Goal: Task Accomplishment & Management: Manage account settings

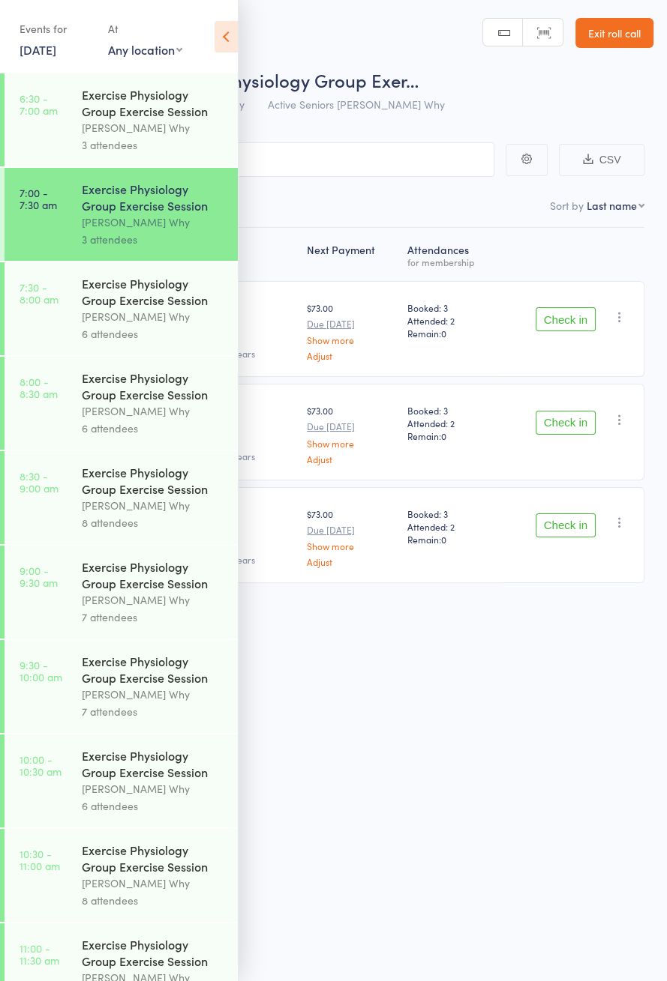
click at [225, 32] on icon at bounding box center [225, 36] width 23 height 31
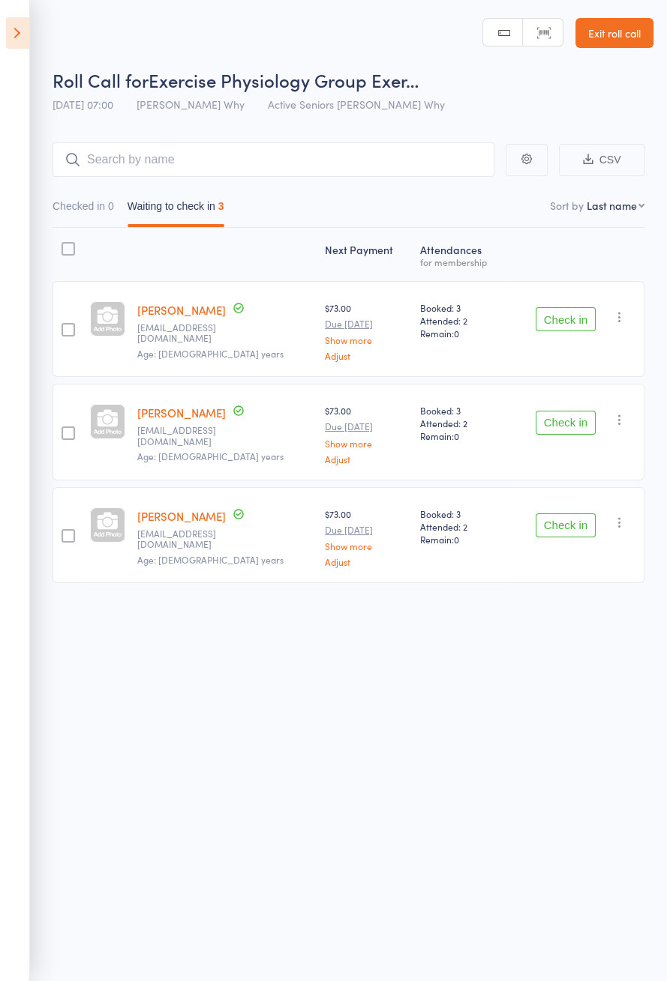
click at [565, 323] on button "Check in" at bounding box center [565, 319] width 60 height 24
click at [570, 324] on button "Check in" at bounding box center [565, 319] width 60 height 24
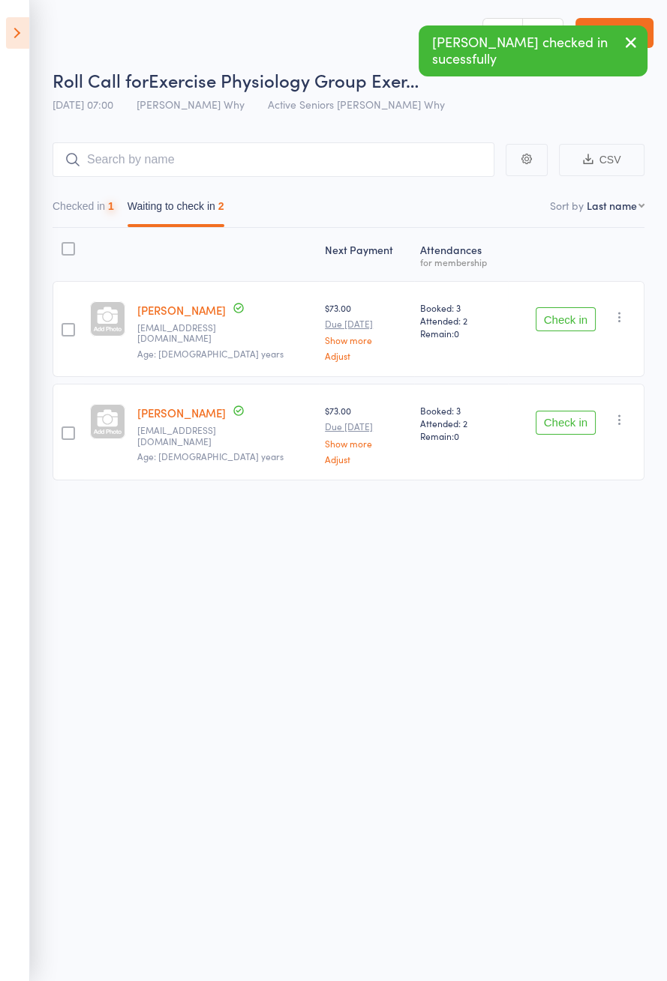
click at [566, 322] on button "Check in" at bounding box center [565, 319] width 60 height 24
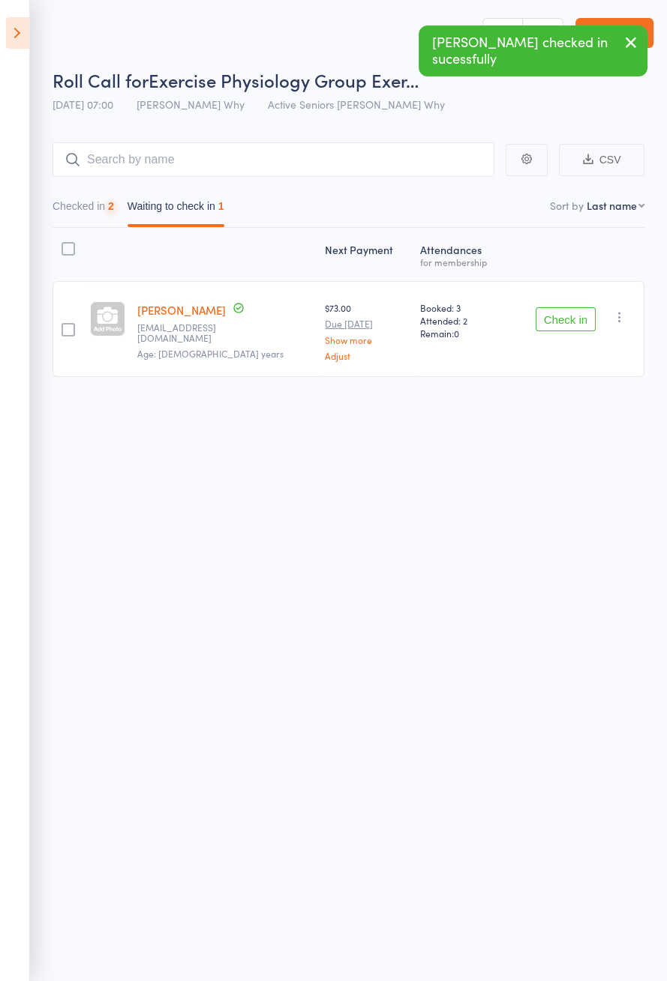
click at [563, 323] on button "Check in" at bounding box center [565, 319] width 60 height 24
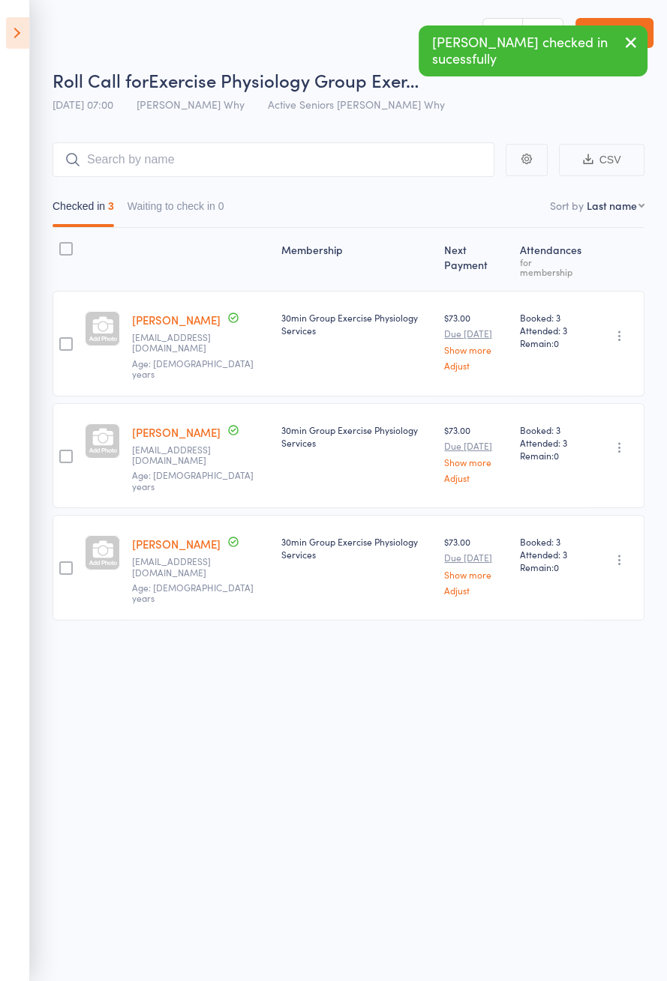
click at [23, 43] on icon at bounding box center [17, 32] width 23 height 31
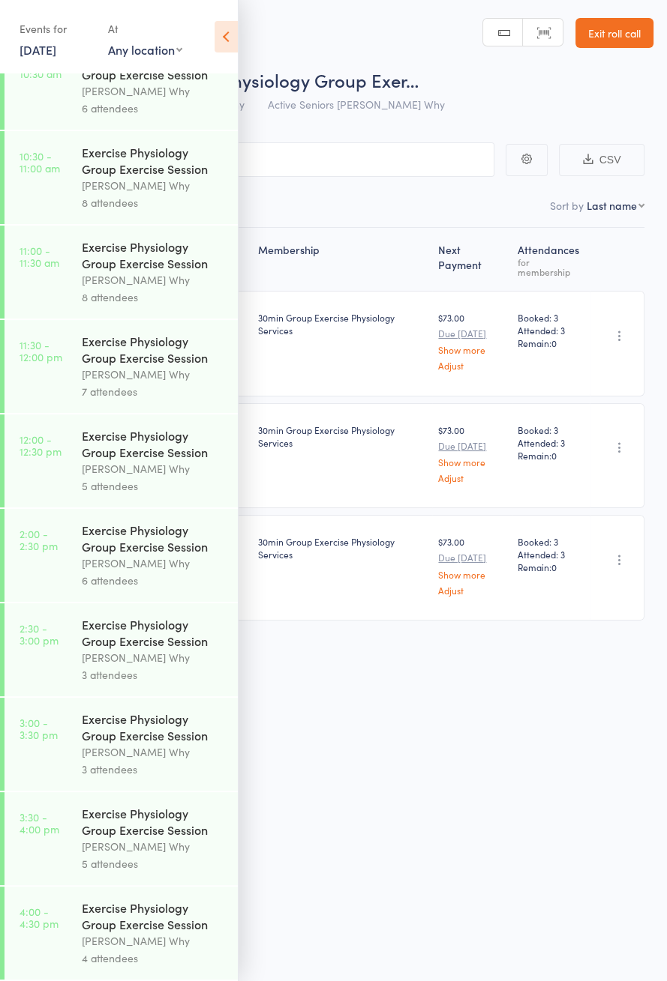
scroll to position [652, 0]
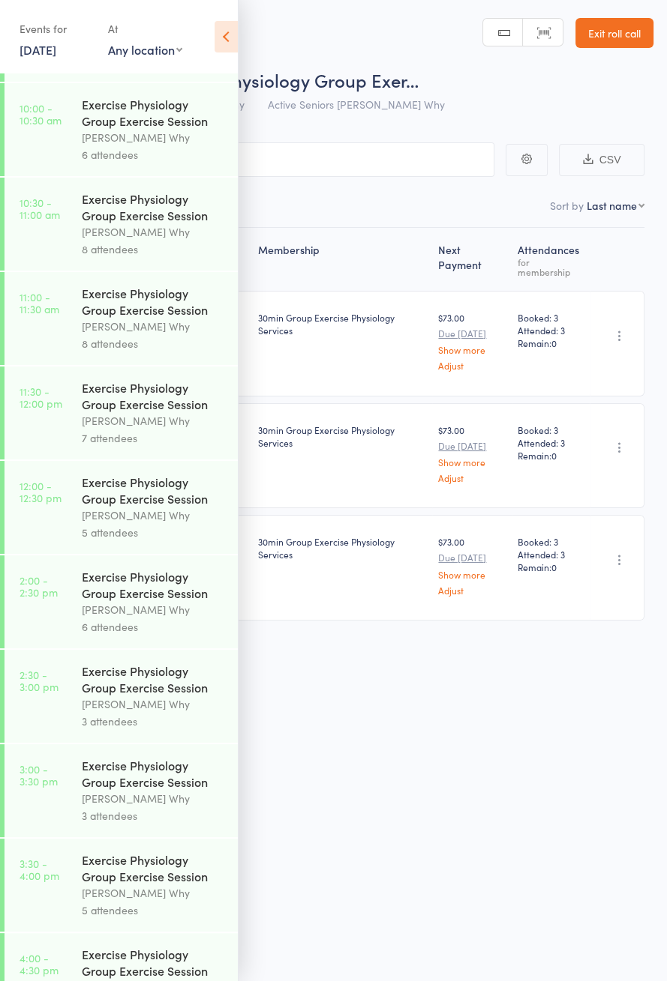
click at [234, 34] on icon at bounding box center [225, 36] width 23 height 31
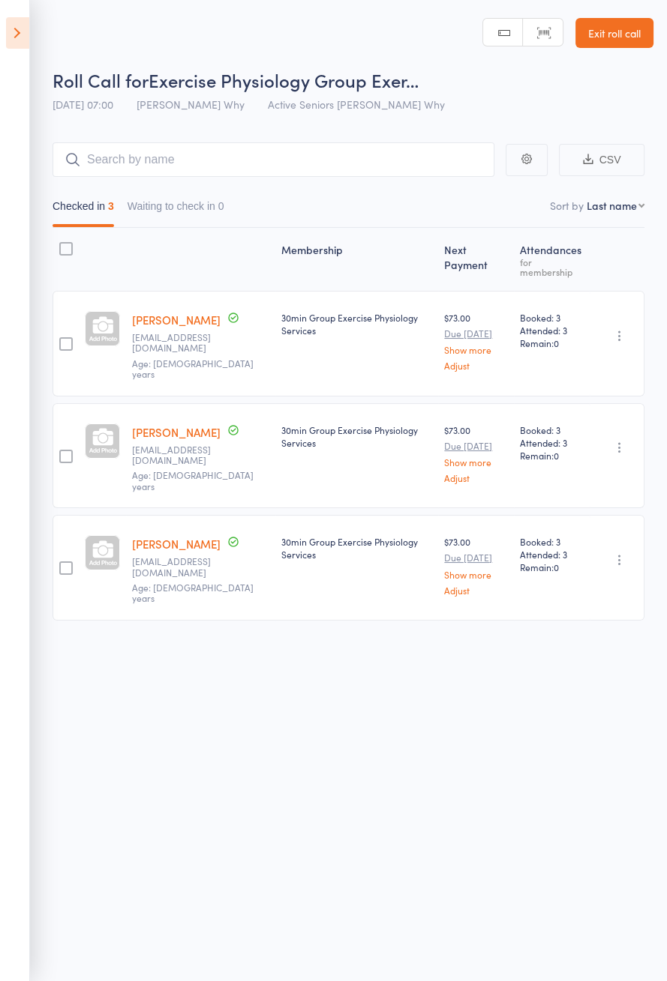
click at [25, 40] on icon at bounding box center [17, 32] width 23 height 31
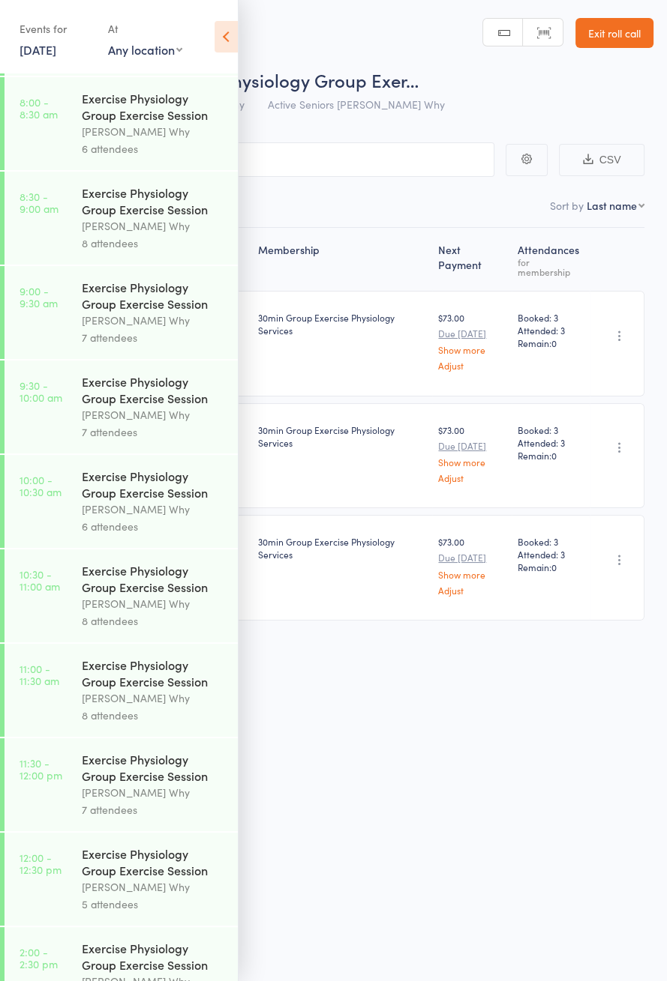
scroll to position [0, 0]
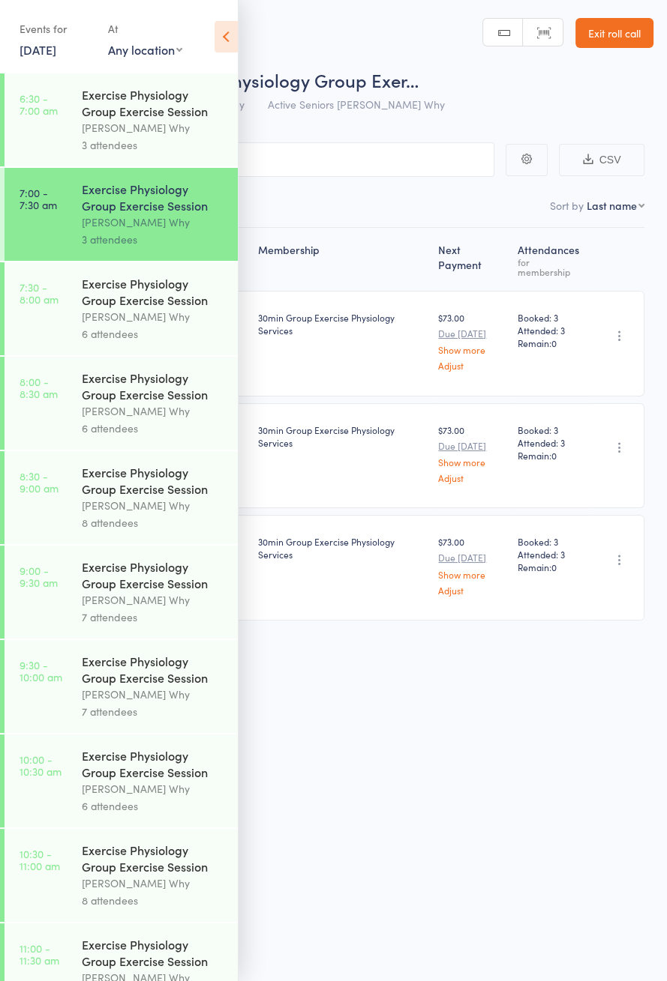
click at [226, 42] on icon at bounding box center [225, 36] width 23 height 31
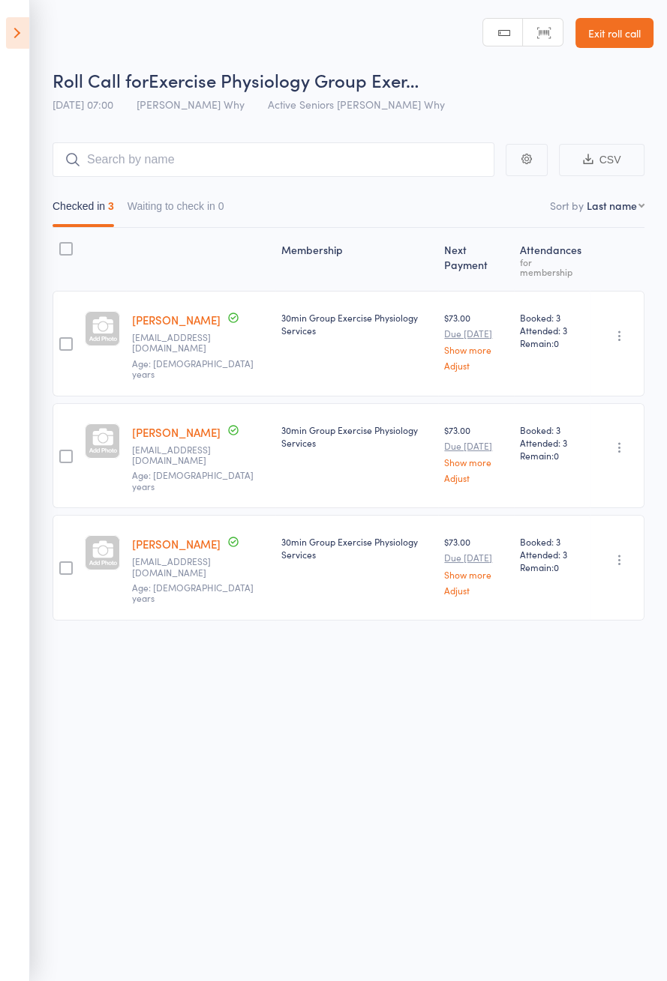
click at [608, 37] on link "Exit roll call" at bounding box center [614, 33] width 78 height 30
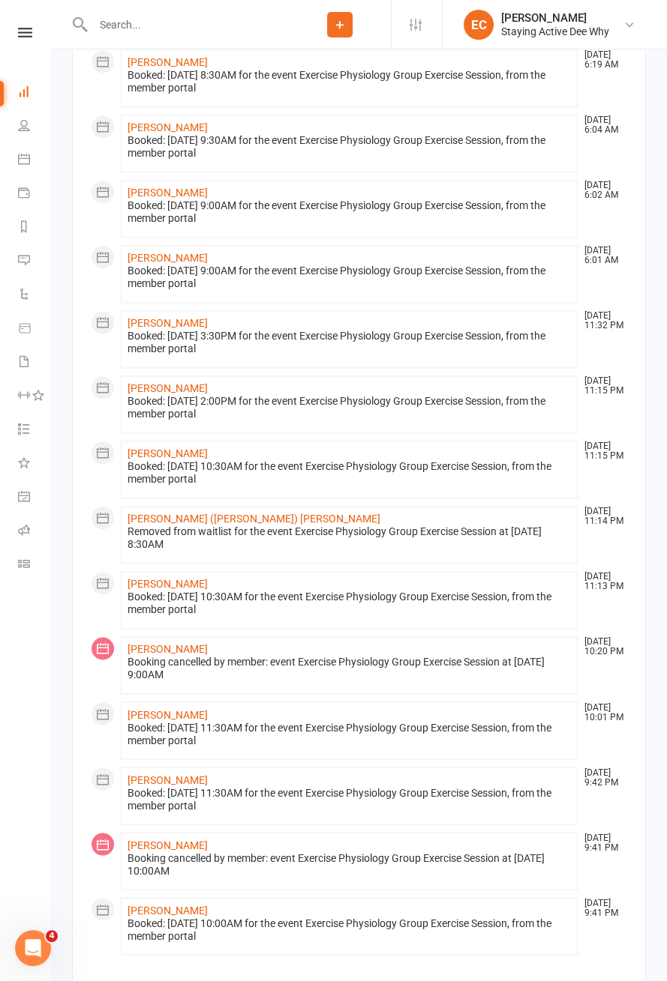
scroll to position [2323, 0]
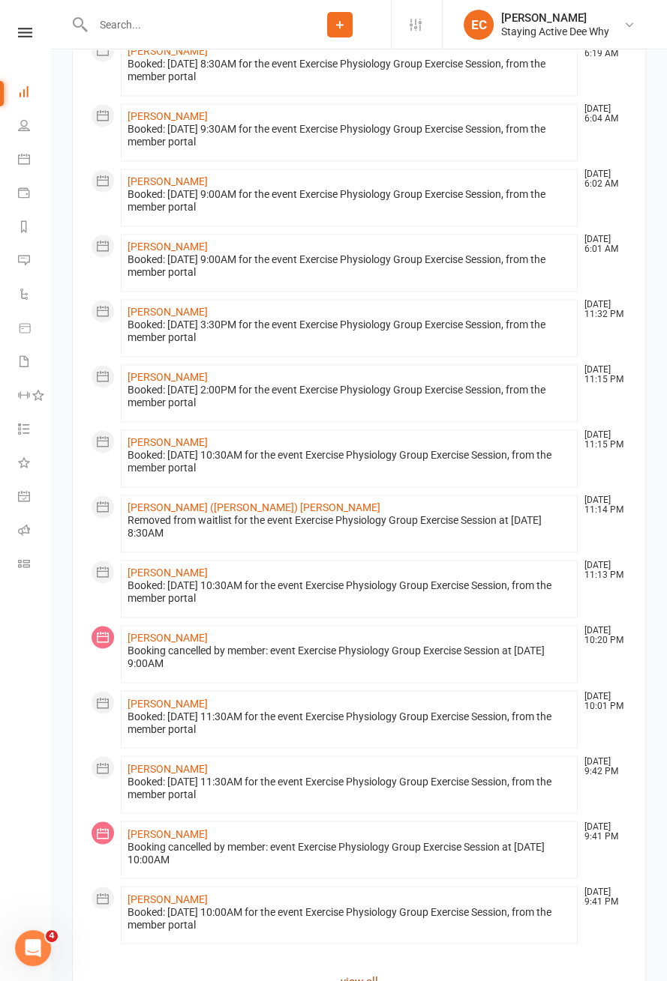
click at [364, 972] on link "view all" at bounding box center [359, 981] width 536 height 18
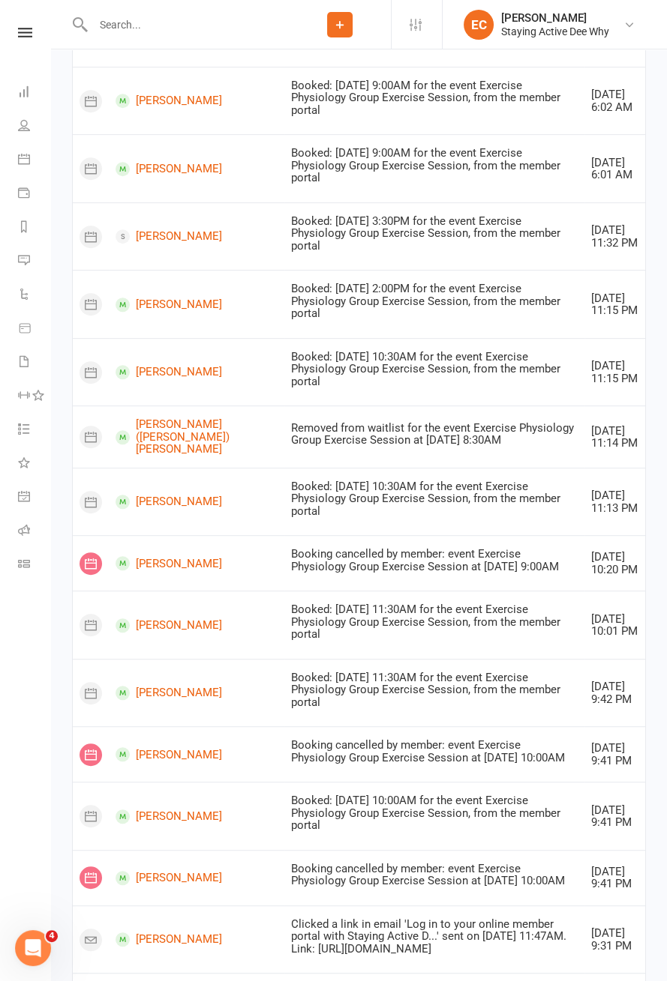
scroll to position [705, 0]
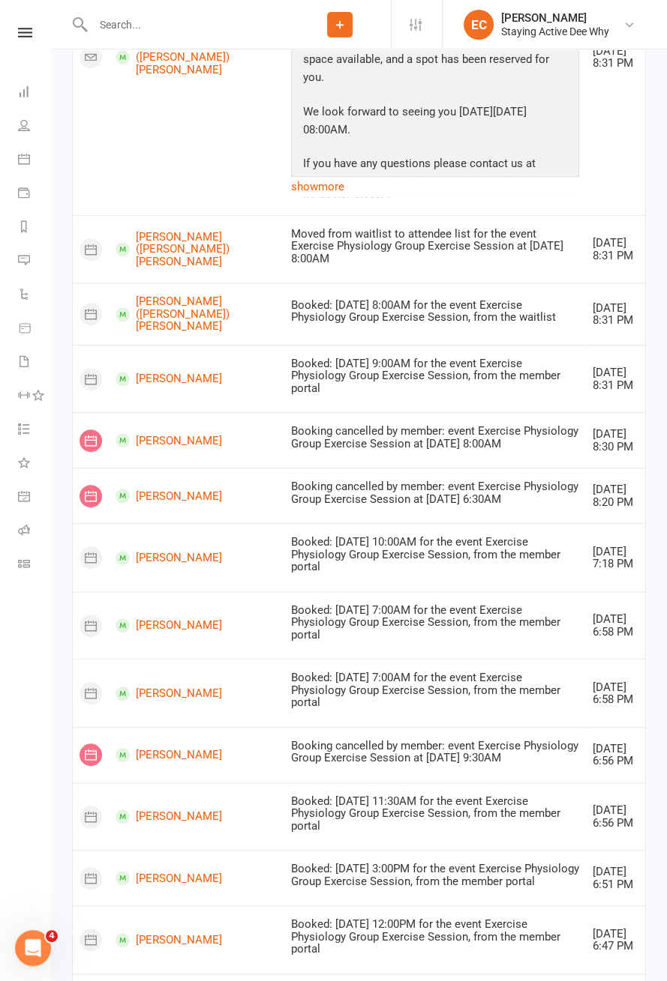
scroll to position [885, 0]
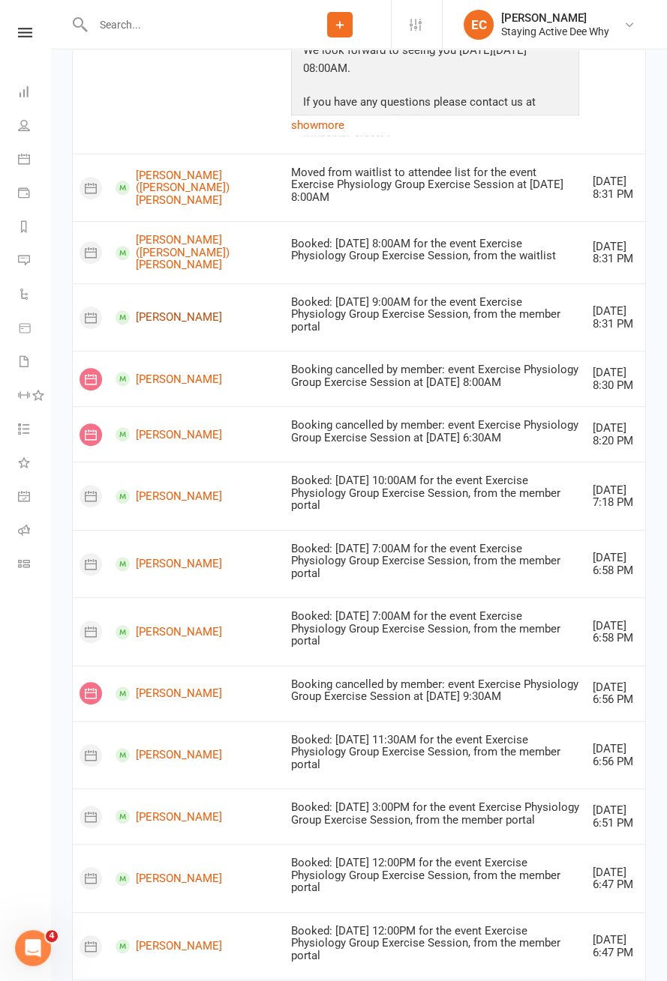
click at [184, 310] on link "Monica Rourke" at bounding box center [196, 317] width 162 height 14
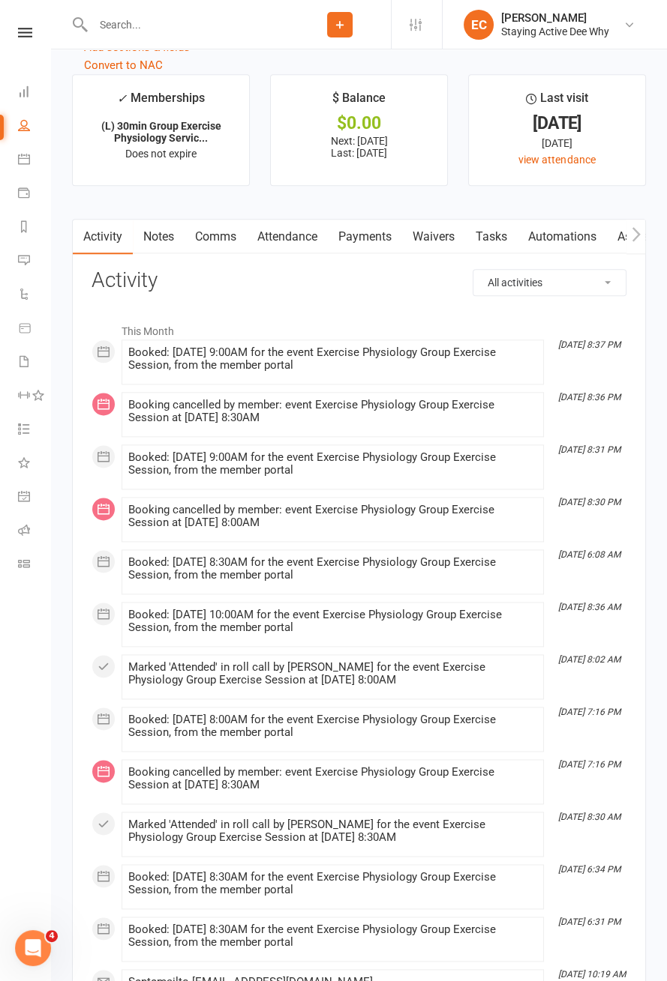
scroll to position [1879, 0]
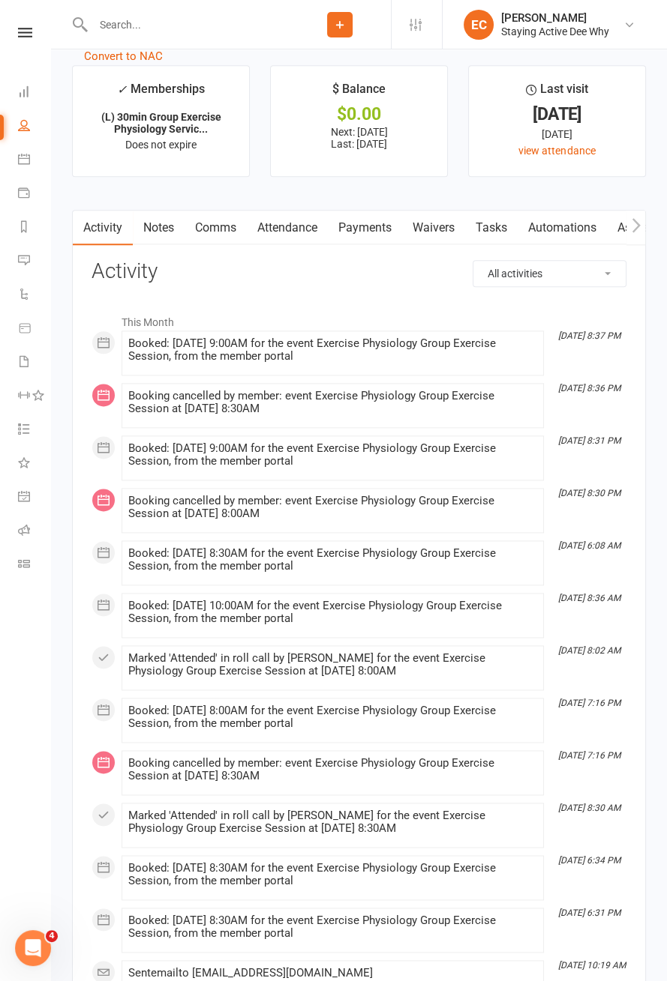
click at [282, 226] on link "Attendance" at bounding box center [287, 228] width 81 height 34
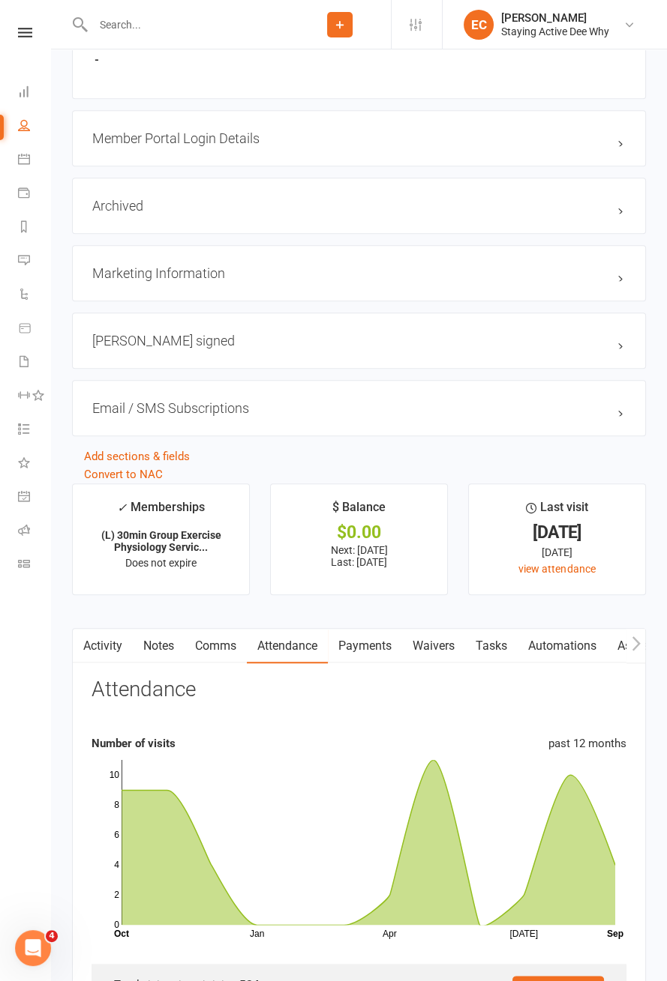
scroll to position [1453, 0]
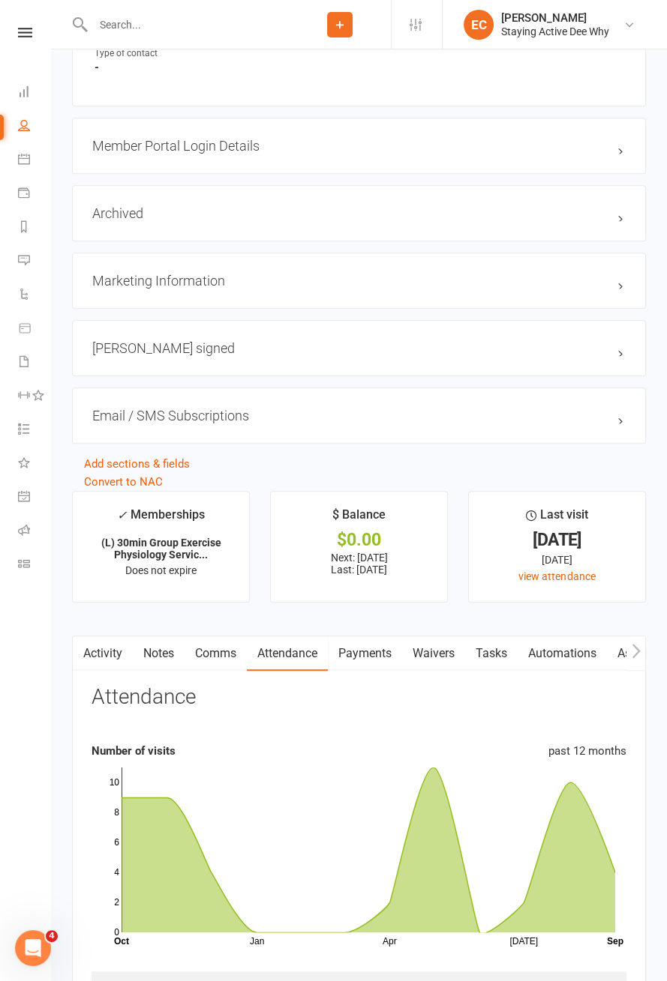
click at [25, 37] on icon at bounding box center [25, 33] width 14 height 10
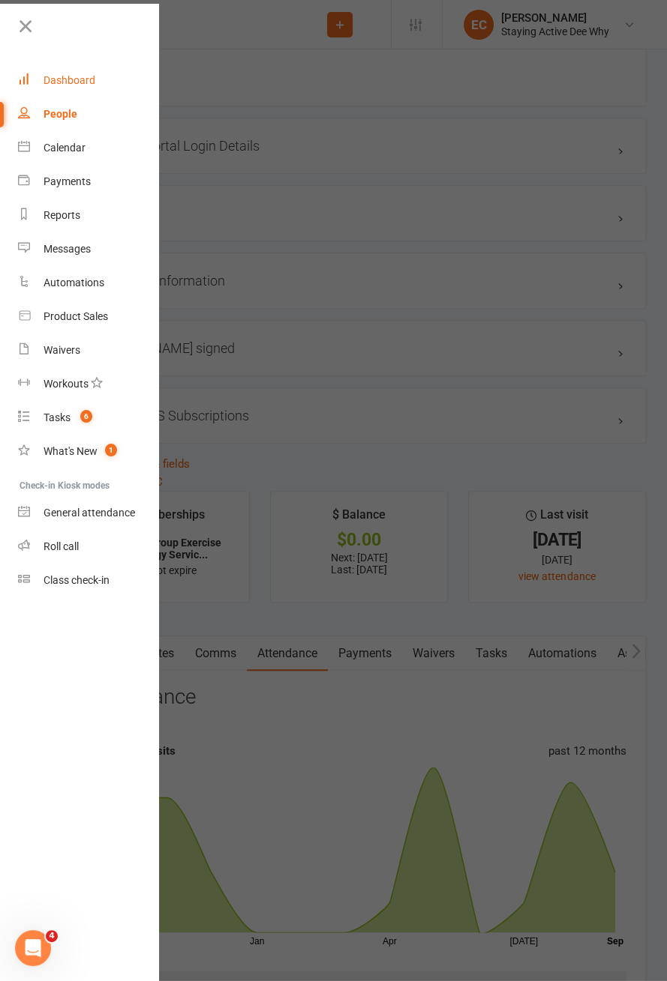
click at [79, 89] on link "Dashboard" at bounding box center [89, 81] width 142 height 34
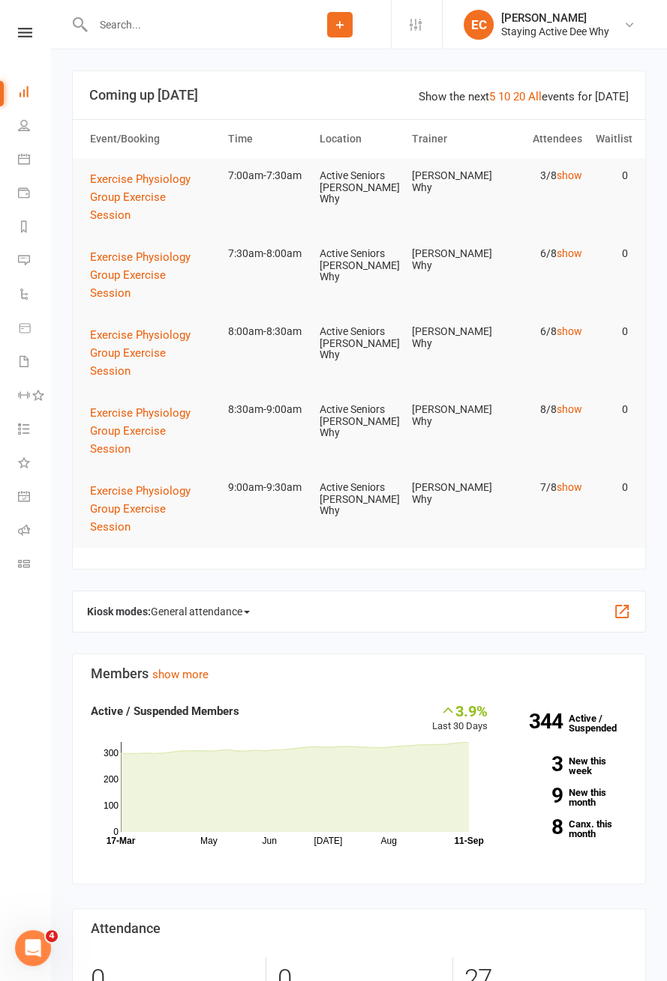
click at [213, 610] on span "General attendance" at bounding box center [200, 612] width 99 height 24
click at [259, 697] on link "Roll call" at bounding box center [231, 698] width 160 height 30
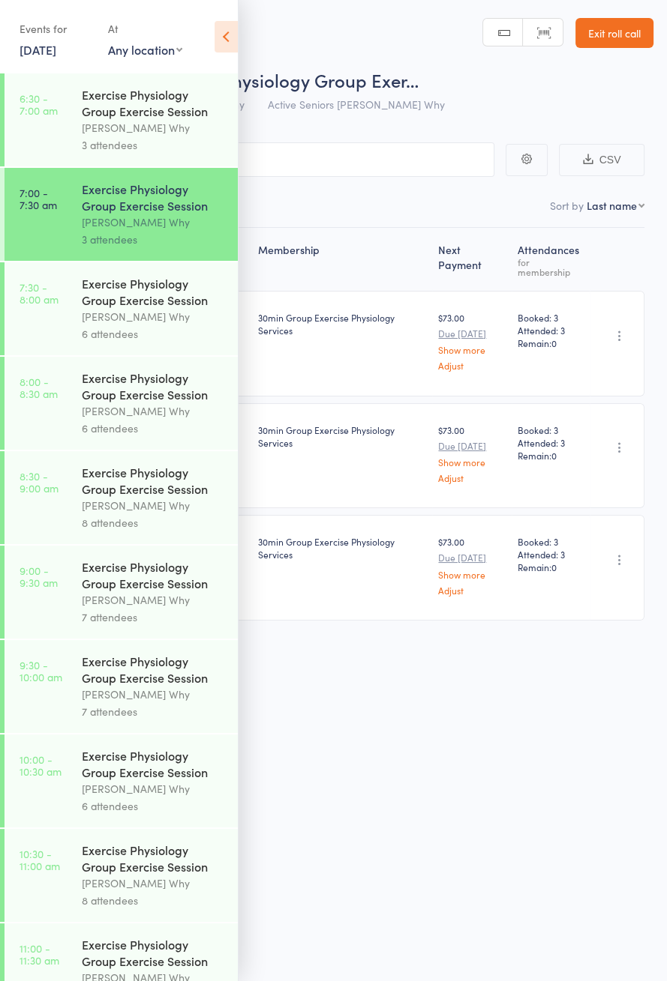
click at [100, 313] on div "[PERSON_NAME] Why" at bounding box center [153, 316] width 143 height 17
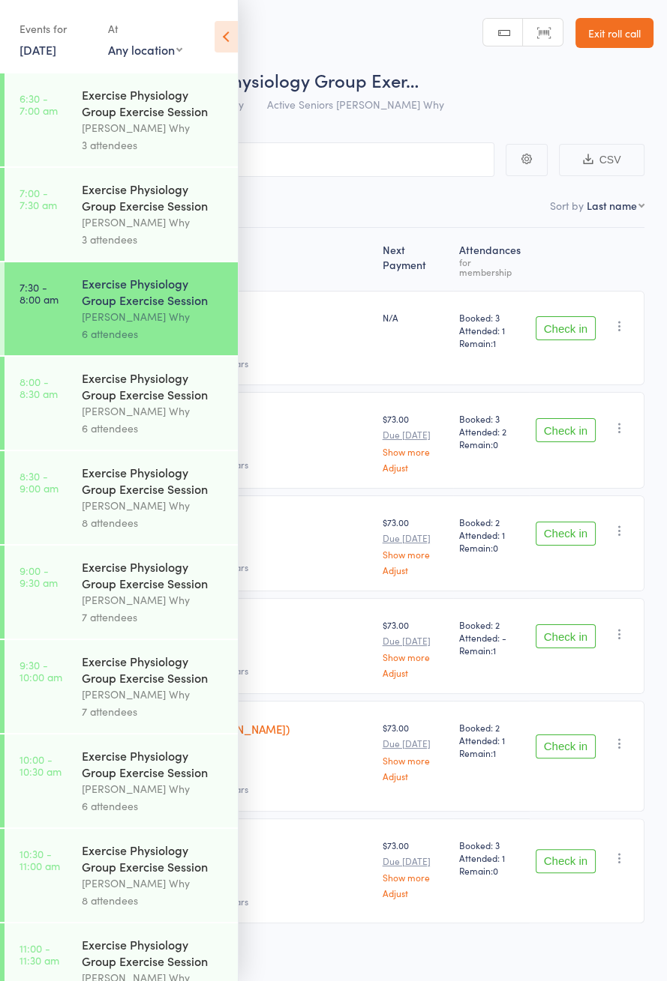
click at [231, 52] on icon at bounding box center [225, 36] width 23 height 31
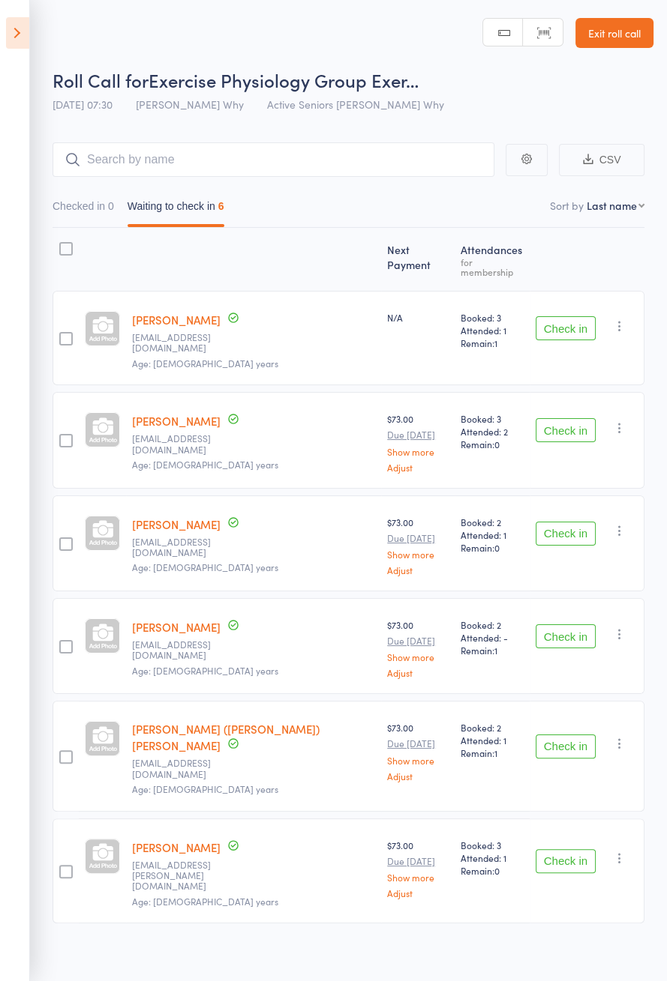
click at [577, 418] on button "Check in" at bounding box center [565, 430] width 60 height 24
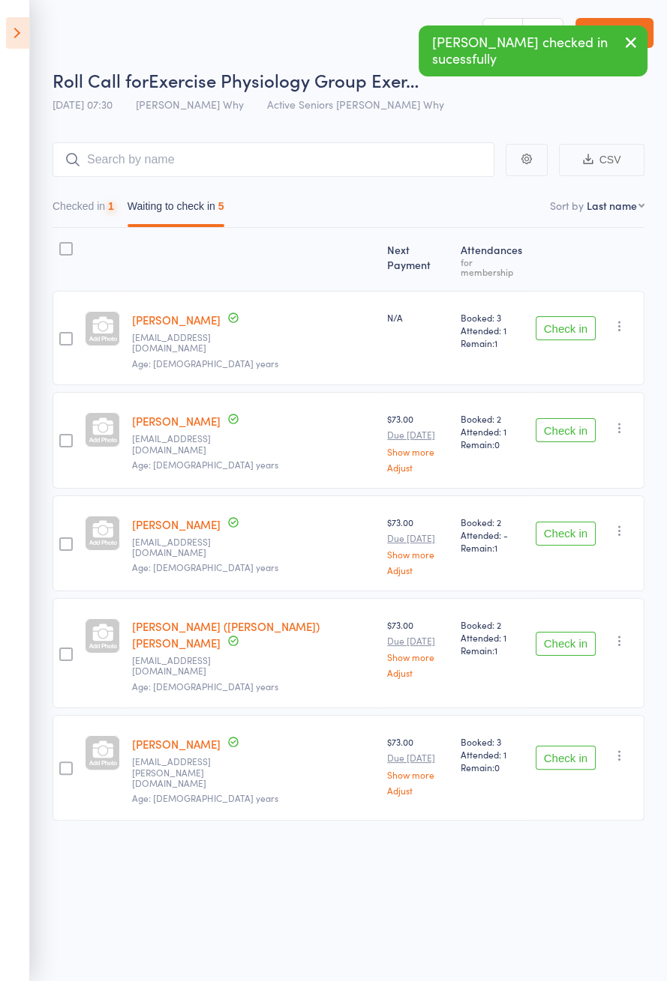
click at [568, 522] on button "Check in" at bounding box center [565, 534] width 60 height 24
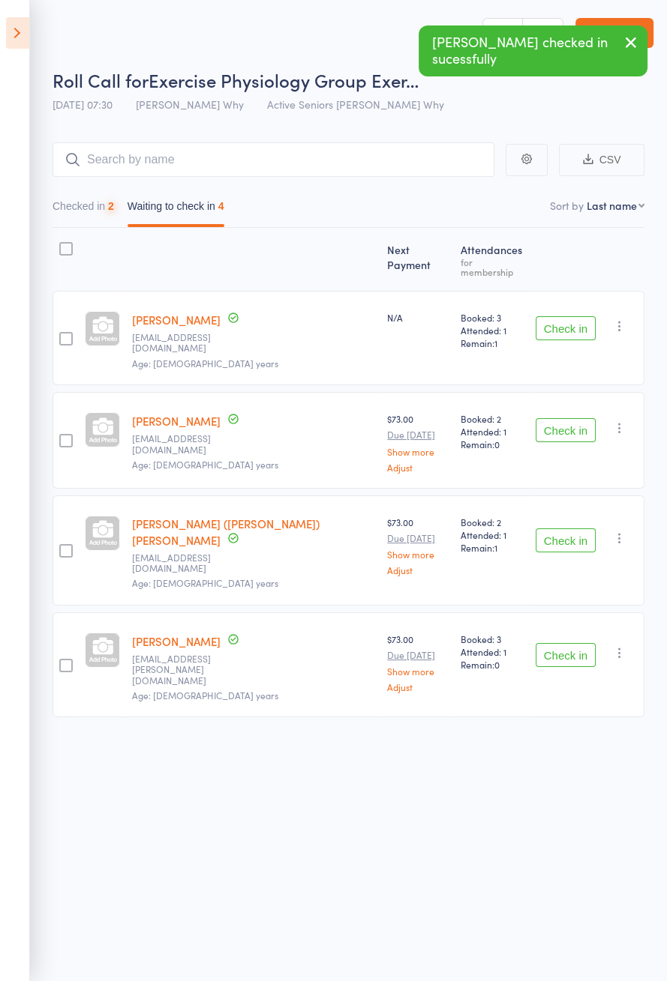
click at [571, 529] on button "Check in" at bounding box center [565, 541] width 60 height 24
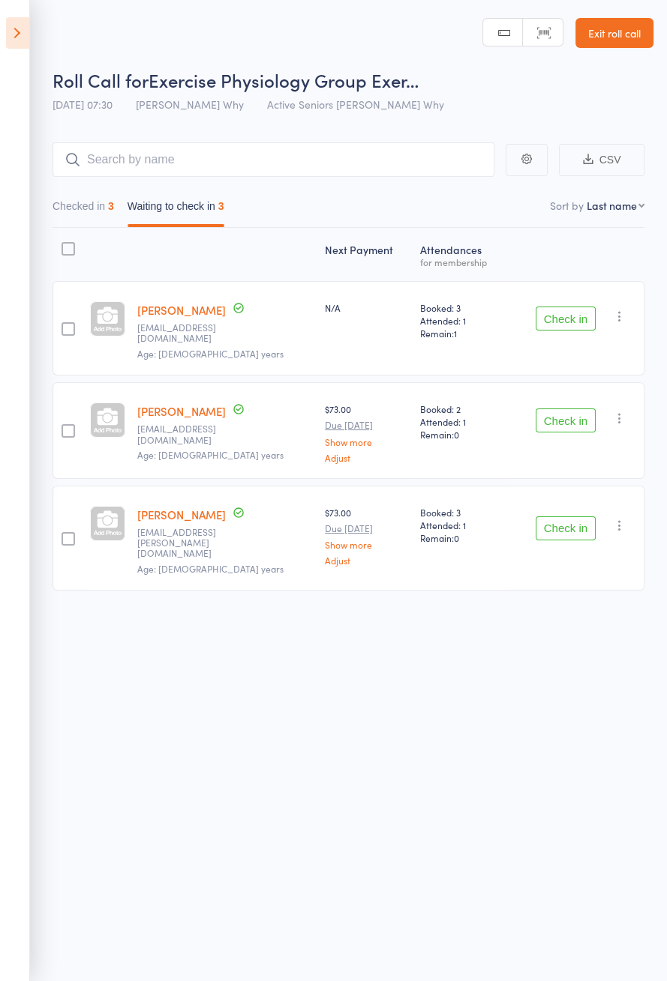
click at [565, 317] on button "Check in" at bounding box center [565, 319] width 60 height 24
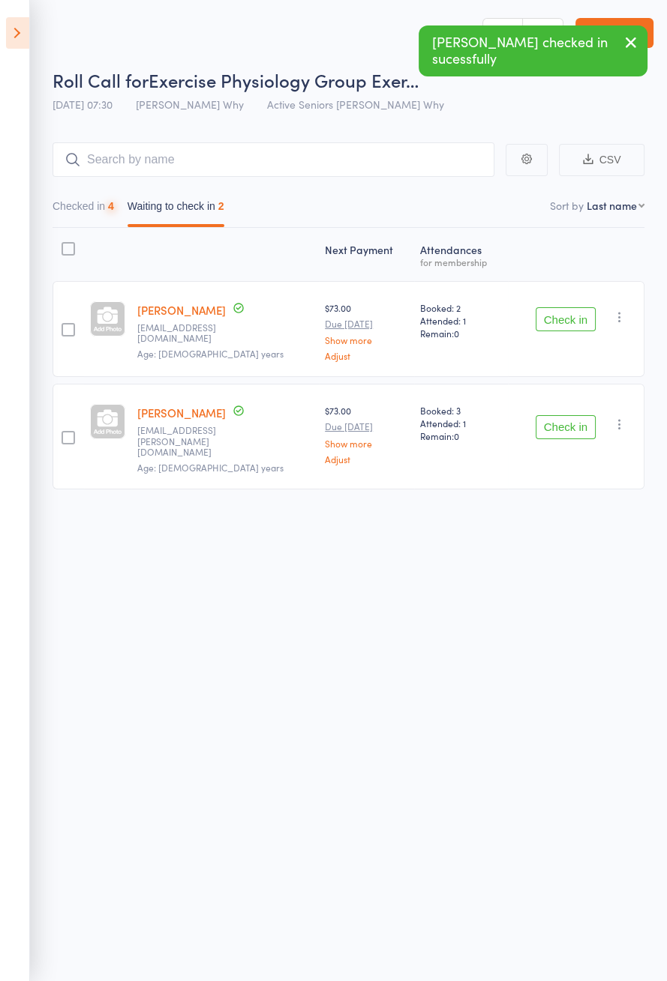
click at [568, 321] on button "Check in" at bounding box center [565, 319] width 60 height 24
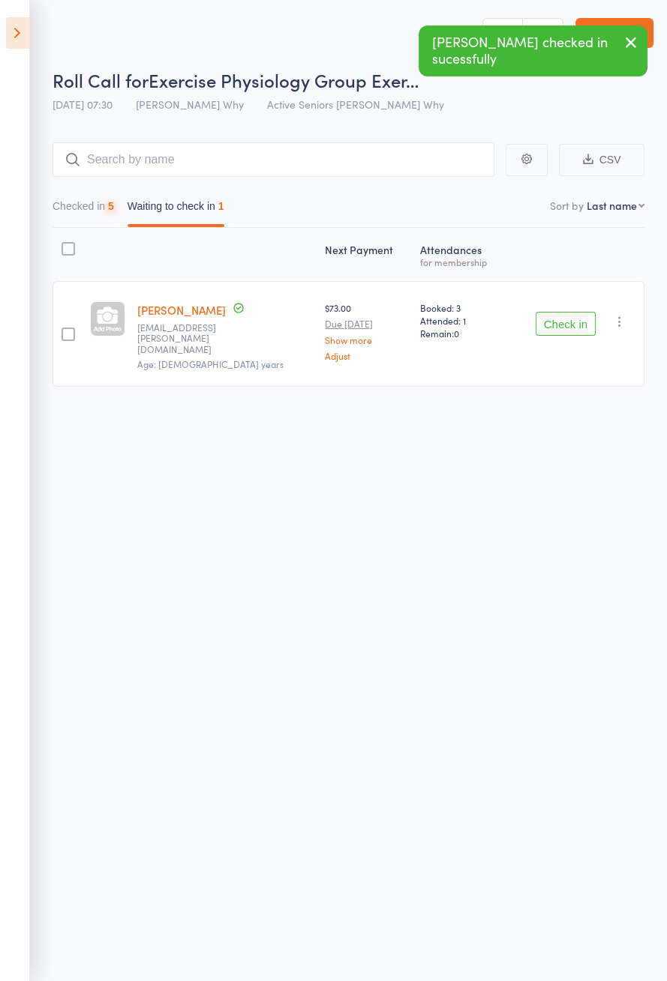
click at [568, 322] on button "Check in" at bounding box center [565, 324] width 60 height 24
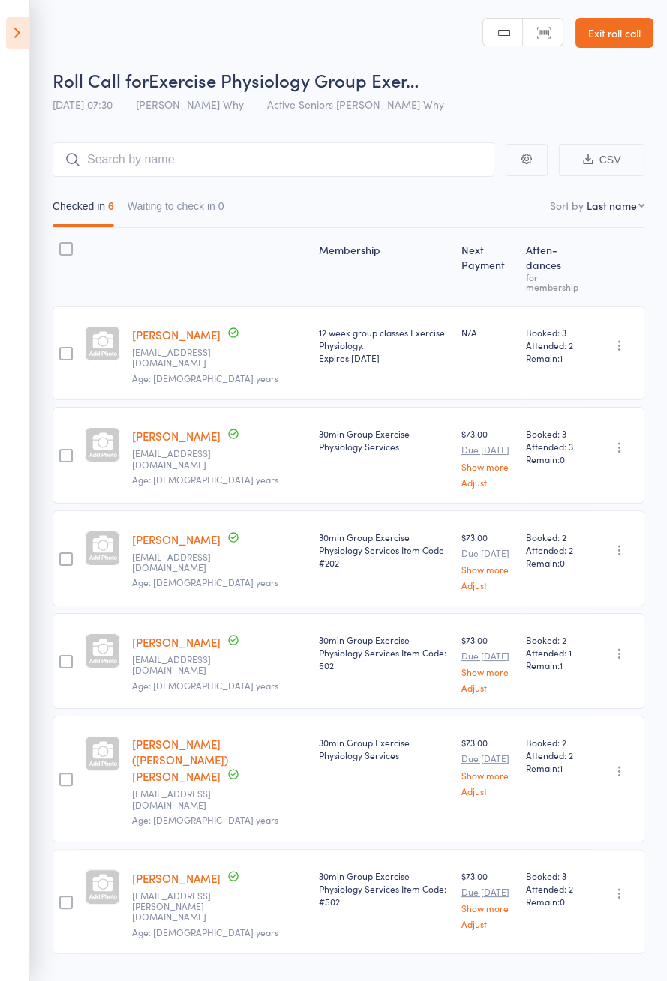
click at [28, 42] on icon at bounding box center [17, 32] width 23 height 31
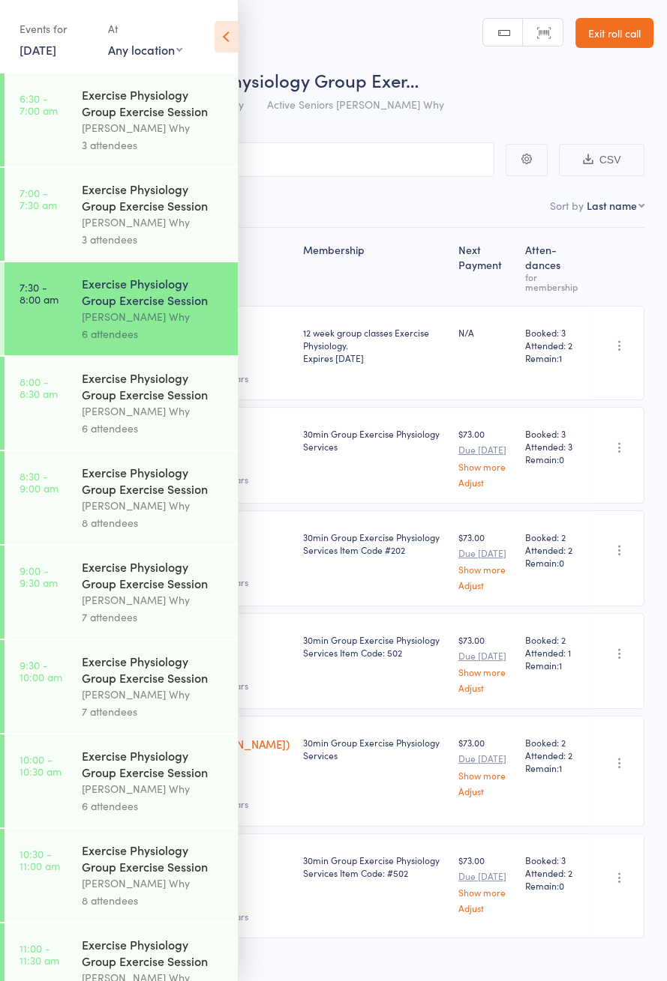
click at [233, 29] on icon at bounding box center [225, 36] width 23 height 31
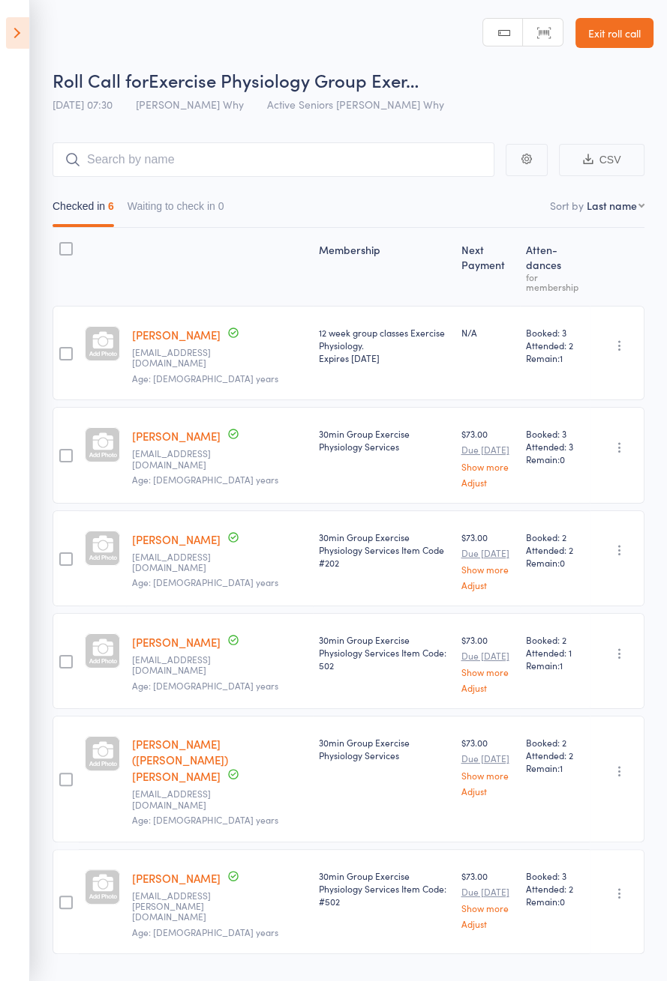
click at [617, 38] on link "Exit roll call" at bounding box center [614, 33] width 78 height 30
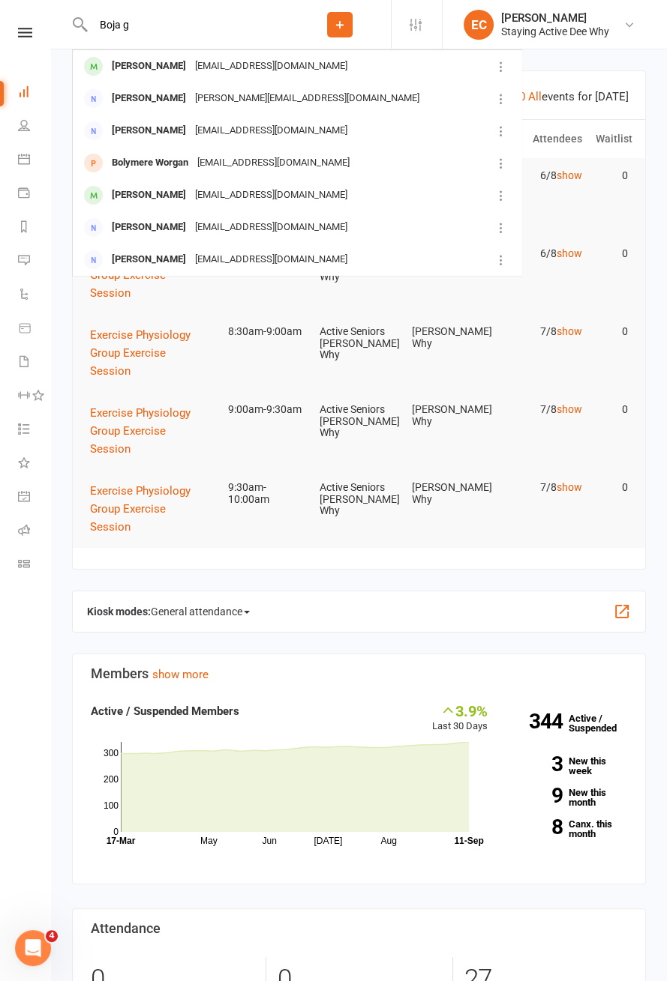
type input "Boja g"
click at [97, 80] on div "Boja Grbic noemail@test123.com" at bounding box center [279, 66] width 412 height 31
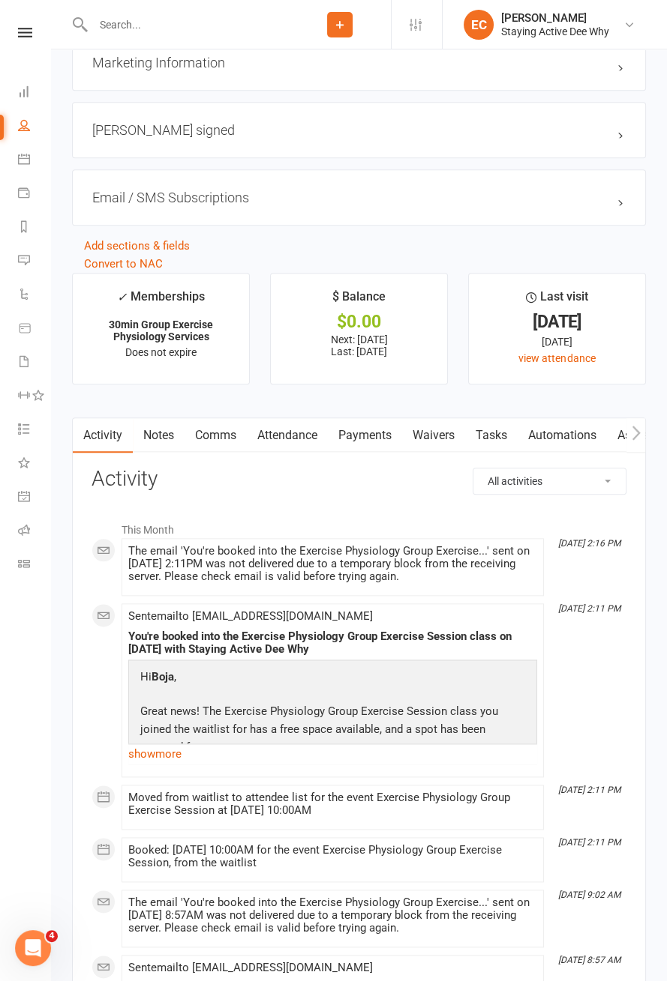
scroll to position [1677, 0]
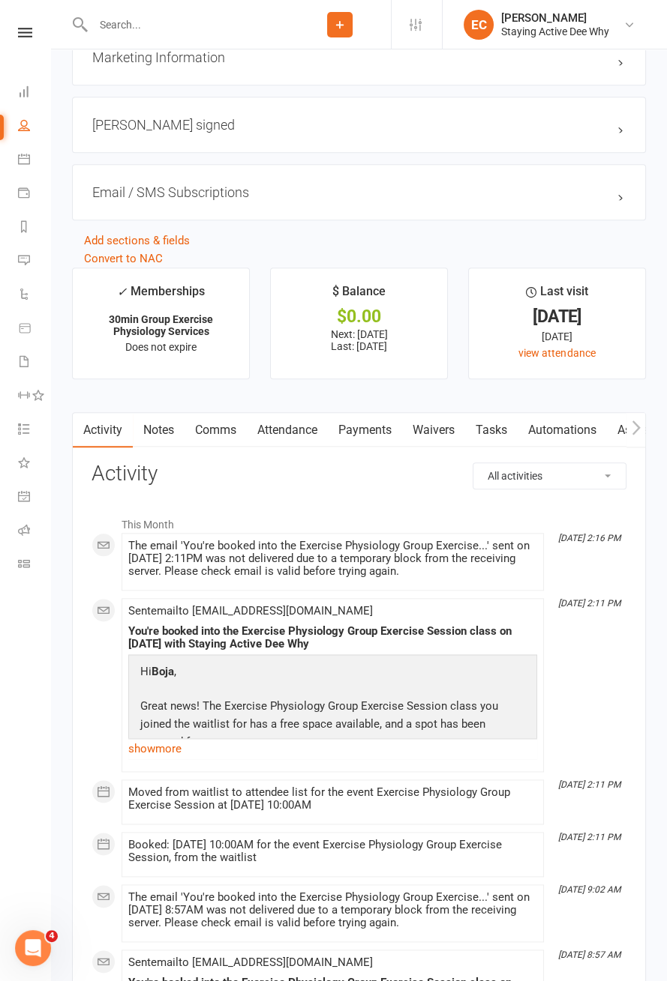
click at [169, 739] on link "show more" at bounding box center [332, 749] width 409 height 21
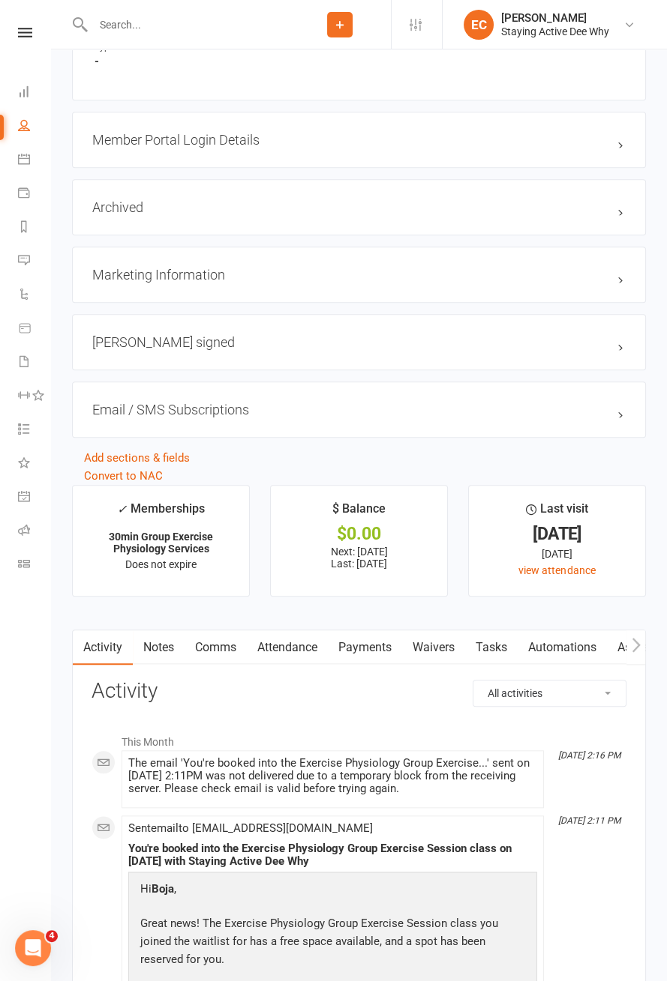
scroll to position [1469, 0]
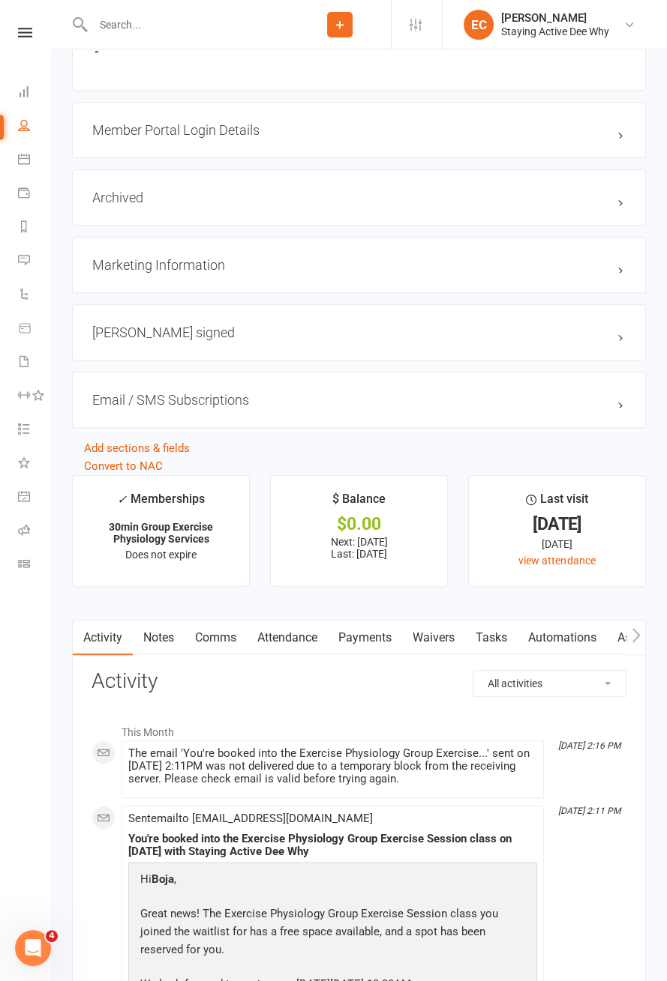
click at [293, 626] on link "Attendance" at bounding box center [287, 638] width 81 height 34
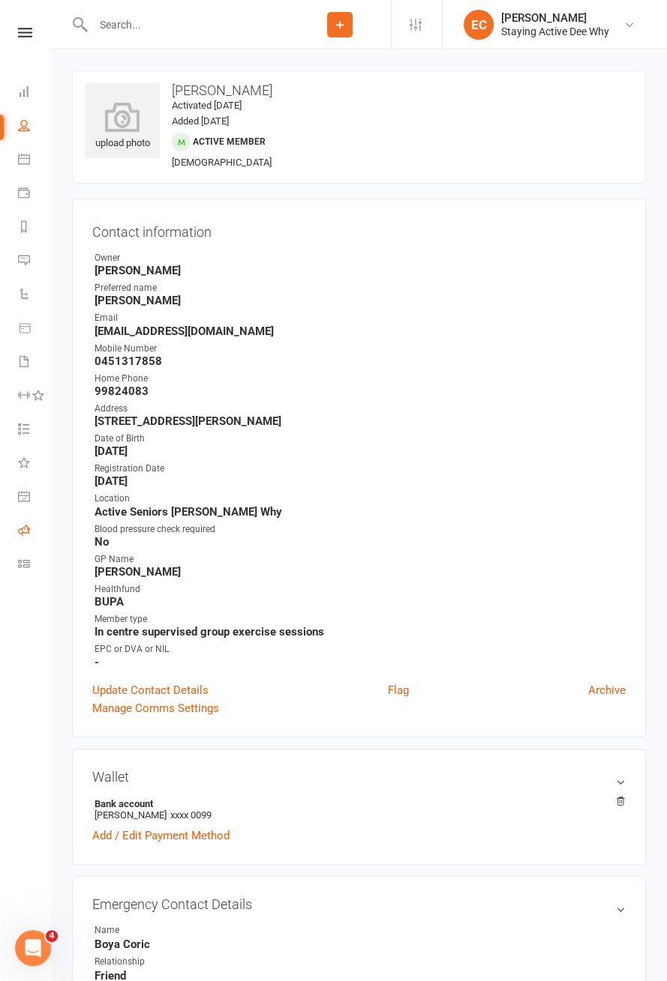
click at [23, 528] on icon at bounding box center [24, 530] width 12 height 12
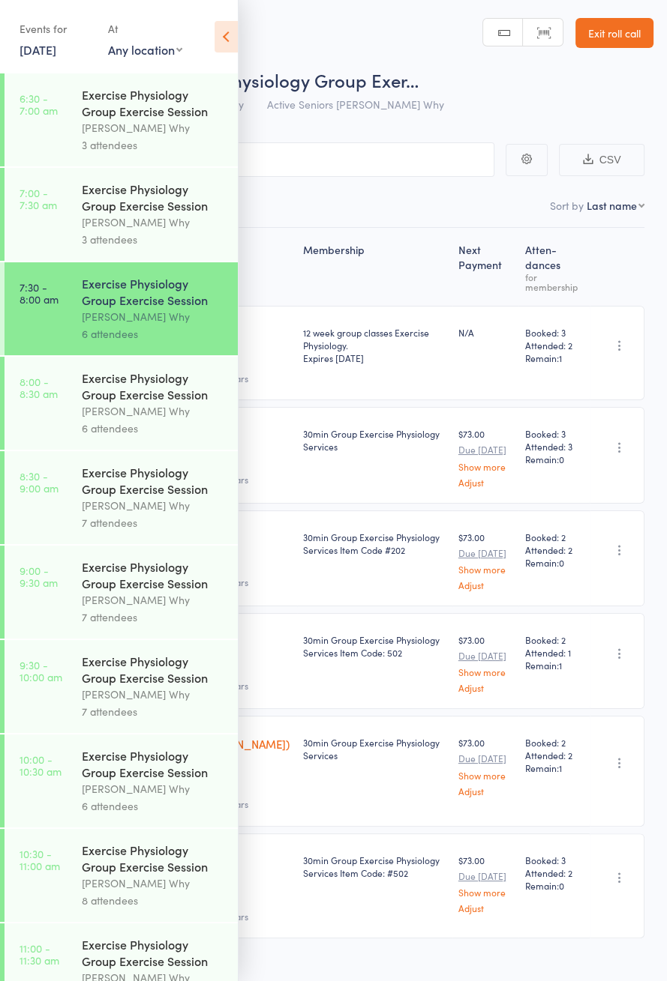
click at [163, 402] on div "Exercise Physiology Group Exercise Session" at bounding box center [153, 386] width 143 height 33
click at [226, 44] on icon at bounding box center [225, 36] width 23 height 31
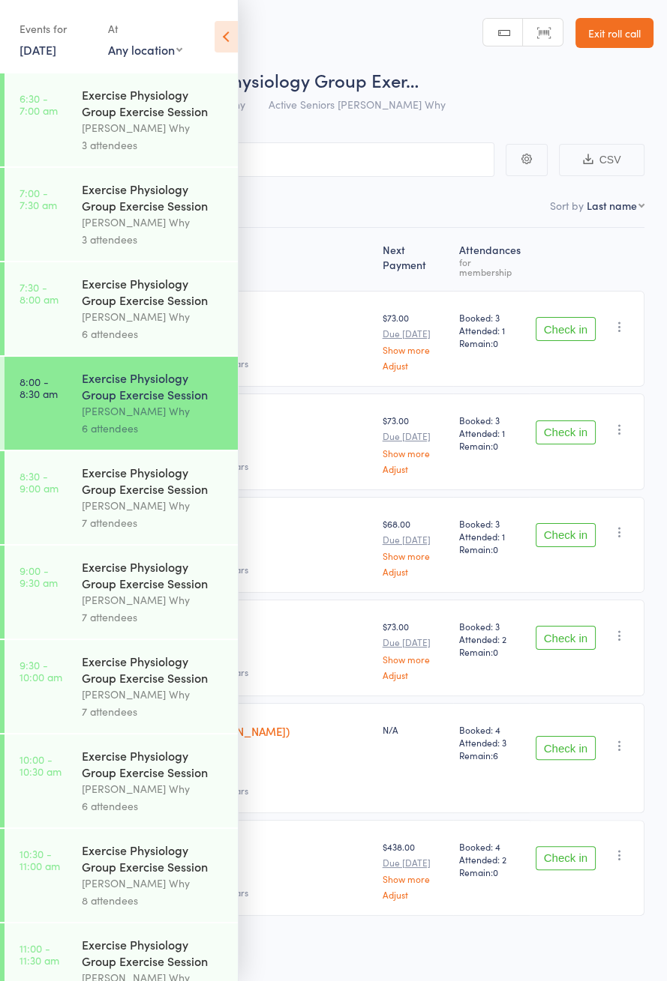
click at [236, 40] on icon at bounding box center [225, 36] width 23 height 31
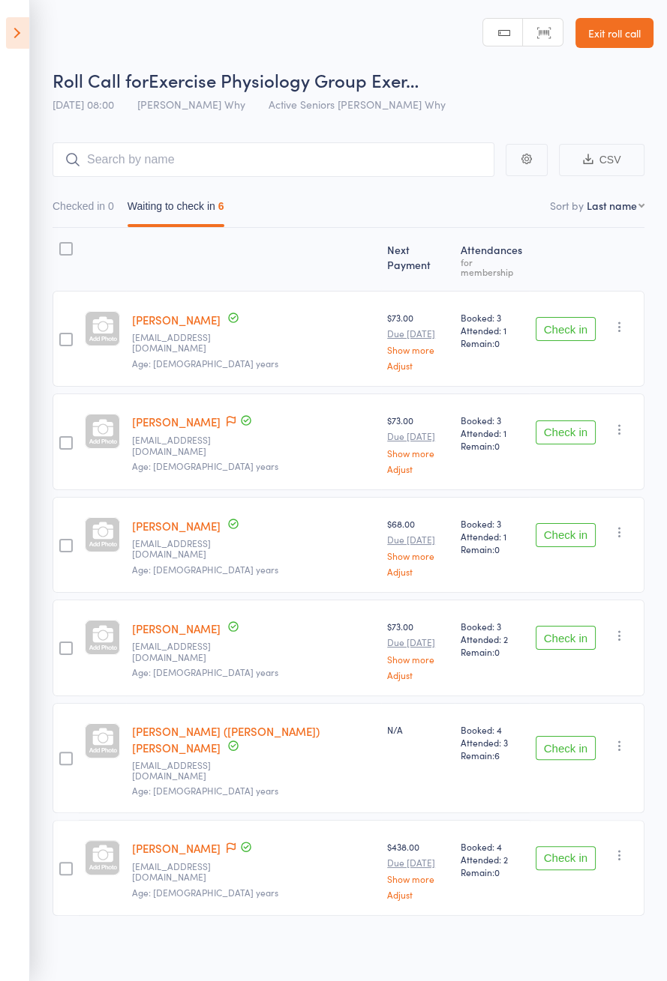
click at [629, 36] on link "Exit roll call" at bounding box center [614, 33] width 78 height 30
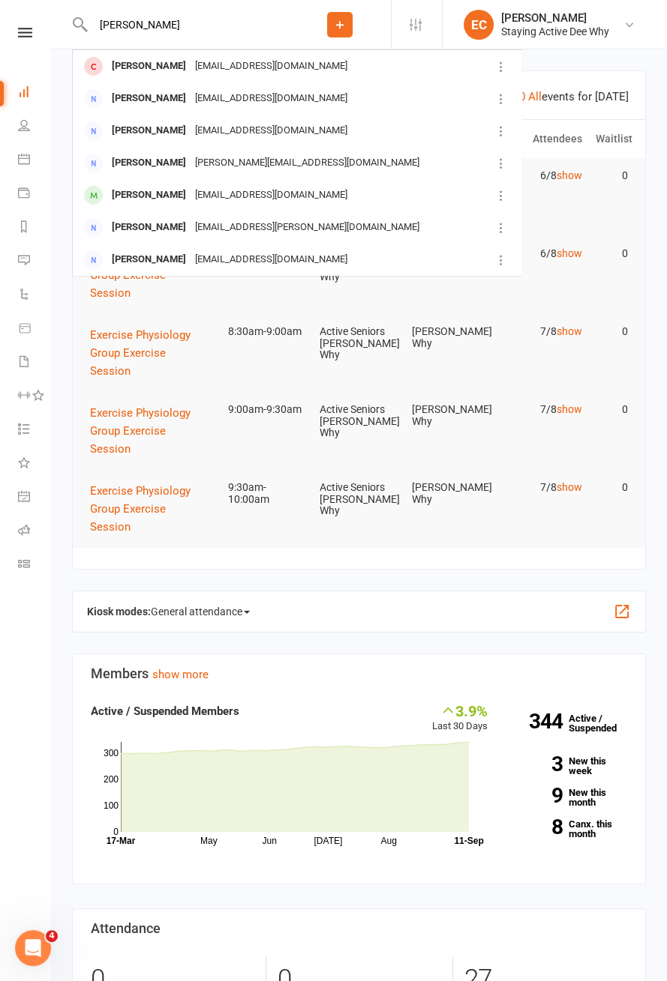
type input "J"
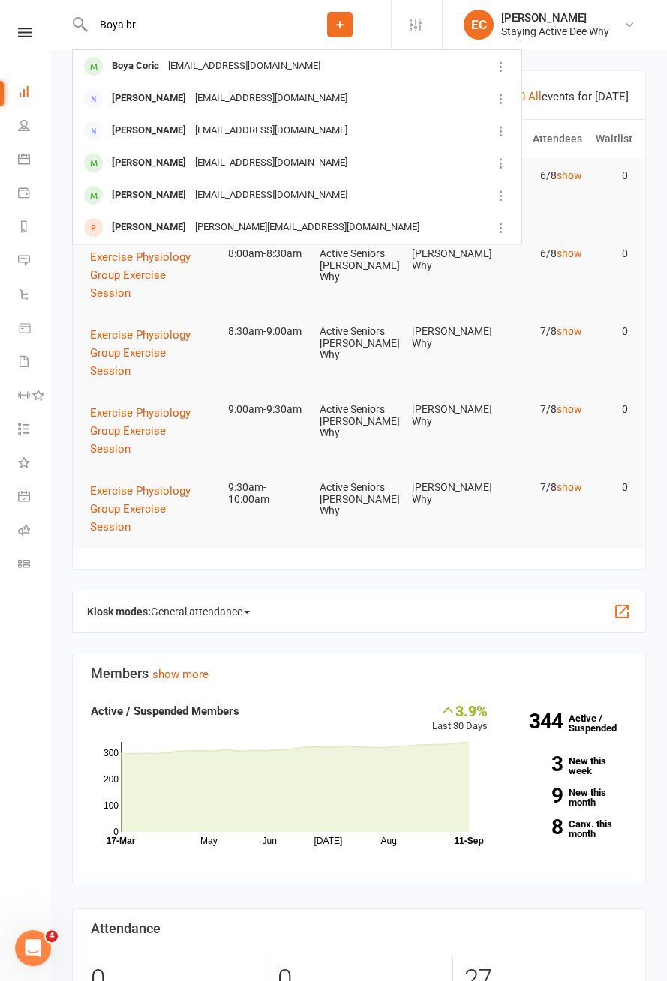
type input "Boya br"
click at [109, 81] on div "Boya Coric [EMAIL_ADDRESS][DOMAIN_NAME]" at bounding box center [279, 66] width 412 height 31
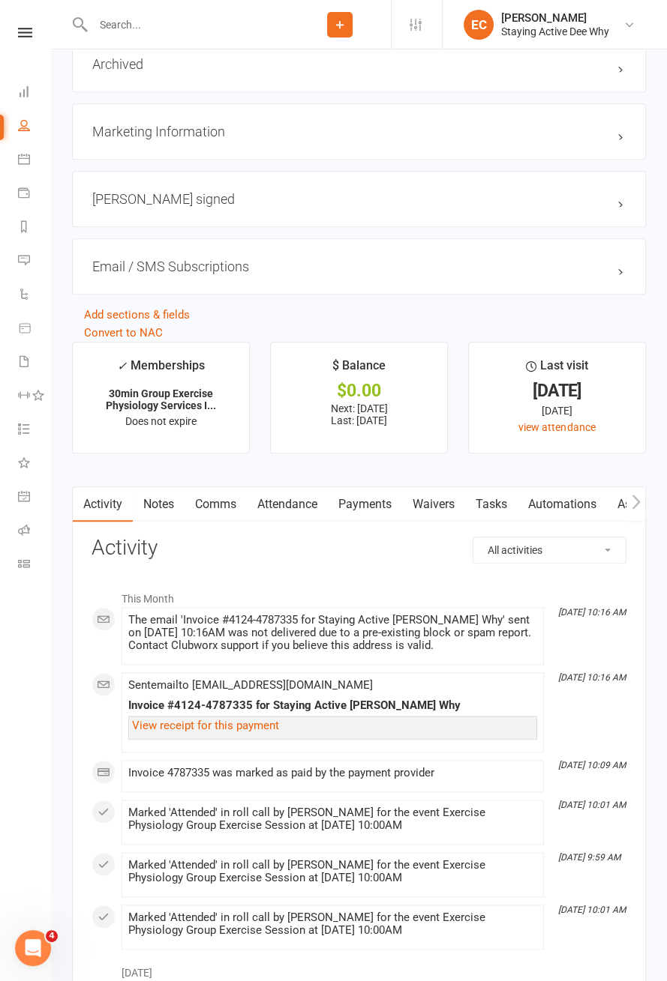
scroll to position [1605, 0]
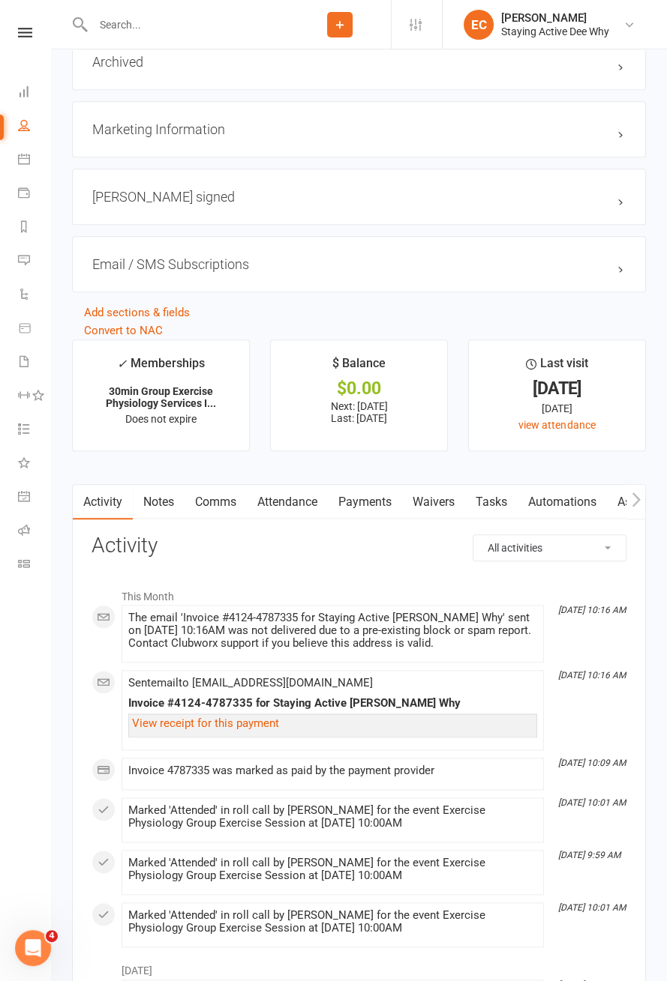
click at [295, 503] on link "Attendance" at bounding box center [287, 502] width 81 height 34
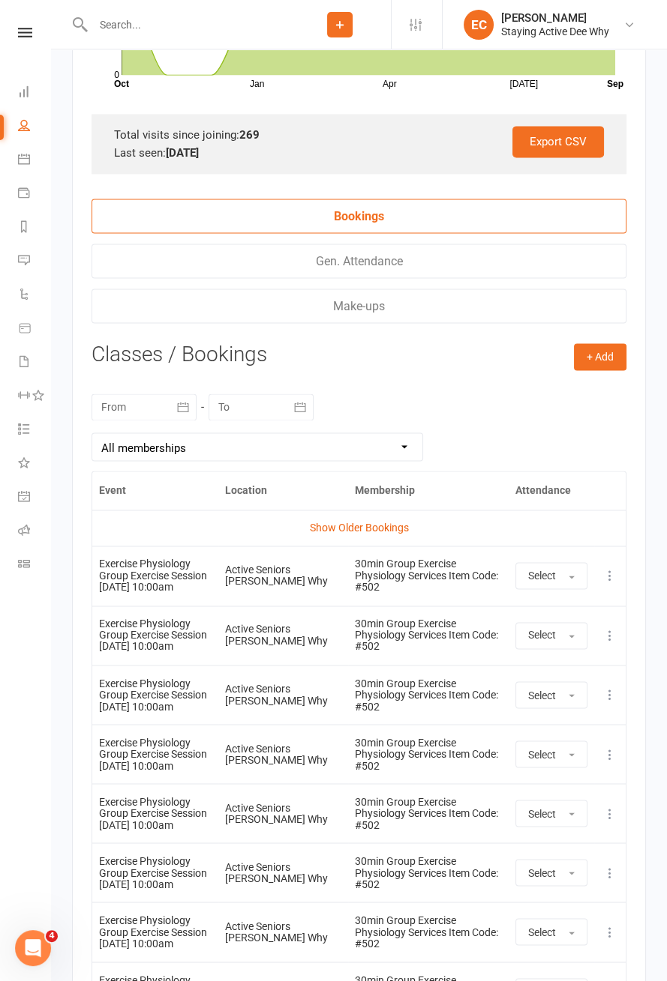
scroll to position [2309, 0]
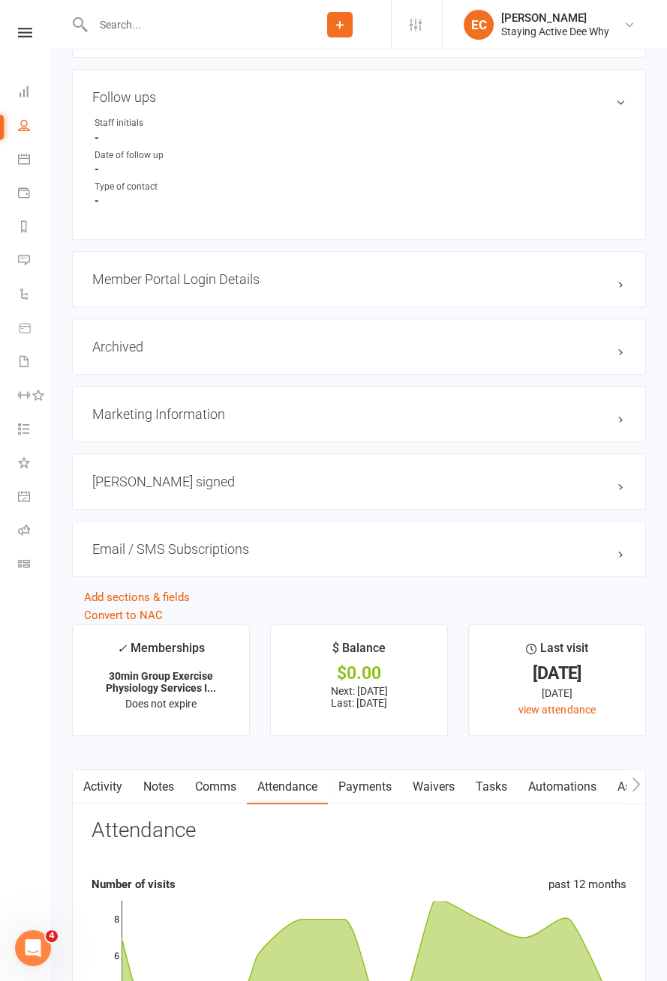
click at [100, 781] on link "Activity" at bounding box center [103, 787] width 60 height 34
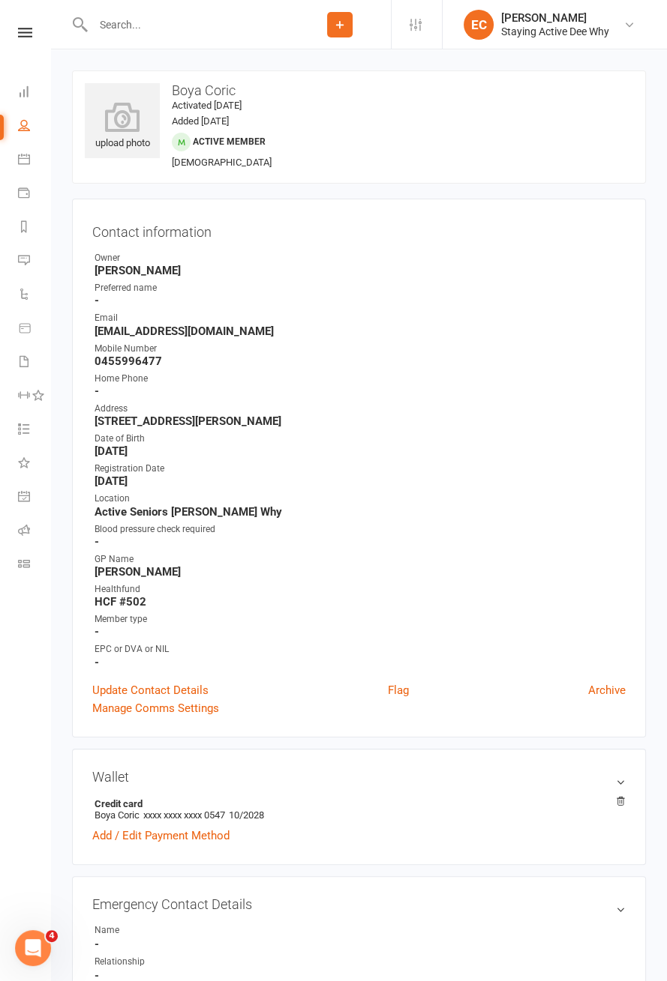
click at [223, 28] on input "text" at bounding box center [188, 24] width 200 height 21
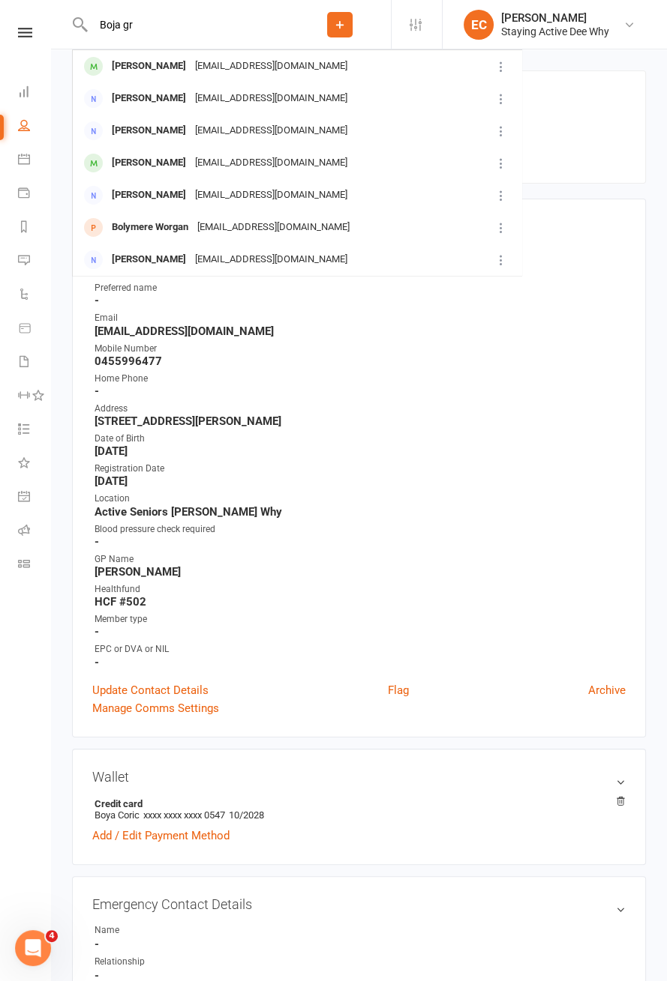
type input "Boja gr"
click at [109, 70] on div "[PERSON_NAME]" at bounding box center [148, 66] width 83 height 22
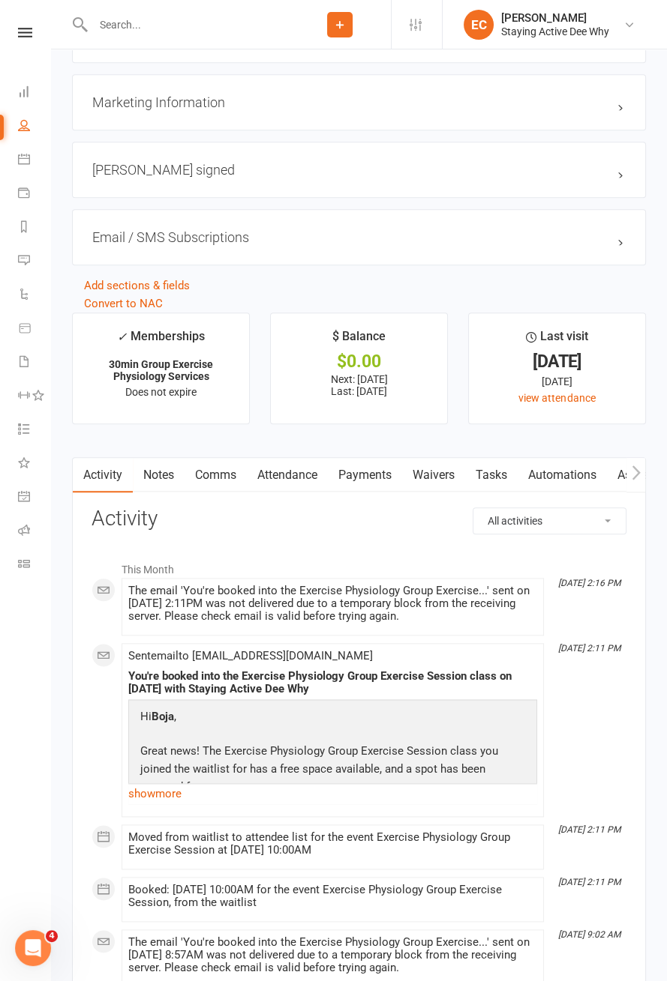
scroll to position [1632, 0]
click at [289, 469] on link "Attendance" at bounding box center [287, 474] width 81 height 34
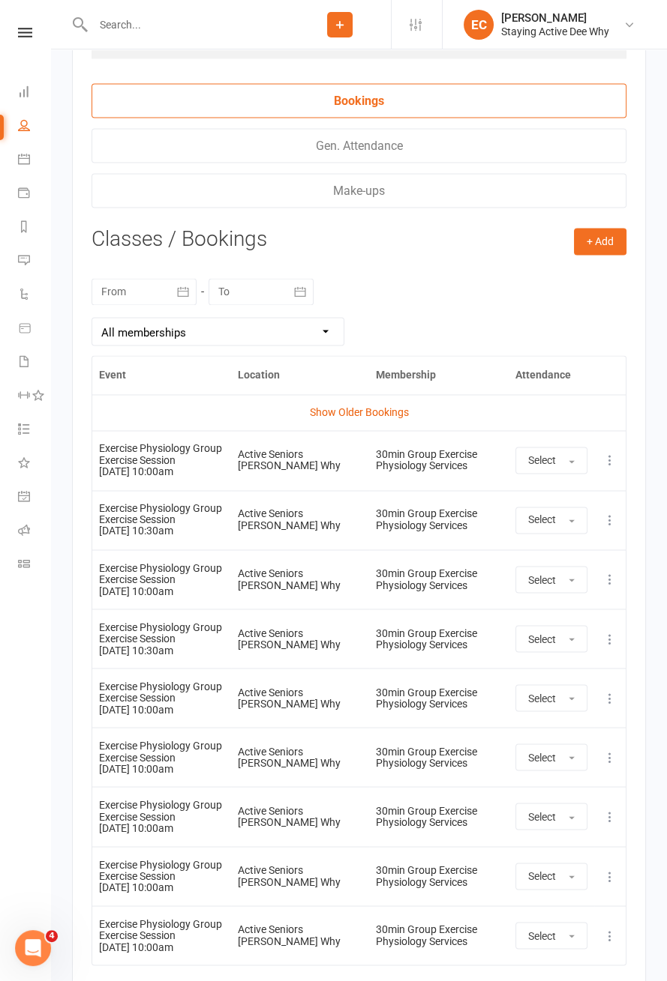
scroll to position [2427, 0]
click at [616, 631] on icon at bounding box center [609, 638] width 15 height 15
click at [522, 724] on link "Remove booking" at bounding box center [543, 727] width 148 height 30
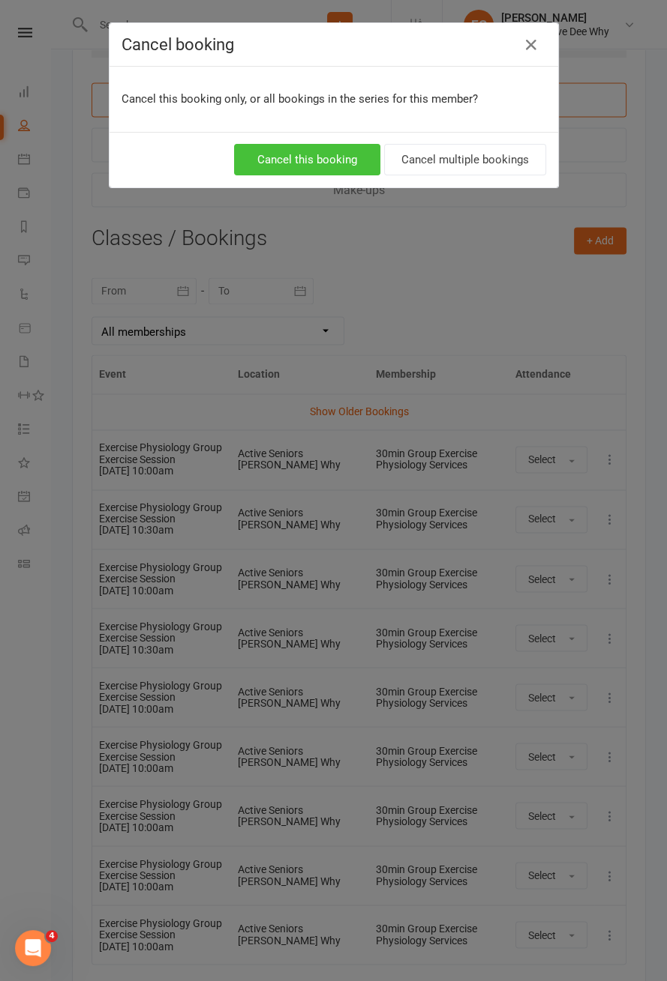
click at [302, 163] on button "Cancel this booking" at bounding box center [307, 159] width 146 height 31
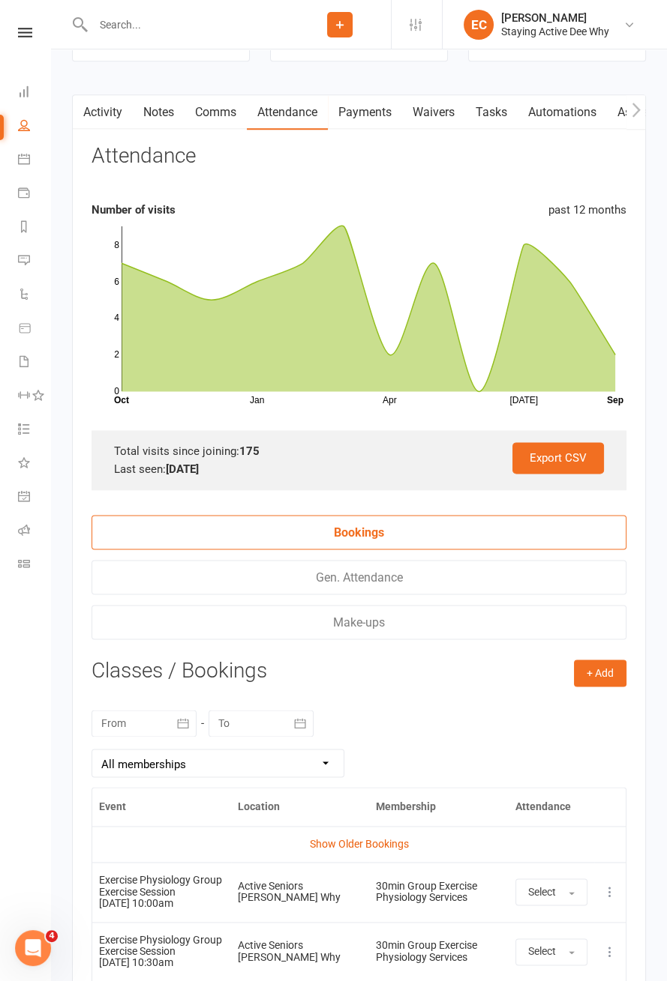
click at [105, 109] on link "Activity" at bounding box center [103, 112] width 60 height 34
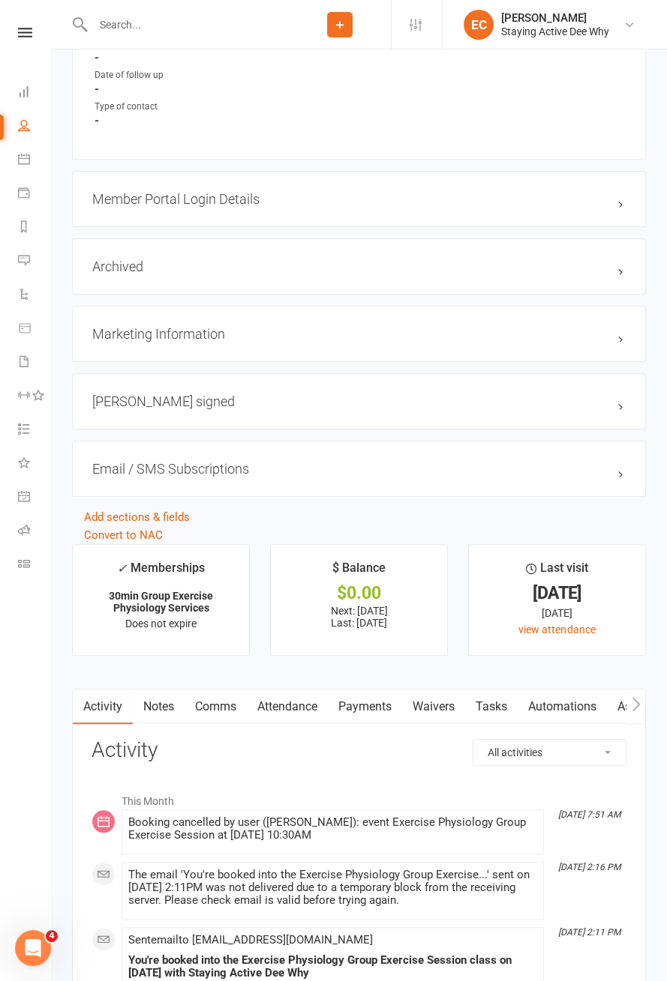
scroll to position [1405, 0]
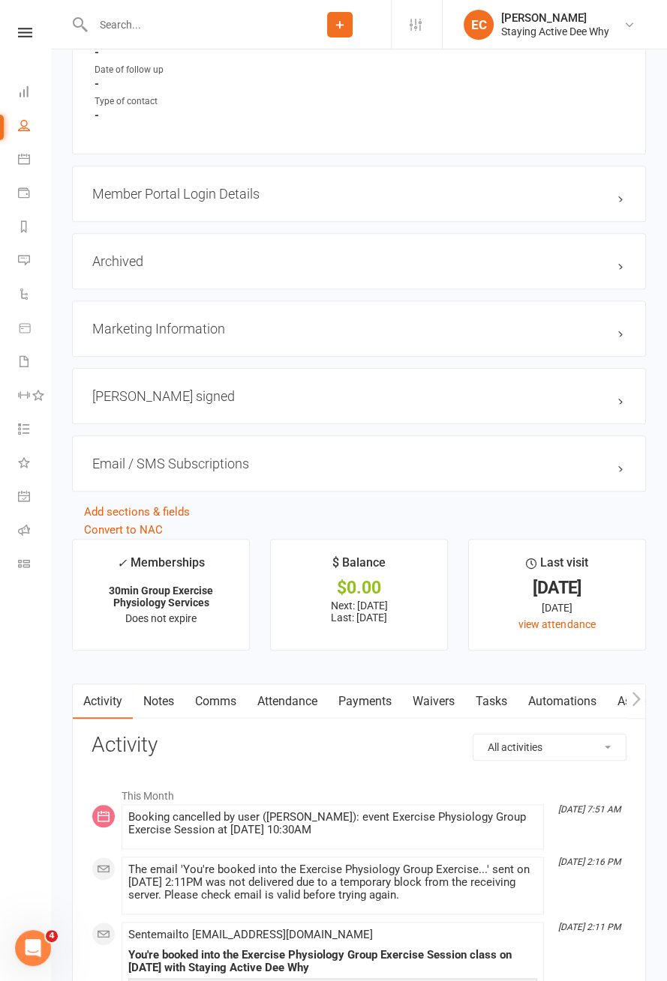
click at [292, 689] on link "Attendance" at bounding box center [287, 702] width 81 height 34
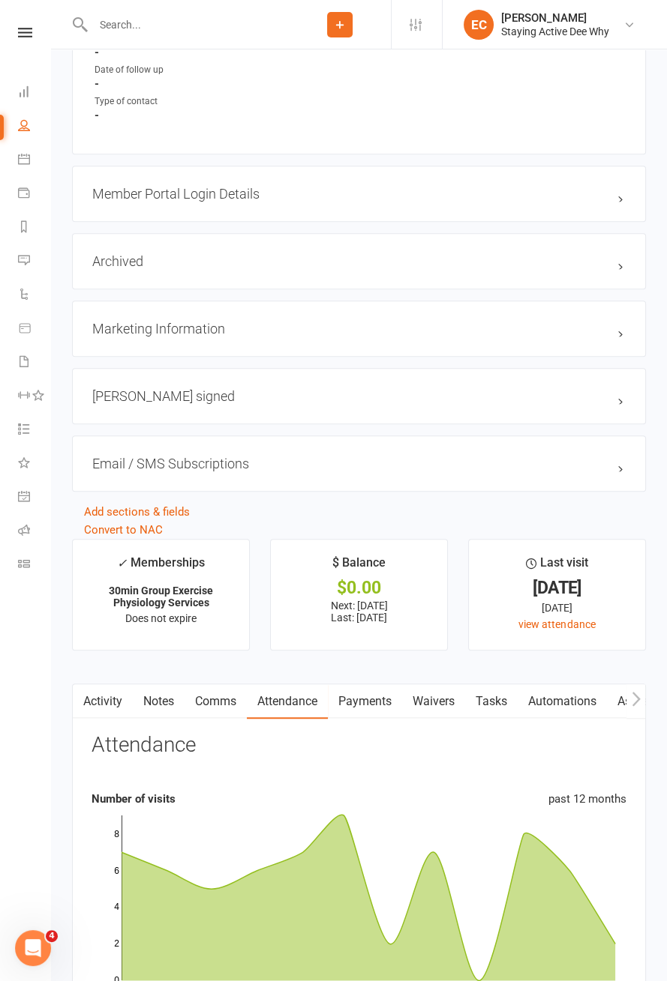
click at [8, 549] on li "Class check-in" at bounding box center [25, 566] width 50 height 34
click at [28, 532] on icon at bounding box center [24, 530] width 12 height 12
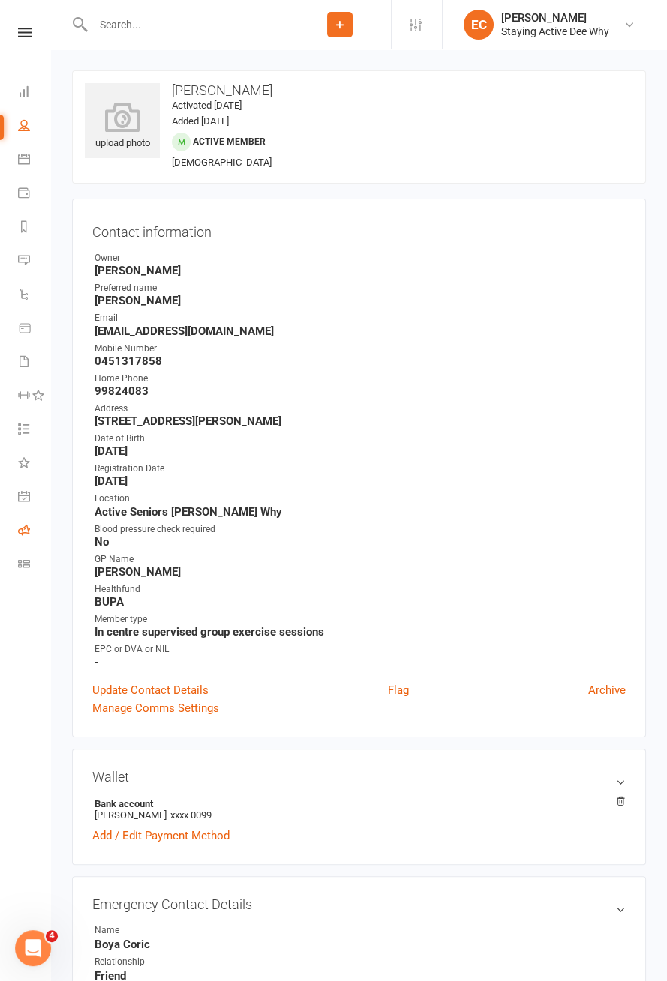
scroll to position [70, 0]
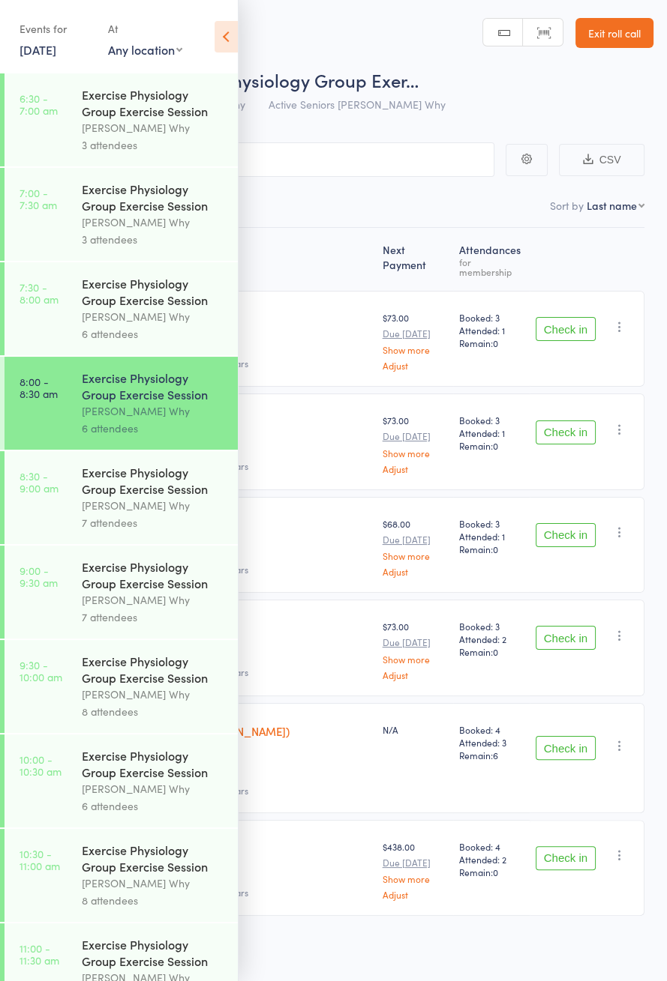
click at [233, 38] on icon at bounding box center [225, 36] width 23 height 31
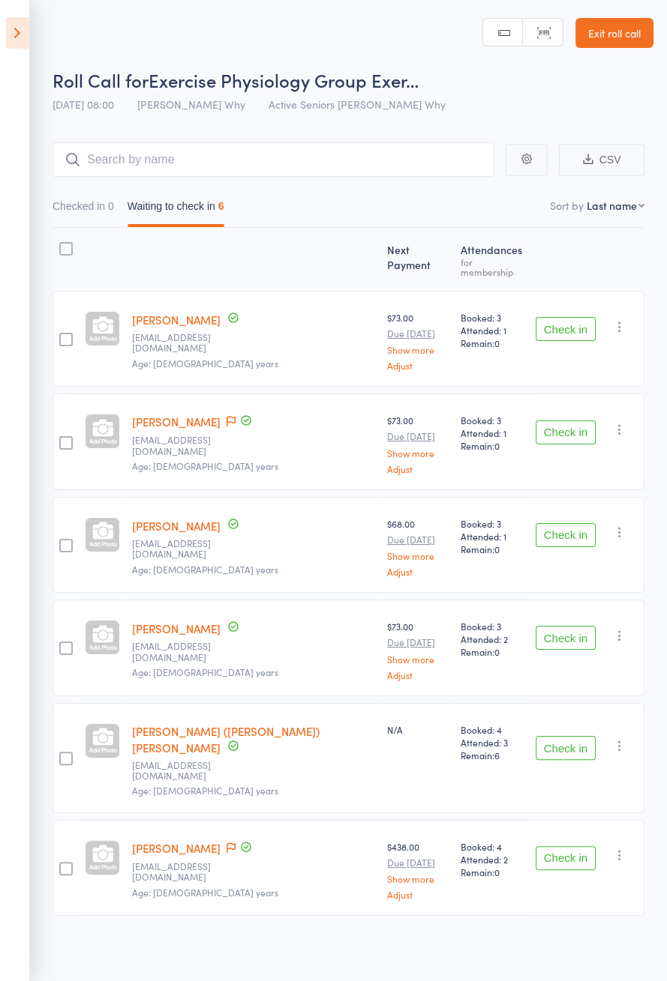
click at [226, 416] on icon at bounding box center [230, 421] width 9 height 10
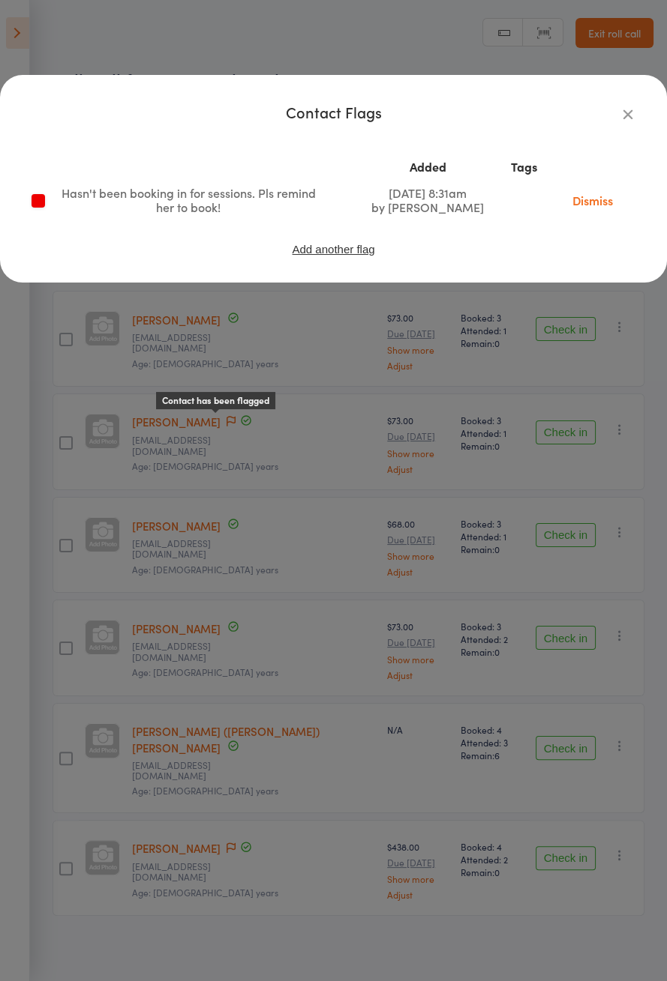
click at [631, 112] on icon "button" at bounding box center [627, 114] width 16 height 16
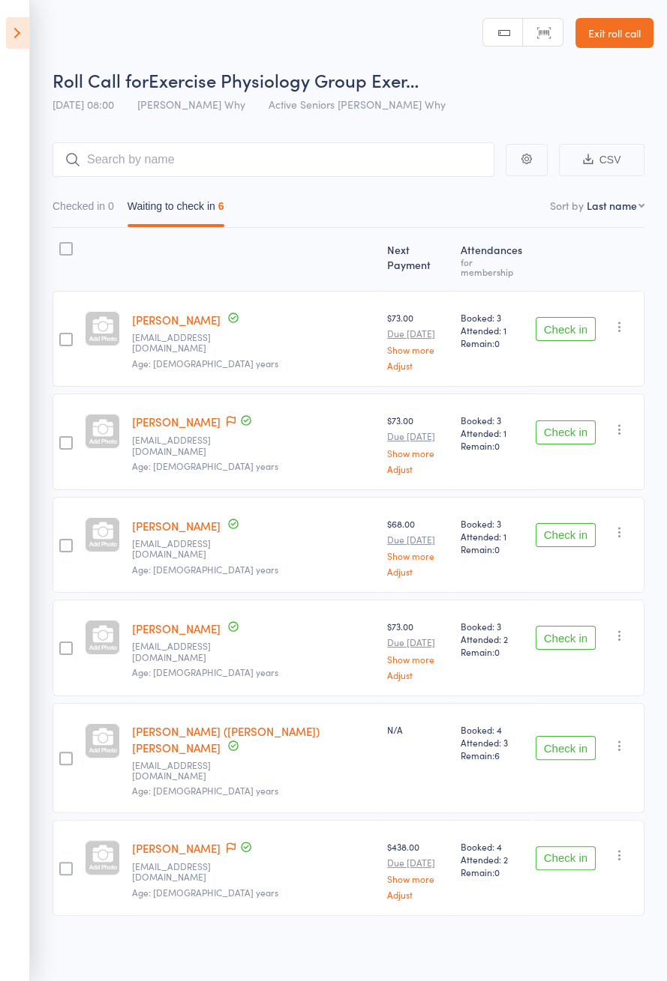
click at [577, 421] on button "Check in" at bounding box center [565, 433] width 60 height 24
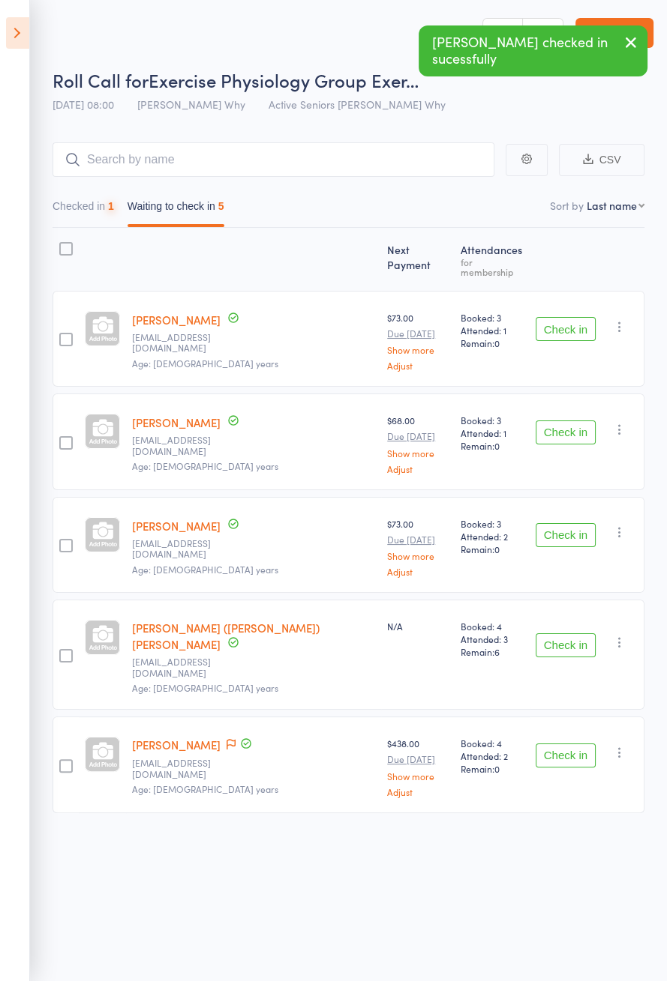
click at [583, 421] on button "Check in" at bounding box center [565, 433] width 60 height 24
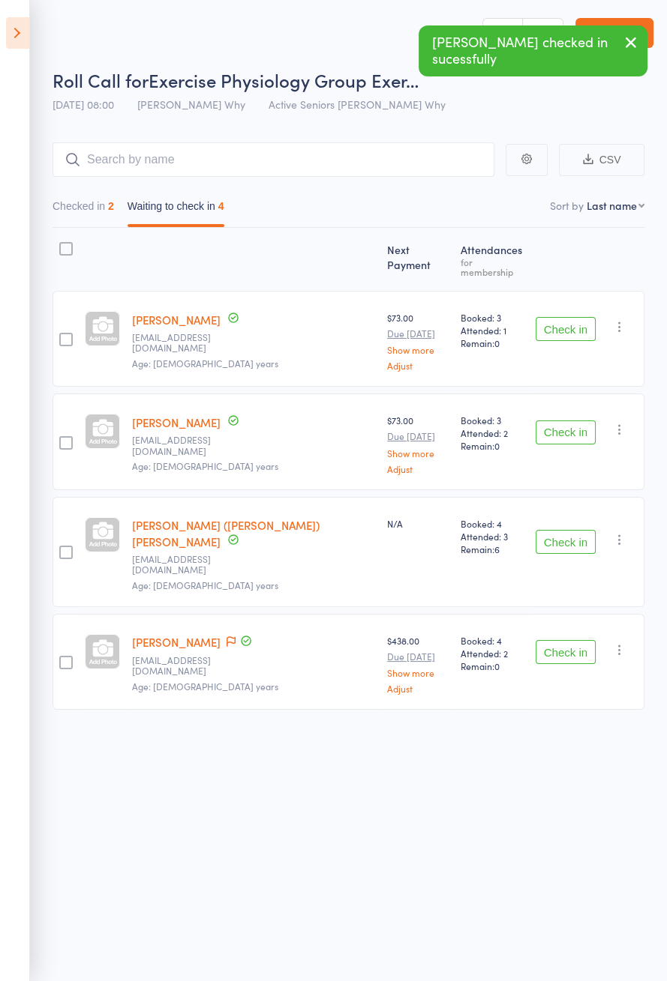
click at [576, 530] on button "Check in" at bounding box center [565, 542] width 60 height 24
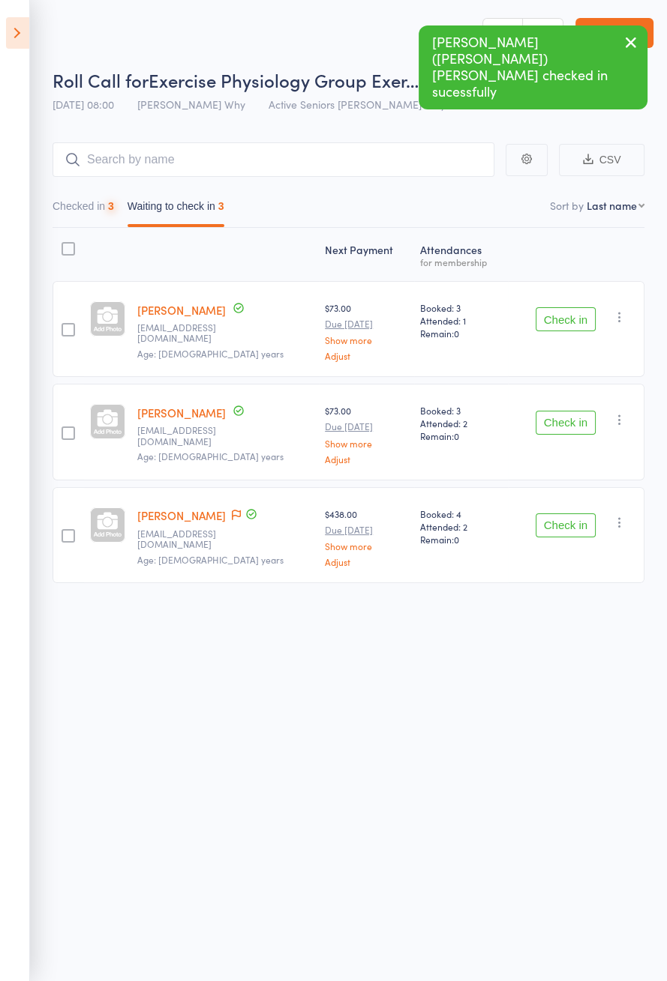
click at [232, 511] on icon at bounding box center [236, 515] width 9 height 10
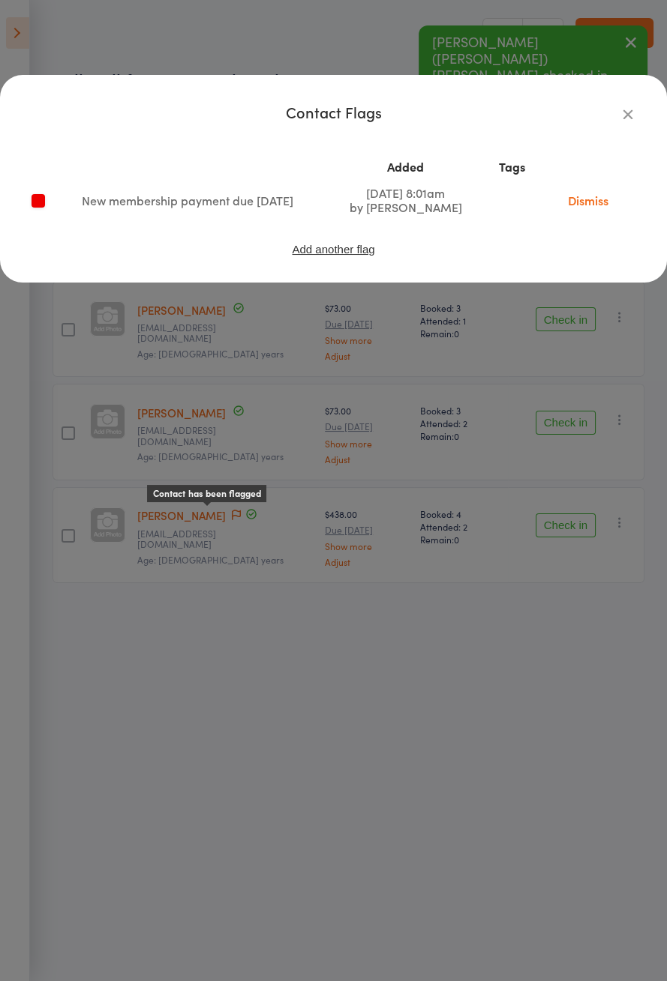
click at [635, 115] on icon "button" at bounding box center [627, 114] width 16 height 16
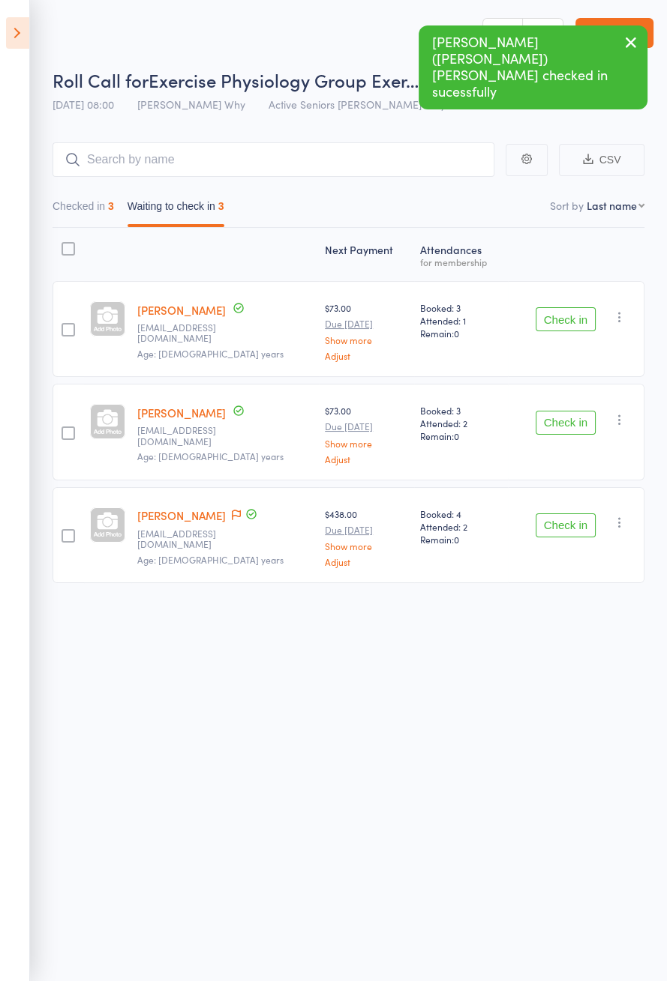
click at [179, 512] on link "Nicki Wiebe" at bounding box center [181, 516] width 88 height 16
click at [566, 528] on button "Check in" at bounding box center [565, 526] width 60 height 24
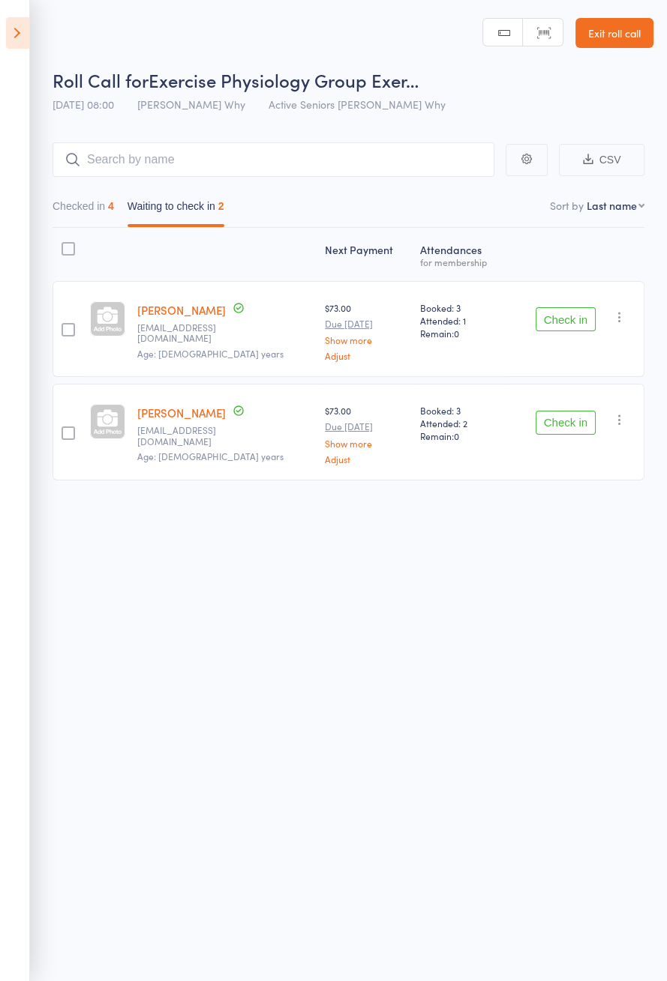
click at [580, 415] on button "Check in" at bounding box center [565, 423] width 60 height 24
click at [586, 318] on button "Check in" at bounding box center [565, 319] width 60 height 24
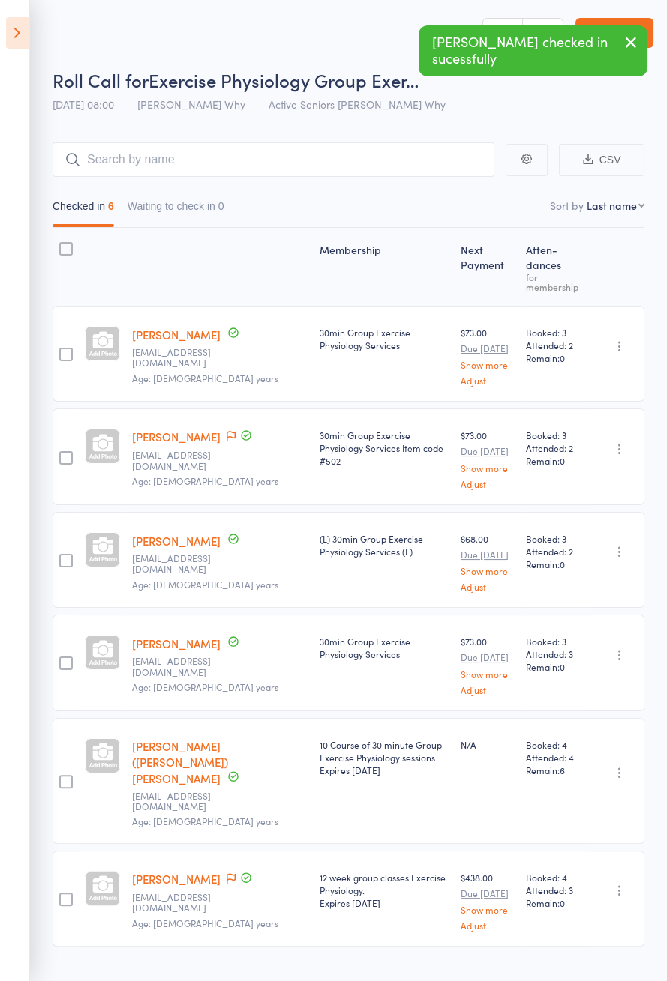
click at [13, 46] on icon at bounding box center [17, 32] width 23 height 31
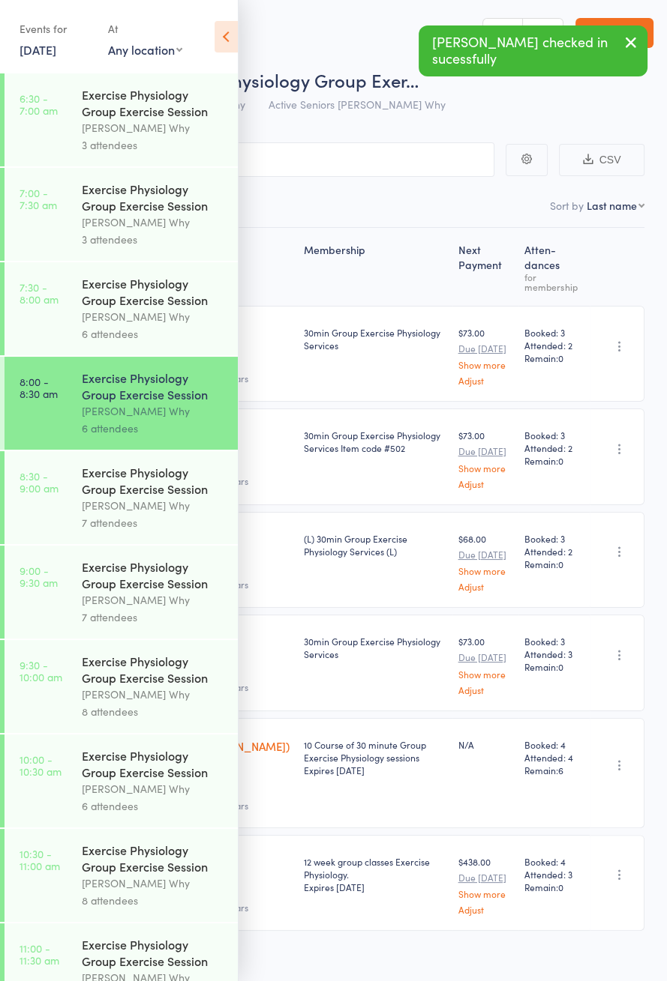
click at [188, 485] on div "Exercise Physiology Group Exercise Session" at bounding box center [153, 480] width 143 height 33
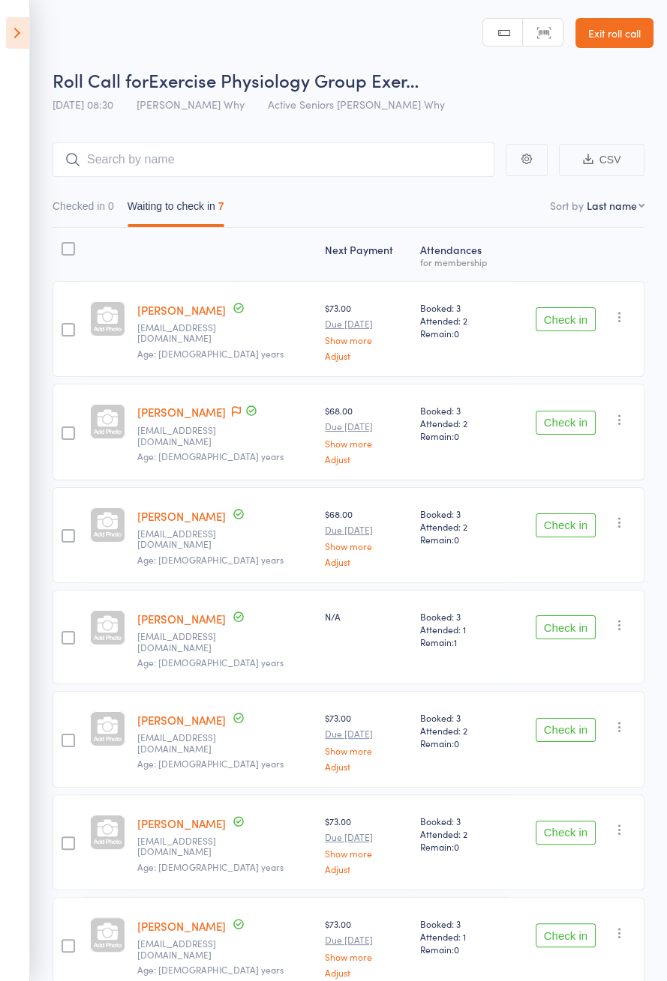
click at [28, 43] on icon at bounding box center [17, 32] width 23 height 31
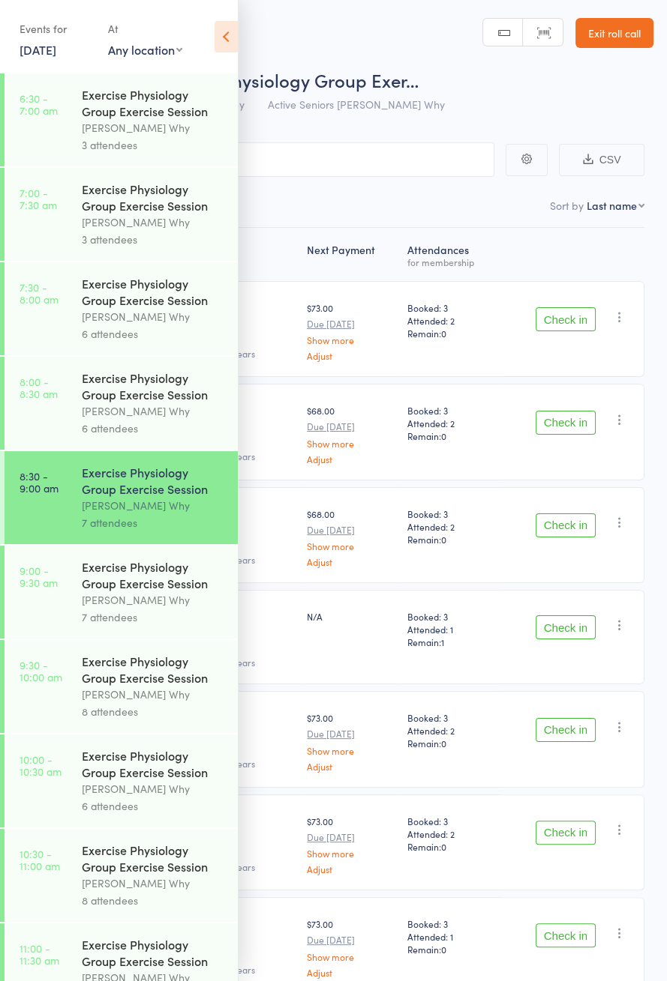
click at [152, 427] on div "6 attendees" at bounding box center [153, 428] width 143 height 17
click at [231, 32] on icon at bounding box center [225, 36] width 23 height 31
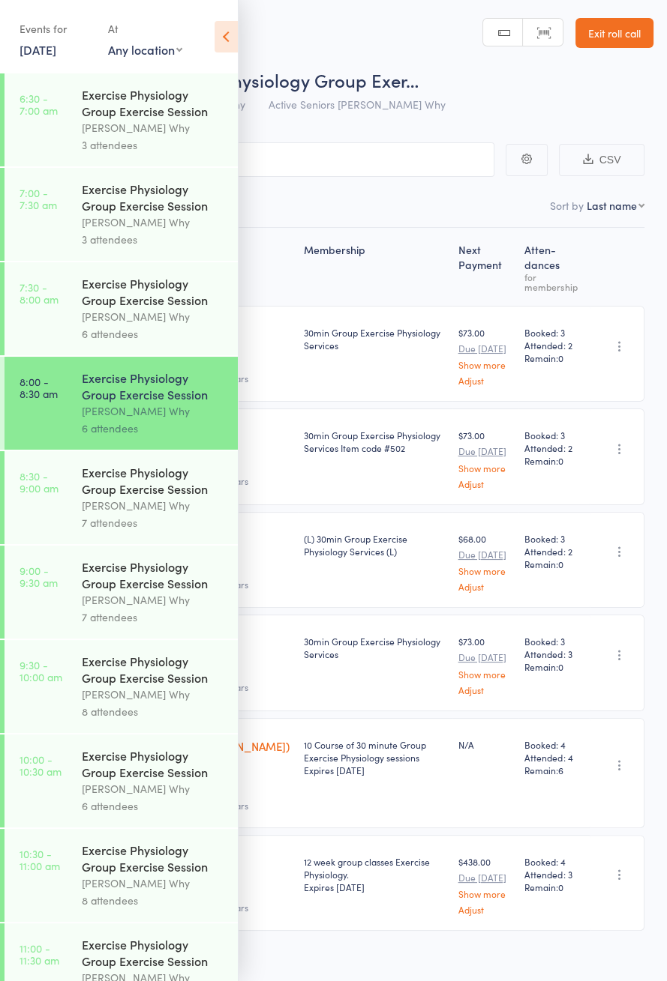
click at [235, 37] on icon at bounding box center [225, 36] width 23 height 31
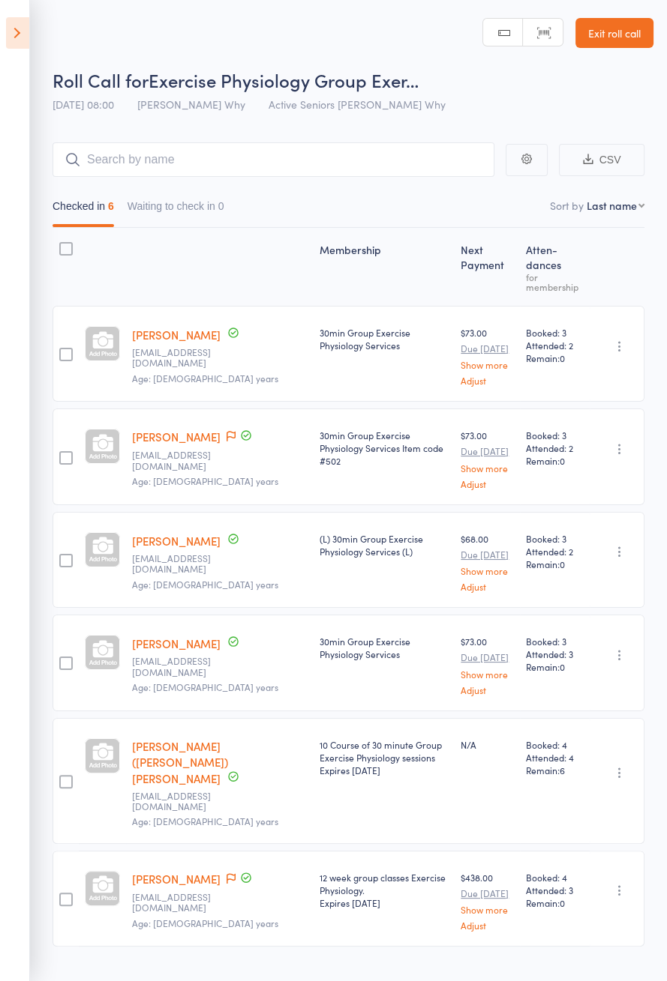
click at [221, 739] on link "Patricia (Trish) Warhurst" at bounding box center [180, 763] width 96 height 48
click at [23, 34] on icon at bounding box center [17, 32] width 23 height 31
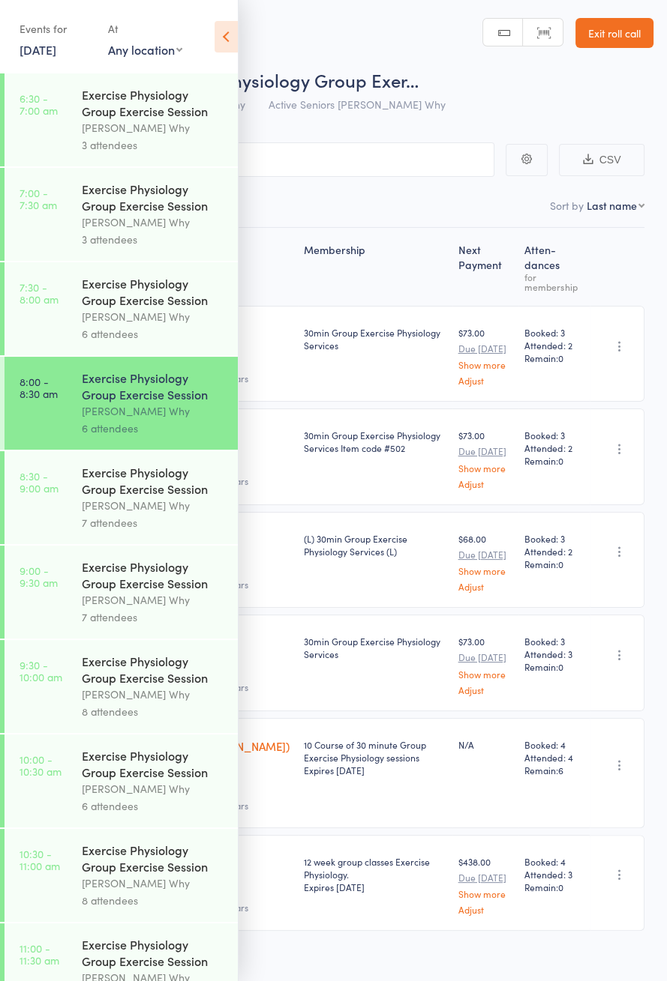
click at [124, 512] on div "Dee Why" at bounding box center [153, 505] width 143 height 17
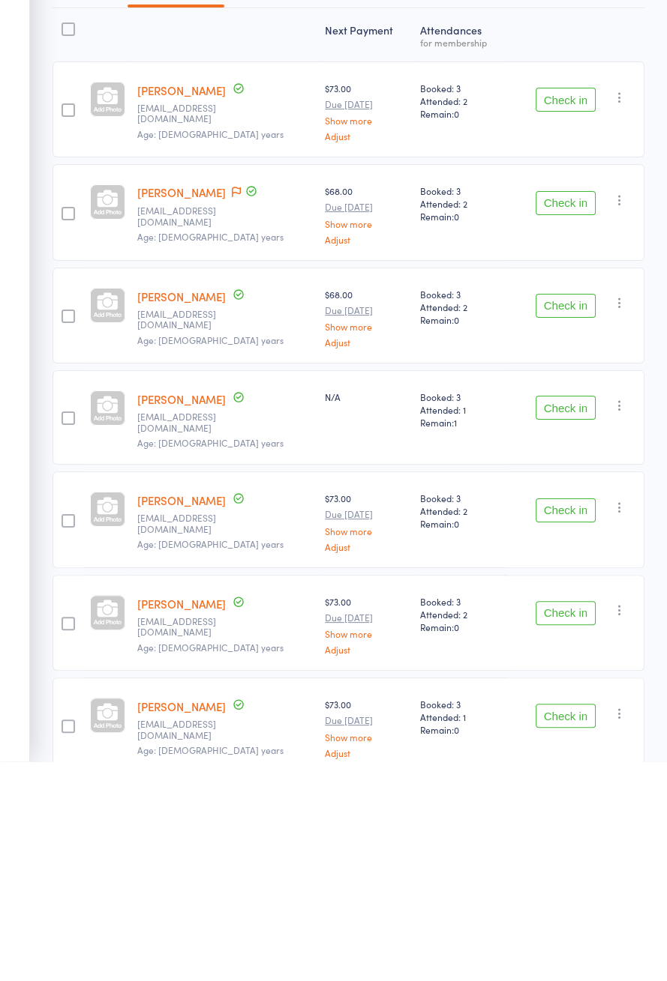
click at [571, 719] on button "Check in" at bounding box center [565, 730] width 60 height 24
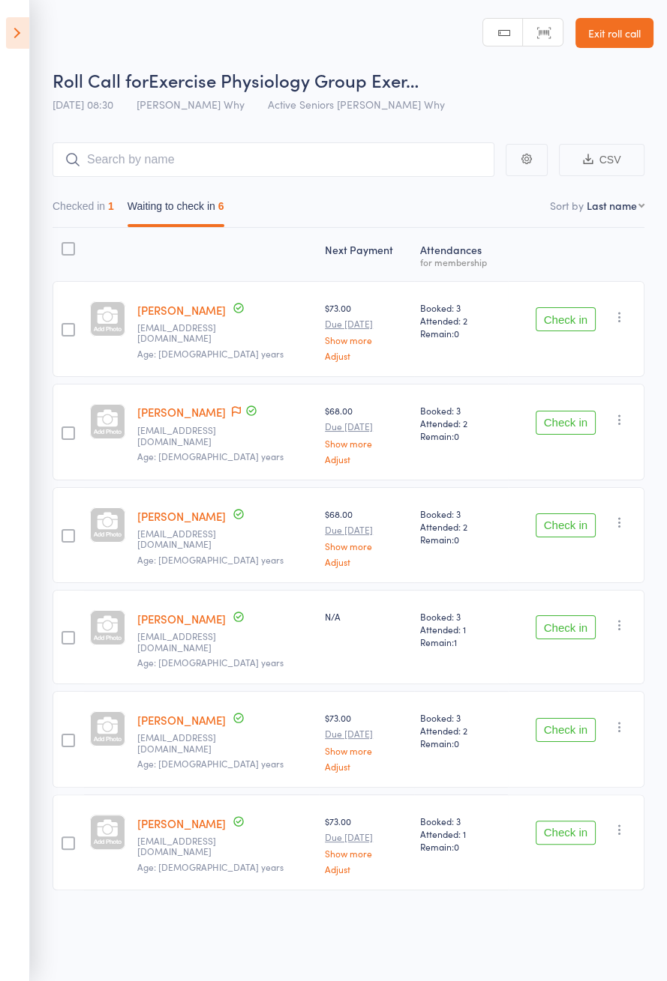
click at [574, 316] on button "Check in" at bounding box center [565, 319] width 60 height 24
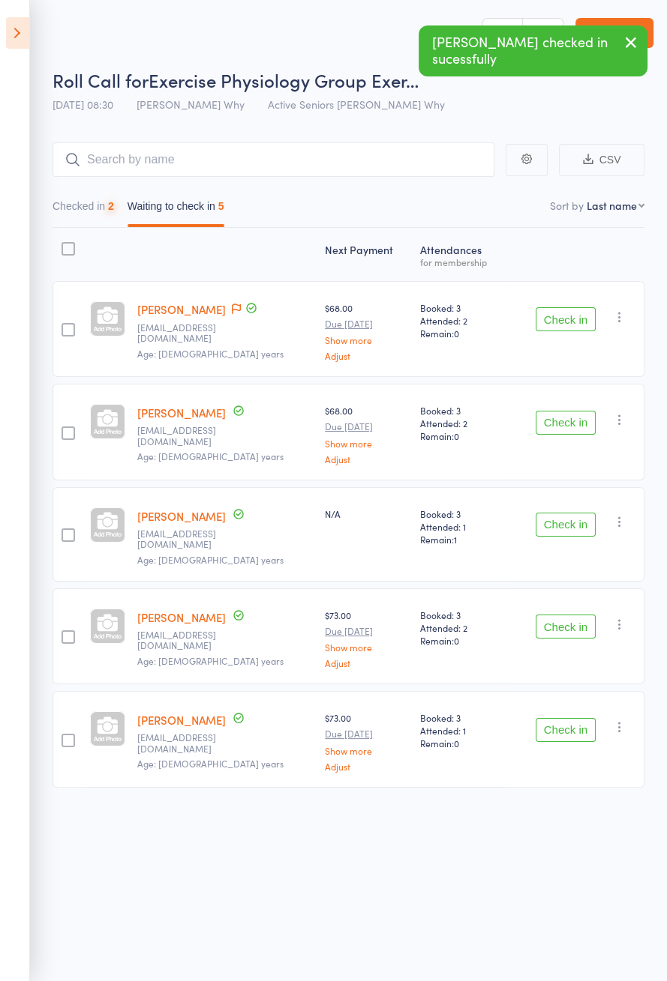
click at [585, 316] on button "Check in" at bounding box center [565, 319] width 60 height 24
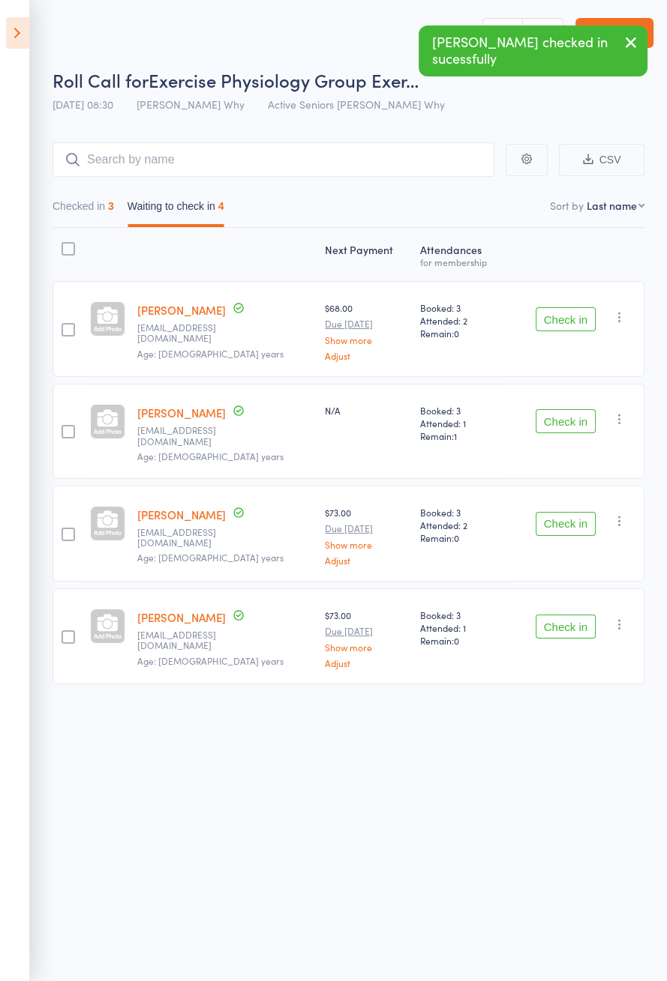
click at [103, 208] on button "Checked in 3" at bounding box center [82, 210] width 61 height 34
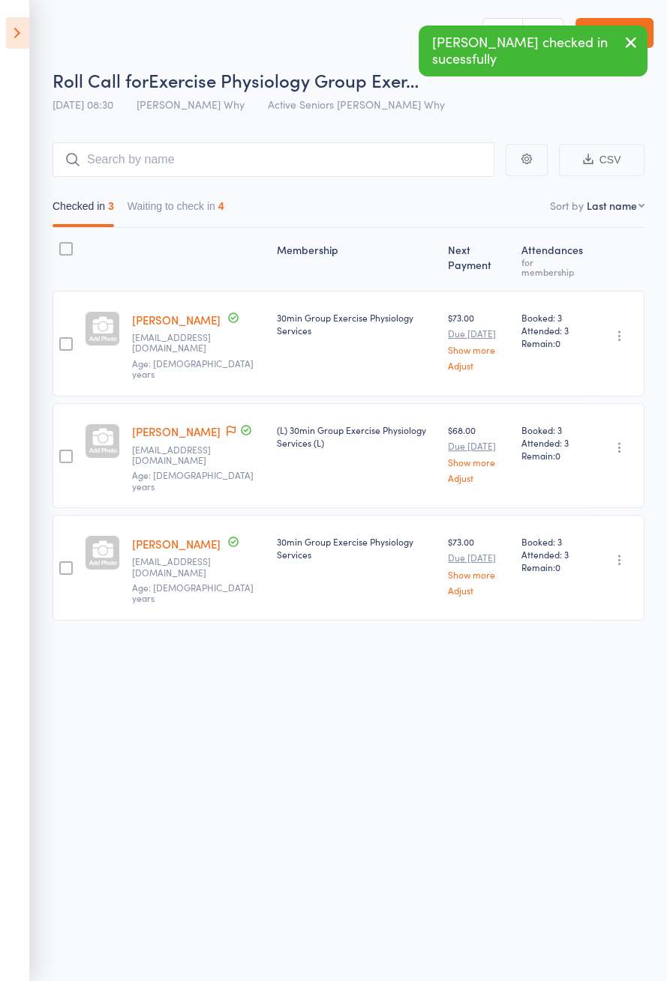
click at [193, 211] on button "Waiting to check in 4" at bounding box center [175, 210] width 97 height 34
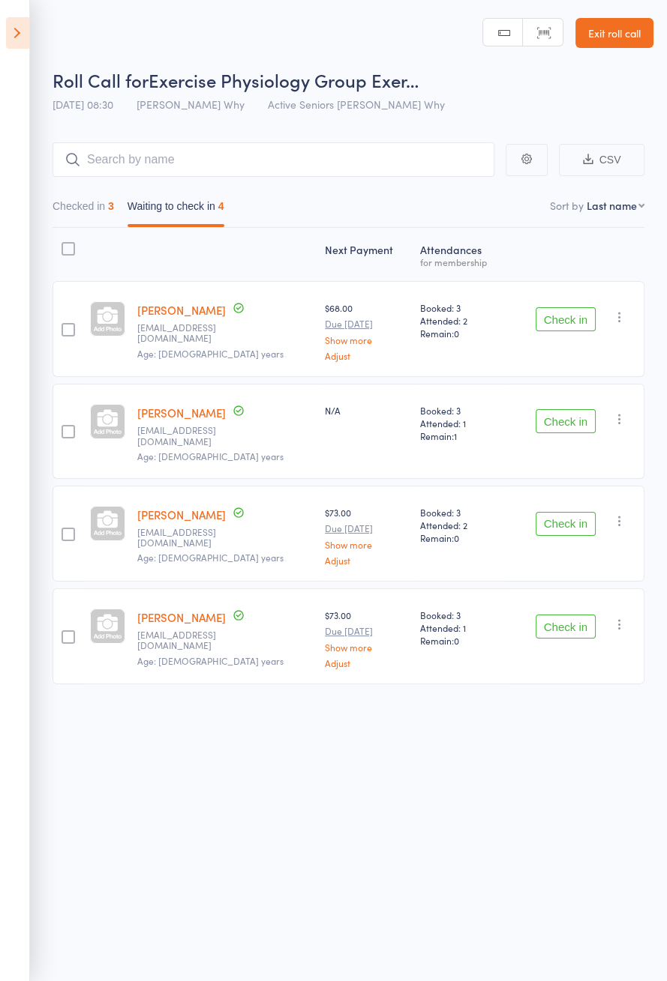
click at [565, 318] on button "Check in" at bounding box center [565, 319] width 60 height 24
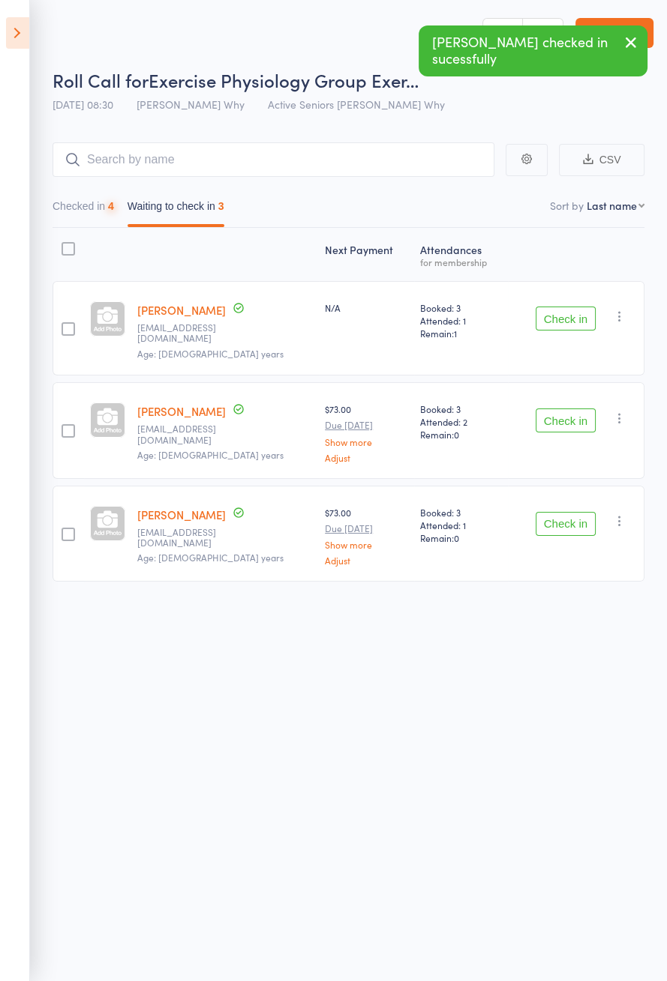
click at [576, 310] on button "Check in" at bounding box center [565, 319] width 60 height 24
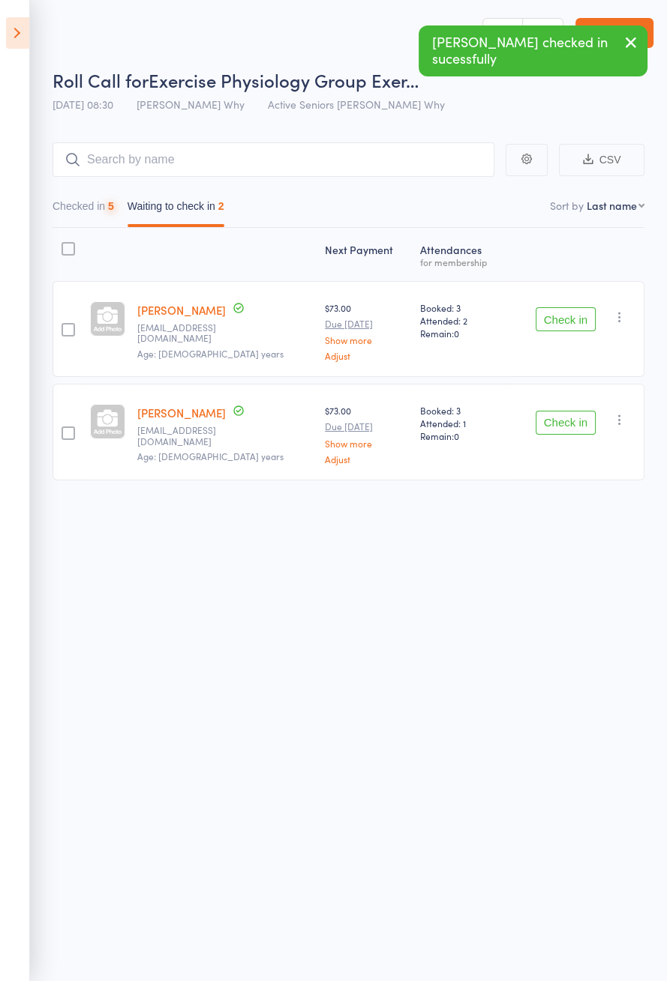
click at [578, 317] on button "Check in" at bounding box center [565, 319] width 60 height 24
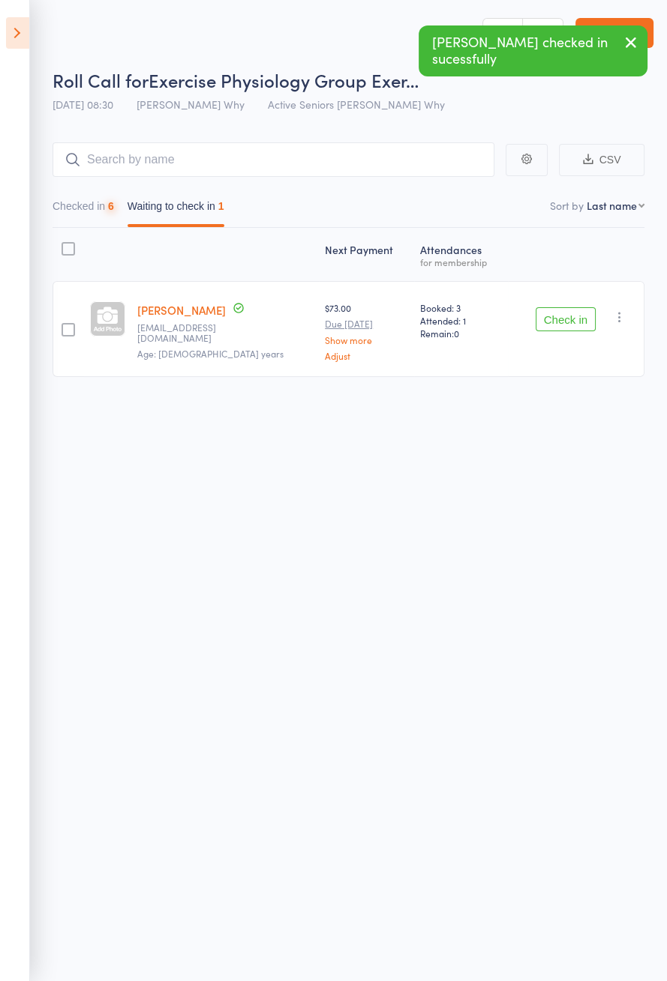
click at [105, 210] on button "Checked in 6" at bounding box center [82, 210] width 61 height 34
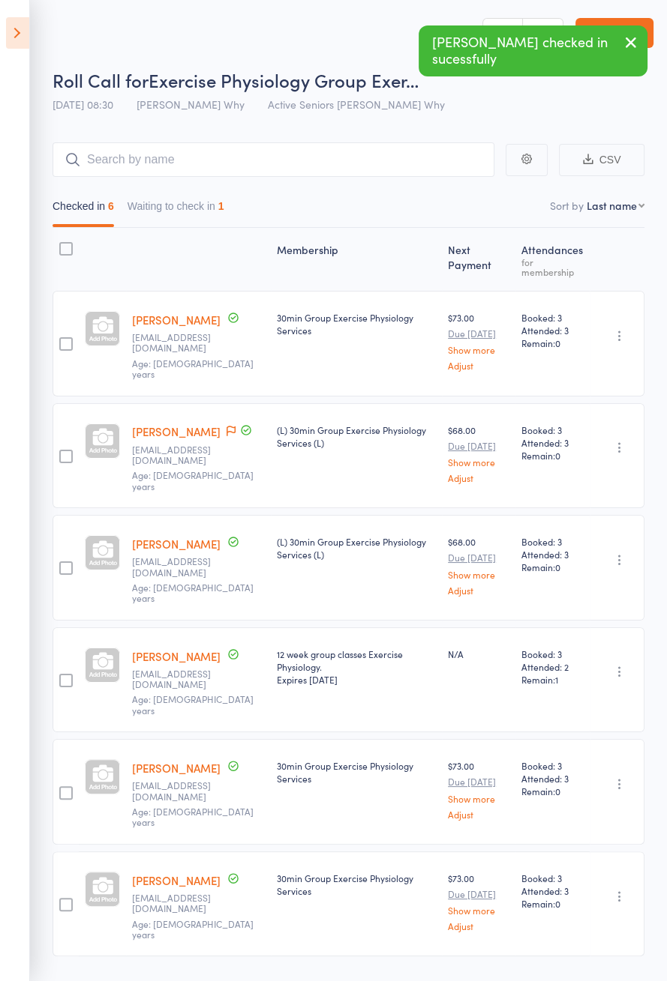
click at [634, 49] on icon "button" at bounding box center [631, 42] width 18 height 19
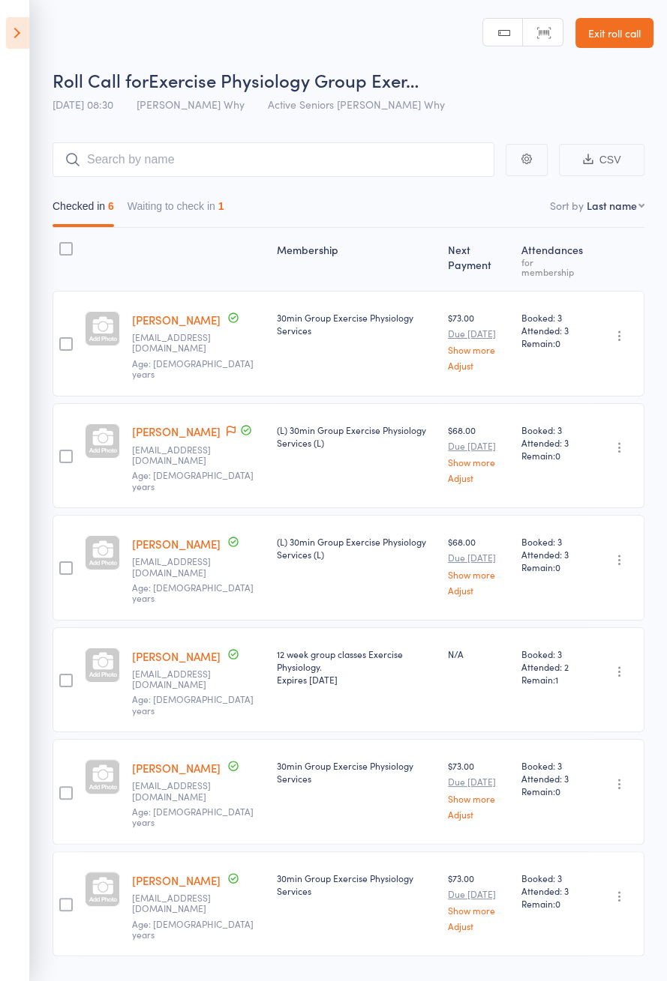
click at [623, 37] on link "Exit roll call" at bounding box center [614, 33] width 78 height 30
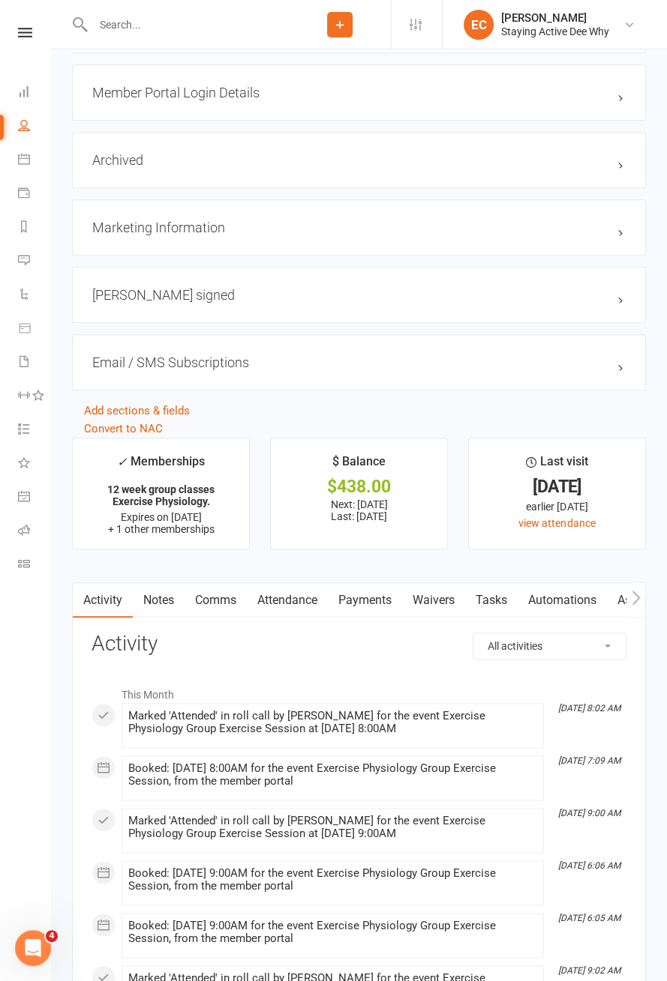
scroll to position [1599, 0]
click at [374, 606] on link "Payments" at bounding box center [365, 599] width 74 height 34
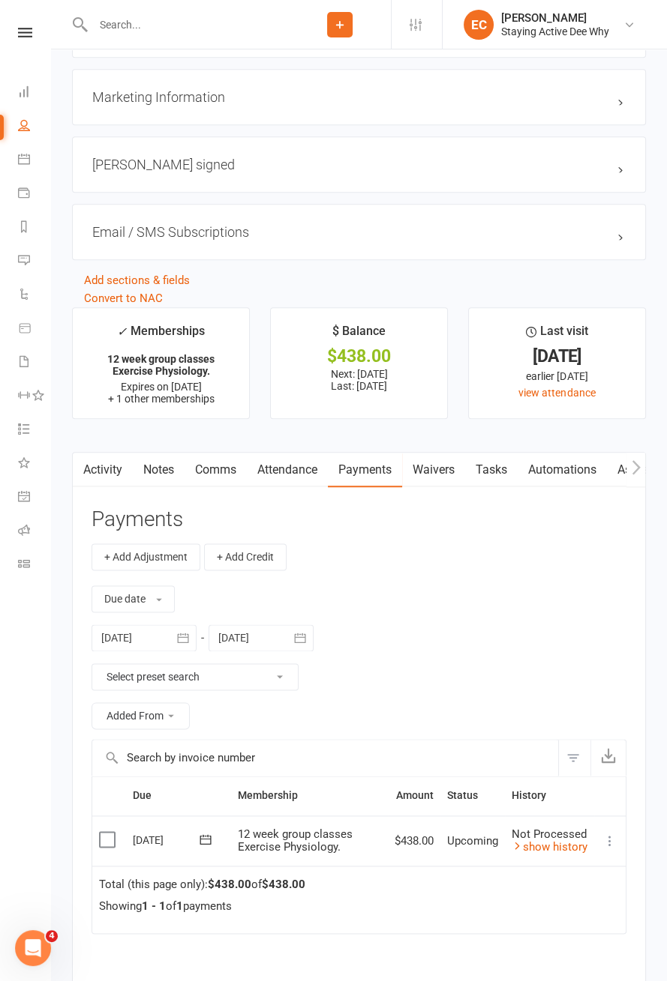
scroll to position [1910, 0]
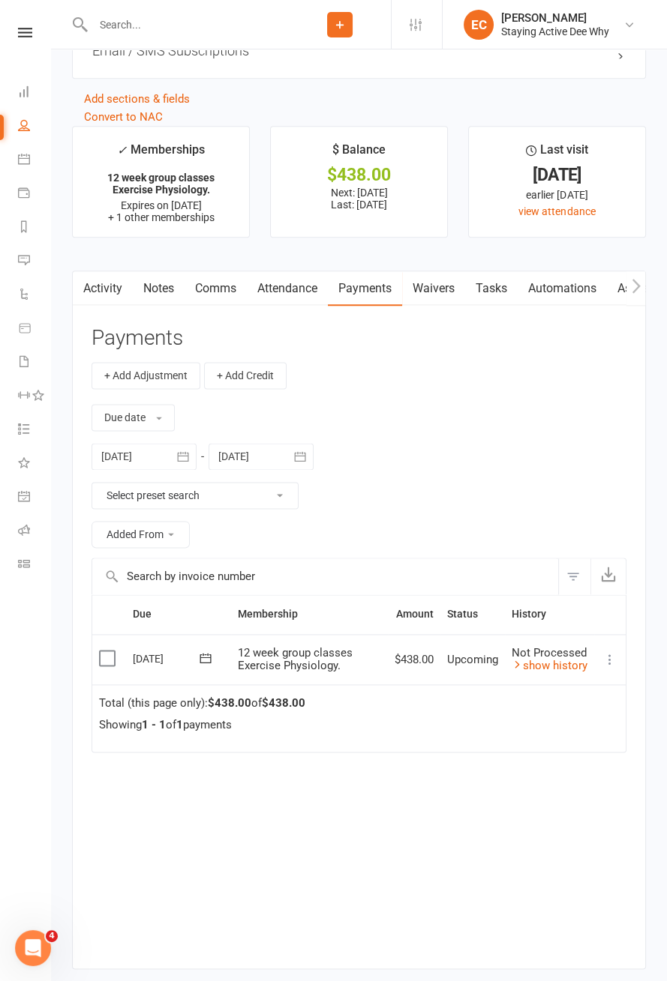
click at [564, 669] on link "show history" at bounding box center [549, 665] width 76 height 13
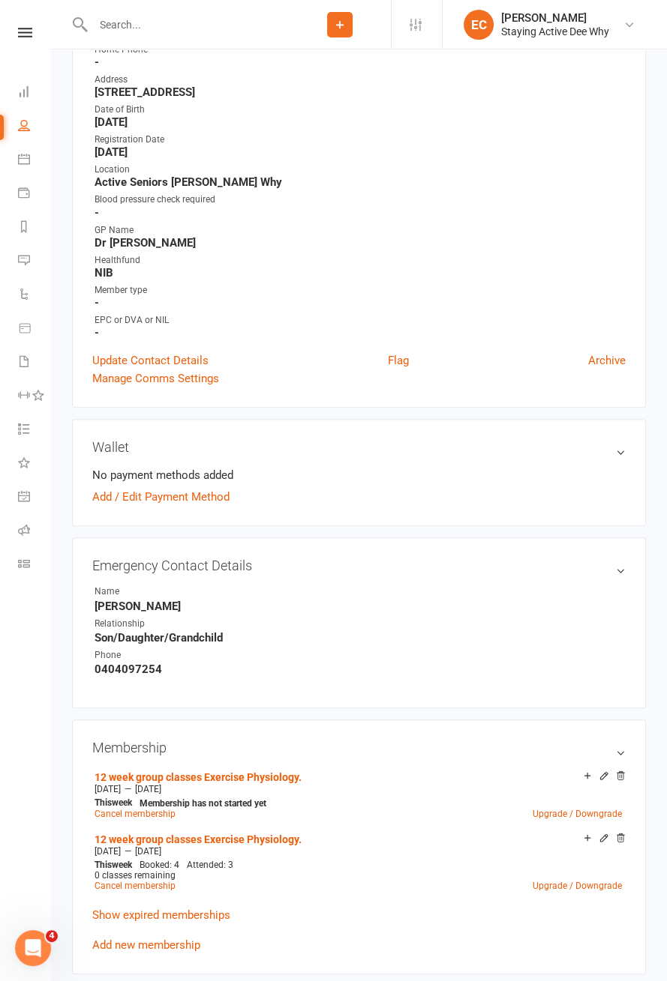
scroll to position [0, 0]
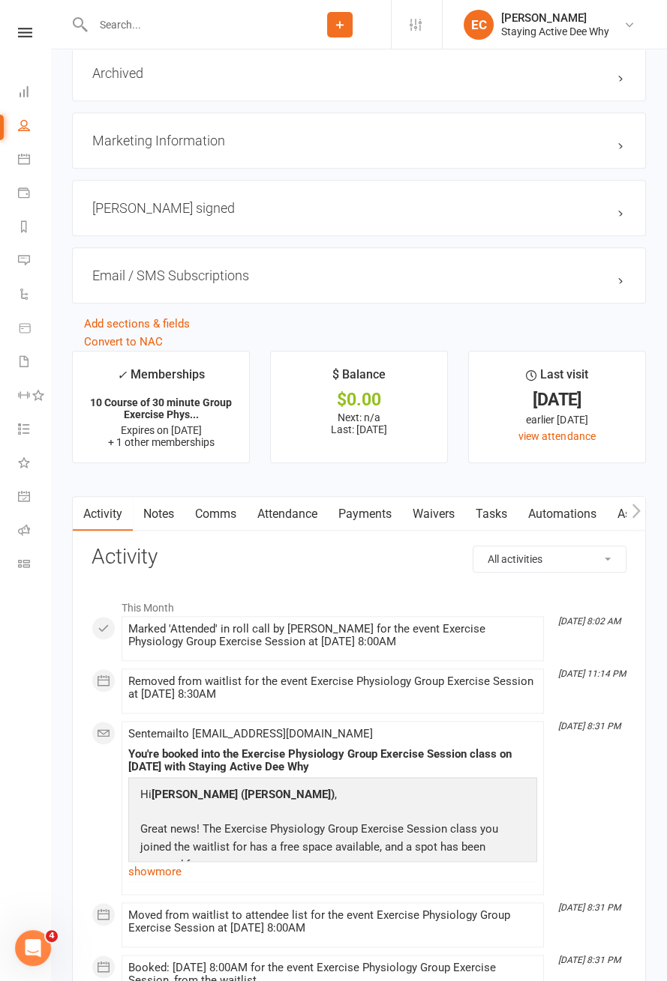
scroll to position [1644, 0]
click at [169, 510] on link "Notes" at bounding box center [159, 513] width 52 height 34
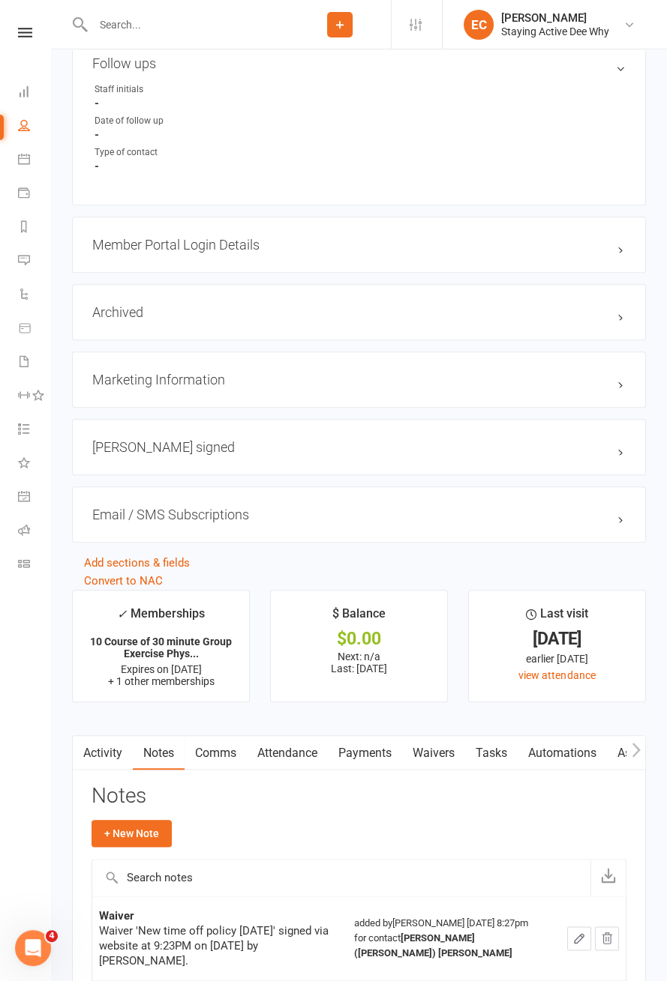
scroll to position [1644, 0]
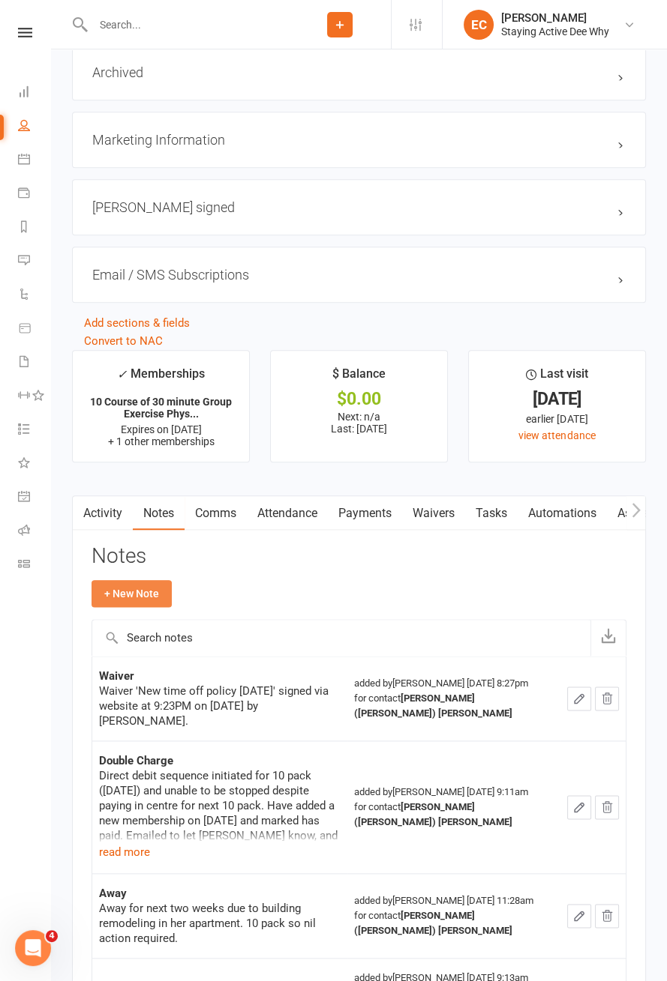
click at [139, 586] on button "+ New Note" at bounding box center [131, 593] width 80 height 27
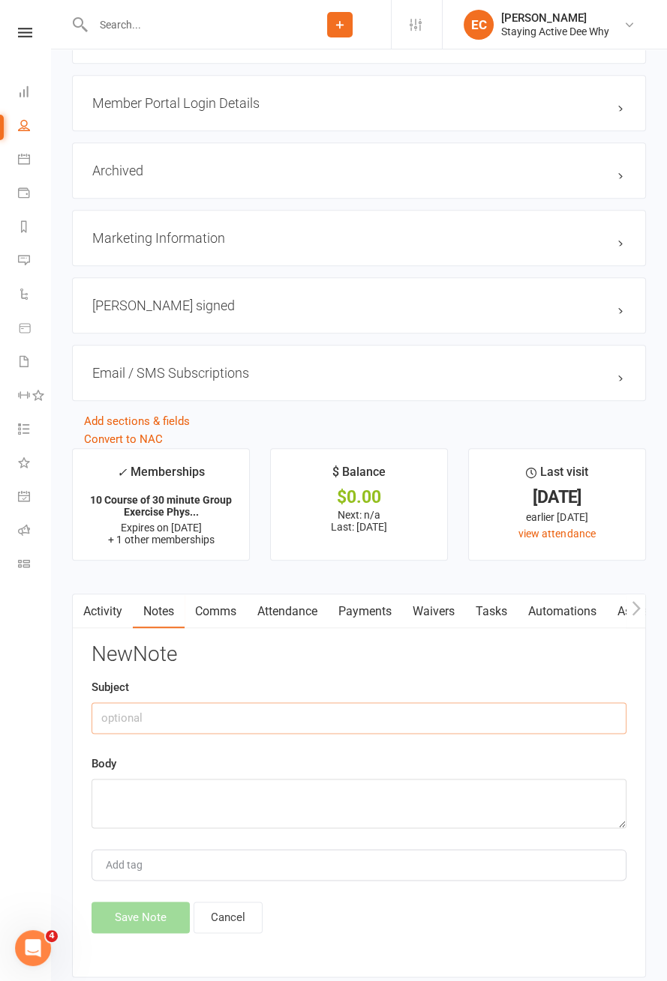
click at [208, 706] on input "text" at bounding box center [358, 718] width 535 height 31
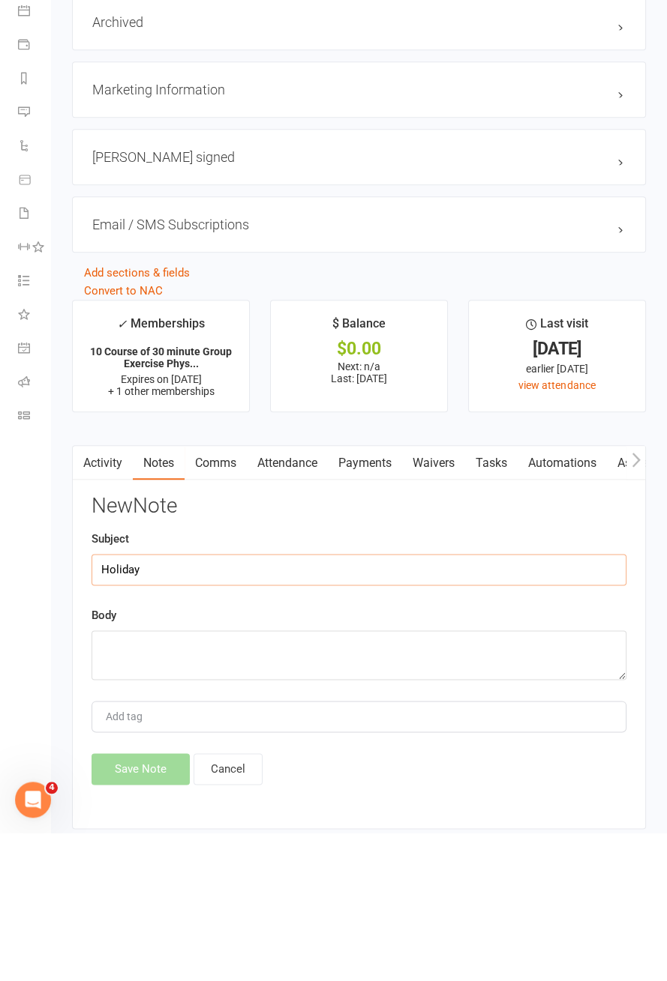
type input "Holiday"
click at [230, 795] on textarea at bounding box center [358, 803] width 535 height 49
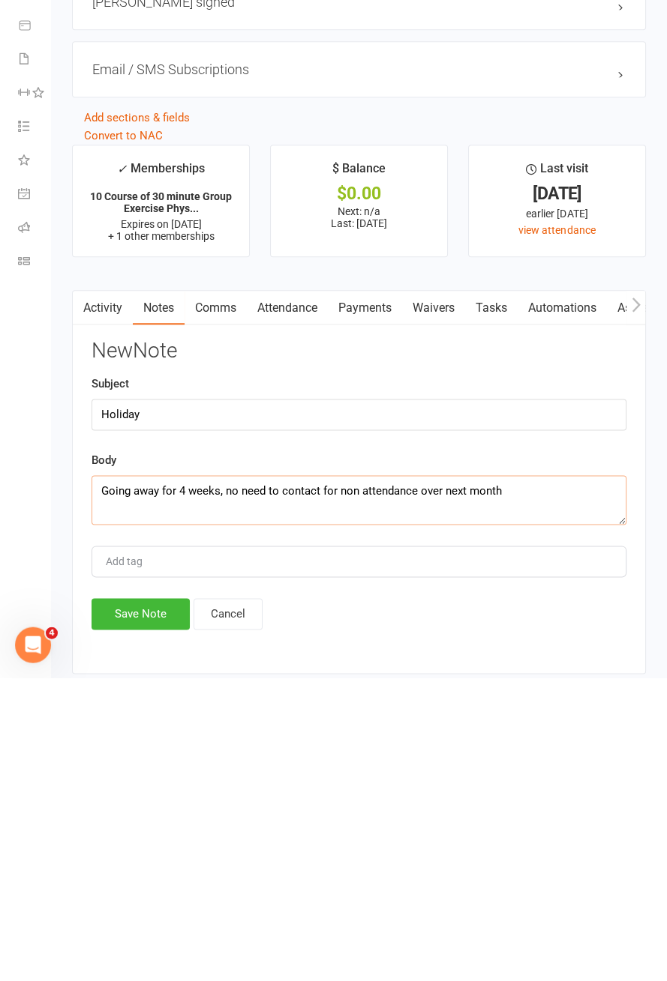
type textarea "Going away for 4 weeks, no need to contact for non attendance over next month"
click at [142, 913] on button "Save Note" at bounding box center [140, 917] width 98 height 31
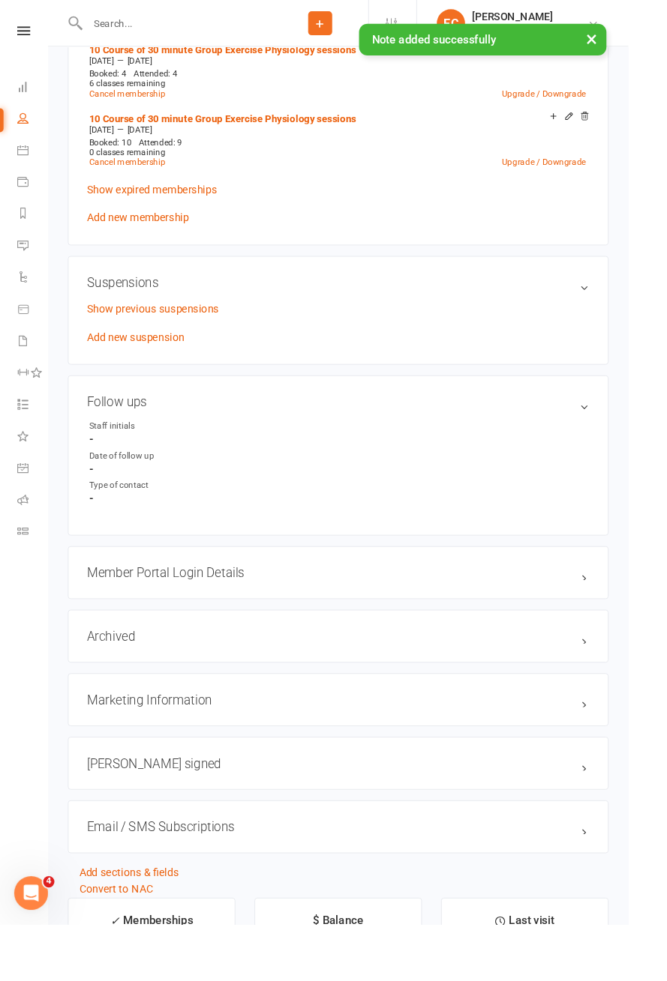
scroll to position [0, 0]
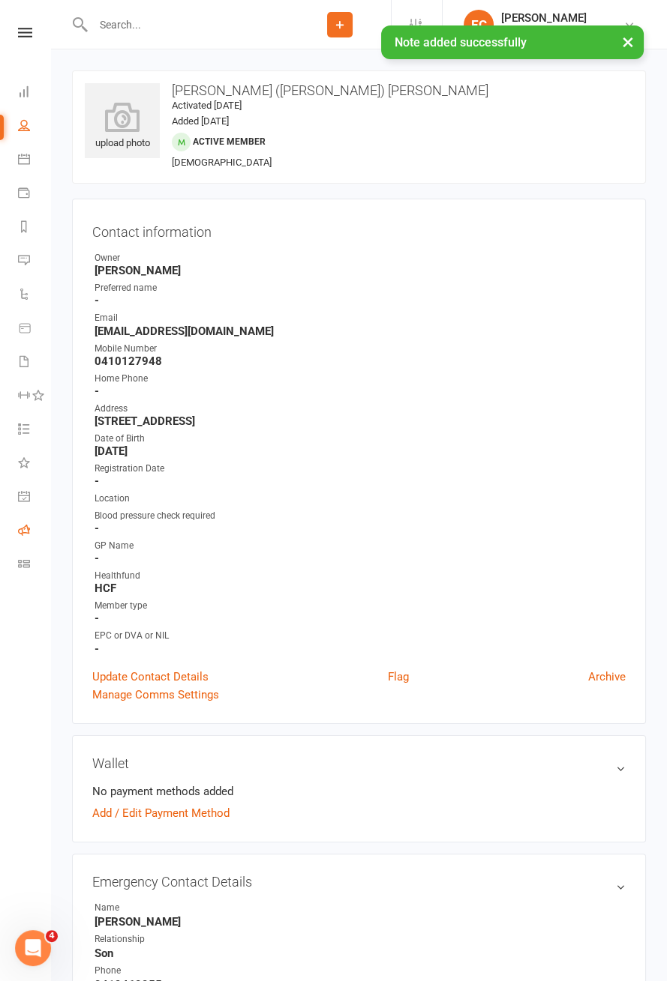
click at [25, 530] on icon at bounding box center [24, 530] width 12 height 12
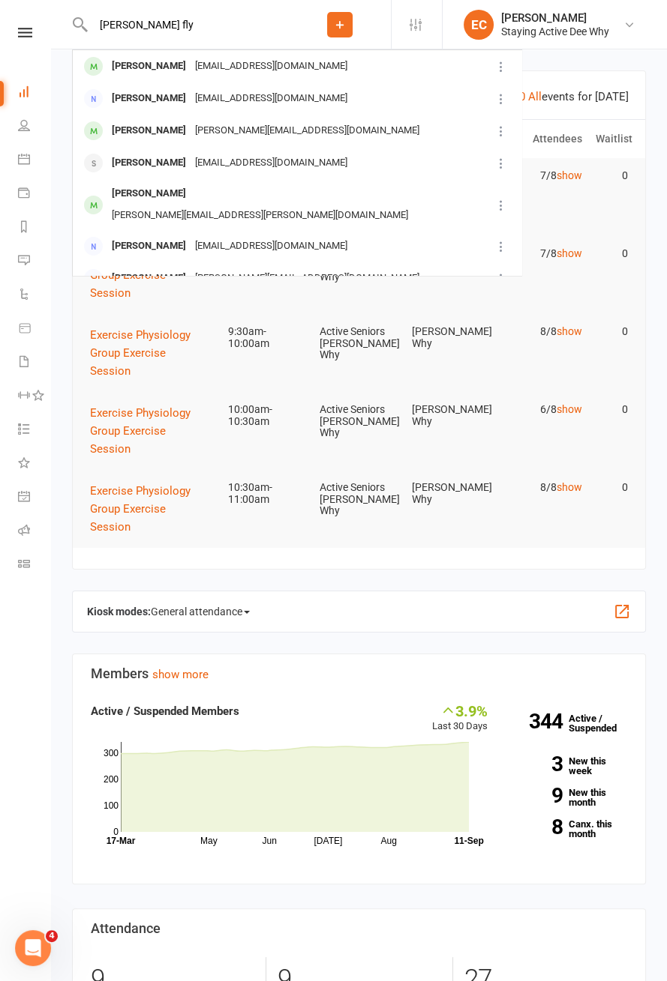
type input "[PERSON_NAME] fly"
click at [100, 80] on div "[PERSON_NAME] [EMAIL_ADDRESS][DOMAIN_NAME]" at bounding box center [281, 66] width 417 height 31
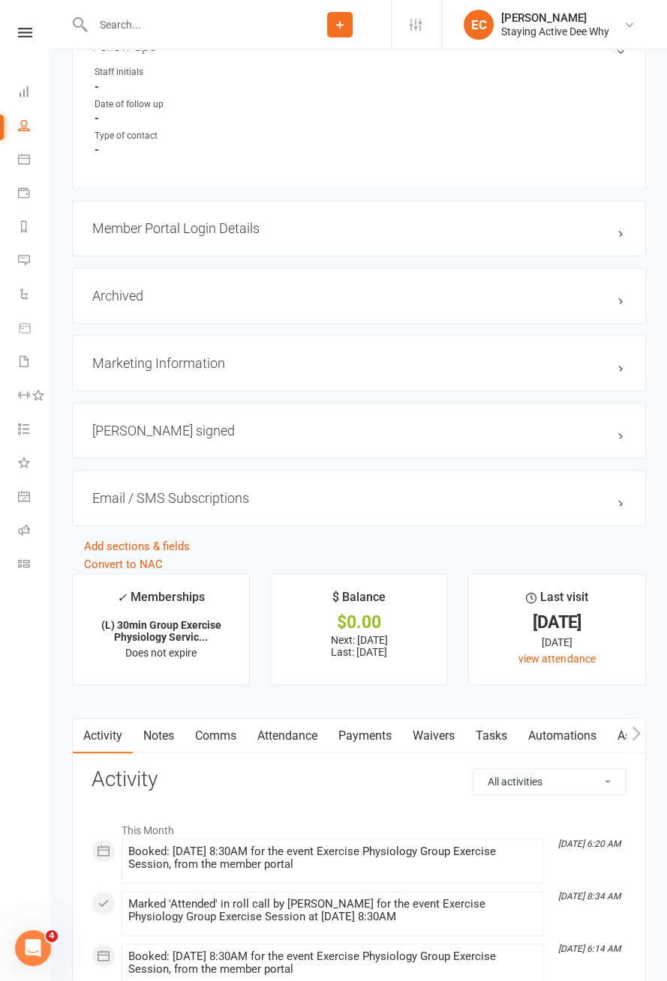
scroll to position [1371, 0]
click at [302, 732] on link "Attendance" at bounding box center [287, 736] width 81 height 34
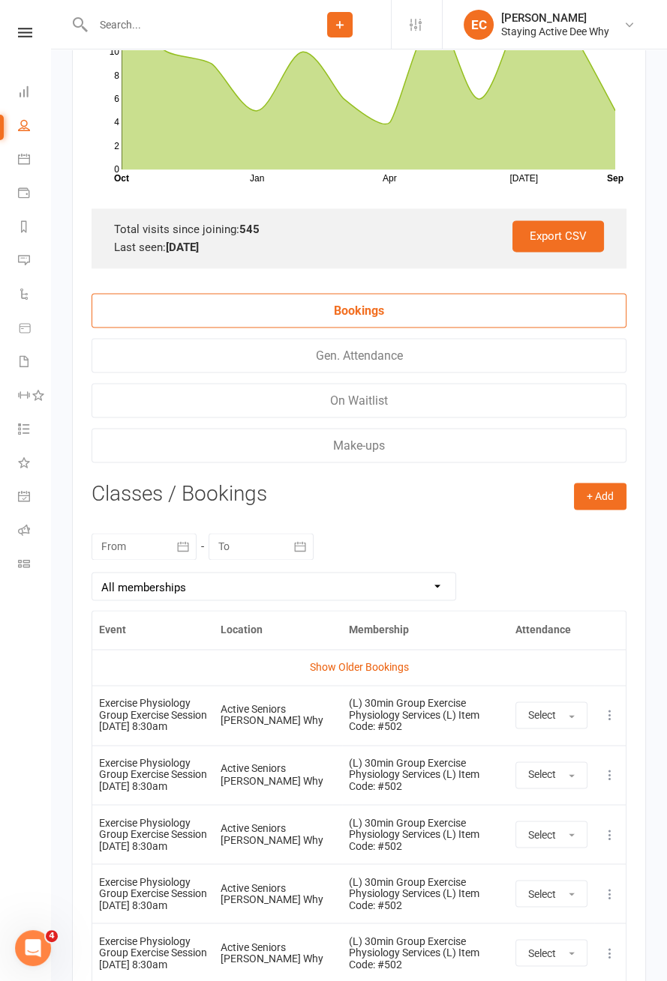
scroll to position [2249, 0]
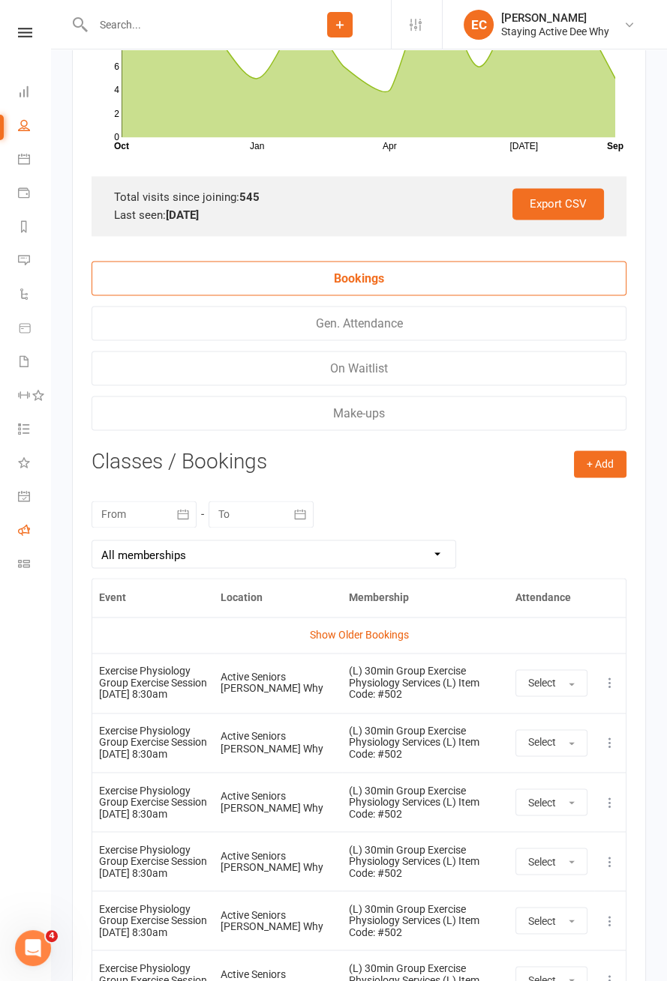
click at [28, 530] on icon at bounding box center [24, 530] width 12 height 12
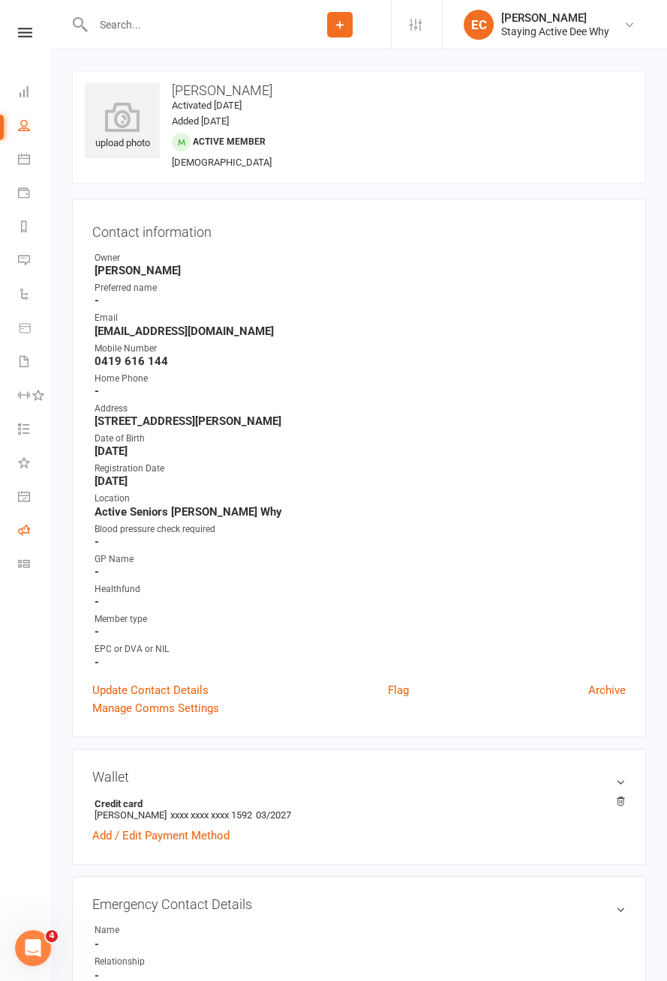
scroll to position [70, 0]
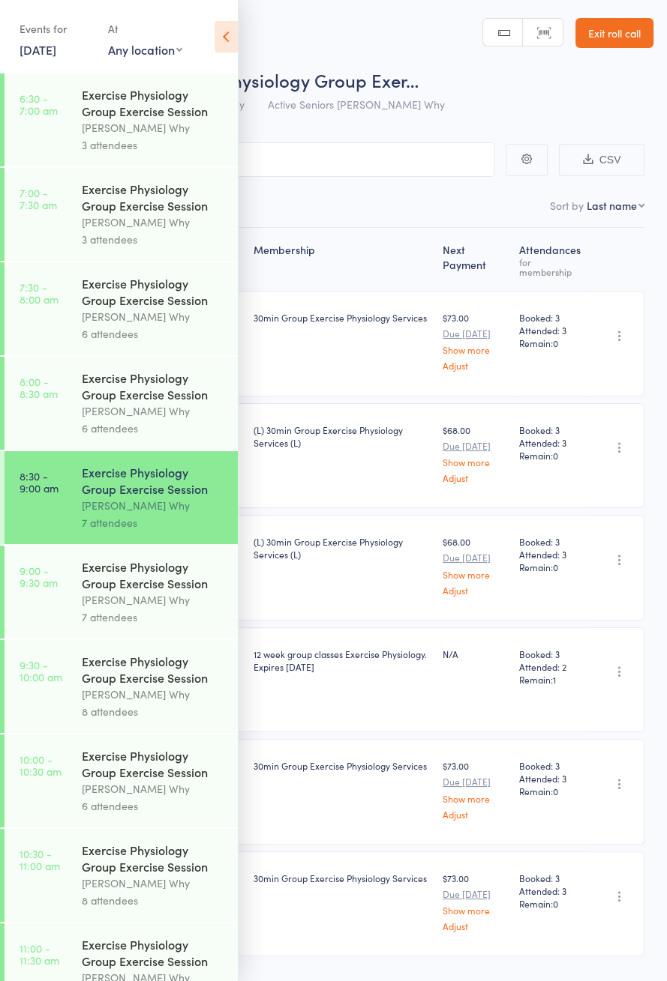
click at [226, 37] on icon at bounding box center [225, 36] width 23 height 31
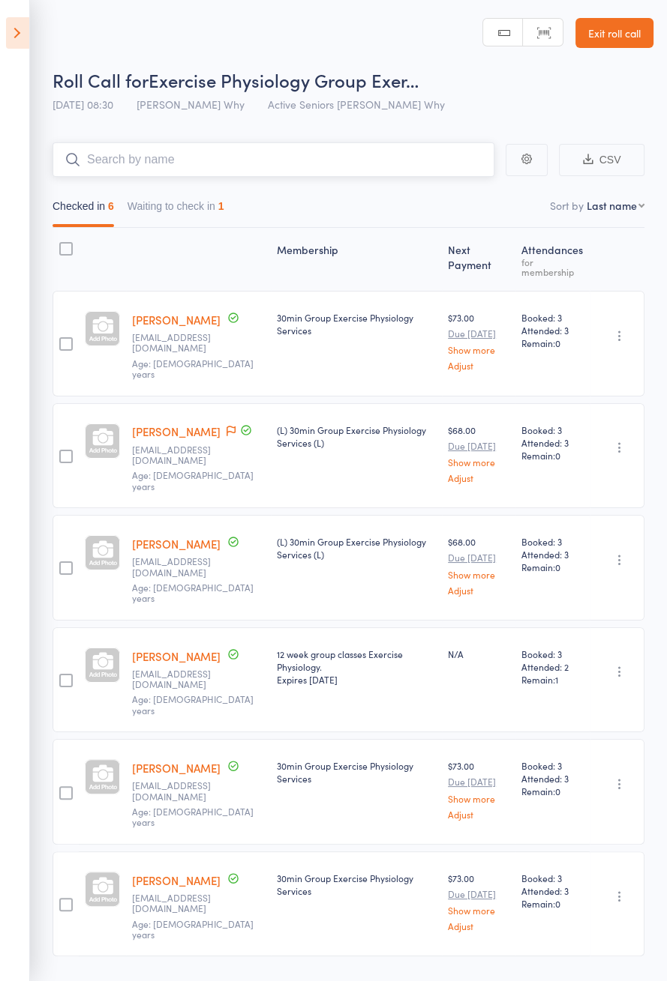
click at [280, 165] on input "search" at bounding box center [273, 159] width 442 height 34
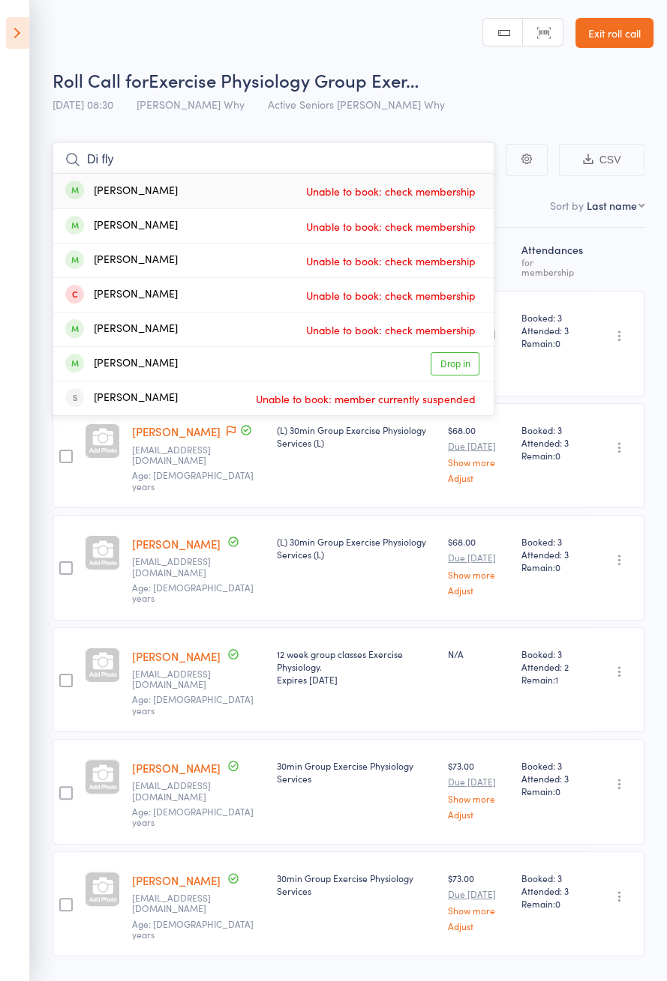
type input "Di fly"
click at [463, 368] on link "Drop in" at bounding box center [454, 363] width 49 height 23
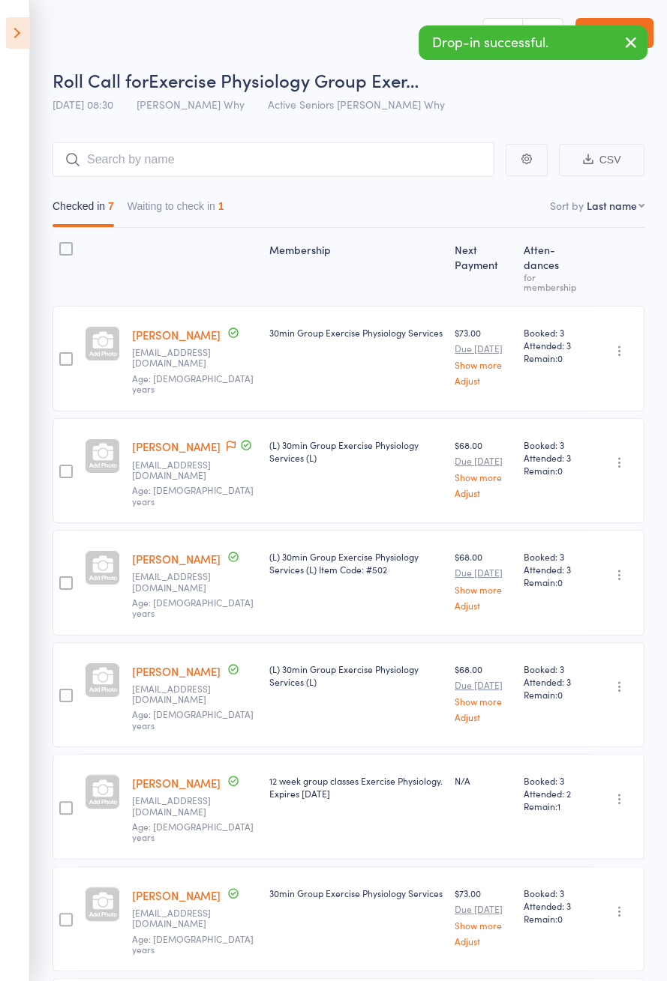
click at [15, 43] on icon at bounding box center [17, 32] width 23 height 31
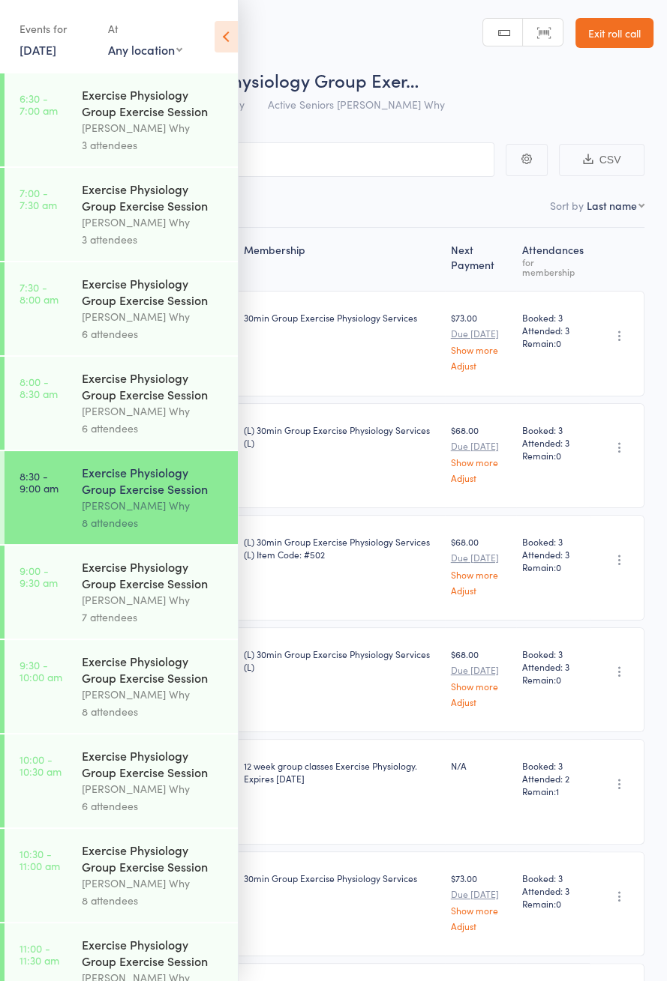
click at [228, 42] on icon at bounding box center [225, 36] width 23 height 31
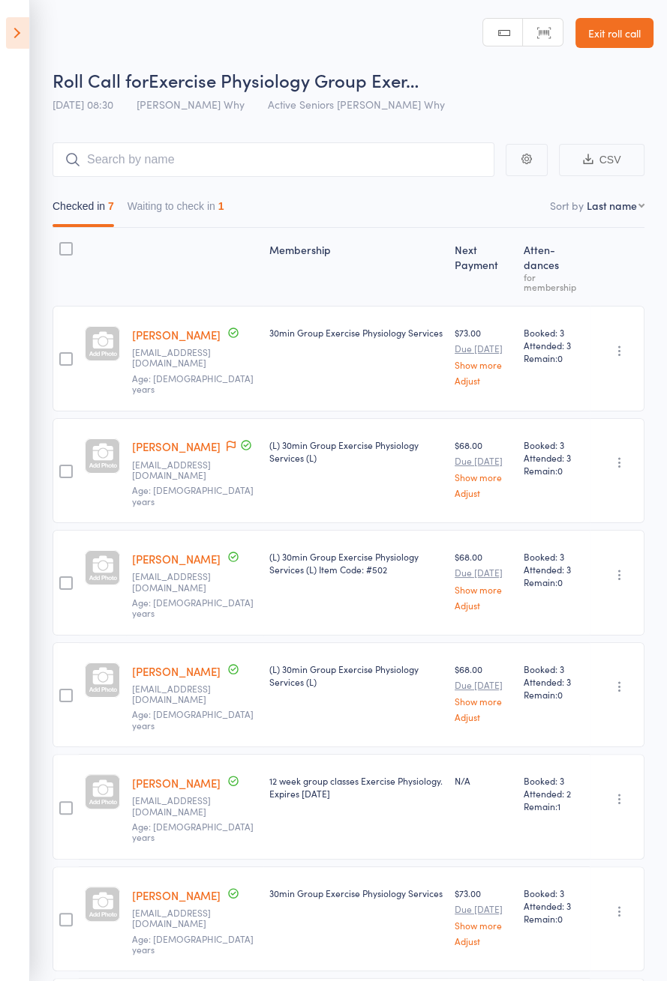
click at [10, 39] on icon at bounding box center [17, 32] width 23 height 31
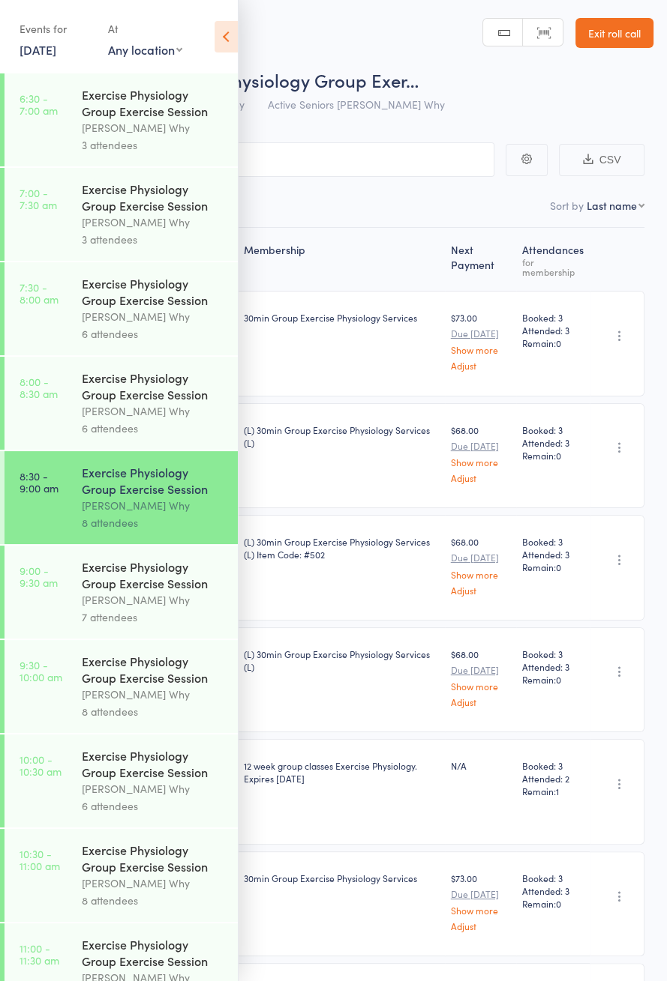
click at [82, 576] on div "Exercise Physiology Group Exercise Session" at bounding box center [153, 575] width 143 height 33
click at [223, 48] on icon at bounding box center [225, 36] width 23 height 31
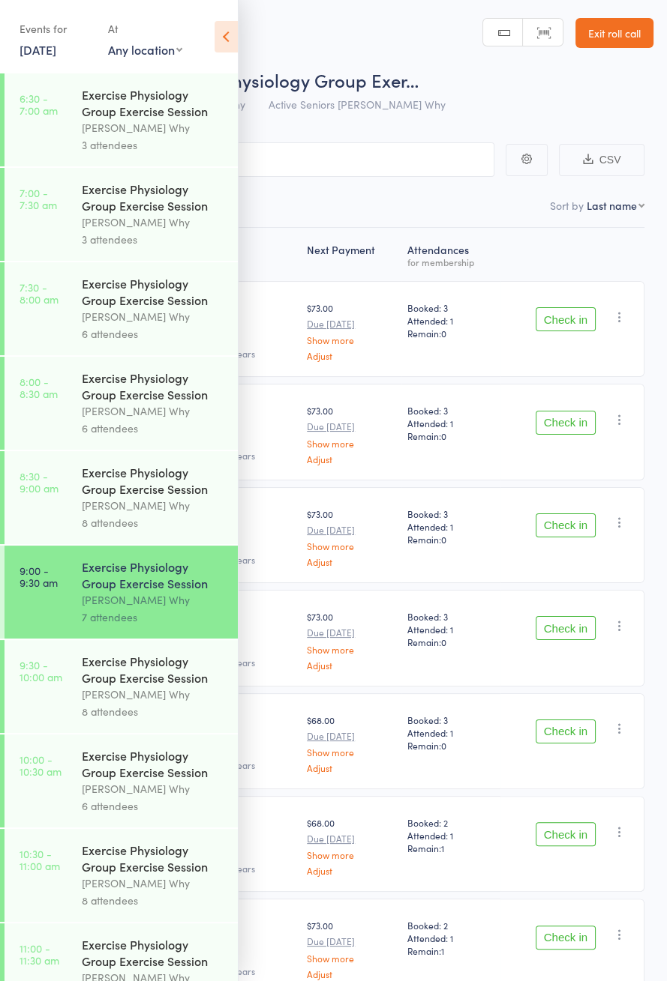
click at [217, 38] on icon at bounding box center [225, 36] width 23 height 31
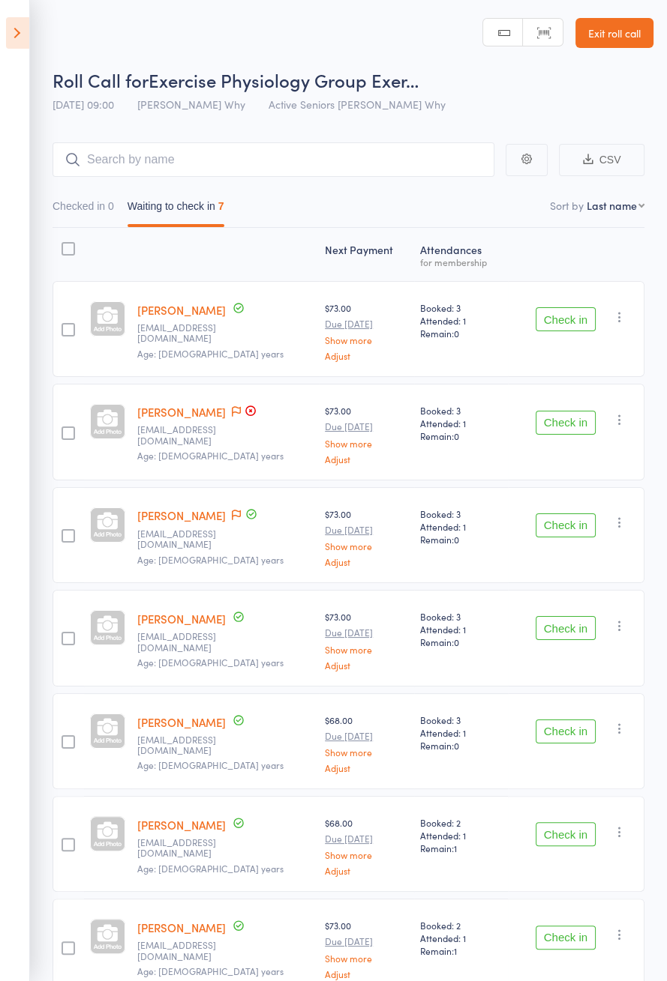
scroll to position [3, 0]
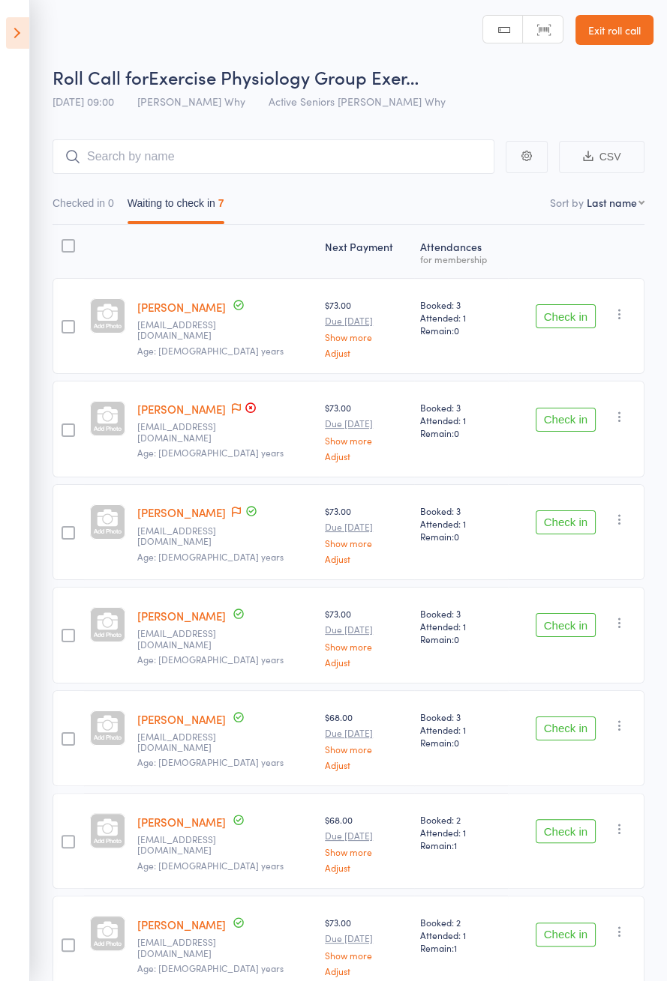
click at [625, 418] on icon "button" at bounding box center [619, 416] width 15 height 15
click at [573, 548] on li "Remove" at bounding box center [566, 547] width 124 height 20
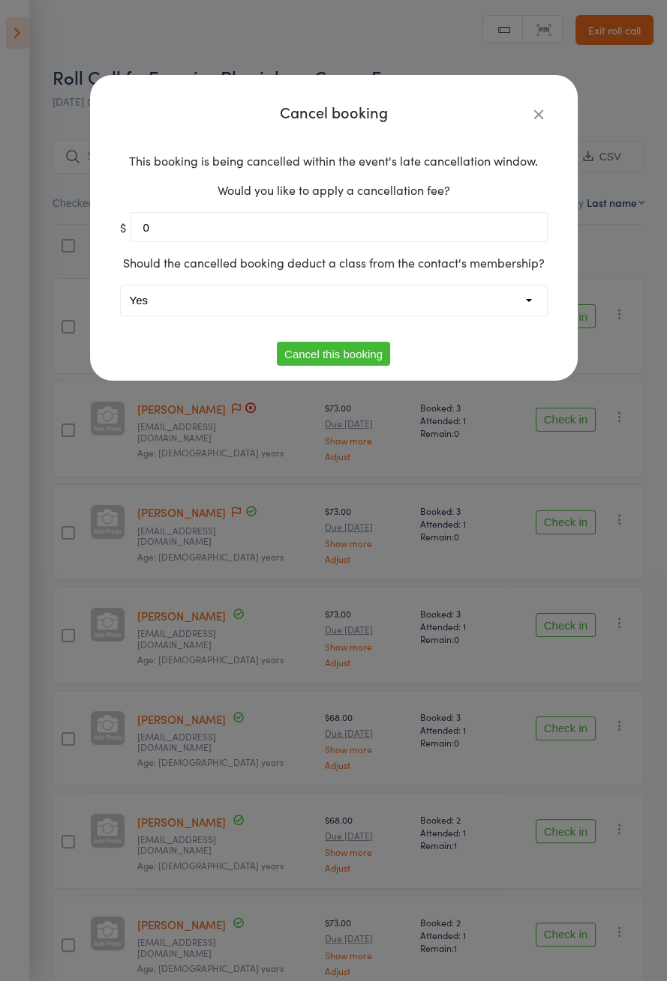
click at [343, 291] on select "Yes No" at bounding box center [334, 301] width 426 height 30
select select "1"
click at [346, 358] on button "Cancel this booking" at bounding box center [333, 354] width 113 height 24
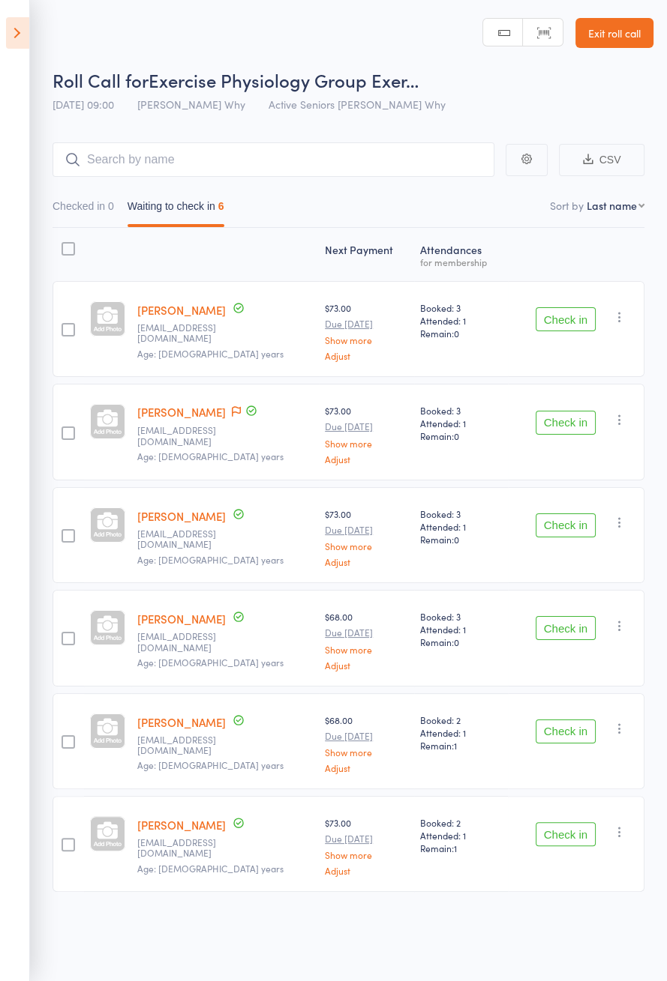
click at [23, 31] on icon at bounding box center [17, 32] width 23 height 31
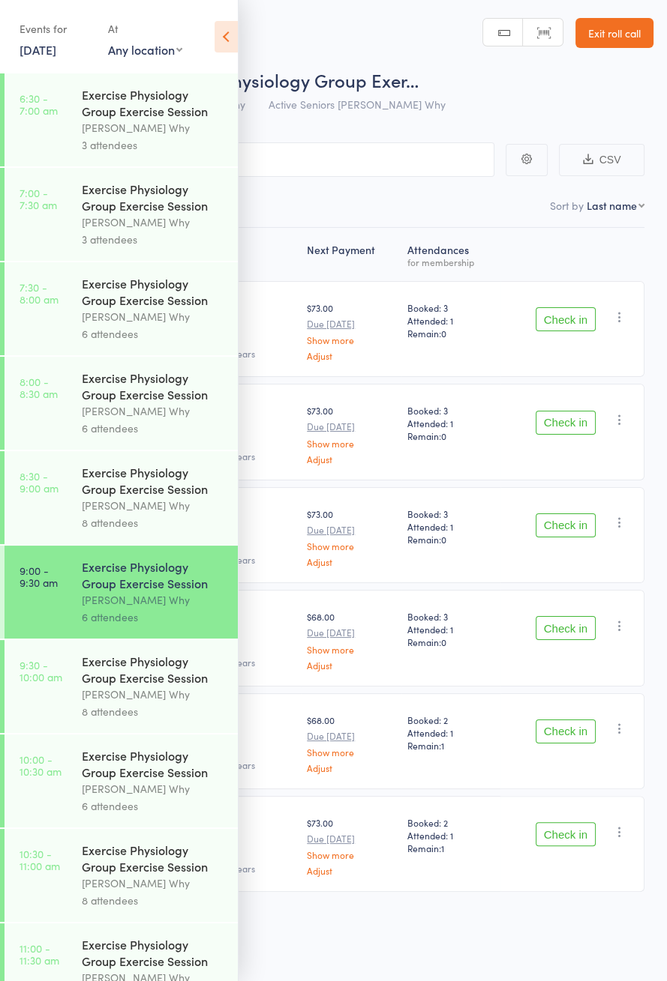
click at [44, 516] on link "8:30 - 9:00 am Exercise Physiology Group Exercise Session [PERSON_NAME] Why 8 a…" at bounding box center [120, 497] width 233 height 93
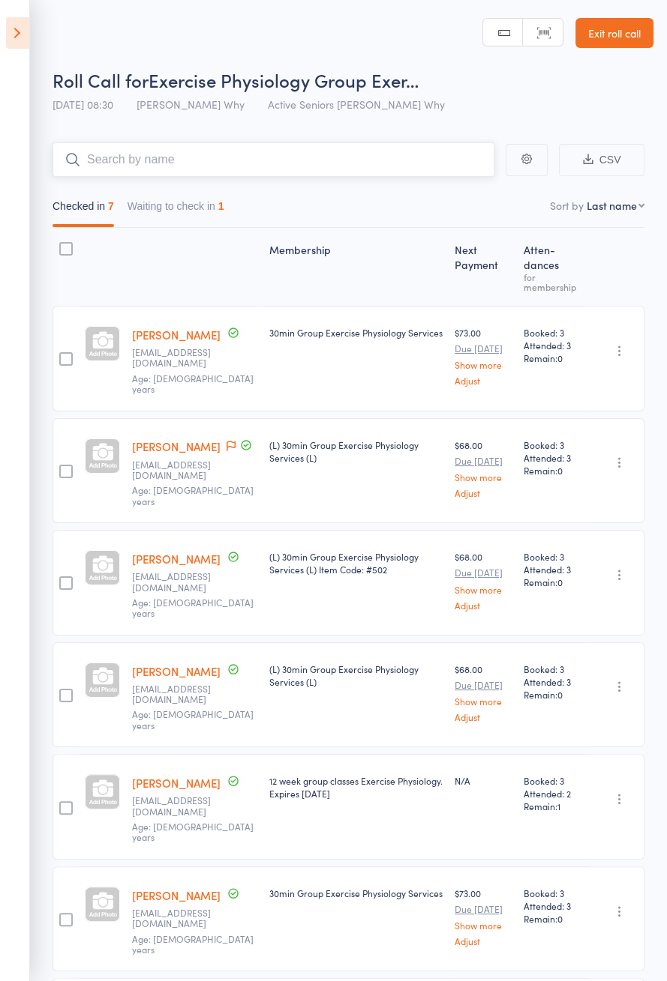
click at [208, 212] on button "Waiting to check in 1" at bounding box center [175, 210] width 97 height 34
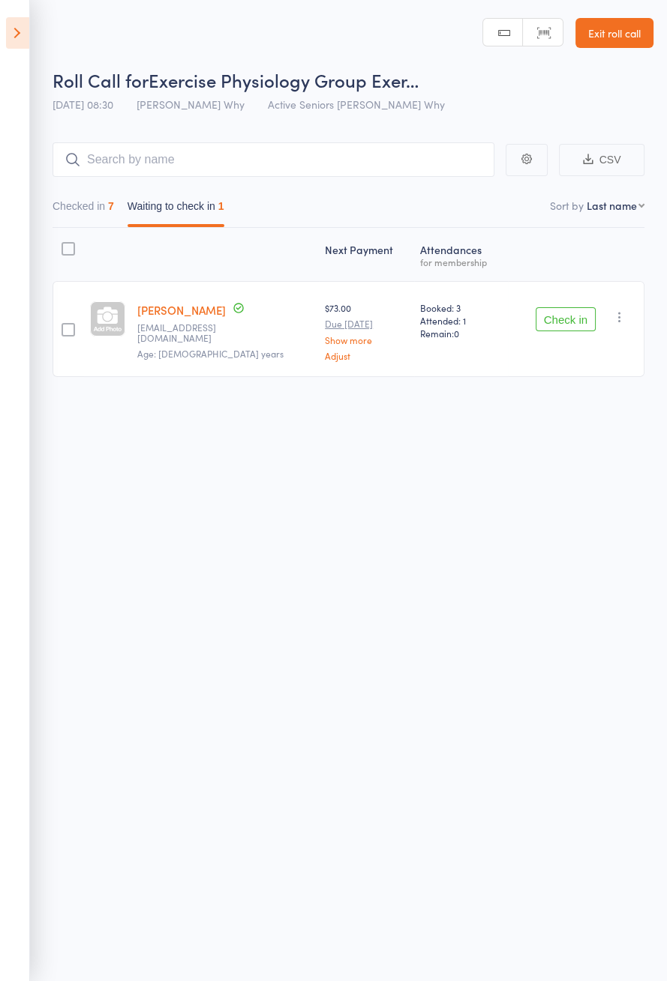
click at [16, 44] on icon at bounding box center [17, 32] width 23 height 31
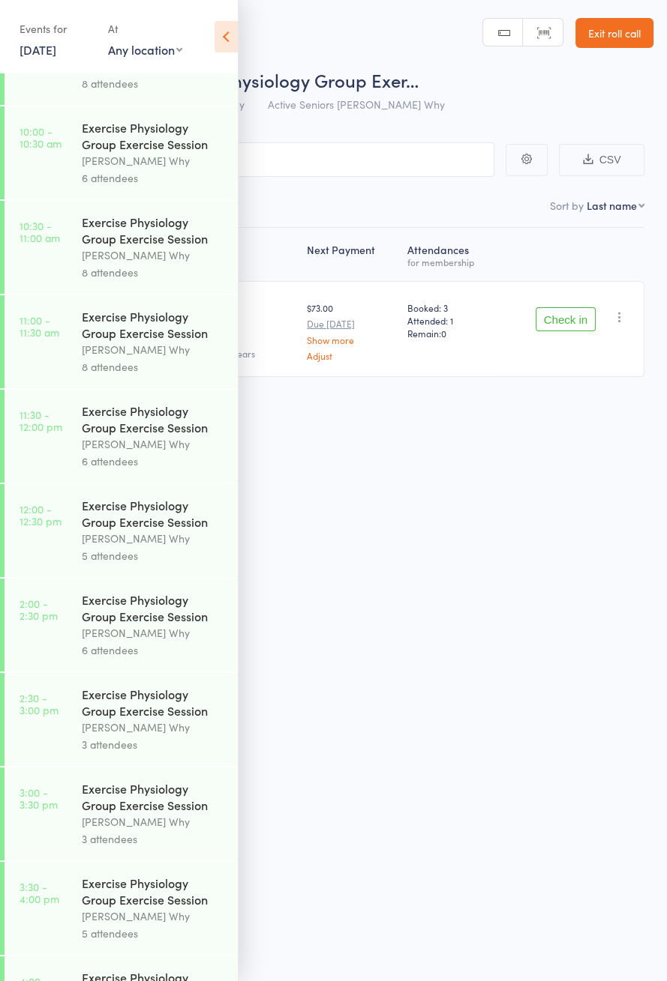
scroll to position [652, 0]
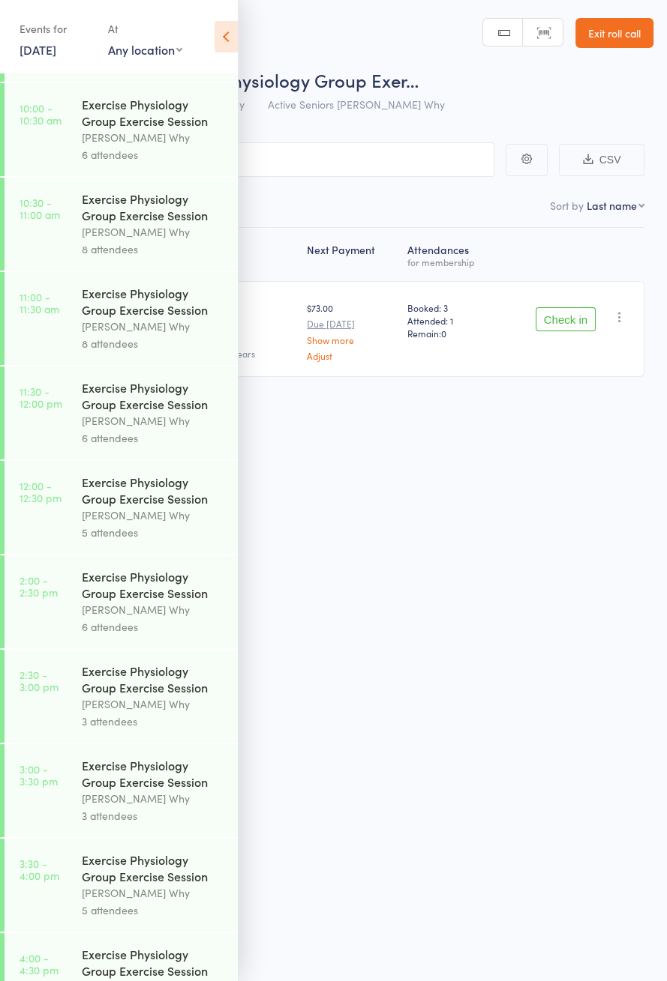
click at [235, 34] on icon at bounding box center [225, 36] width 23 height 31
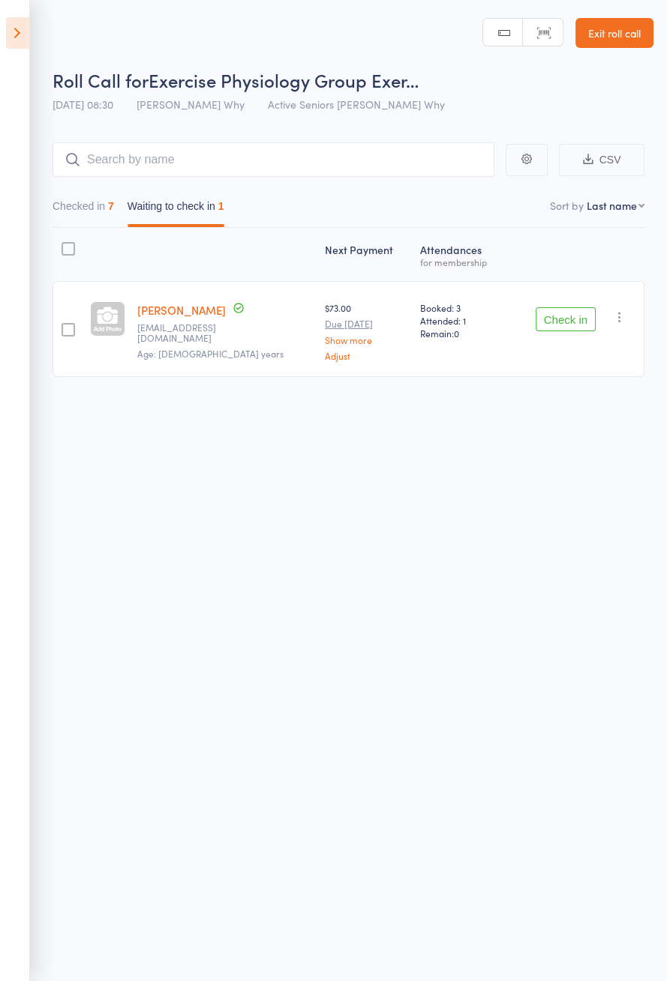
click at [551, 322] on button "Check in" at bounding box center [565, 319] width 60 height 24
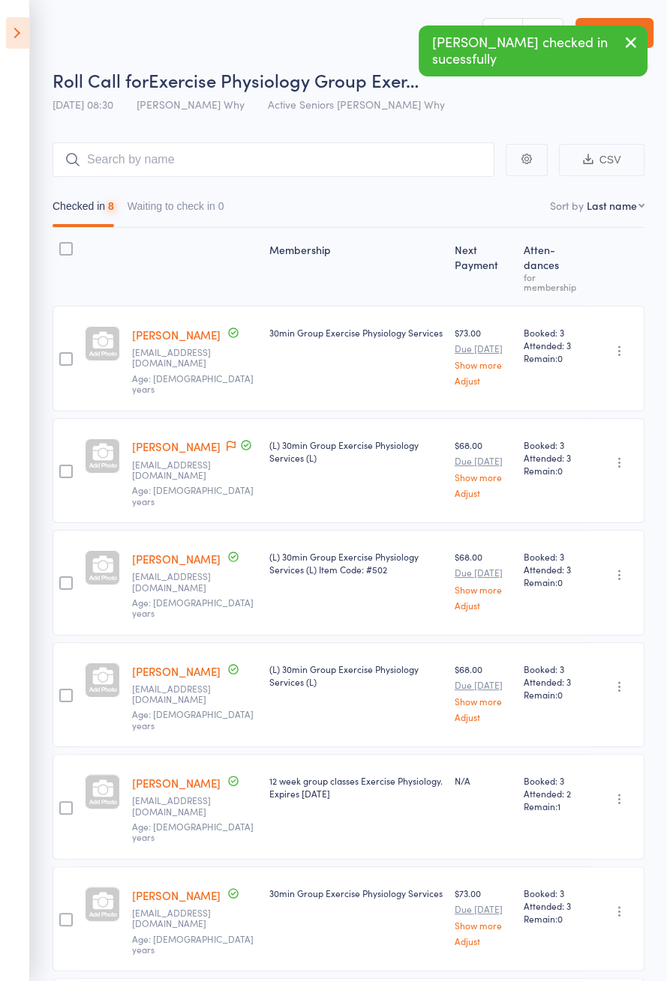
click at [16, 28] on icon at bounding box center [17, 32] width 23 height 31
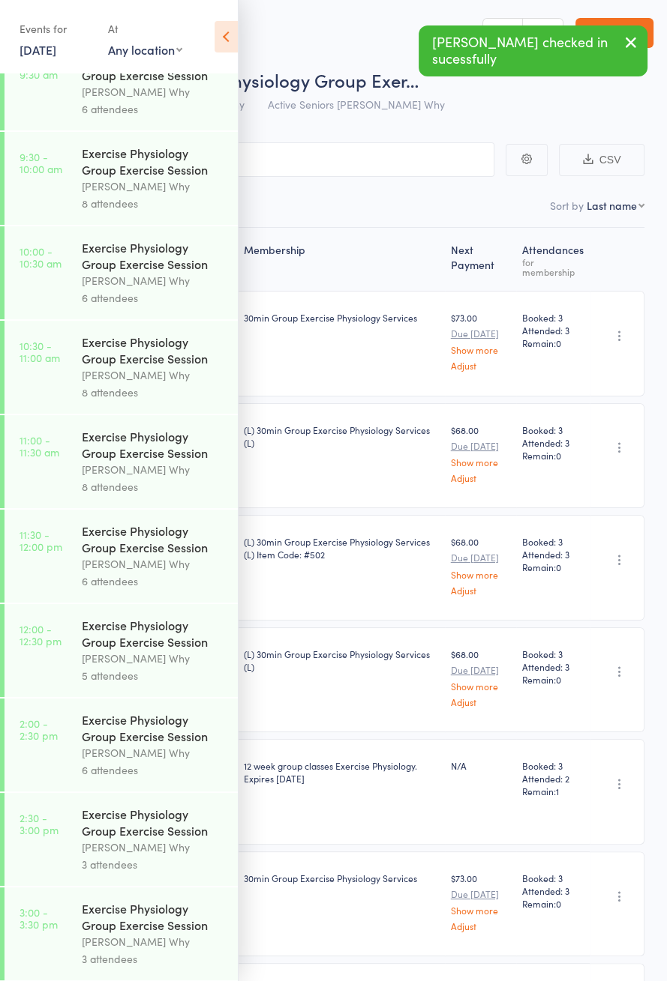
scroll to position [0, 0]
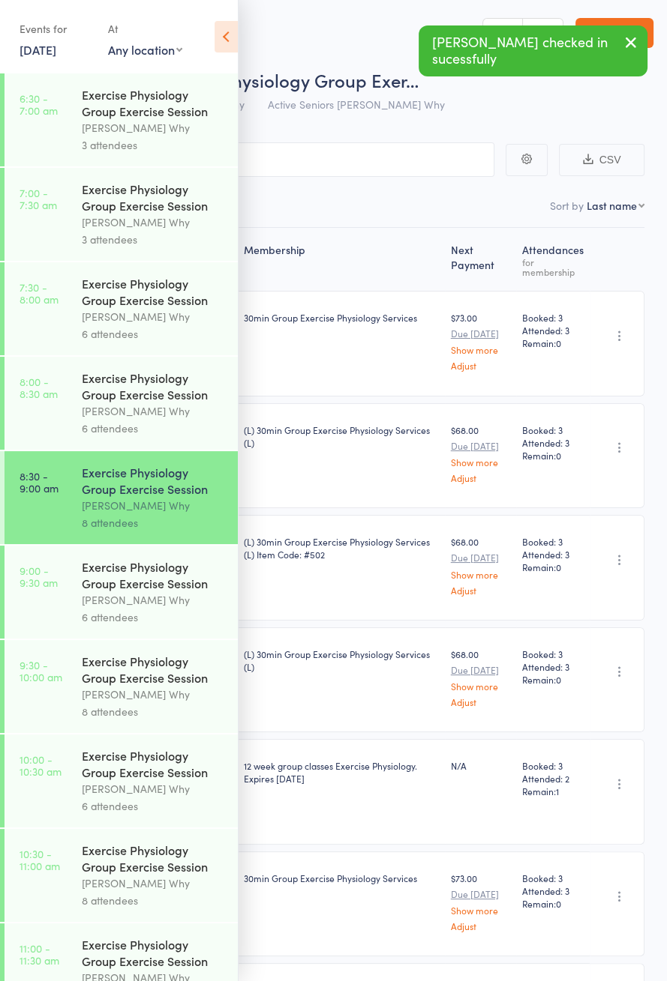
click at [143, 592] on div "Exercise Physiology Group Exercise Session" at bounding box center [153, 575] width 143 height 33
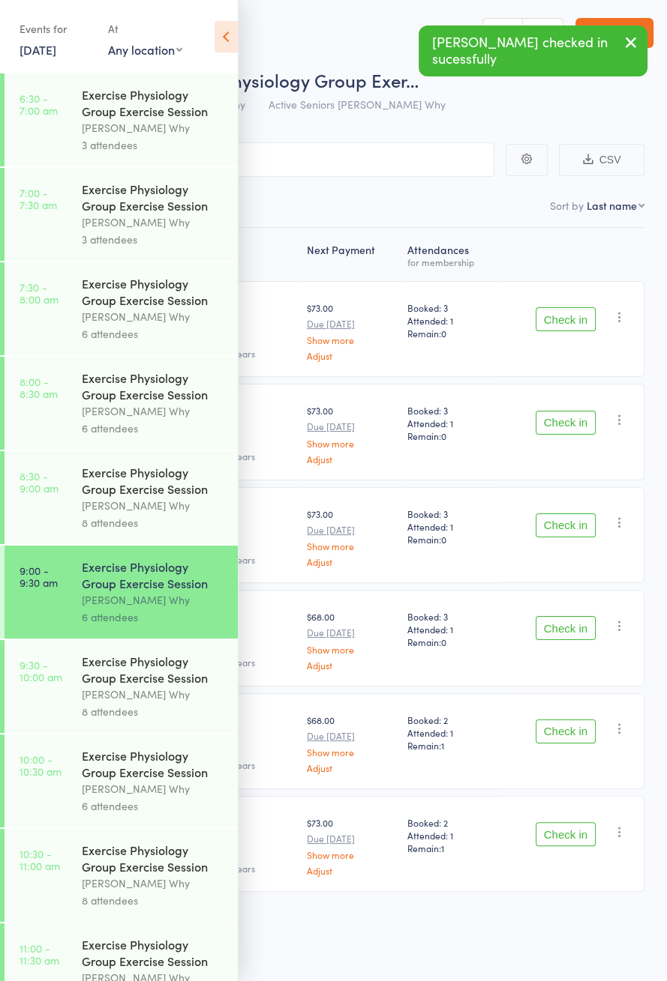
click at [225, 34] on icon at bounding box center [225, 36] width 23 height 31
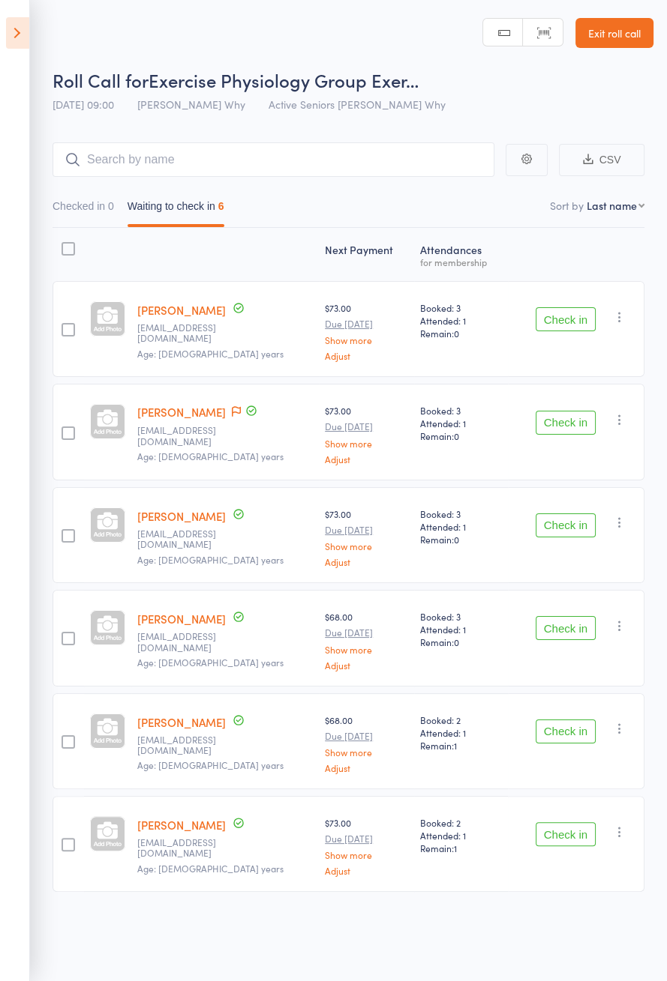
click at [560, 730] on button "Check in" at bounding box center [565, 732] width 60 height 24
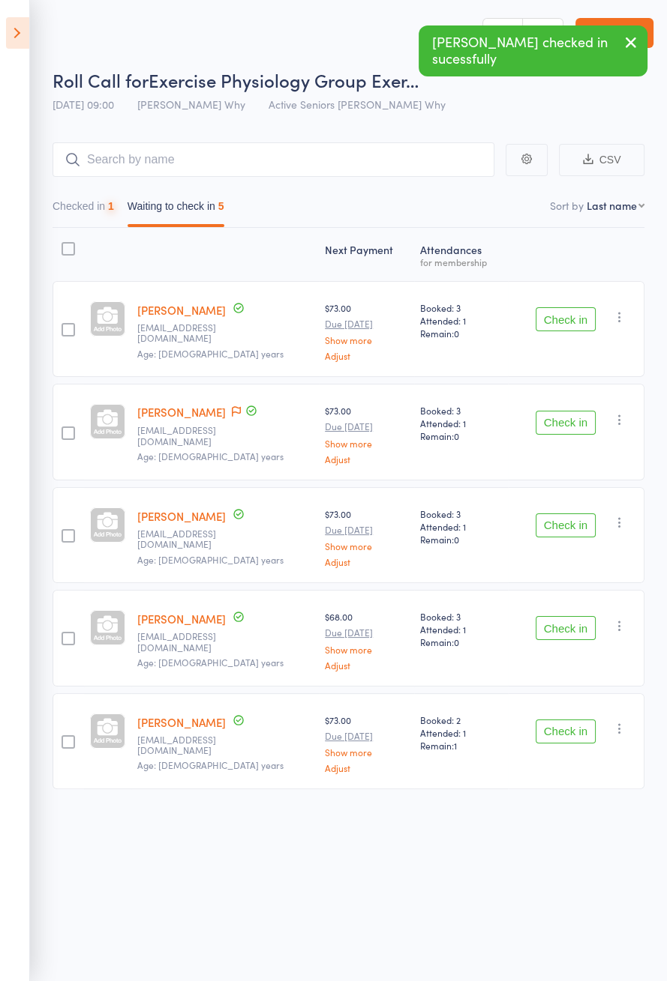
click at [559, 621] on button "Check in" at bounding box center [565, 628] width 60 height 24
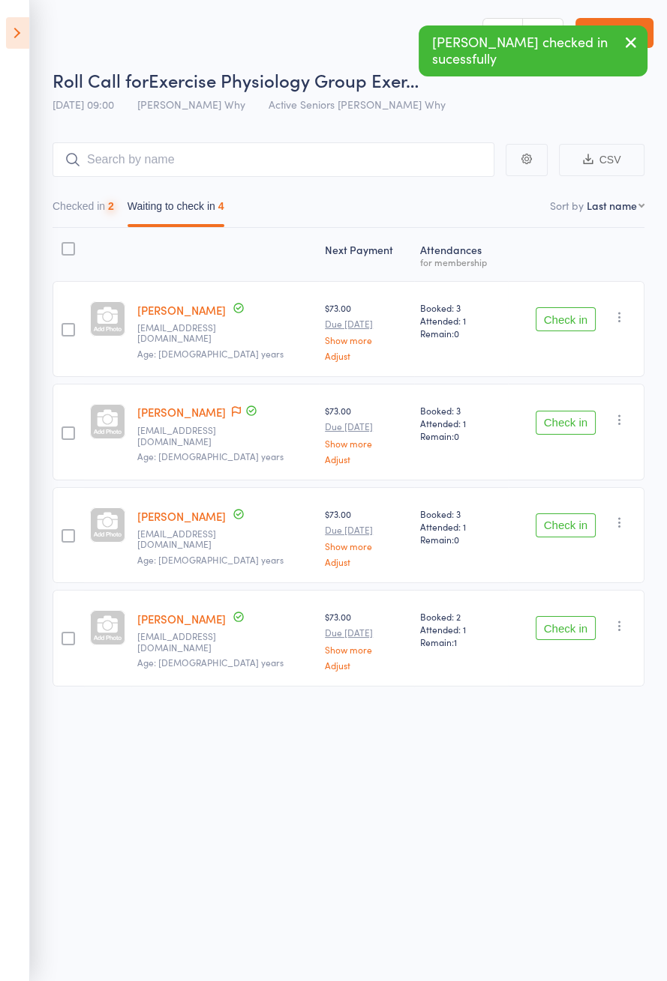
click at [559, 630] on button "Check in" at bounding box center [565, 628] width 60 height 24
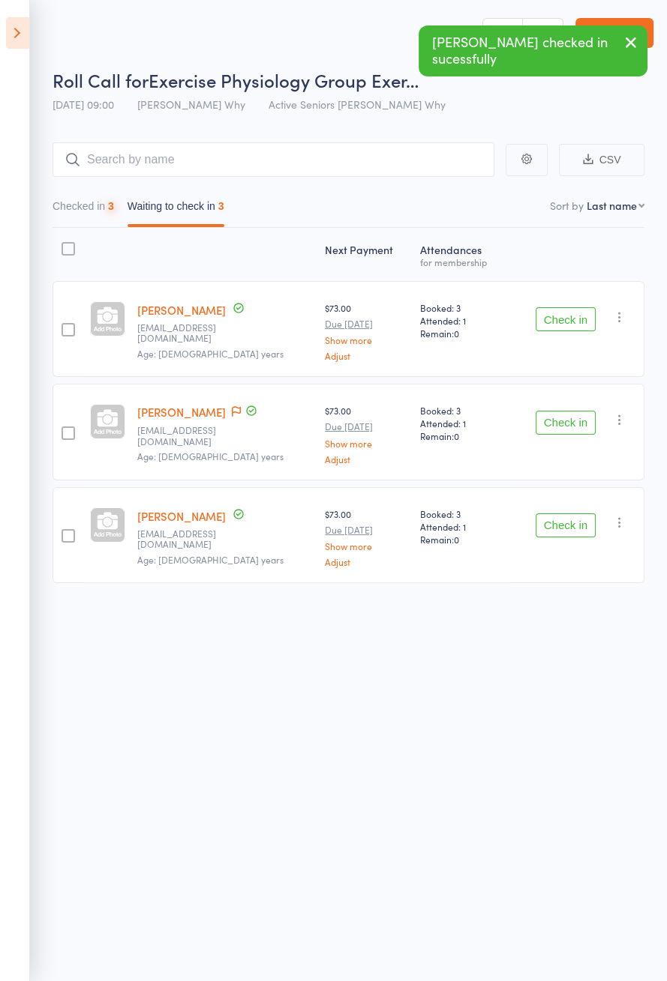
click at [232, 409] on icon at bounding box center [236, 411] width 9 height 10
click at [232, 417] on span at bounding box center [236, 412] width 9 height 15
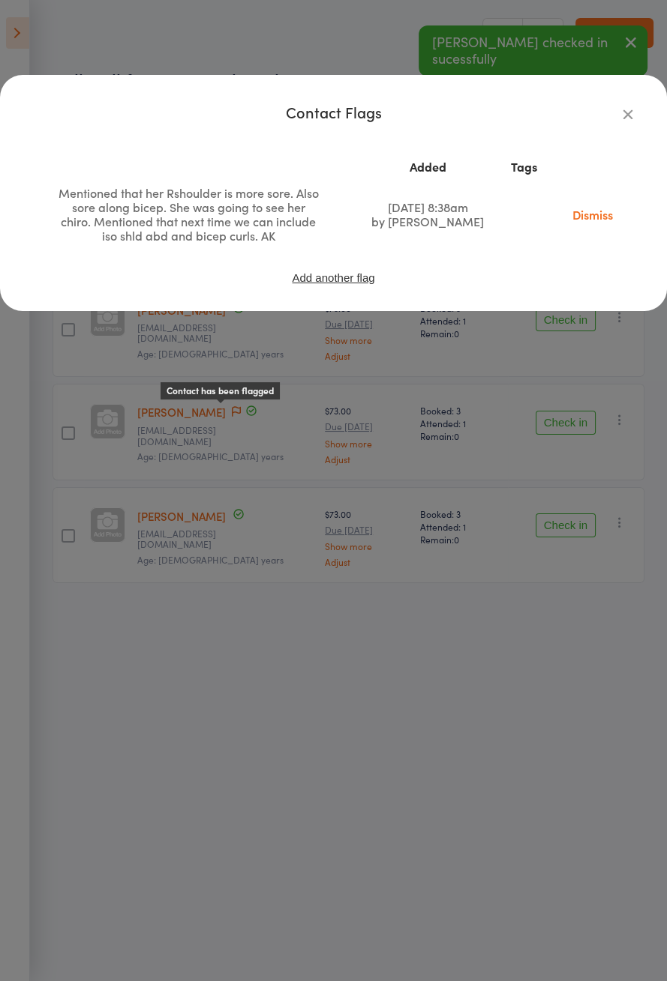
click at [625, 119] on icon "button" at bounding box center [627, 114] width 16 height 16
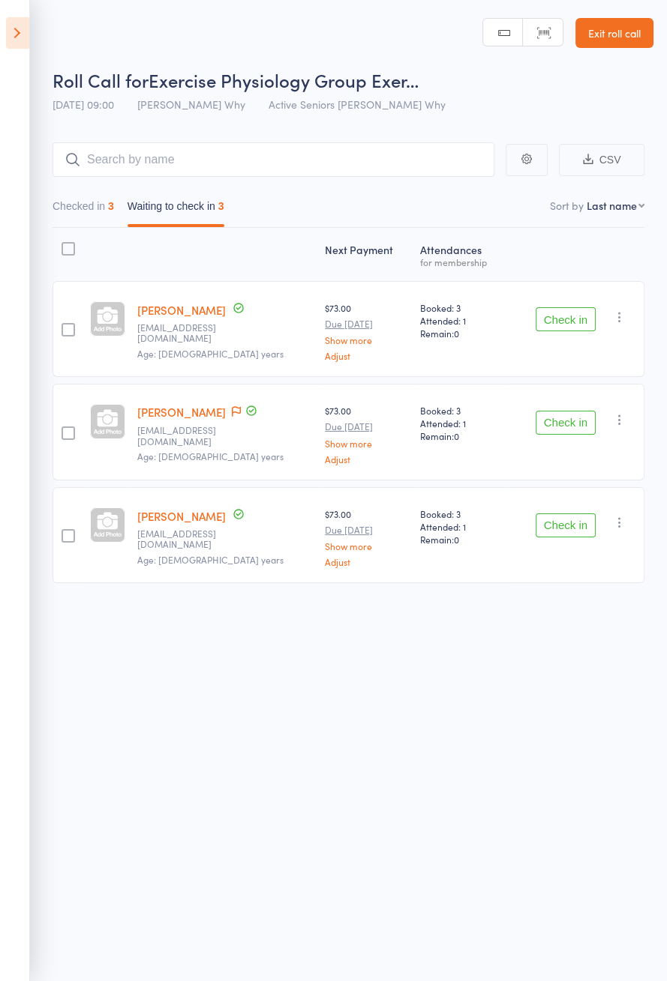
click at [559, 525] on button "Check in" at bounding box center [565, 526] width 60 height 24
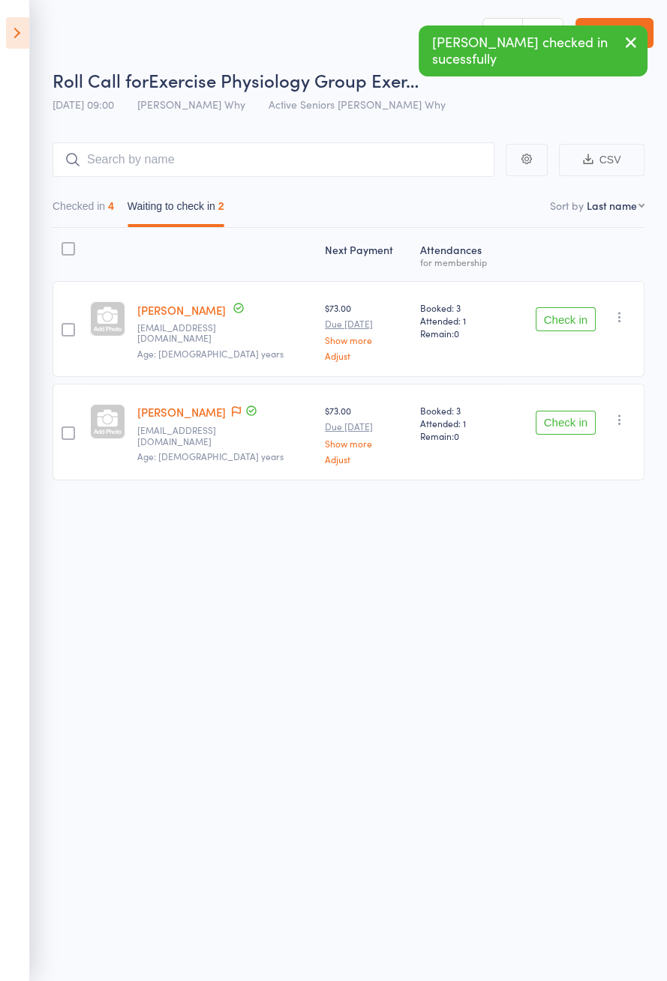
click at [79, 225] on button "Checked in 4" at bounding box center [82, 210] width 61 height 34
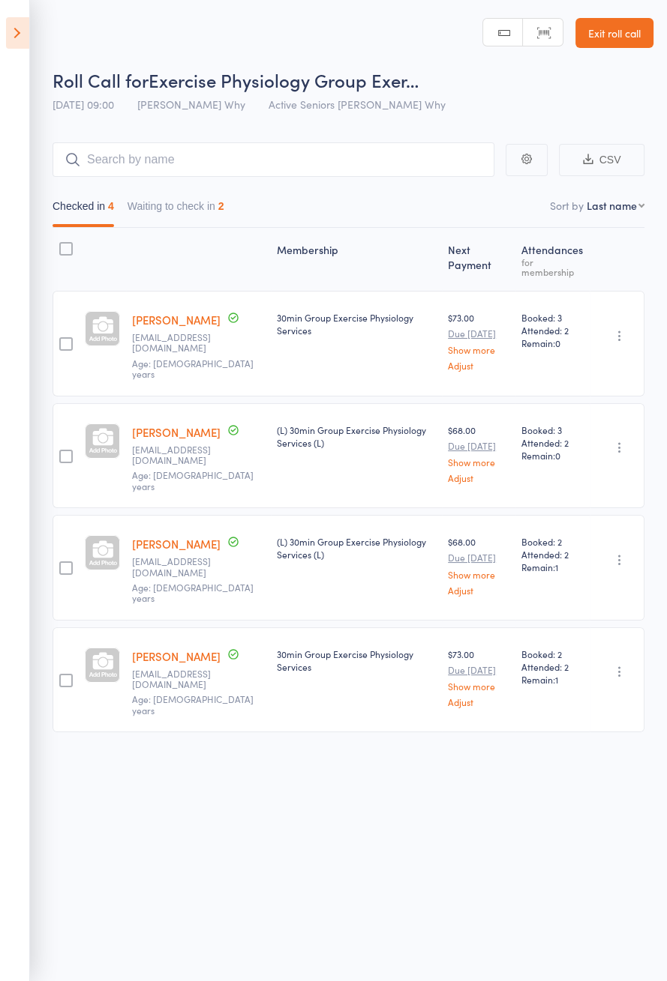
click at [205, 205] on button "Waiting to check in 2" at bounding box center [175, 210] width 97 height 34
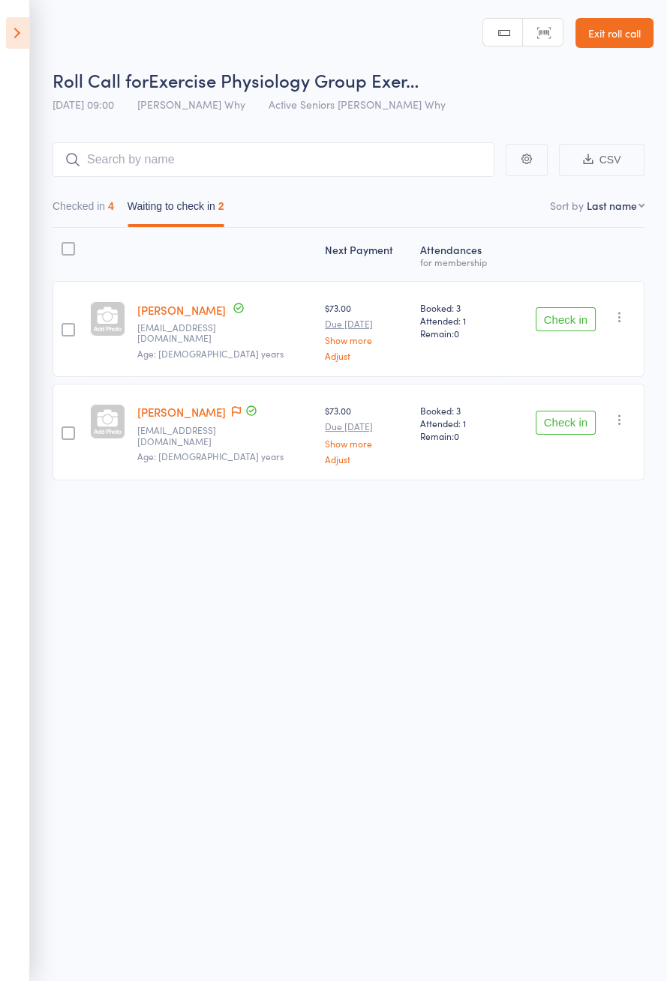
click at [21, 34] on icon at bounding box center [17, 32] width 23 height 31
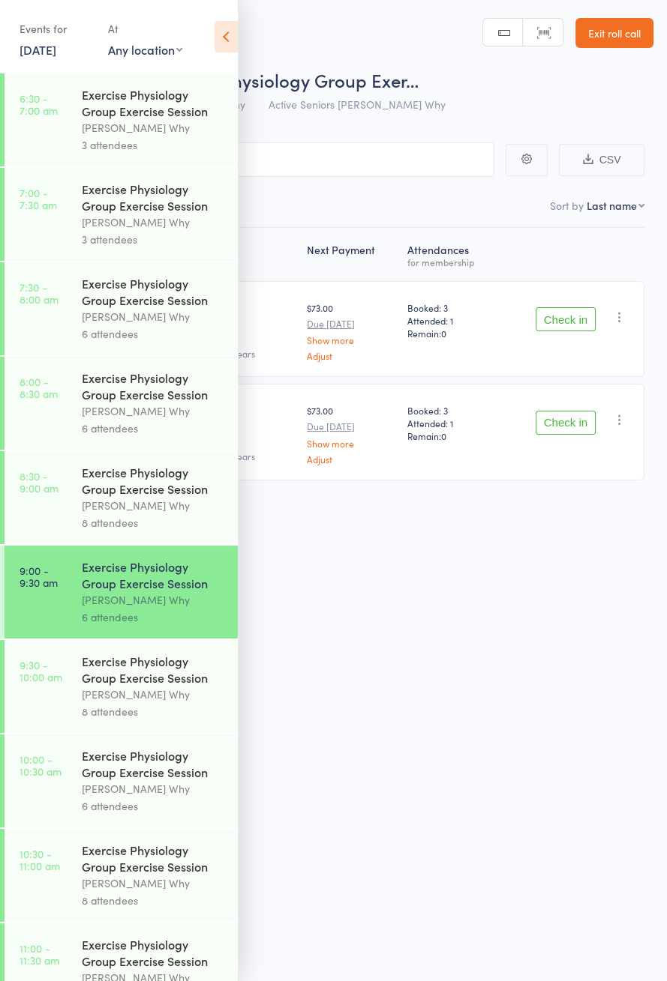
click at [46, 58] on link "[DATE]" at bounding box center [37, 49] width 37 height 16
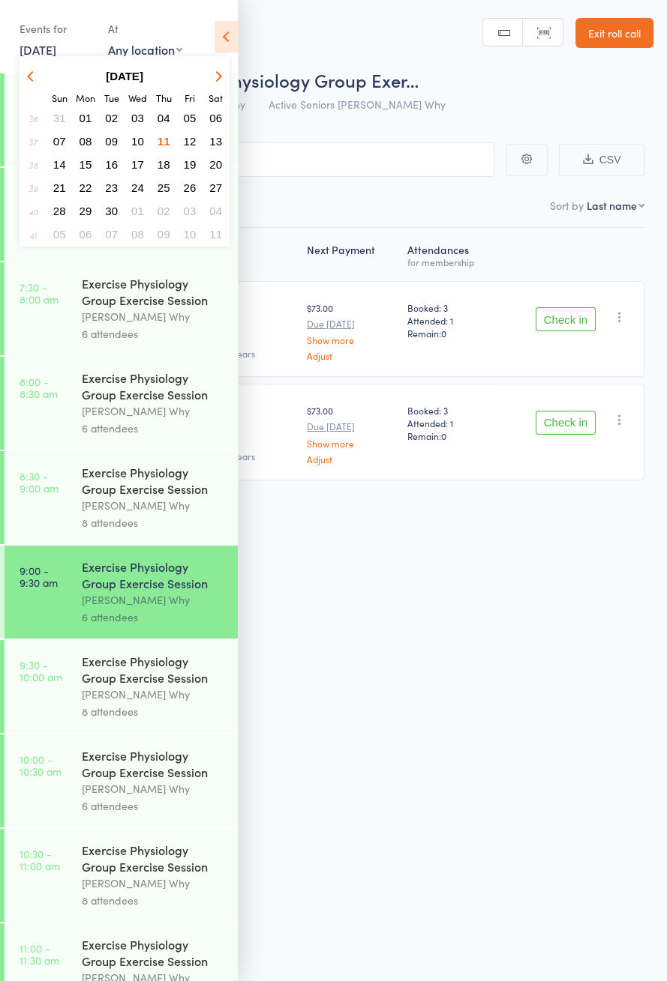
click at [140, 147] on button "10" at bounding box center [137, 141] width 23 height 20
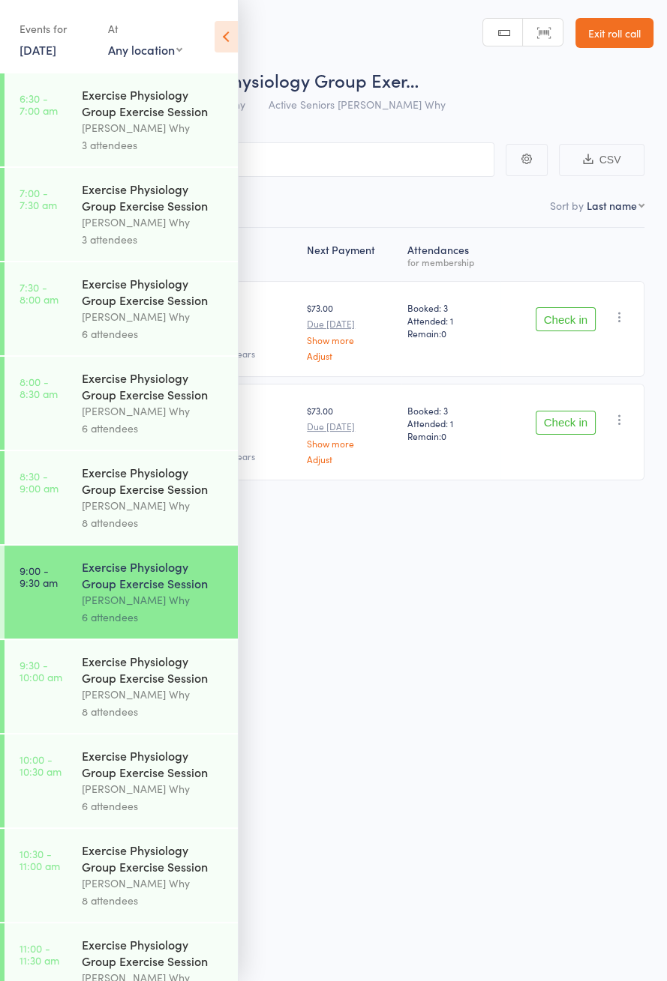
click at [663, 377] on main "CSV Checked in 4 Waiting to check in 2 Sort by Last name First name Last name B…" at bounding box center [333, 333] width 667 height 427
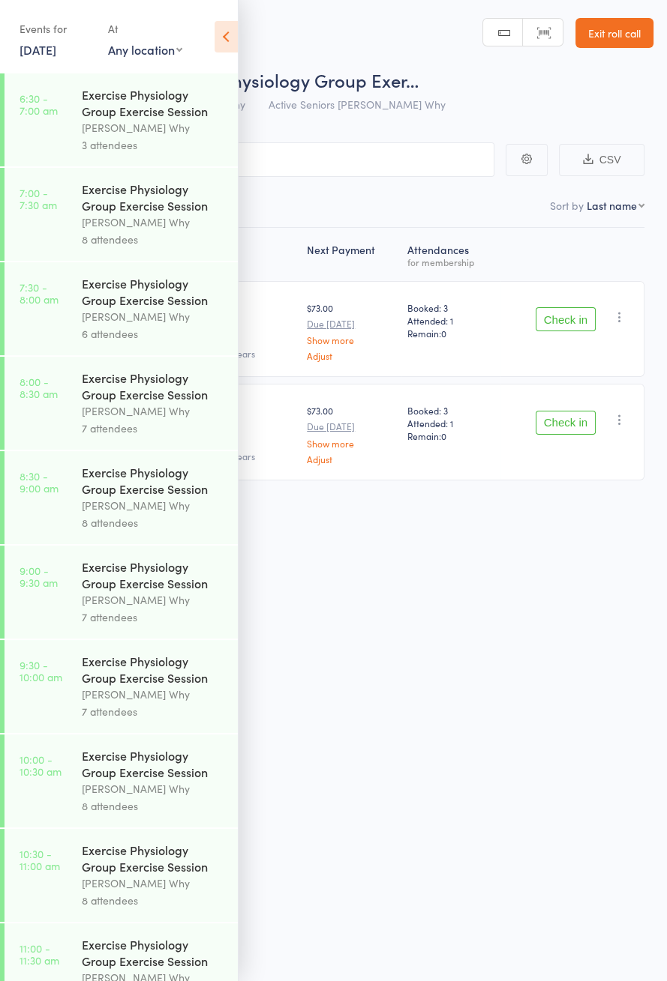
click at [163, 608] on div "[PERSON_NAME] Why" at bounding box center [153, 600] width 143 height 17
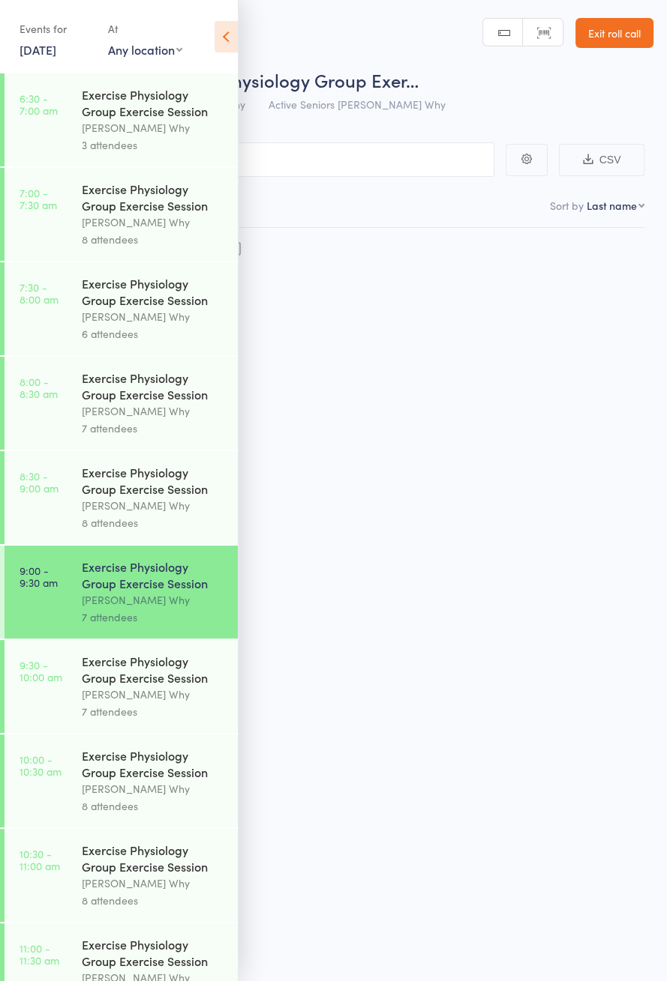
click at [226, 36] on icon at bounding box center [225, 36] width 23 height 31
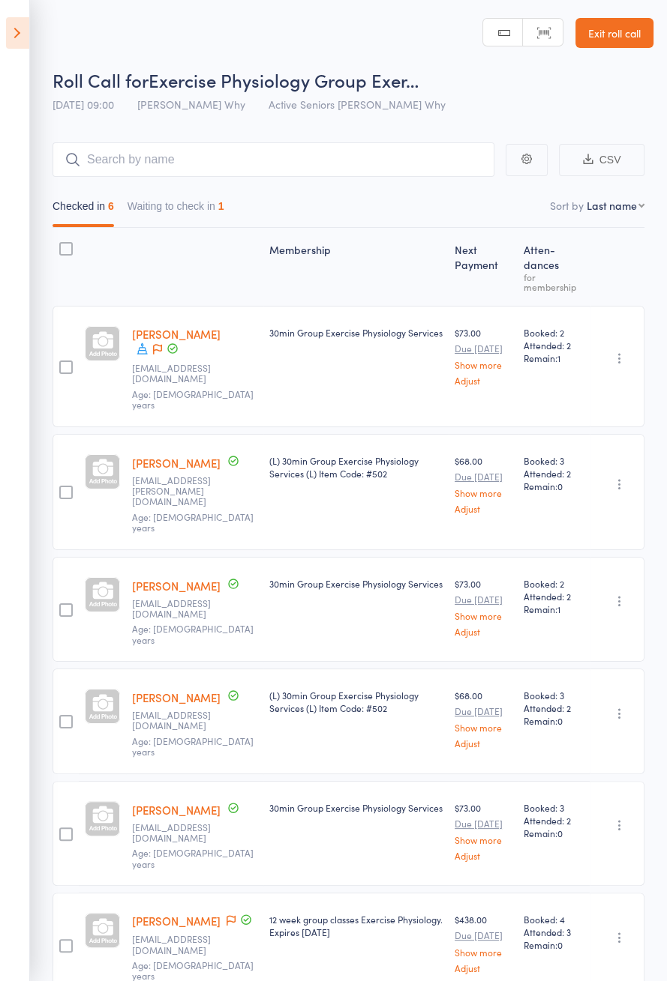
click at [218, 210] on button "Waiting to check in 1" at bounding box center [175, 210] width 97 height 34
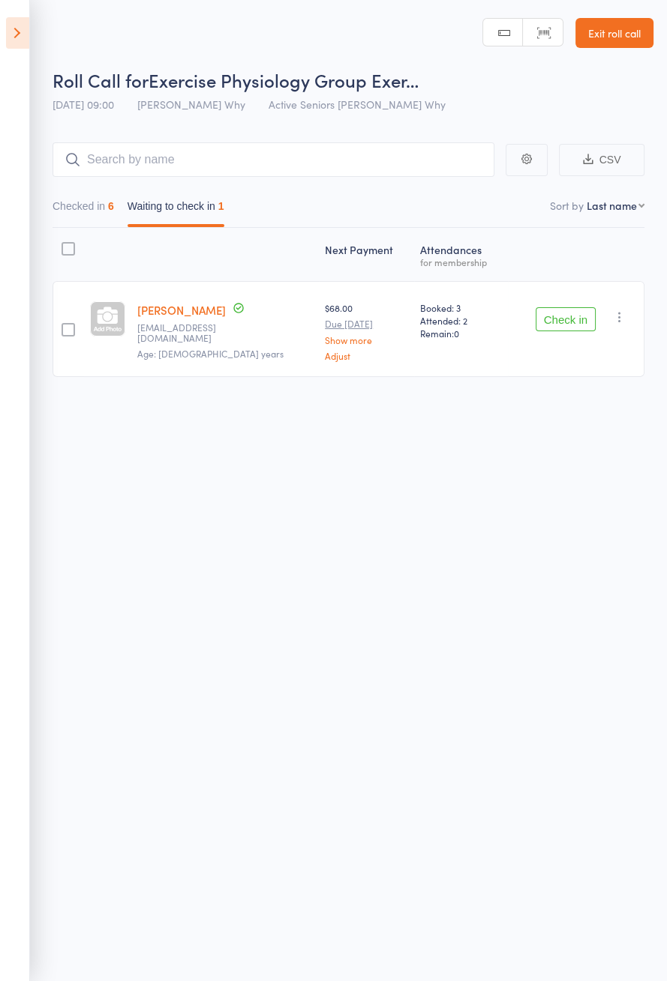
click at [622, 319] on icon "button" at bounding box center [619, 317] width 15 height 15
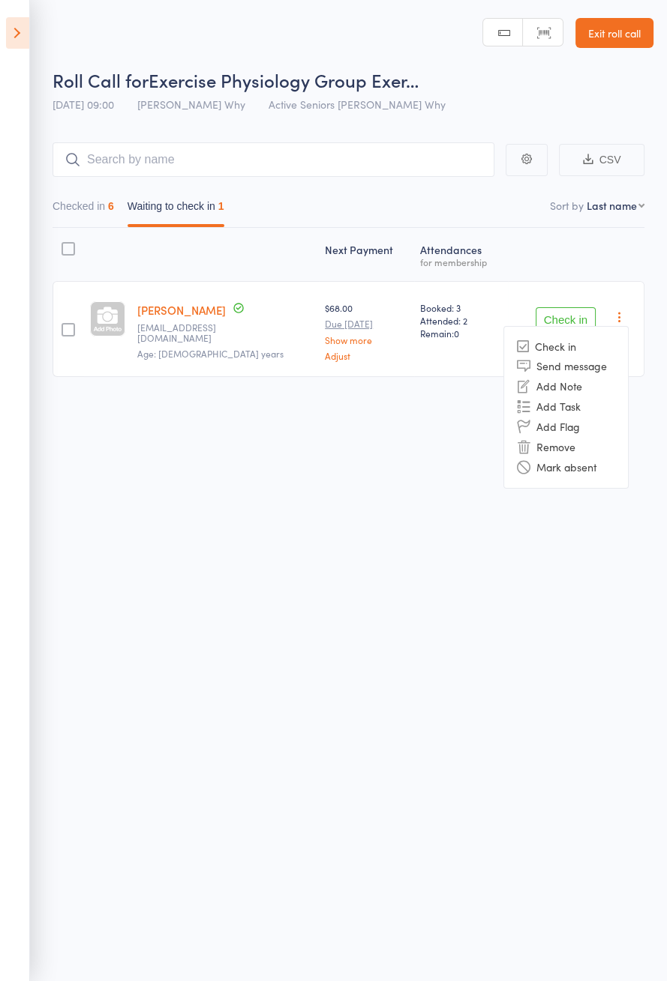
click at [593, 445] on li "Remove" at bounding box center [566, 447] width 124 height 20
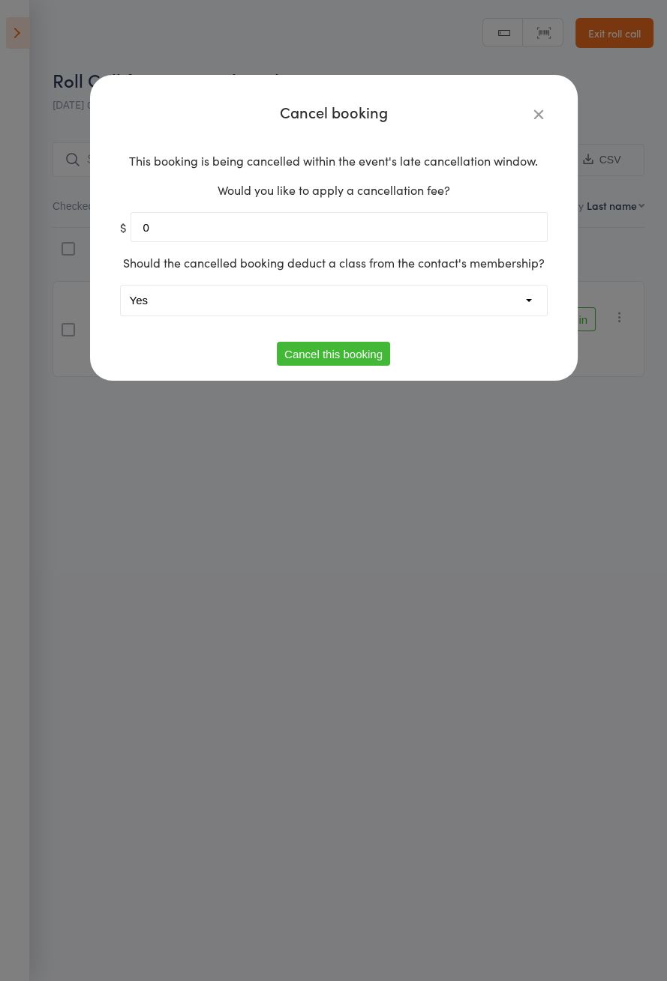
click at [428, 295] on select "Yes No" at bounding box center [334, 301] width 426 height 30
click at [353, 460] on div "Cancel booking This booking is being cancelled within the event's late cancella…" at bounding box center [333, 490] width 667 height 981
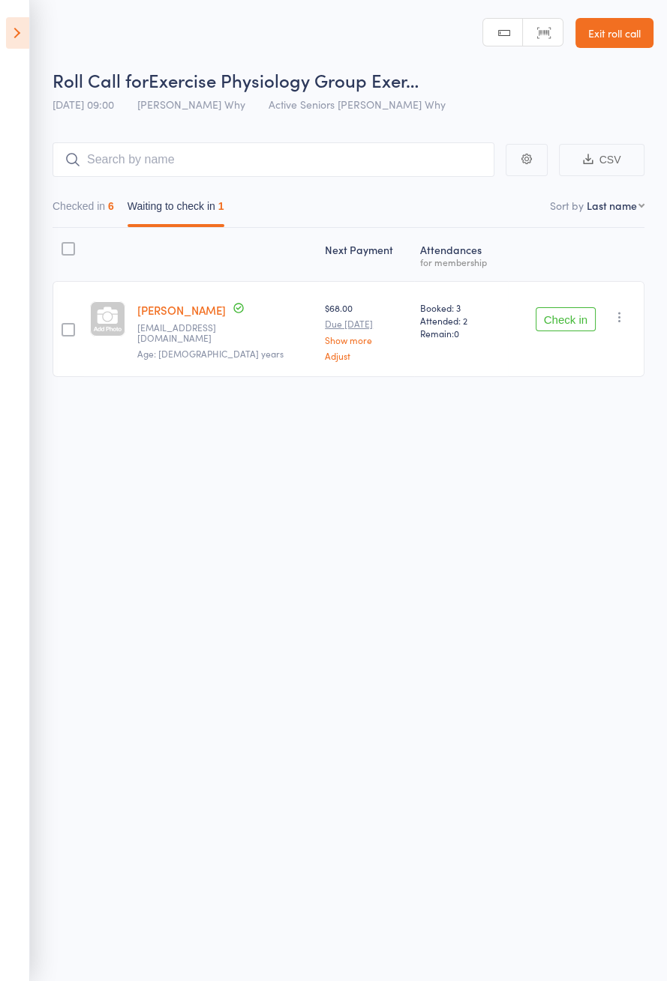
click at [619, 308] on button "button" at bounding box center [619, 317] width 18 height 18
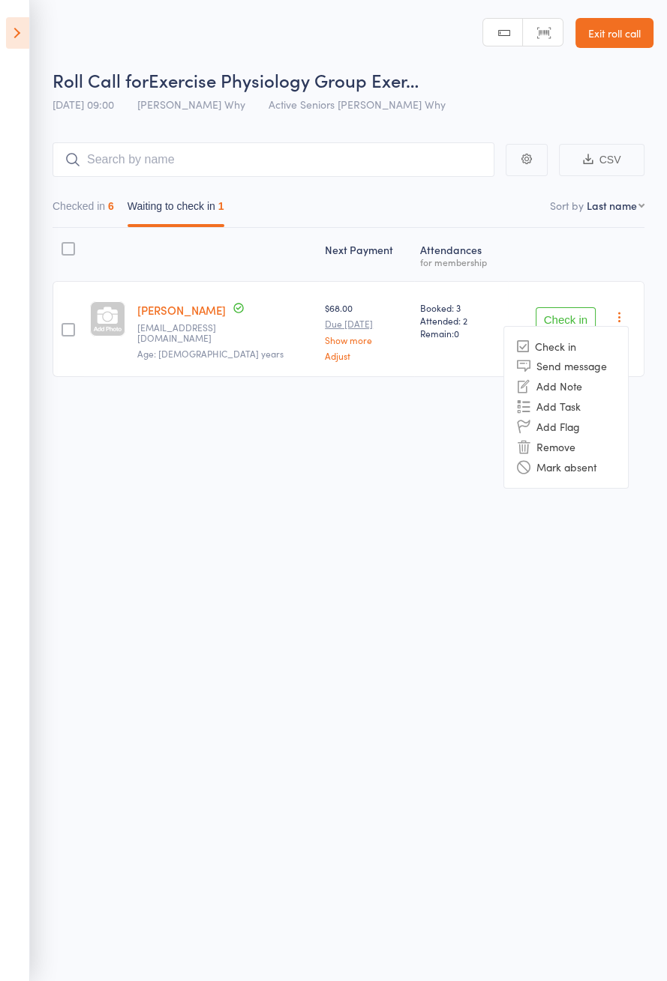
click at [394, 555] on div "Roll Call for Exercise Physiology Group Exer… 10 Sep 09:00 Dee Why Active Senio…" at bounding box center [333, 490] width 667 height 981
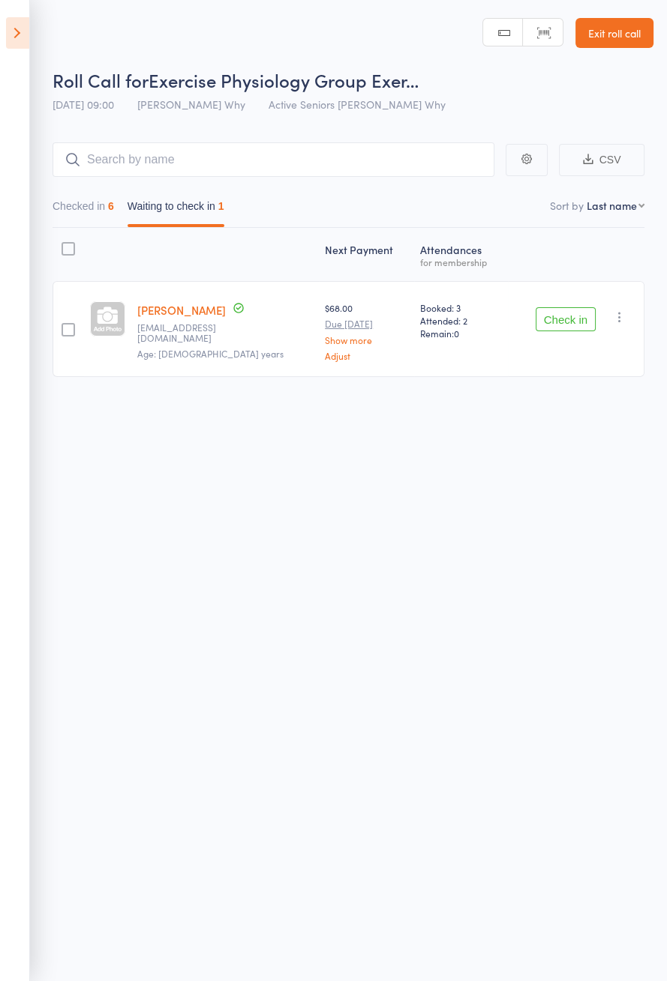
click at [190, 304] on link "[PERSON_NAME]" at bounding box center [181, 310] width 88 height 16
click at [623, 322] on icon "button" at bounding box center [619, 317] width 15 height 15
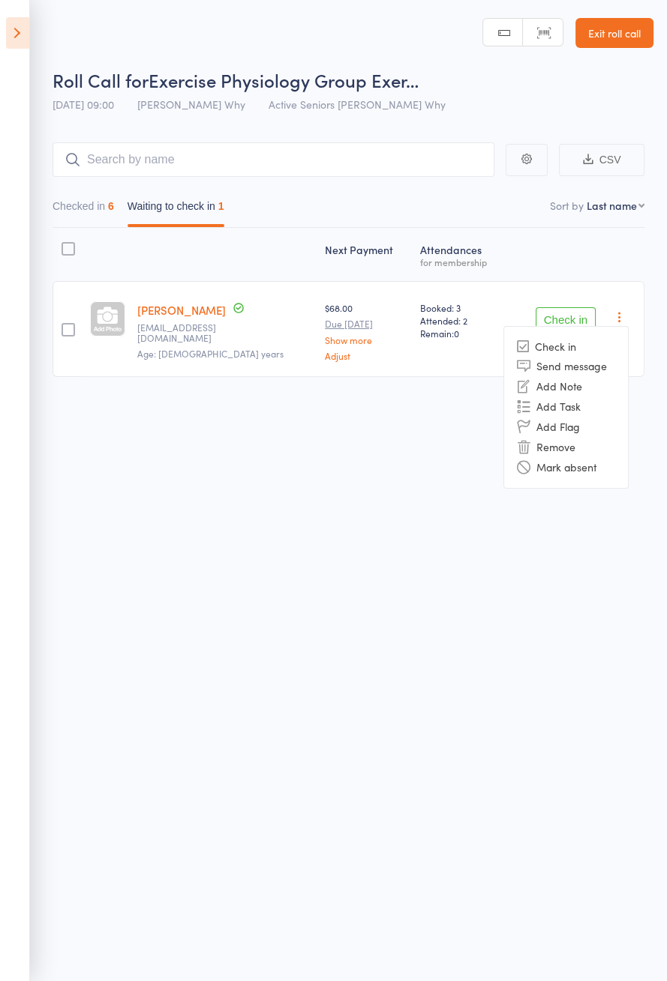
click at [596, 445] on li "Remove" at bounding box center [566, 447] width 124 height 20
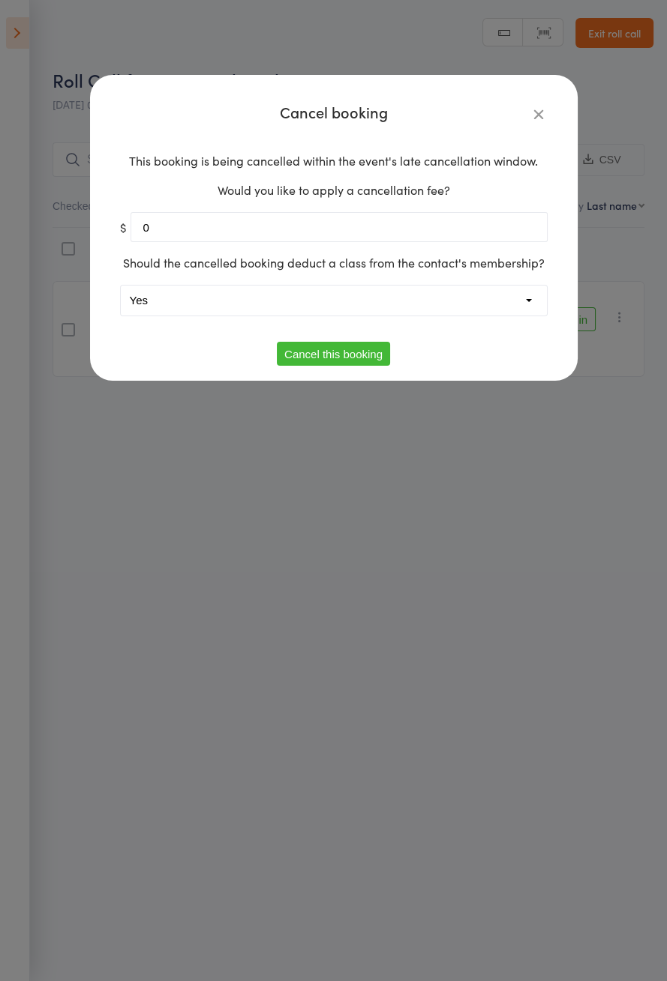
click at [457, 307] on select "Yes No" at bounding box center [334, 301] width 426 height 30
select select "1"
click at [354, 358] on button "Cancel this booking" at bounding box center [333, 354] width 113 height 24
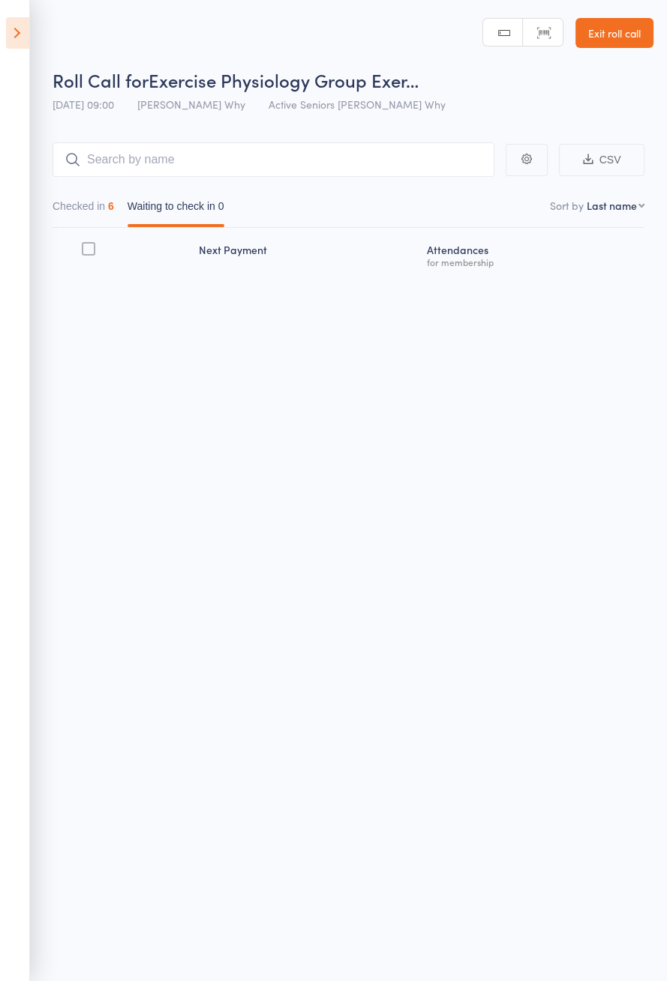
click at [6, 31] on icon at bounding box center [17, 32] width 23 height 31
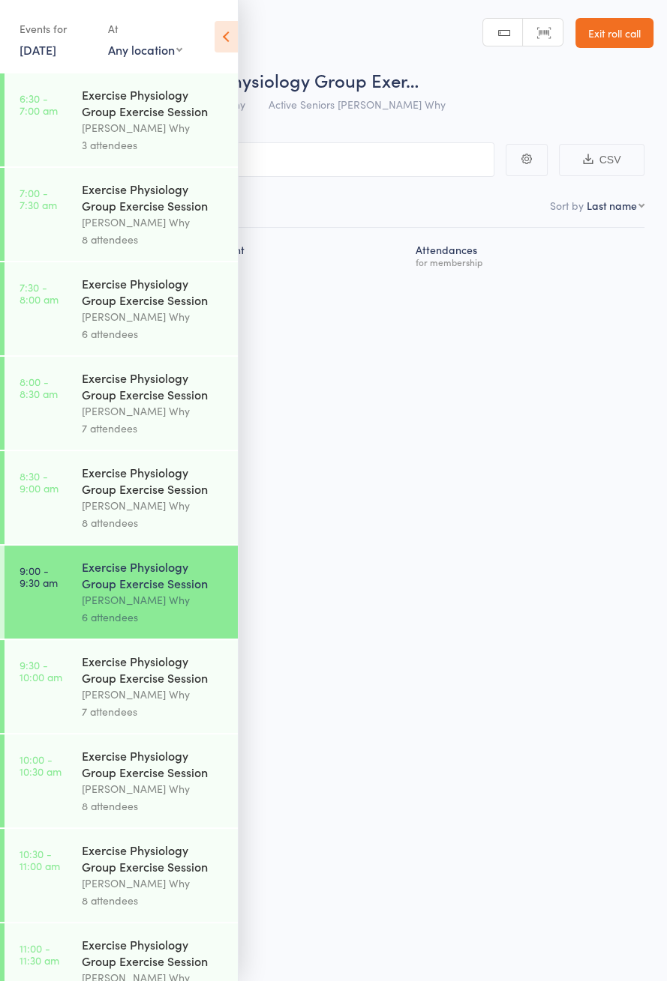
click at [56, 54] on link "10 Sep, 2025" at bounding box center [37, 49] width 37 height 16
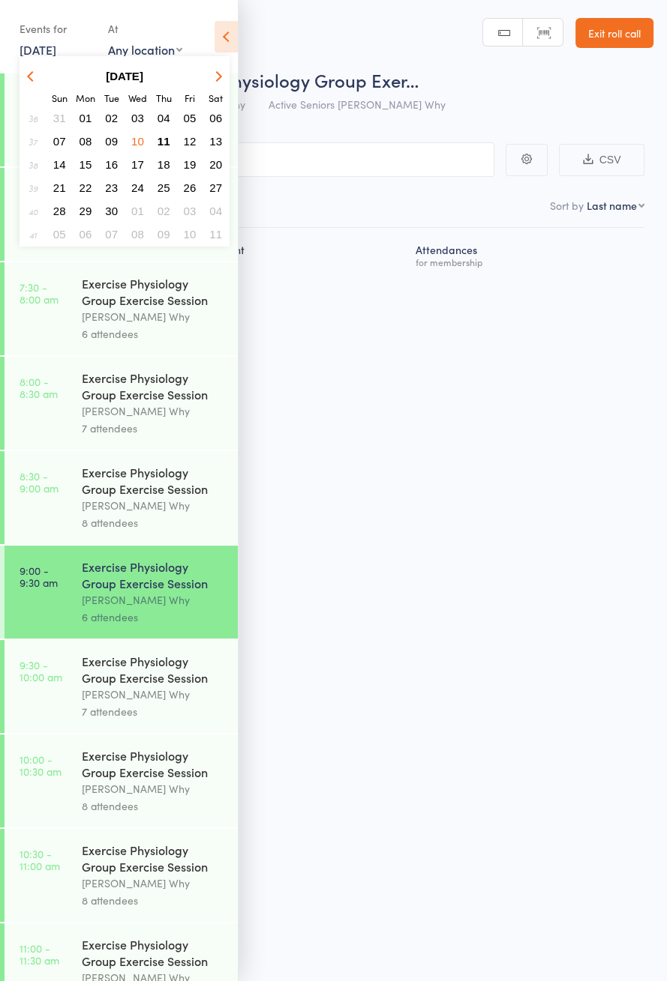
click at [165, 145] on span "11" at bounding box center [163, 141] width 13 height 13
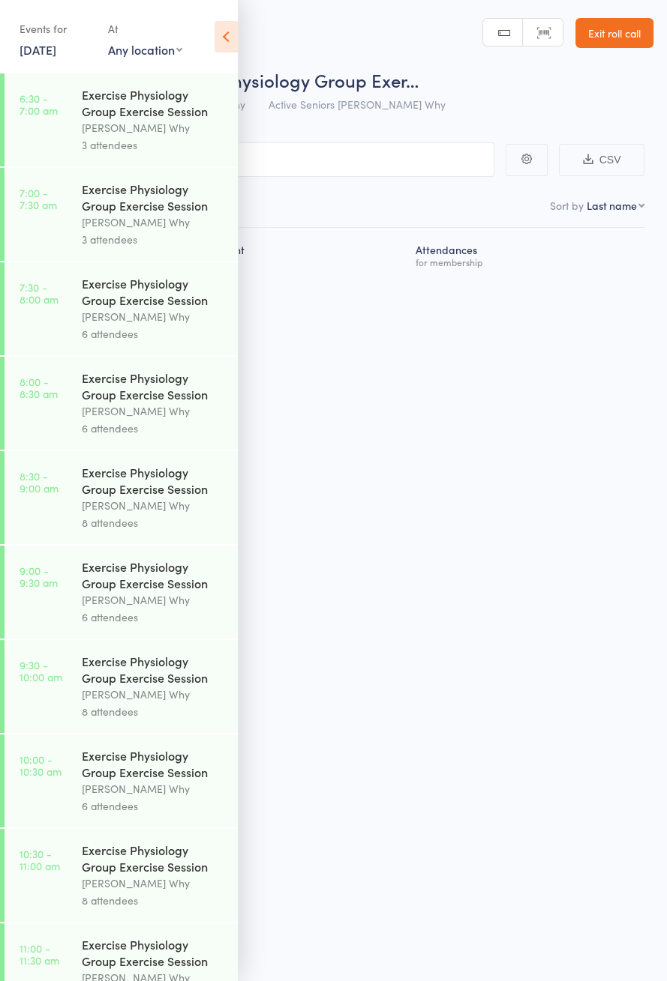
click at [214, 50] on icon at bounding box center [225, 36] width 23 height 31
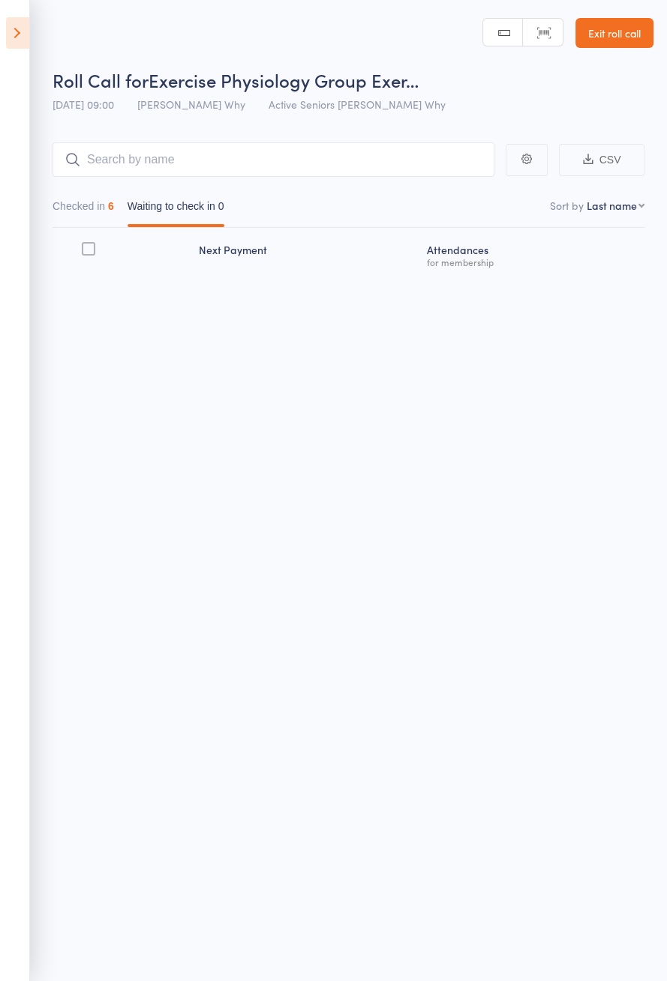
click at [16, 46] on icon at bounding box center [17, 32] width 23 height 31
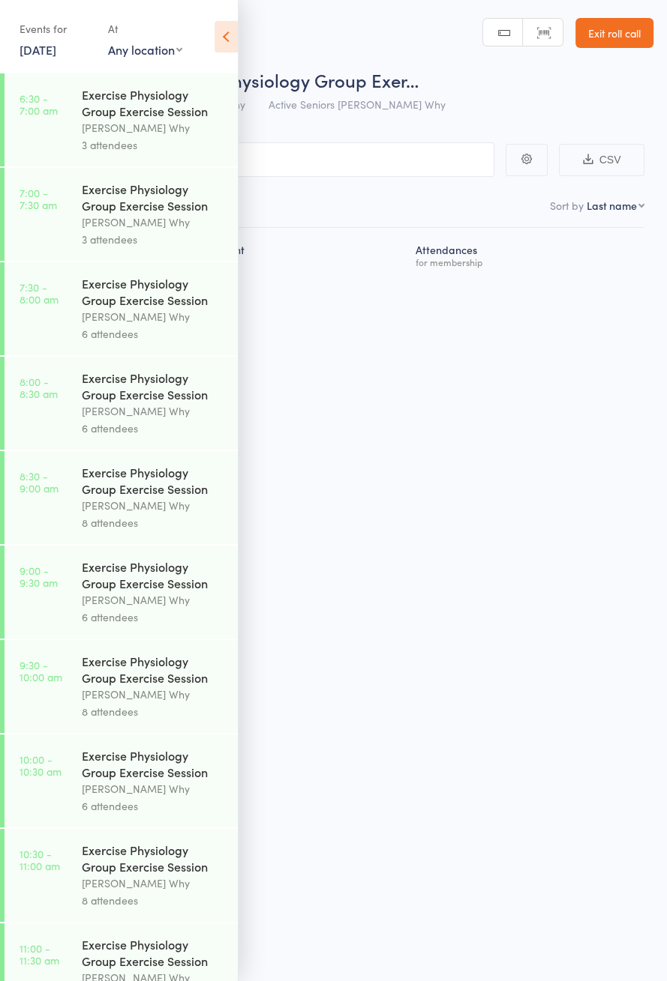
click at [136, 620] on div "6 attendees" at bounding box center [153, 617] width 143 height 17
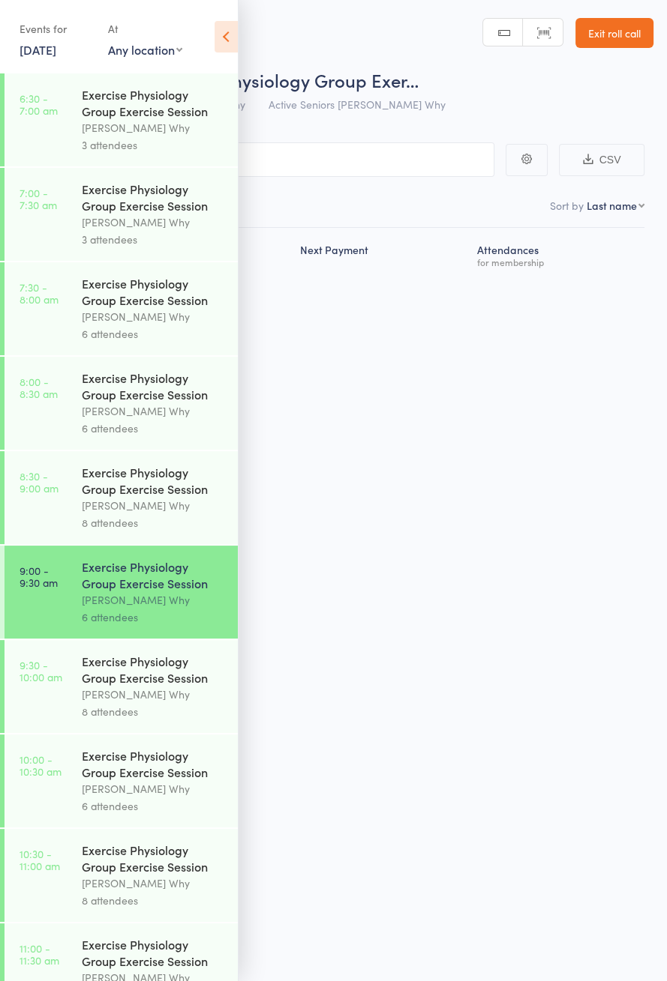
click at [232, 43] on icon at bounding box center [225, 36] width 23 height 31
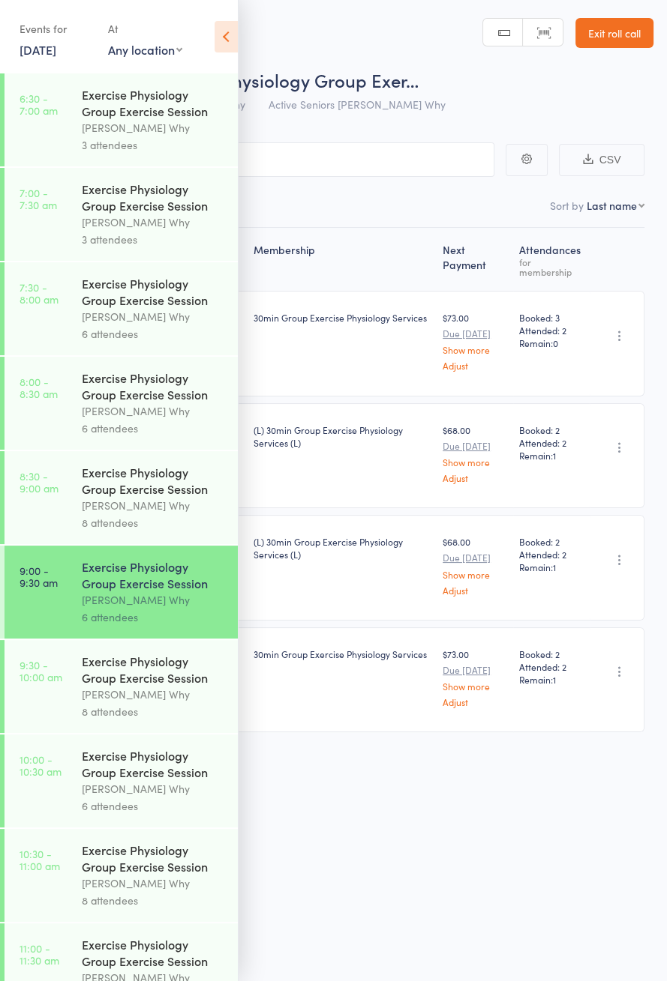
click at [229, 46] on icon at bounding box center [225, 36] width 23 height 31
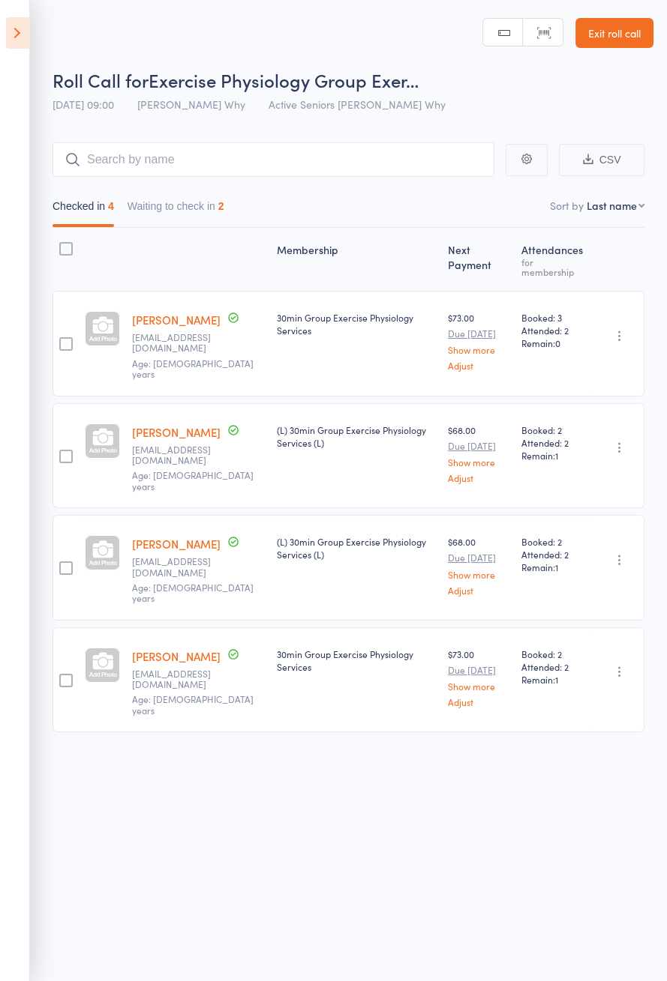
click at [211, 210] on button "Waiting to check in 2" at bounding box center [175, 210] width 97 height 34
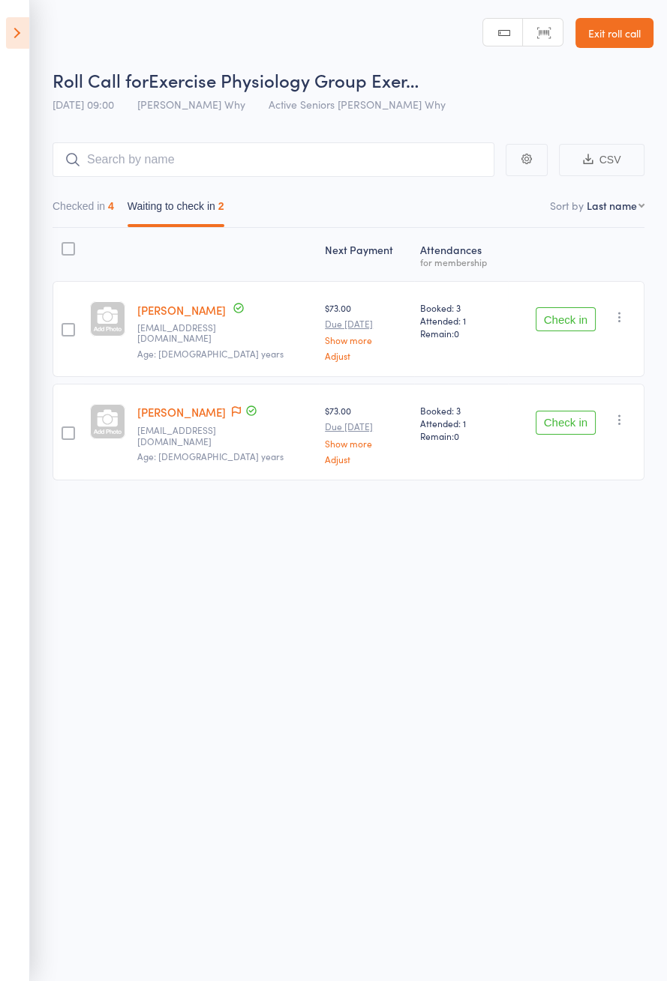
click at [559, 416] on button "Check in" at bounding box center [565, 423] width 60 height 24
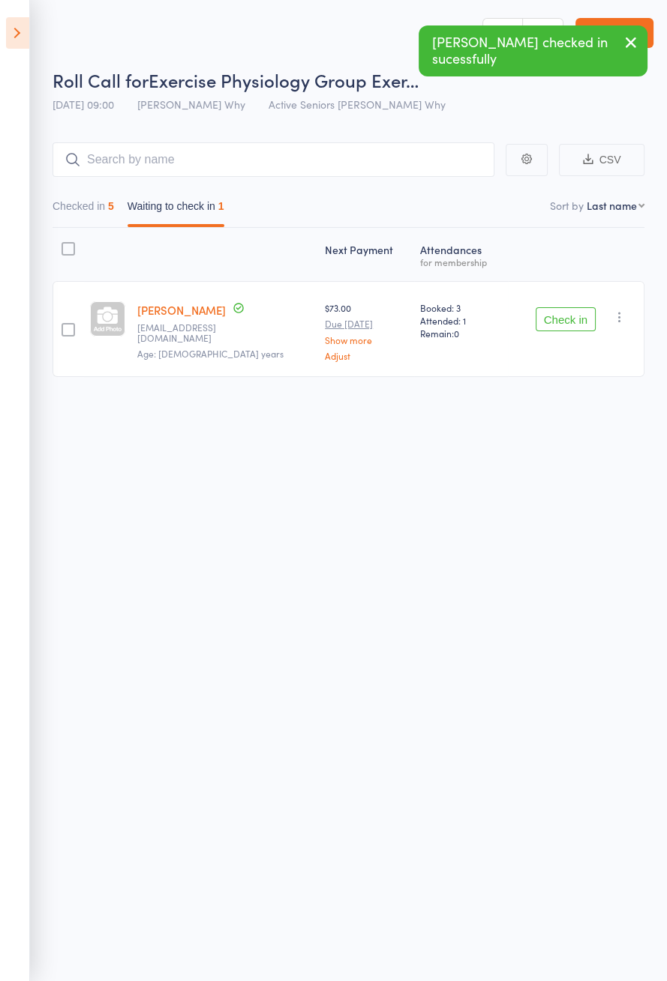
click at [99, 211] on button "Checked in 5" at bounding box center [82, 210] width 61 height 34
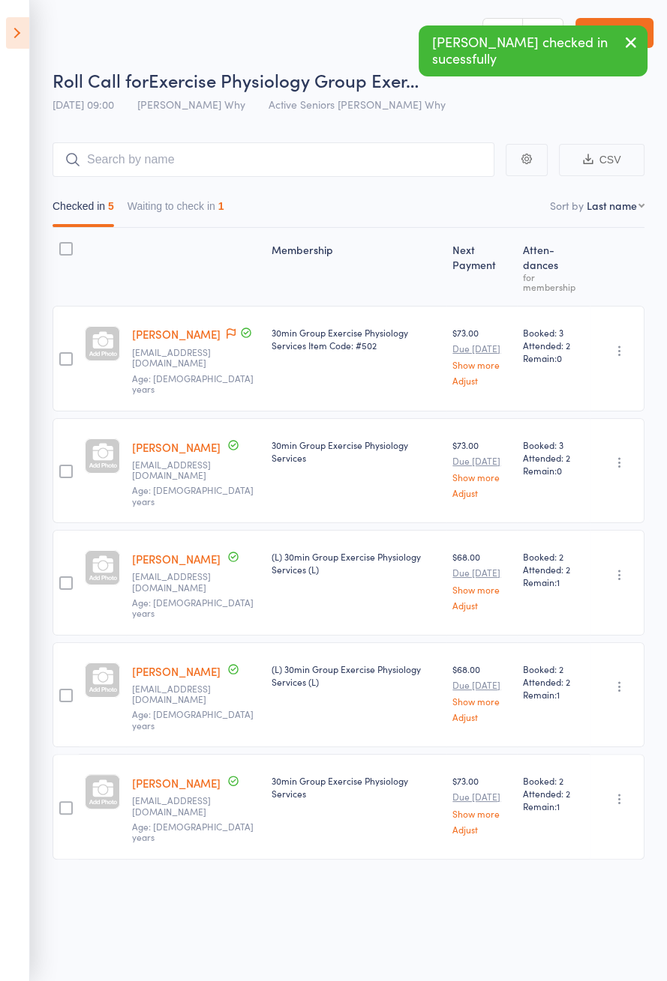
click at [226, 328] on icon at bounding box center [230, 333] width 9 height 10
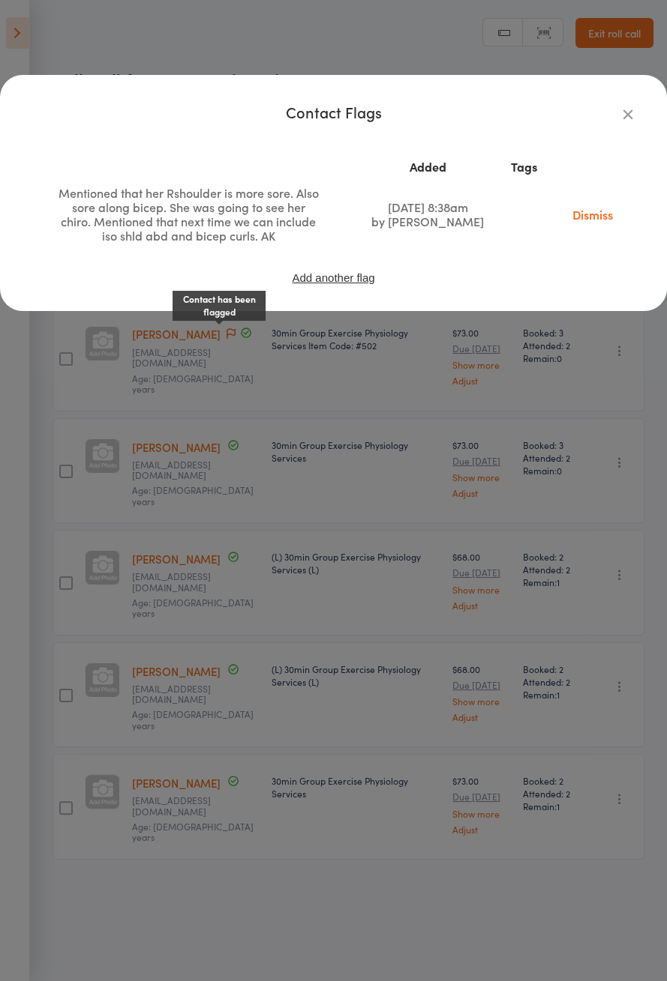
click at [629, 116] on icon "button" at bounding box center [627, 114] width 16 height 16
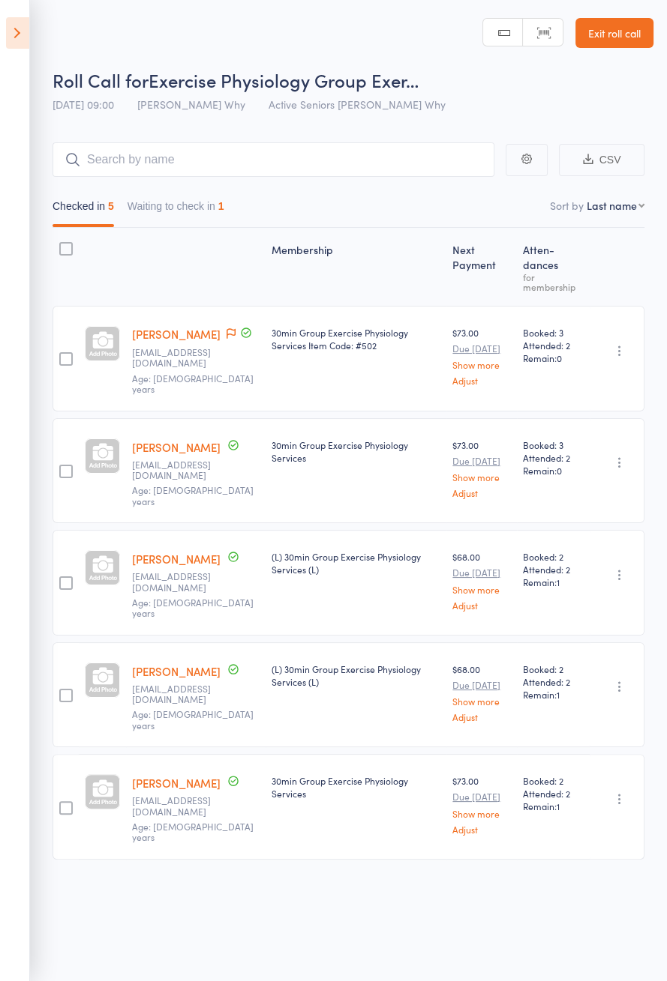
click at [214, 201] on button "Waiting to check in 1" at bounding box center [175, 210] width 97 height 34
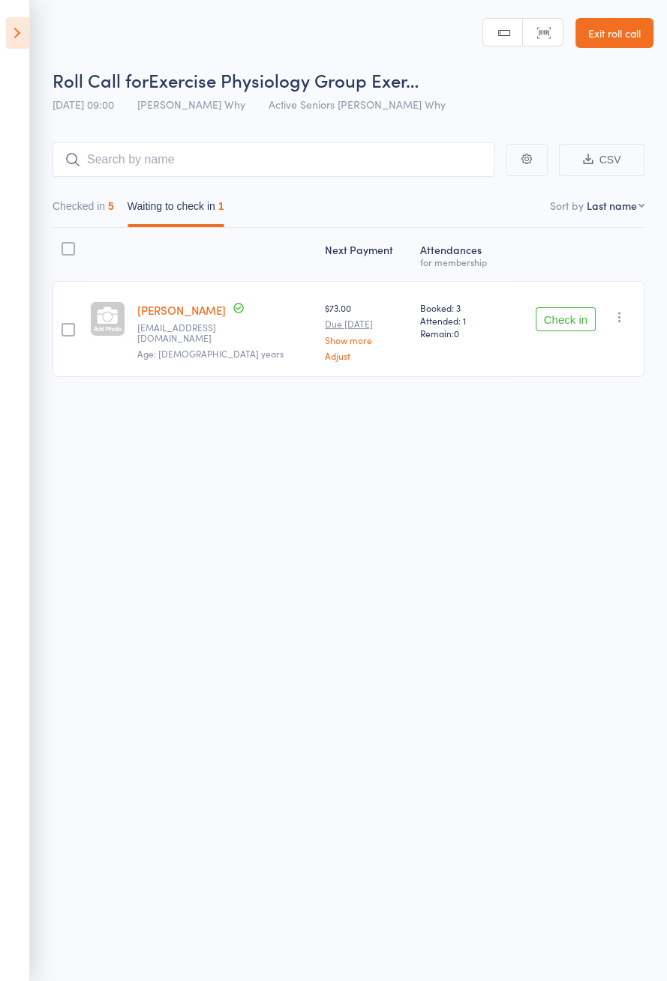
click at [175, 310] on link "[PERSON_NAME]" at bounding box center [181, 310] width 88 height 16
click at [8, 28] on icon at bounding box center [17, 32] width 23 height 31
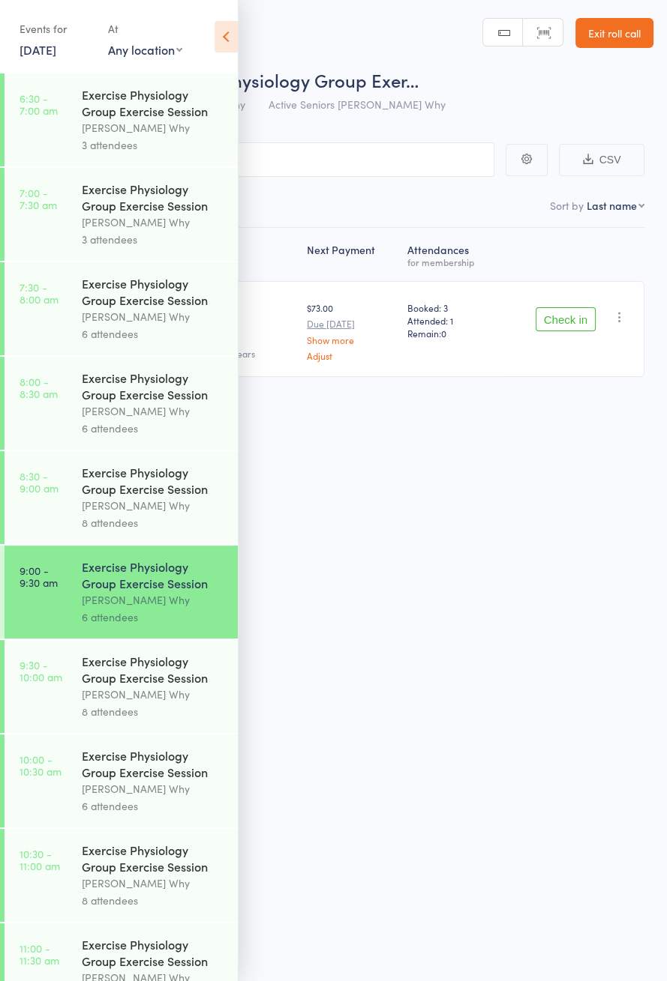
click at [160, 703] on div "[PERSON_NAME] Why" at bounding box center [153, 694] width 143 height 17
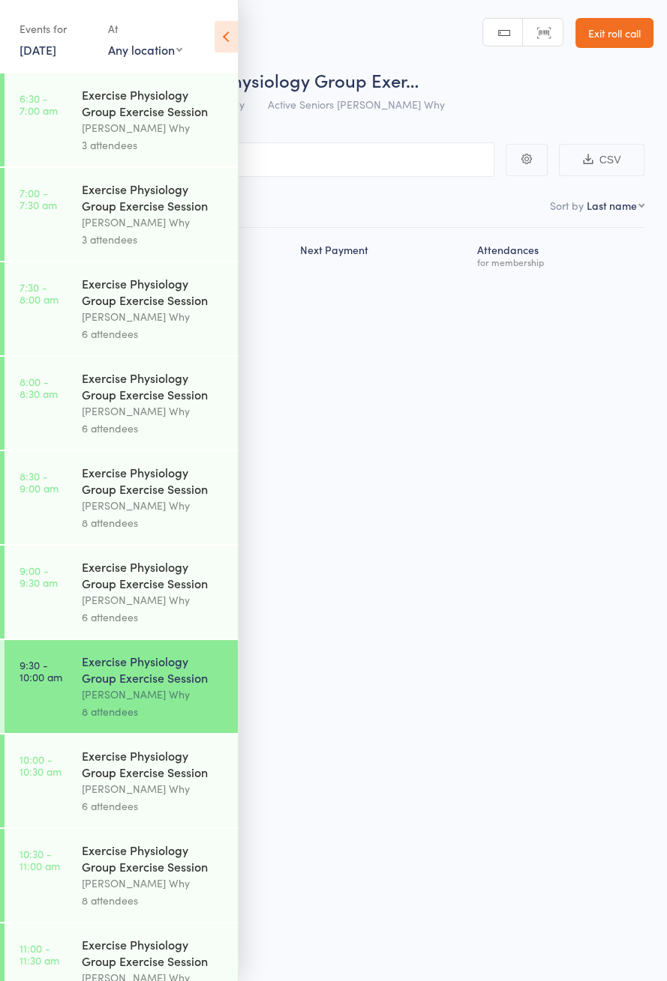
click at [228, 37] on icon at bounding box center [225, 36] width 23 height 31
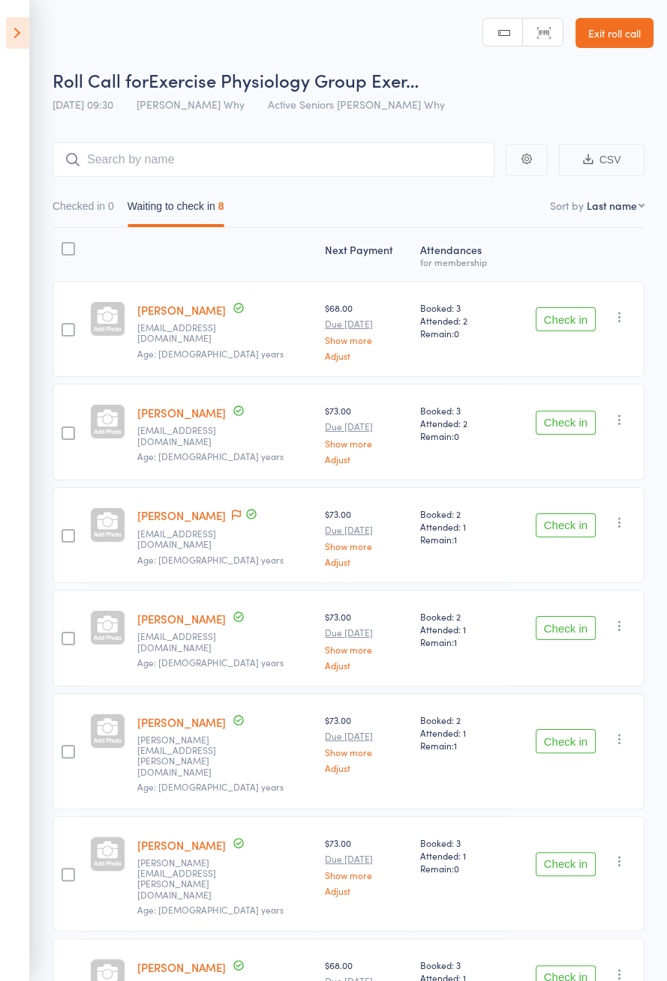
scroll to position [105, 0]
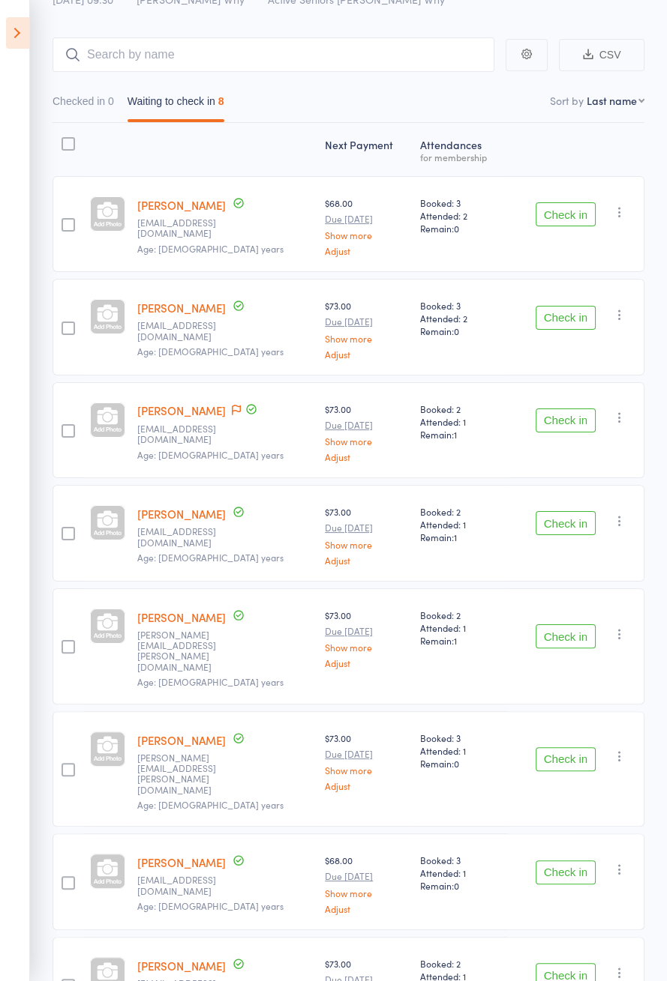
click at [571, 861] on button "Check in" at bounding box center [565, 873] width 60 height 24
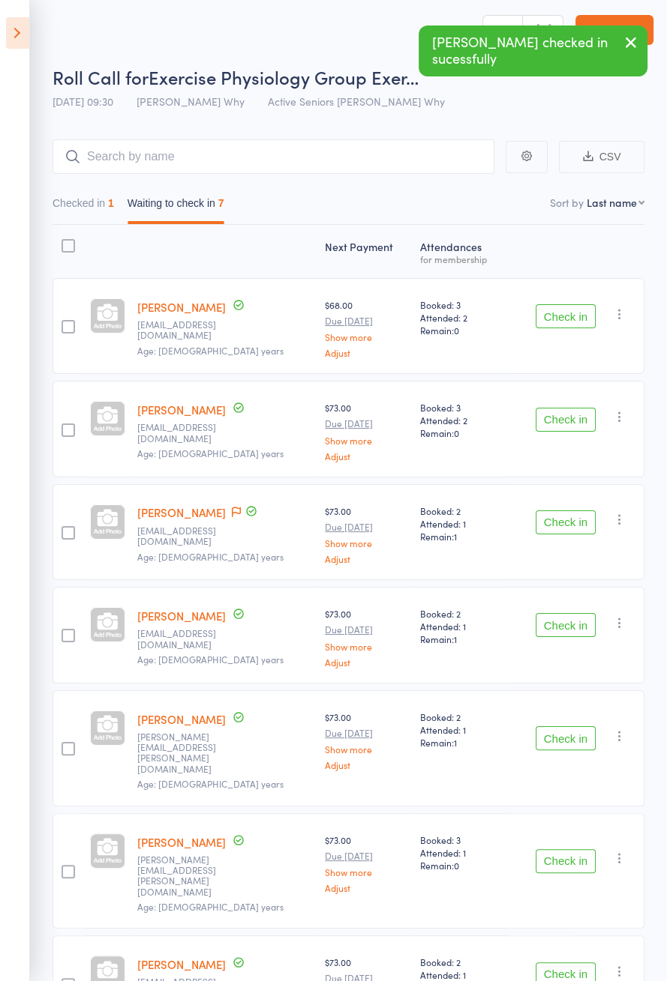
click at [567, 626] on button "Check in" at bounding box center [565, 625] width 60 height 24
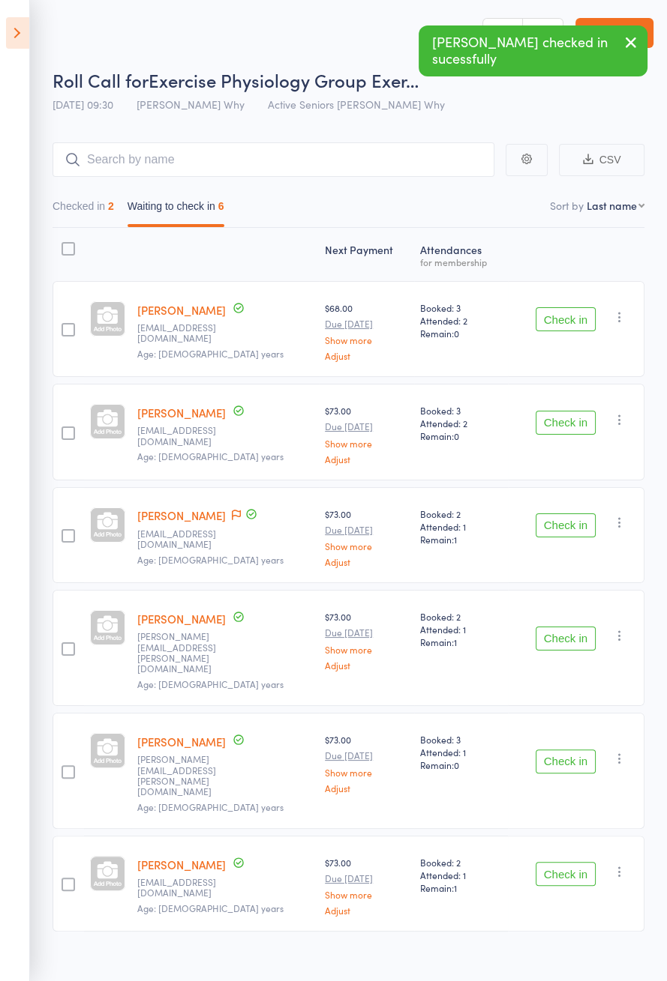
click at [561, 424] on button "Check in" at bounding box center [565, 423] width 60 height 24
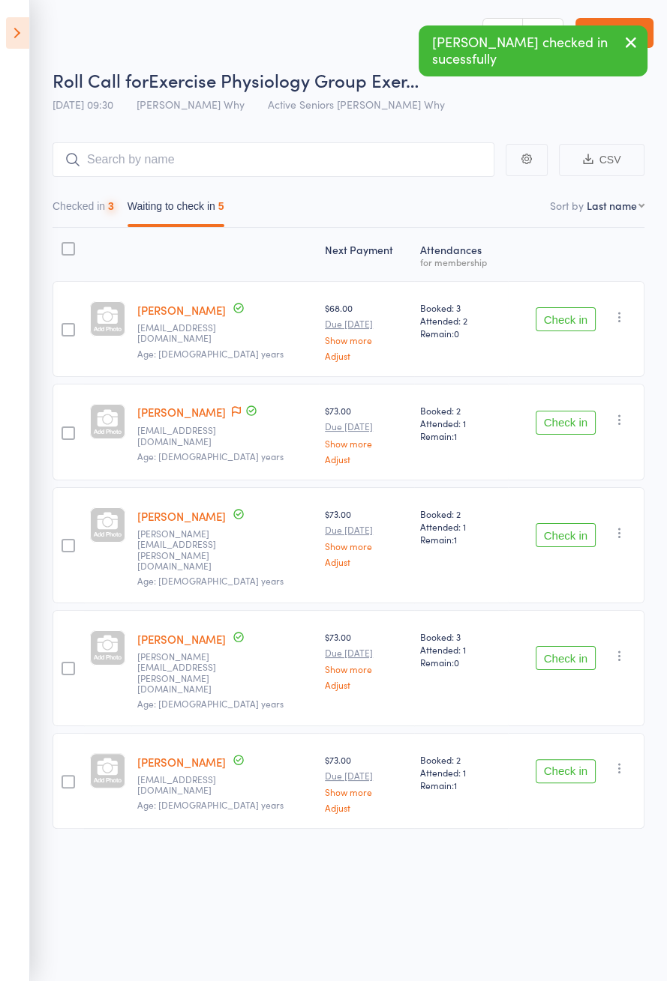
click at [568, 426] on button "Check in" at bounding box center [565, 423] width 60 height 24
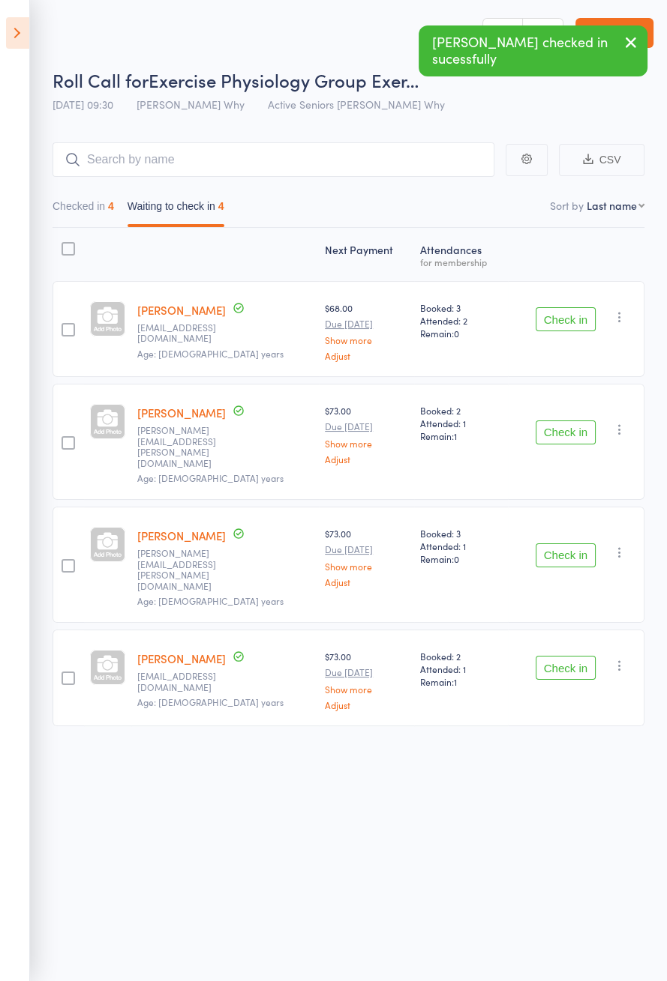
click at [91, 209] on button "Checked in 4" at bounding box center [82, 210] width 61 height 34
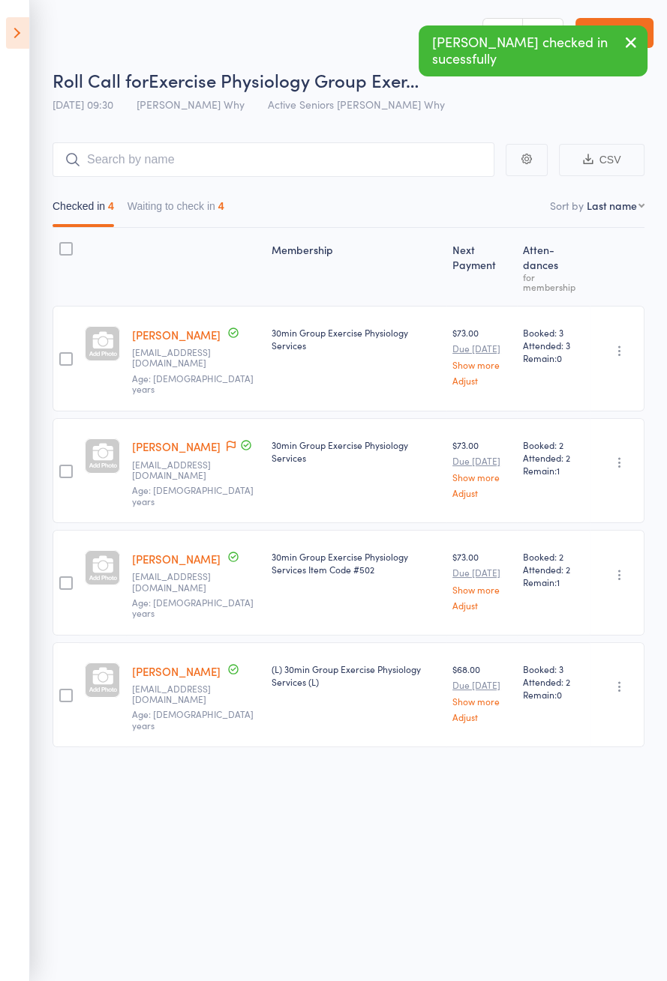
click at [226, 439] on span at bounding box center [230, 446] width 9 height 15
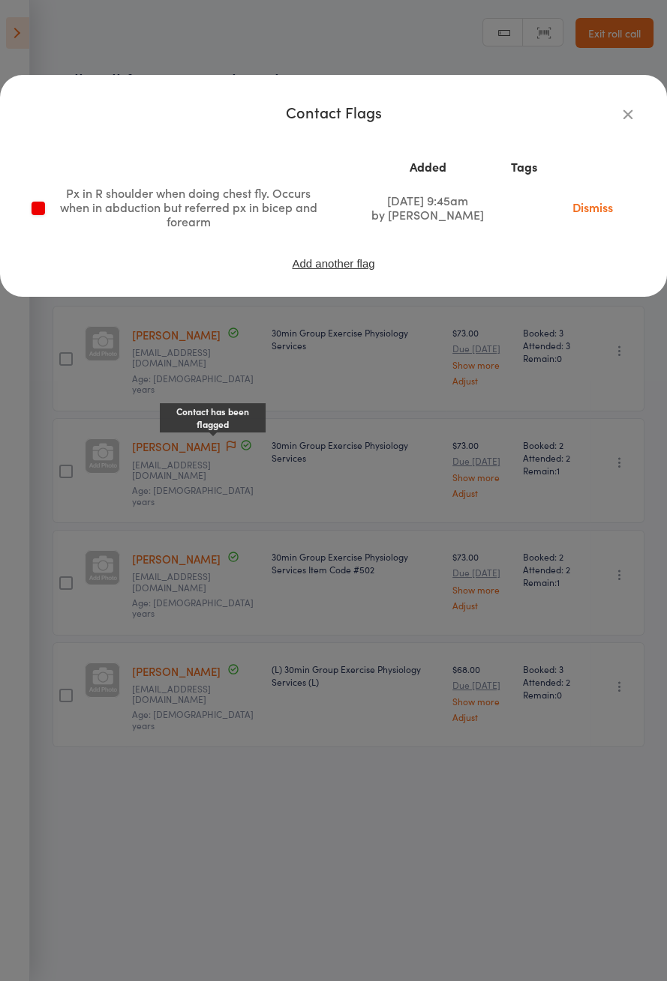
click at [627, 115] on icon "button" at bounding box center [627, 114] width 16 height 16
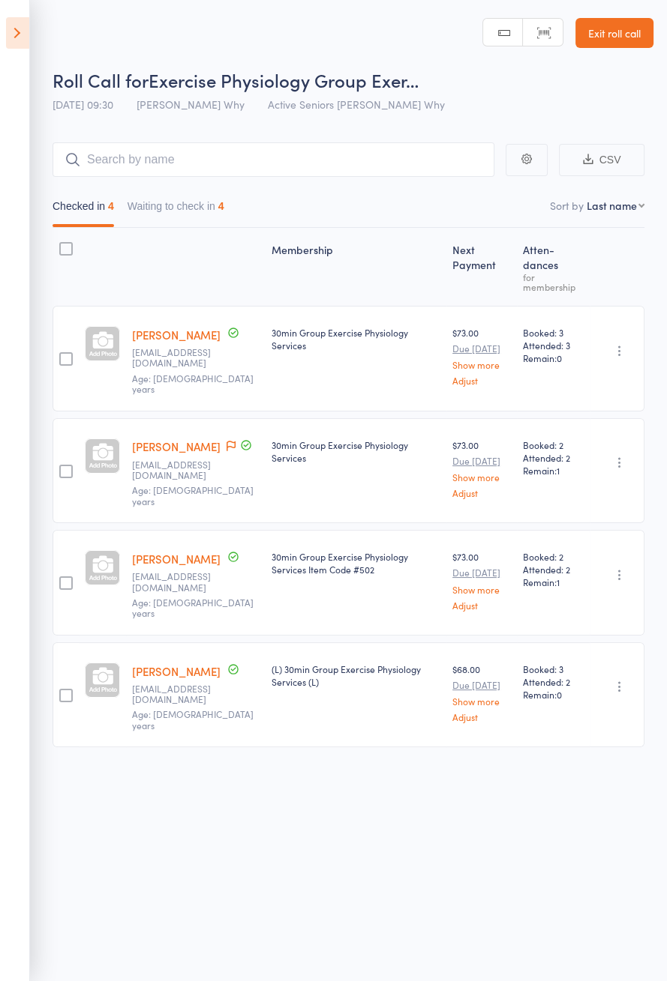
click at [199, 209] on button "Waiting to check in 4" at bounding box center [175, 210] width 97 height 34
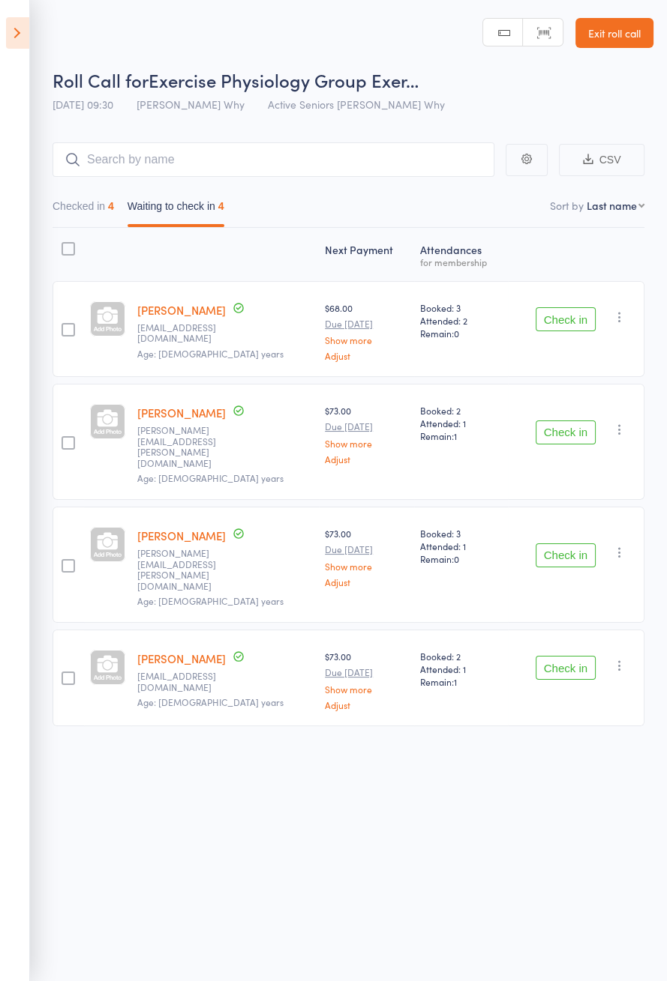
click at [571, 426] on button "Check in" at bounding box center [565, 433] width 60 height 24
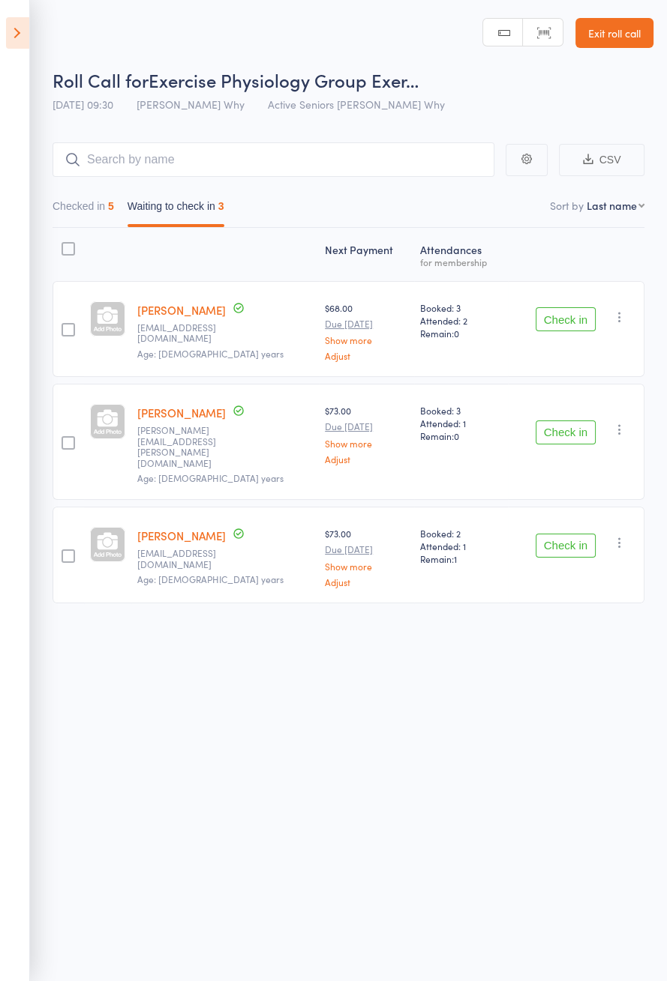
click at [559, 534] on button "Check in" at bounding box center [565, 546] width 60 height 24
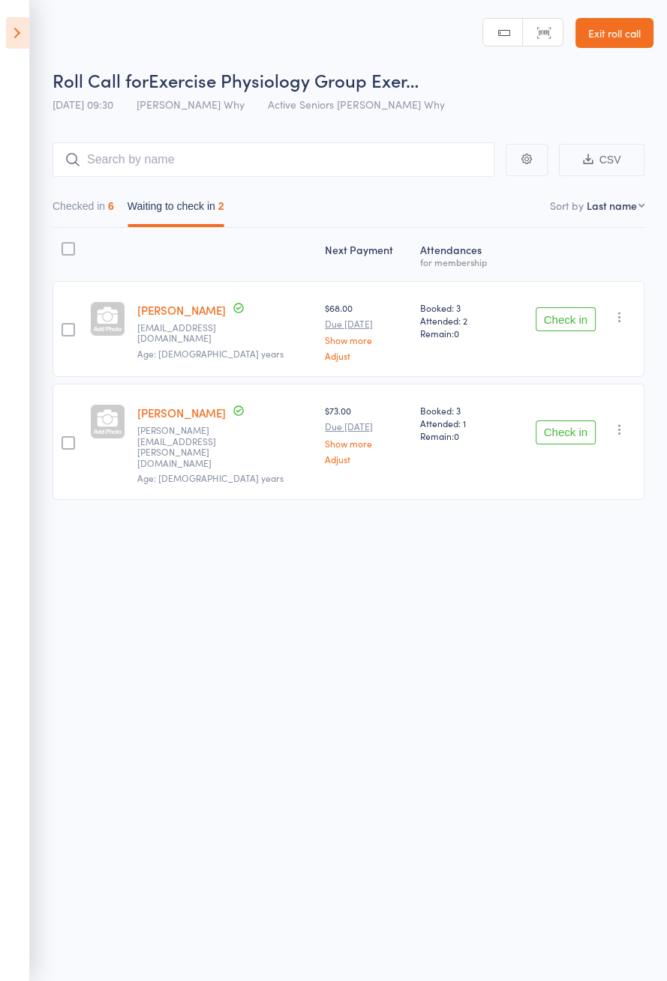
click at [571, 424] on button "Check in" at bounding box center [565, 433] width 60 height 24
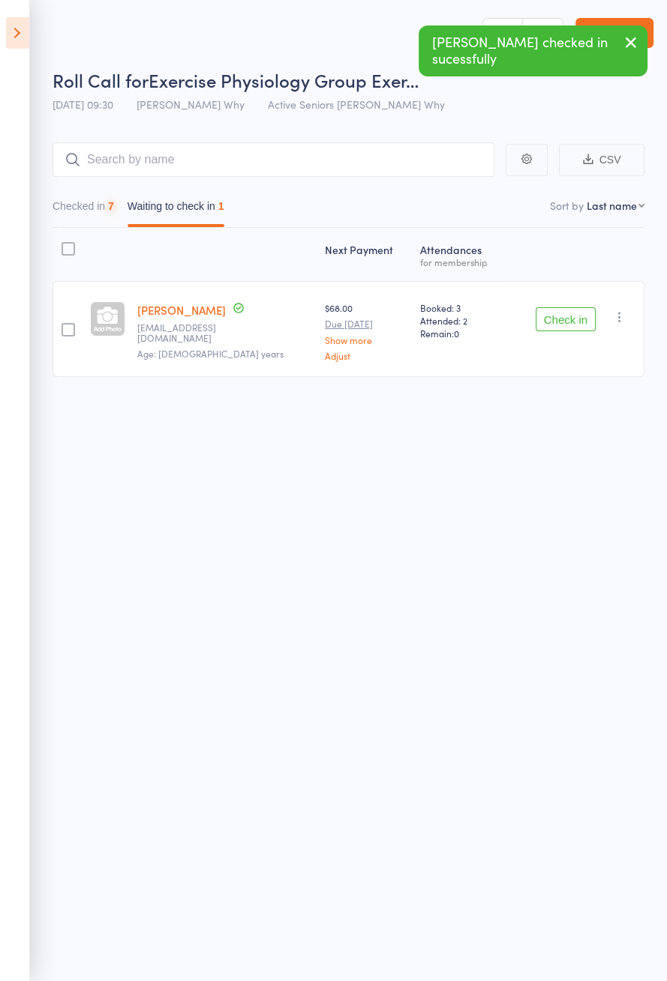
click at [558, 320] on button "Check in" at bounding box center [565, 319] width 60 height 24
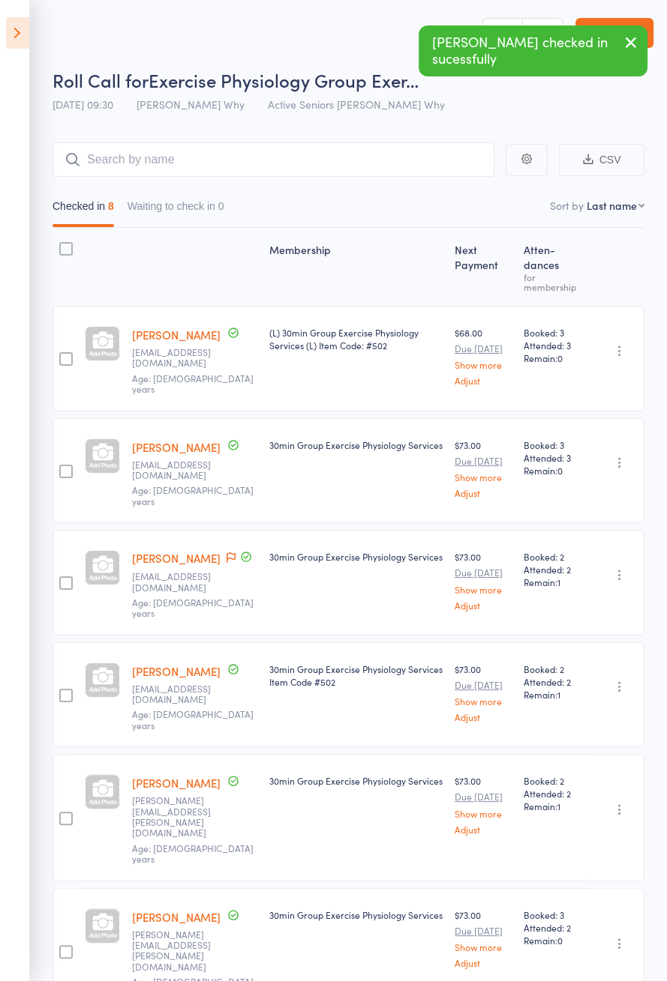
click at [22, 40] on icon at bounding box center [17, 32] width 23 height 31
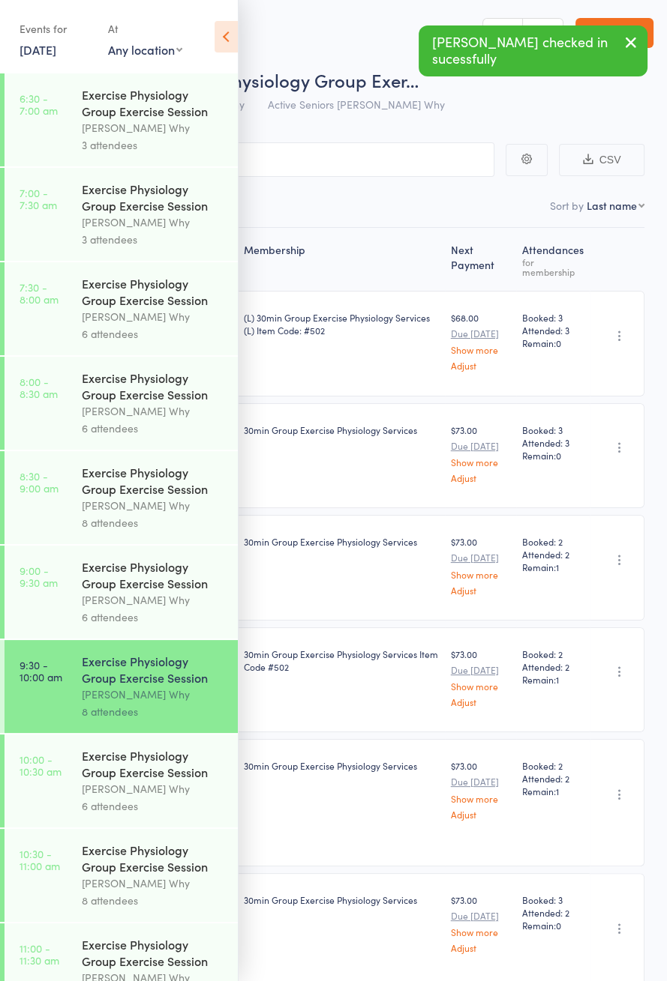
click at [145, 798] on div "Dee Why" at bounding box center [153, 789] width 143 height 17
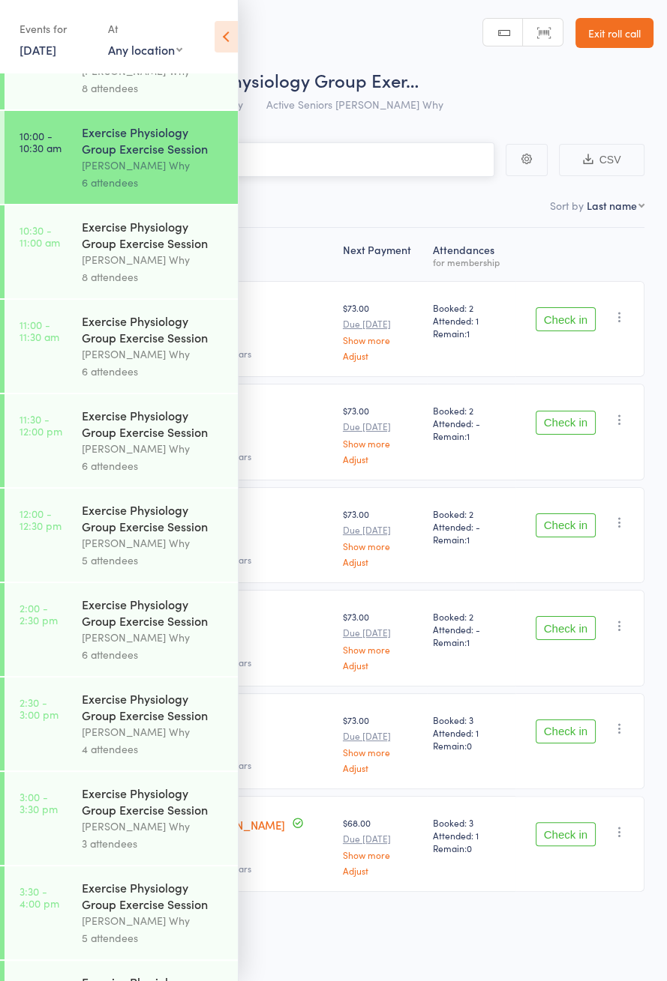
scroll to position [652, 0]
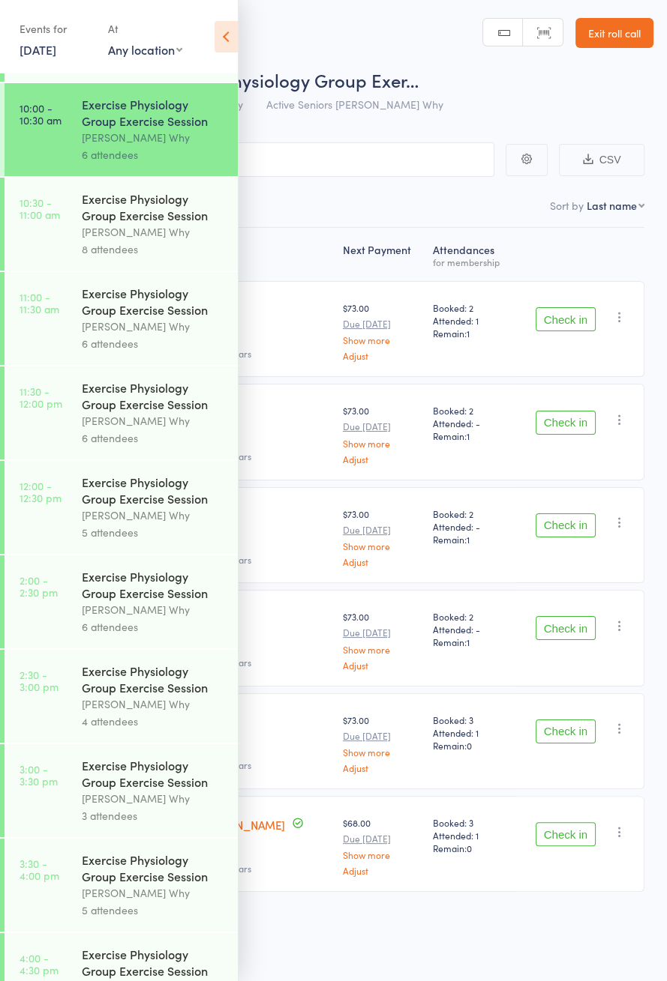
click at [225, 44] on icon at bounding box center [225, 36] width 23 height 31
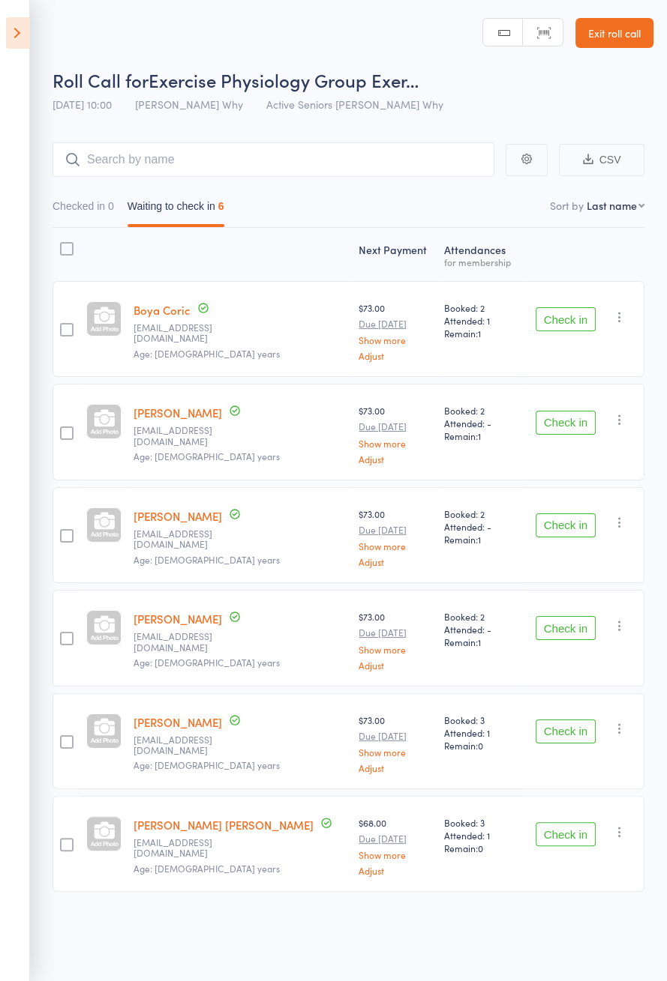
click at [576, 321] on button "Check in" at bounding box center [565, 319] width 60 height 24
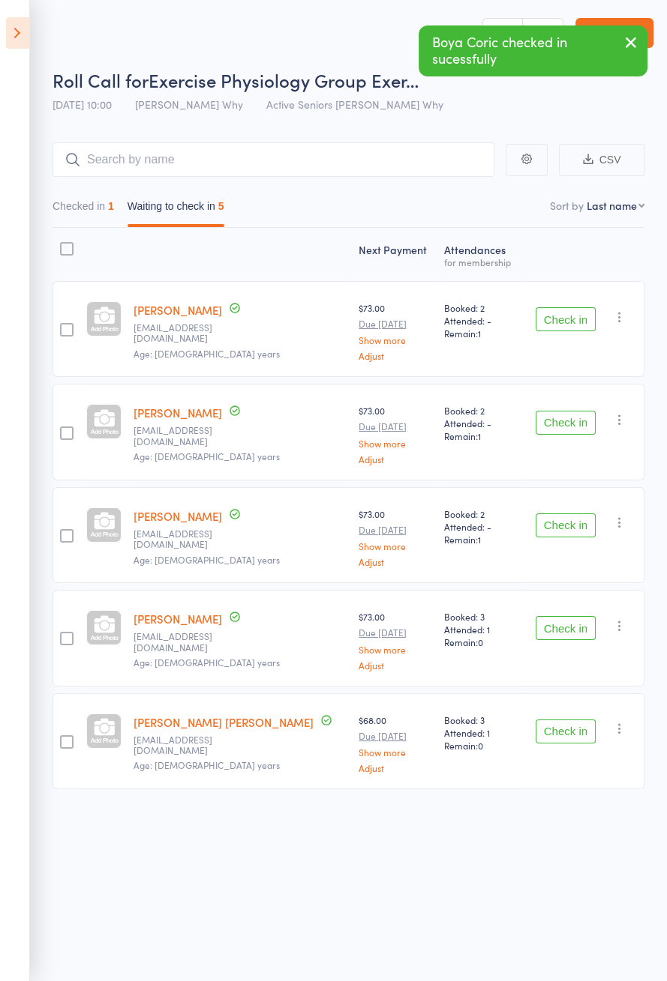
click at [574, 529] on button "Check in" at bounding box center [565, 526] width 60 height 24
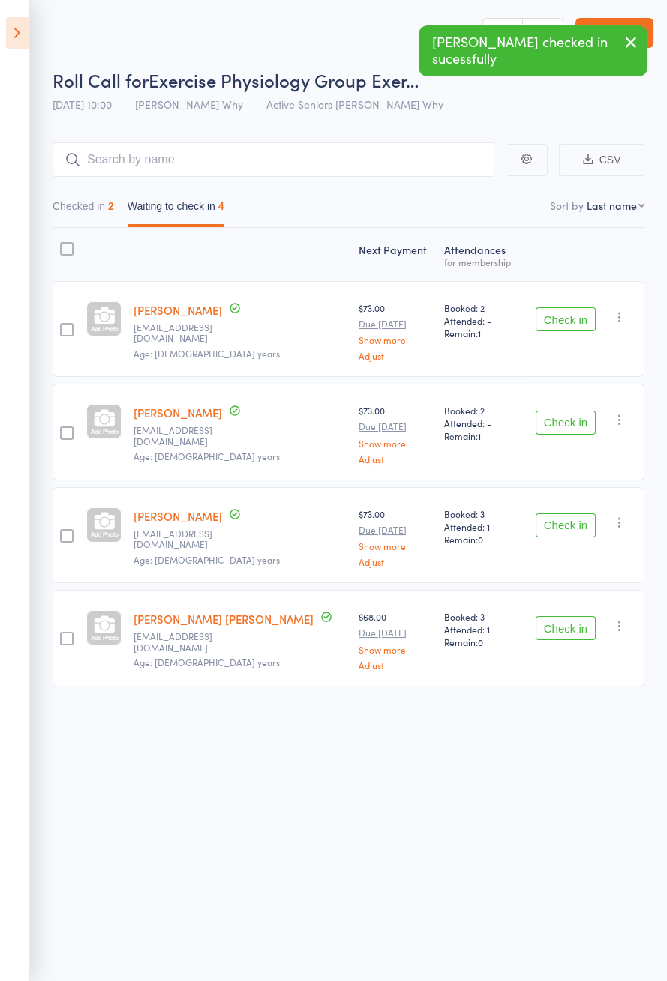
click at [576, 629] on button "Check in" at bounding box center [565, 628] width 60 height 24
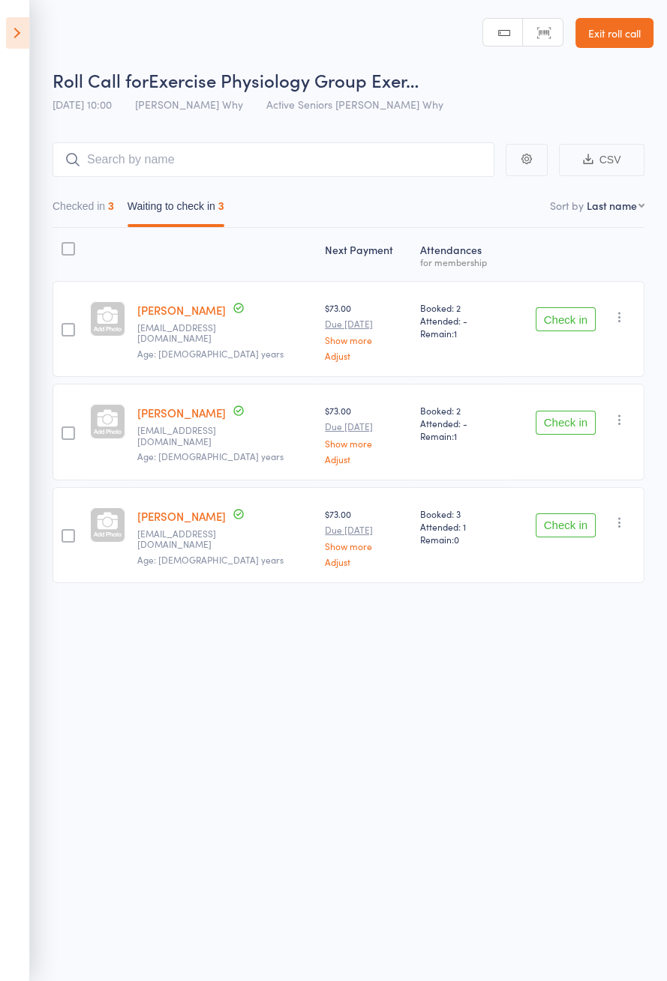
click at [582, 424] on button "Check in" at bounding box center [565, 423] width 60 height 24
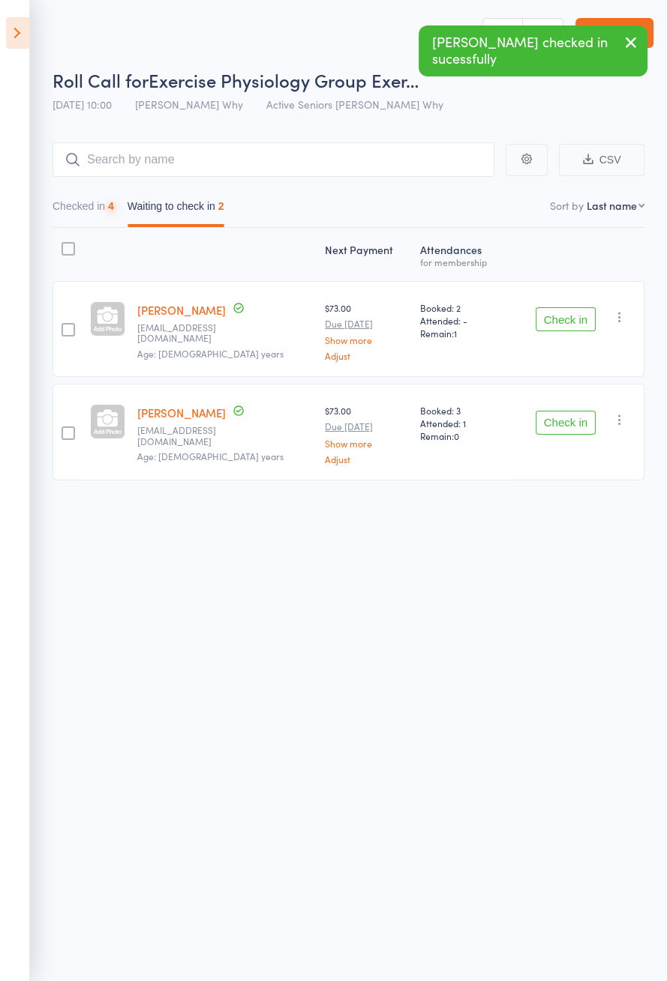
click at [577, 316] on button "Check in" at bounding box center [565, 319] width 60 height 24
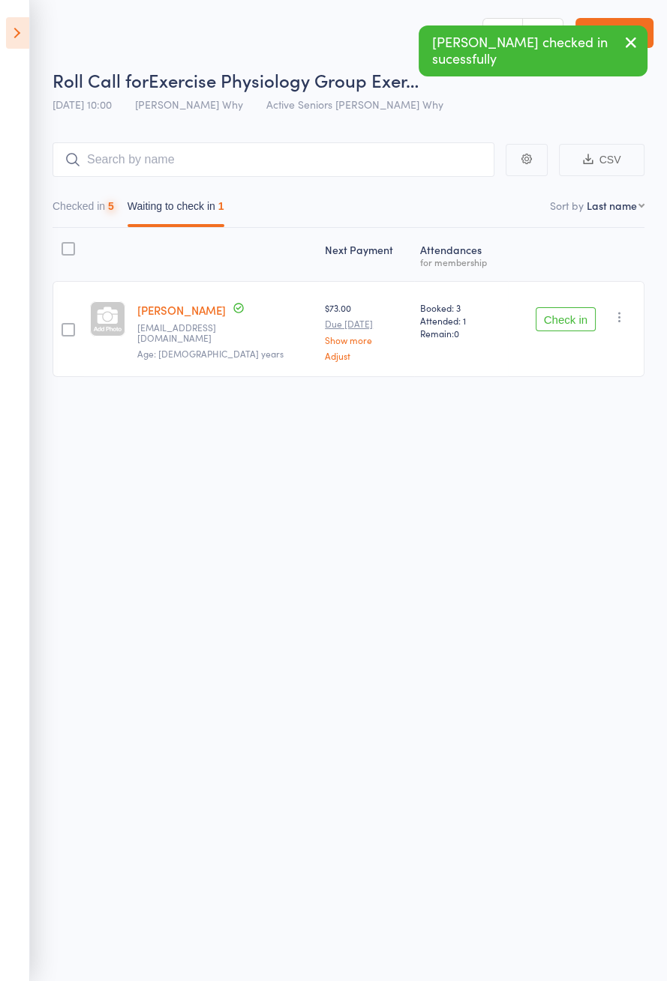
click at [576, 322] on button "Check in" at bounding box center [565, 319] width 60 height 24
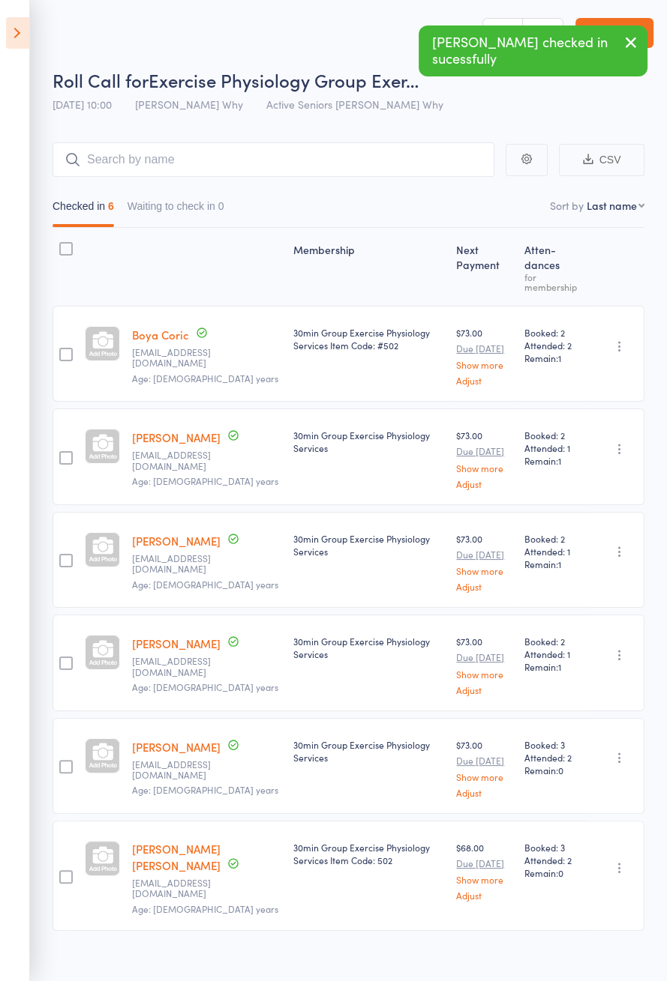
click at [25, 42] on icon at bounding box center [17, 32] width 23 height 31
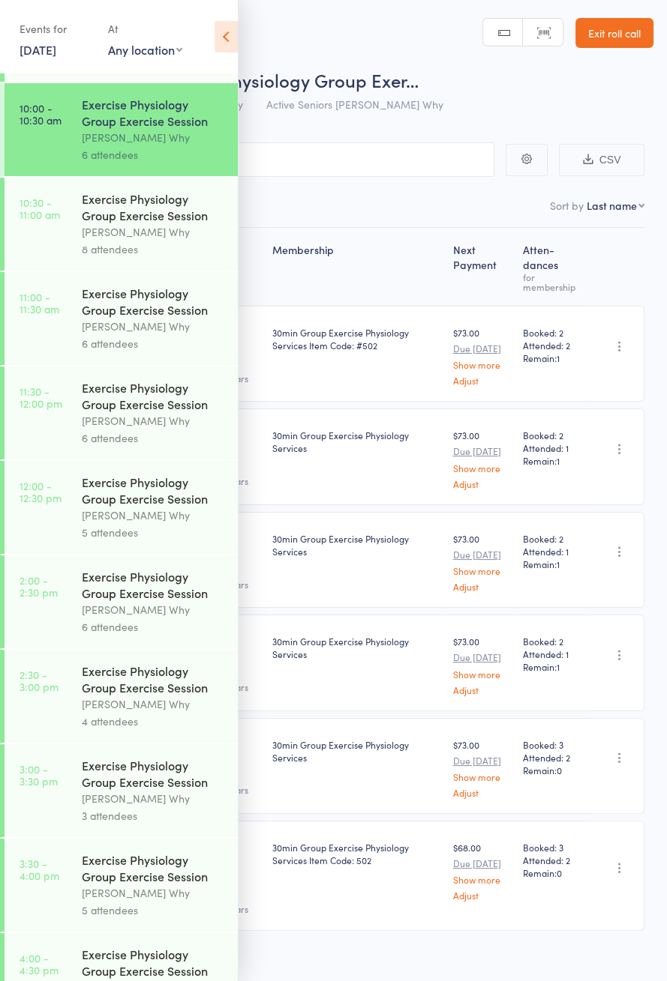
click at [148, 241] on div "Dee Why" at bounding box center [153, 231] width 143 height 17
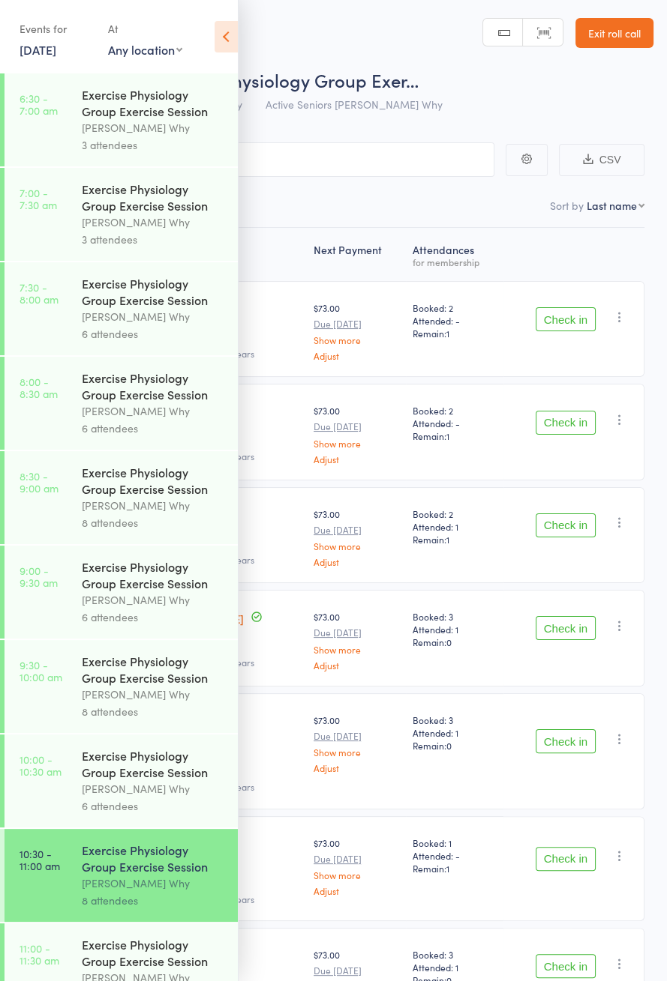
click at [225, 35] on icon at bounding box center [225, 36] width 23 height 31
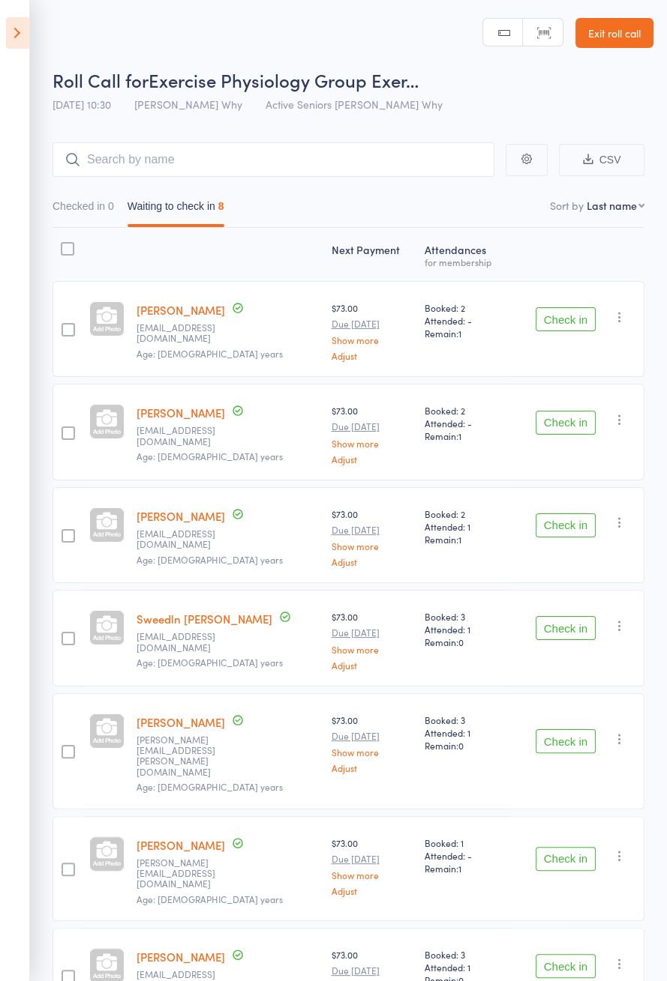
click at [25, 43] on icon at bounding box center [17, 32] width 23 height 31
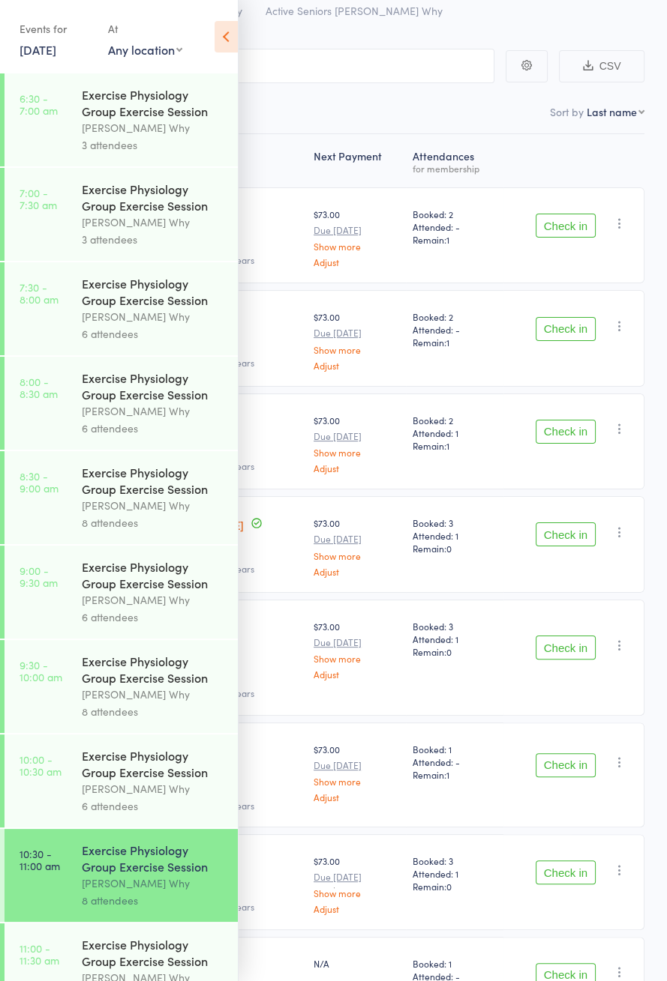
click at [56, 50] on link "11 Sep, 2025" at bounding box center [37, 49] width 37 height 16
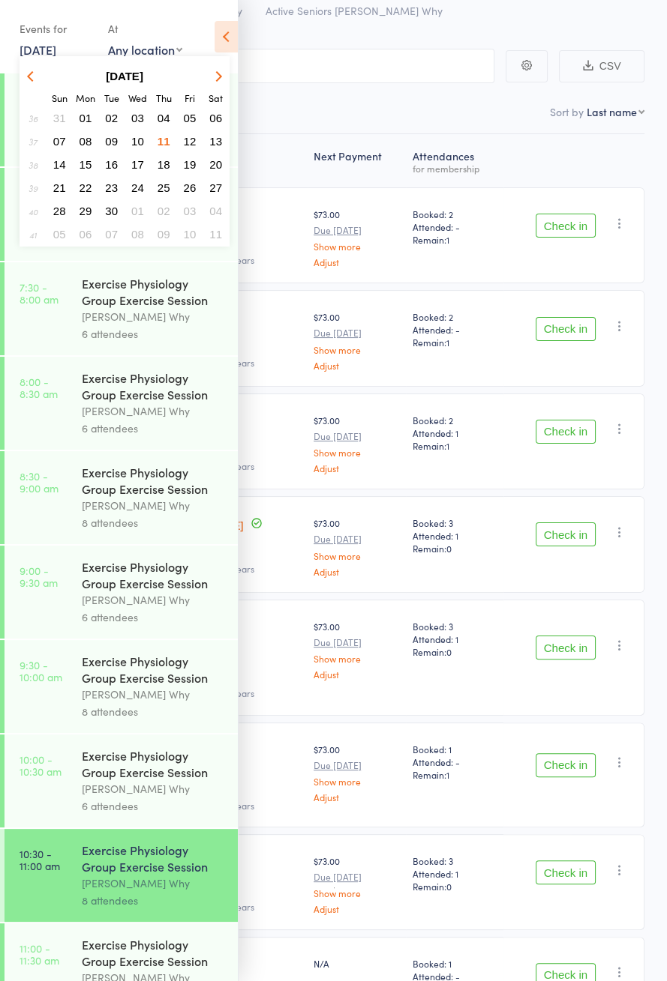
click at [193, 140] on span "12" at bounding box center [190, 141] width 13 height 13
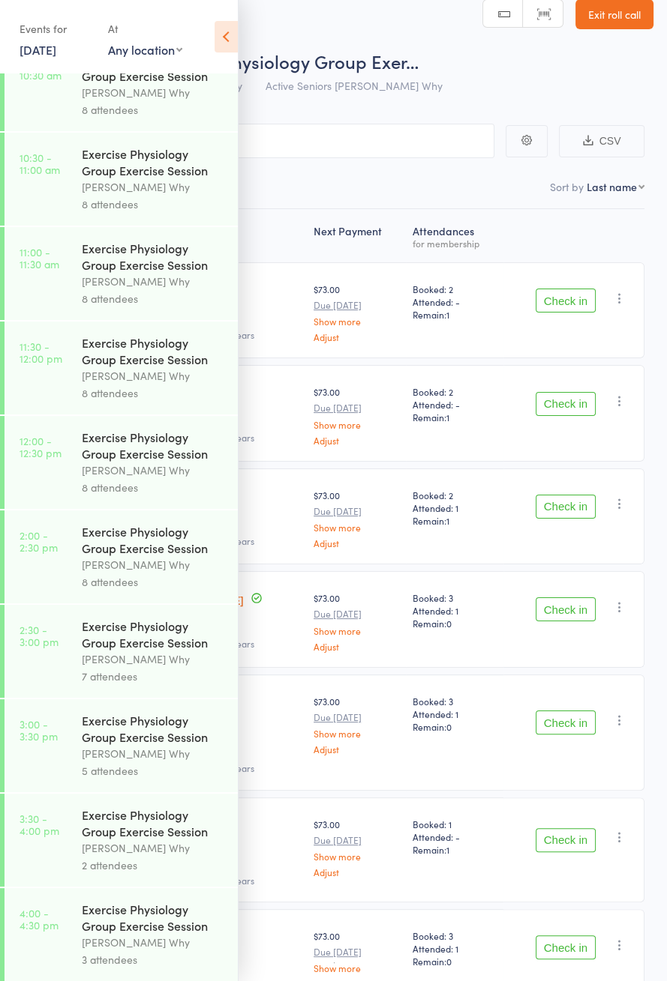
scroll to position [721, 0]
click at [67, 65] on div "Events for 12 Sep, 2025 D Sep, YYYY September 2025 Sun Mon Tue Wed Thu Fri Sat …" at bounding box center [119, 38] width 238 height 76
click at [55, 54] on link "12 Sep, 2025" at bounding box center [37, 49] width 37 height 16
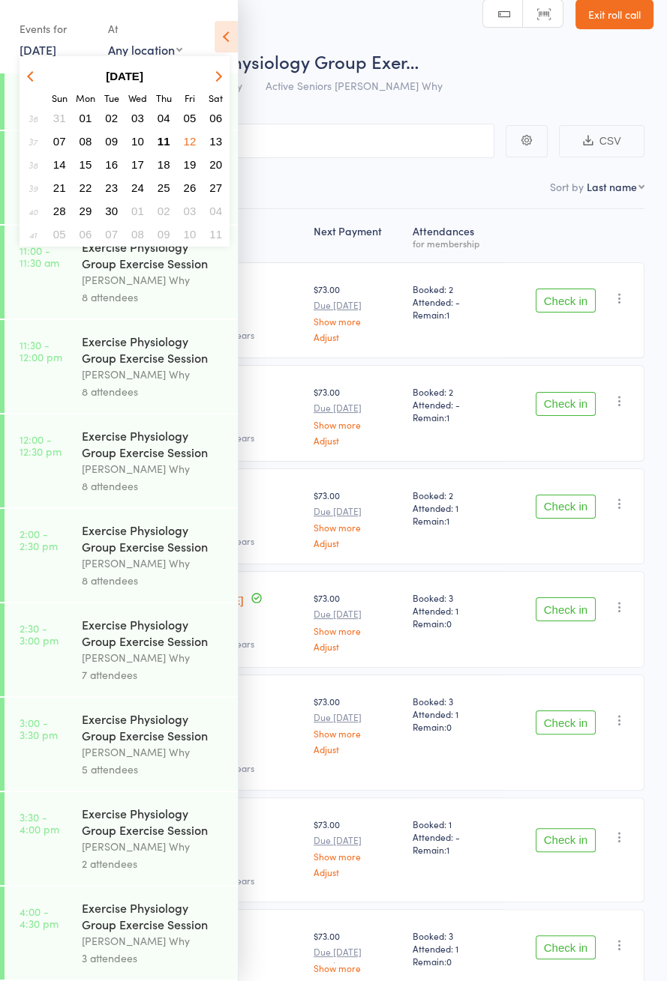
click at [170, 139] on button "11" at bounding box center [163, 141] width 23 height 20
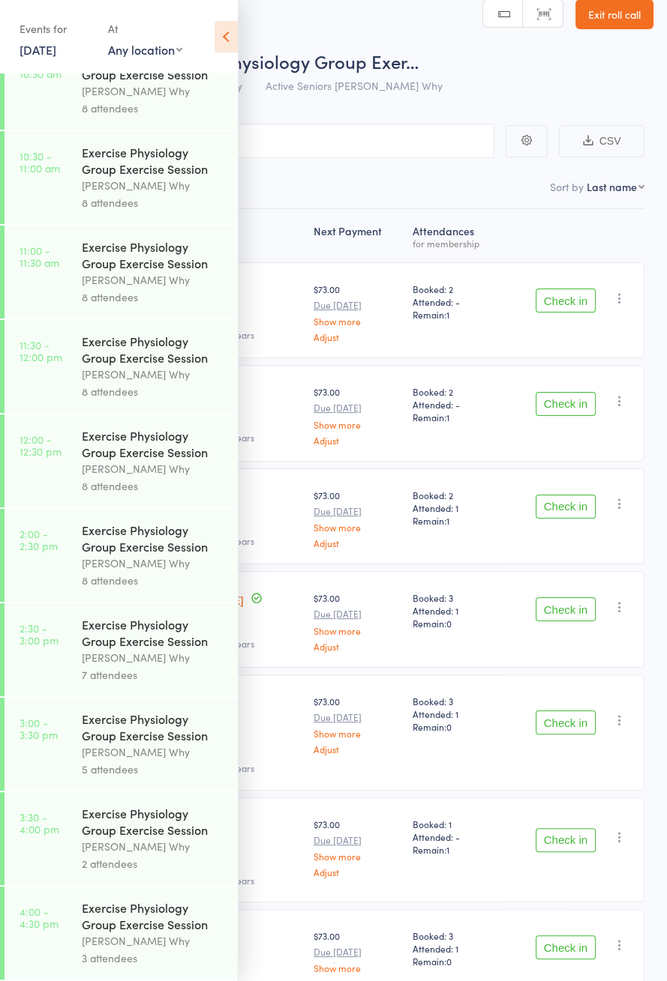
click at [235, 34] on icon at bounding box center [225, 36] width 23 height 31
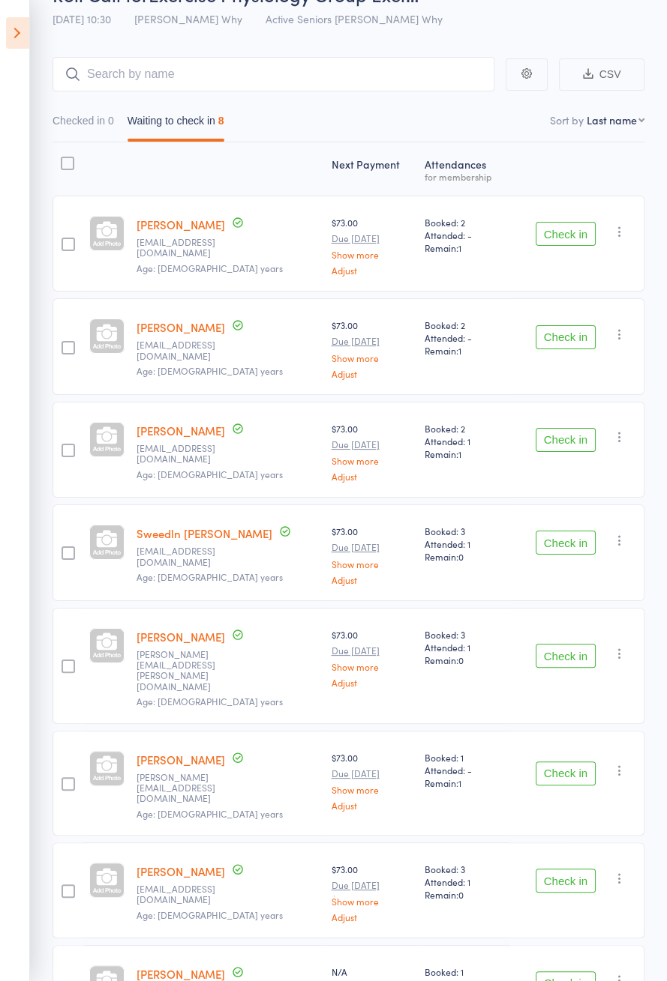
scroll to position [86, 0]
click at [17, 41] on icon at bounding box center [17, 32] width 23 height 31
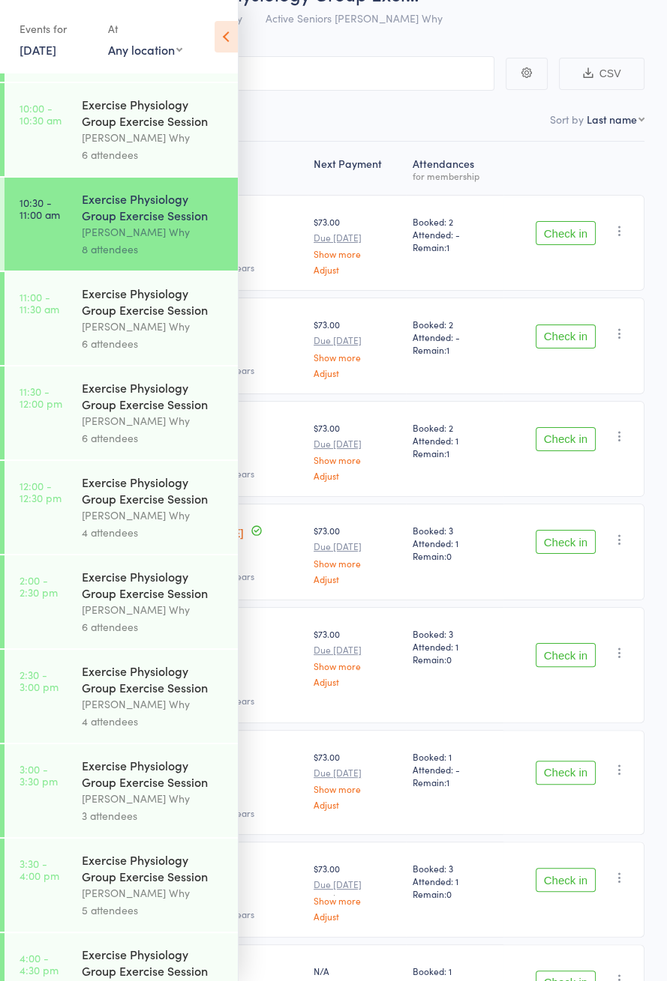
scroll to position [94, 0]
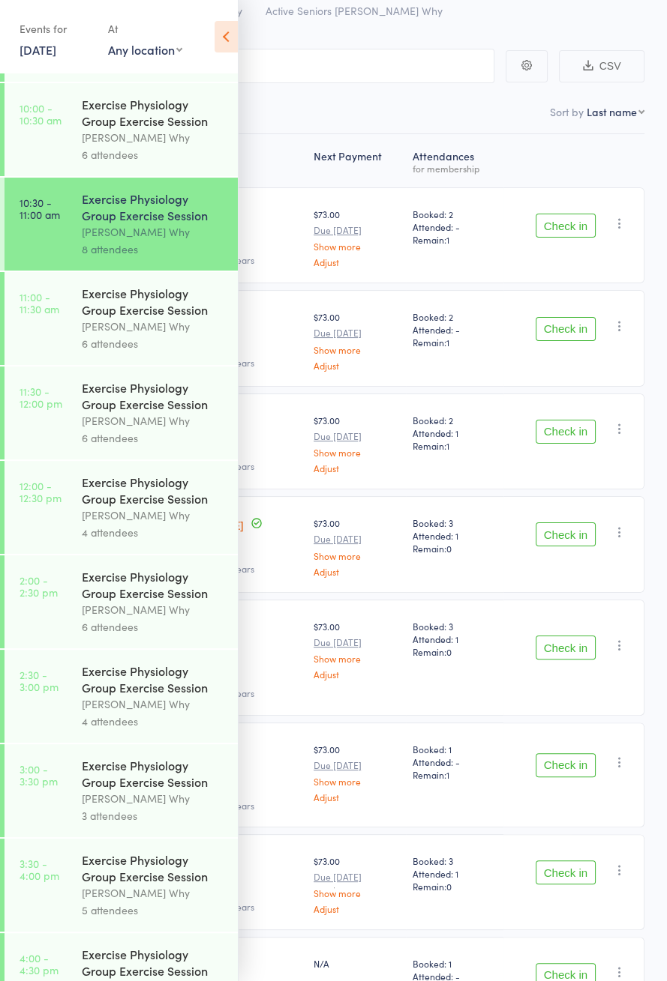
click at [218, 34] on icon at bounding box center [225, 36] width 23 height 31
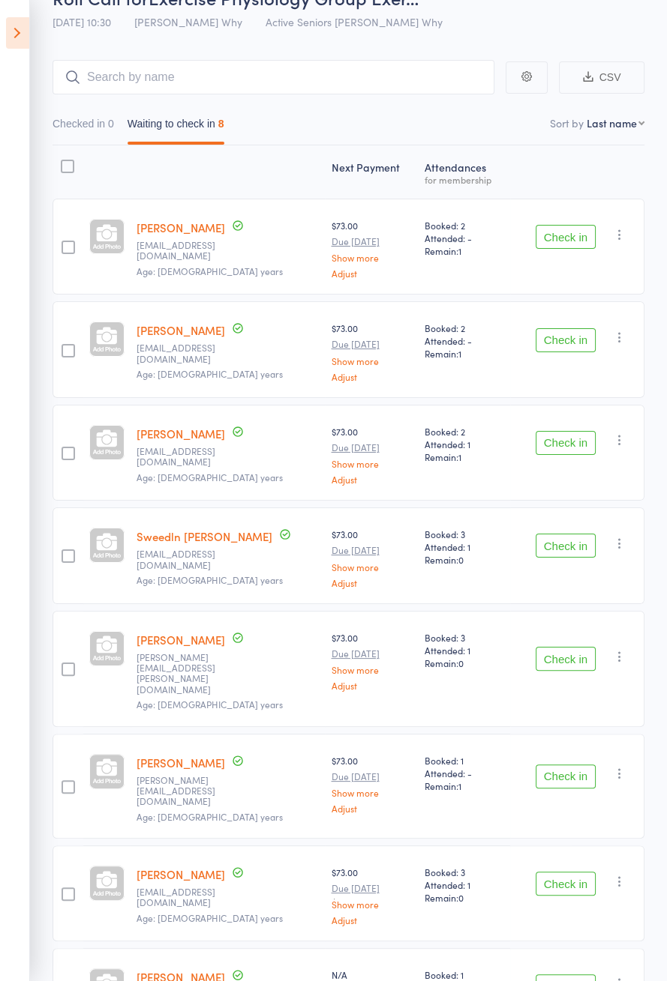
scroll to position [0, 0]
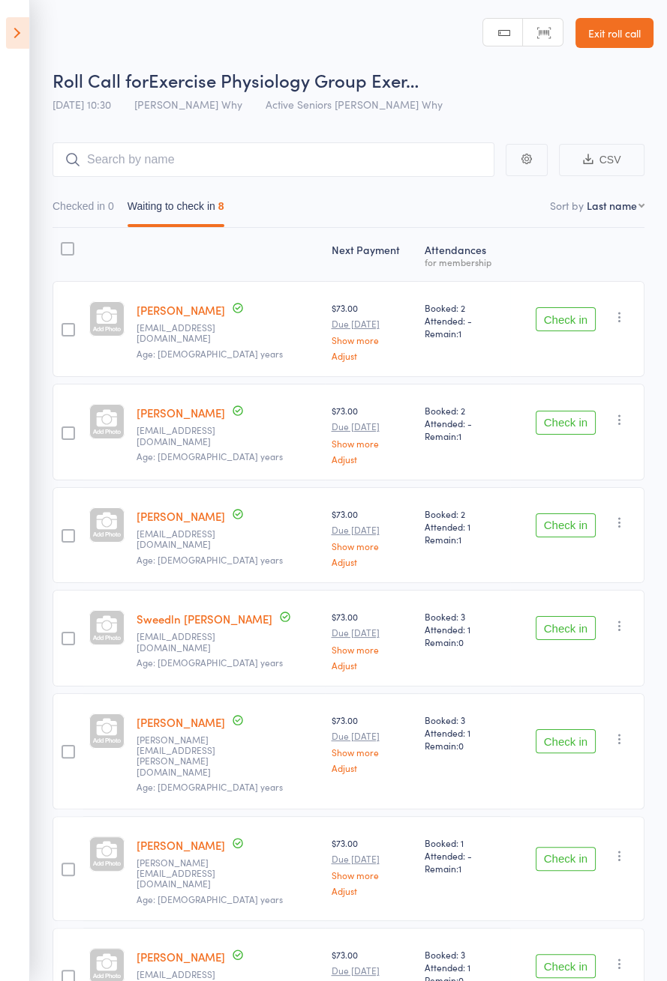
click at [26, 44] on icon at bounding box center [17, 32] width 23 height 31
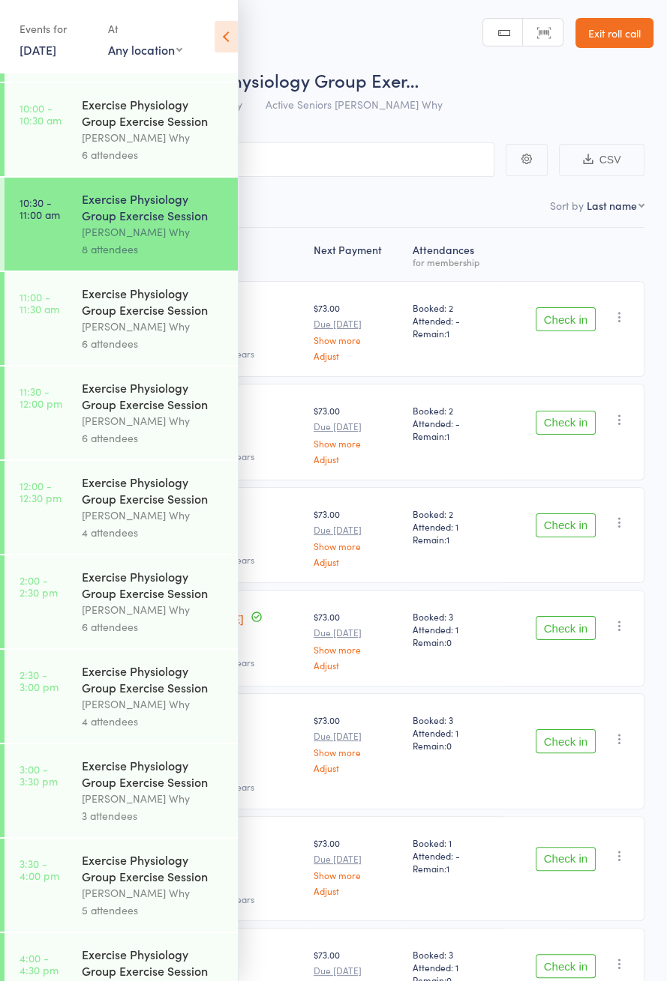
scroll to position [721, 0]
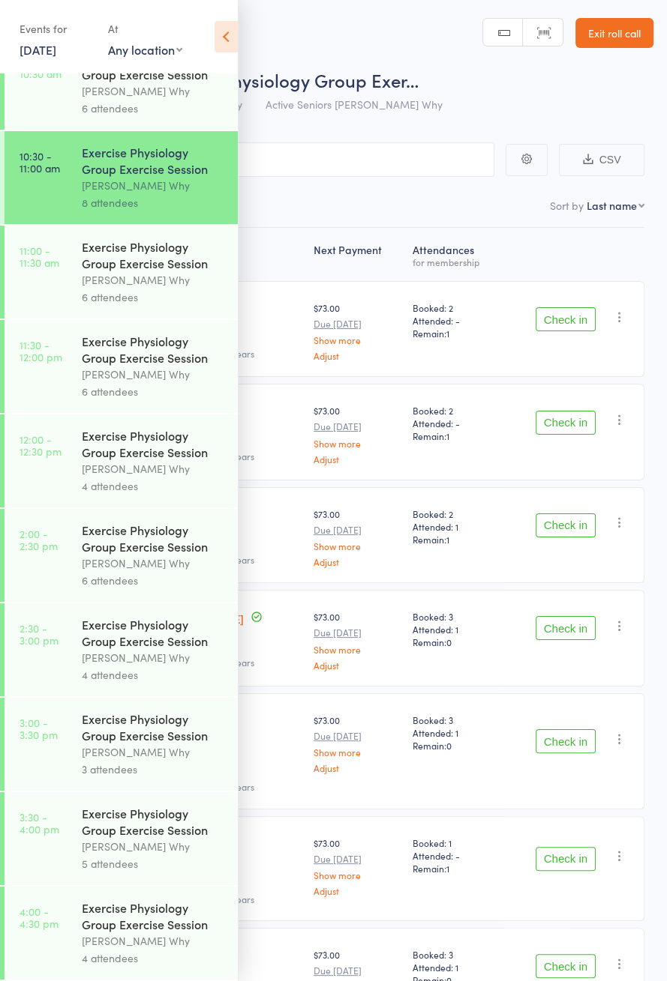
click at [163, 548] on div "Exercise Physiology Group Exercise Session" at bounding box center [153, 538] width 143 height 33
click at [226, 38] on icon at bounding box center [225, 36] width 23 height 31
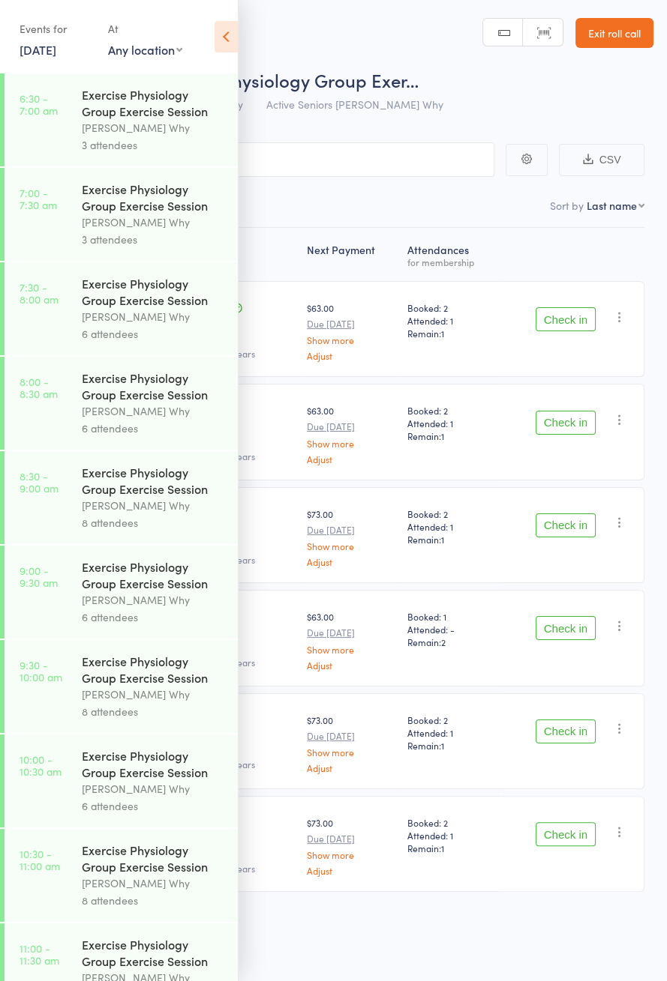
click at [237, 51] on icon at bounding box center [225, 36] width 23 height 31
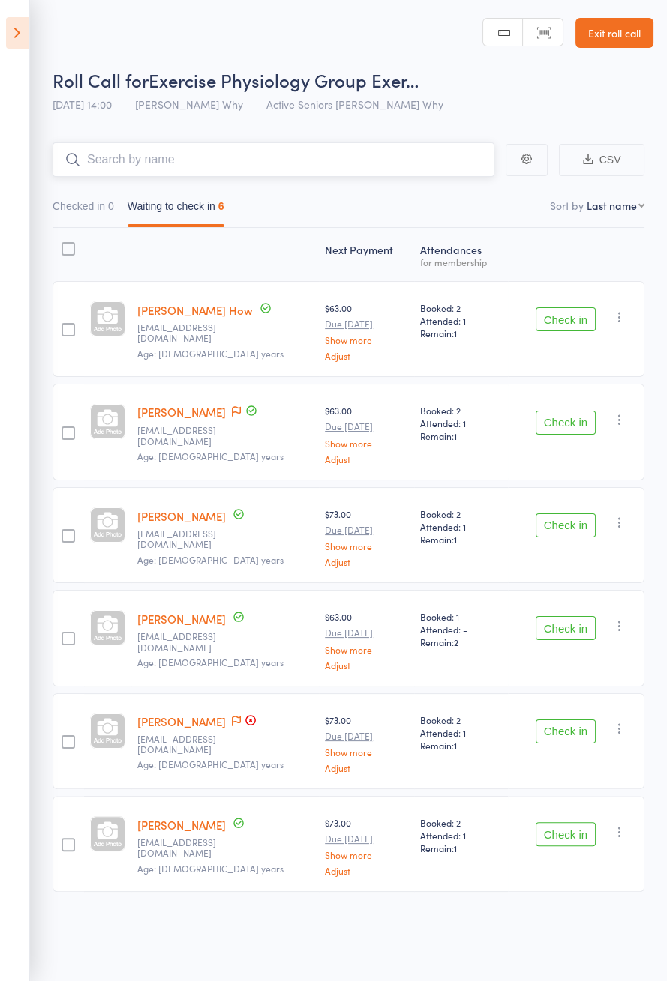
click at [179, 164] on input "search" at bounding box center [273, 159] width 442 height 34
type input "Clive se"
click at [623, 28] on link "Exit roll call" at bounding box center [614, 33] width 78 height 30
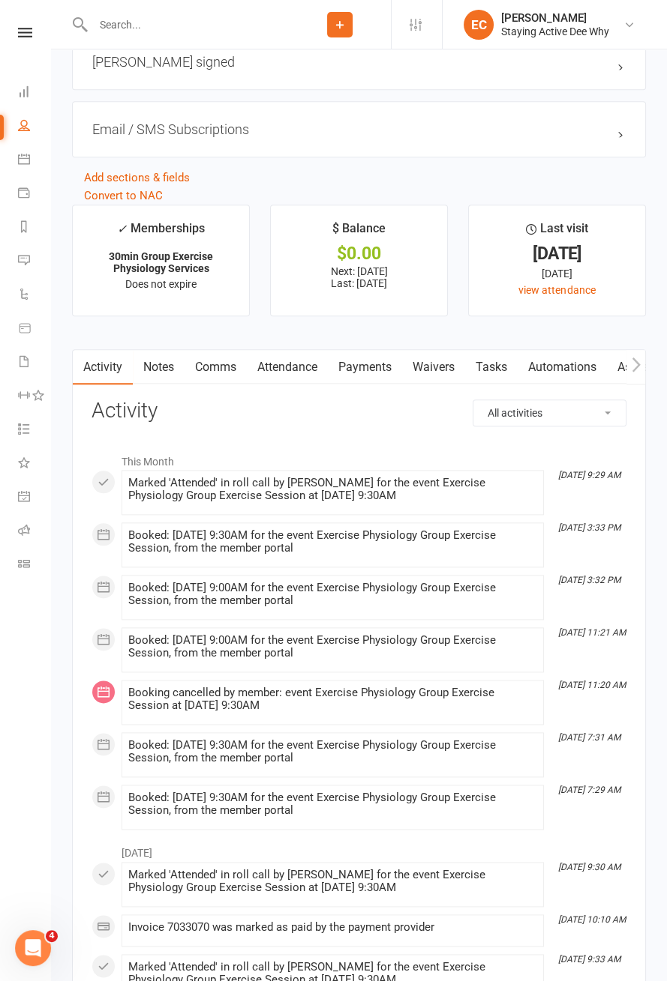
scroll to position [1692, 0]
click at [293, 363] on link "Attendance" at bounding box center [287, 366] width 81 height 34
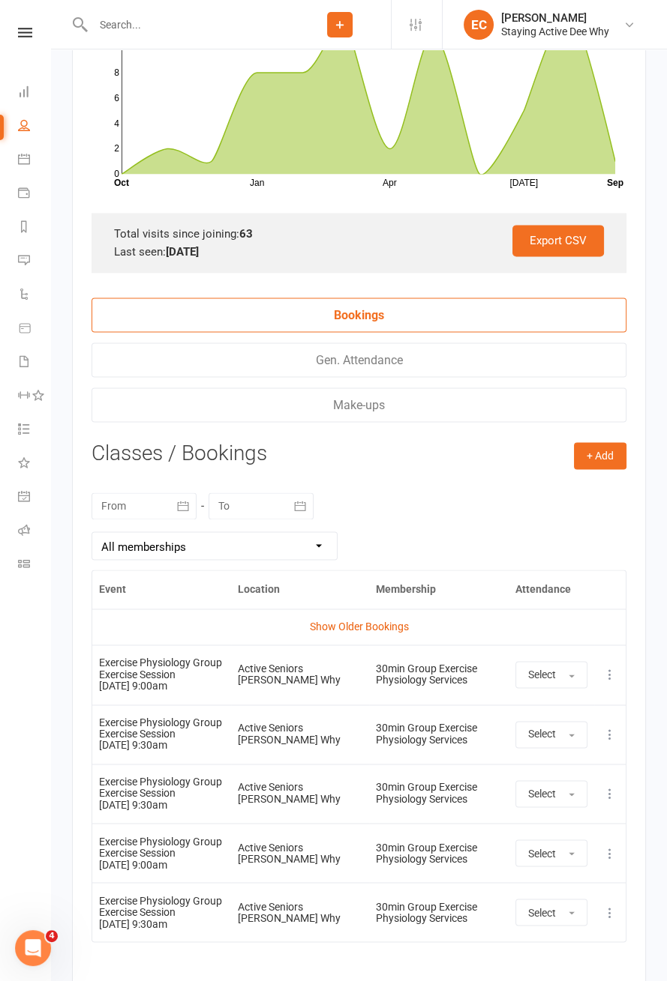
scroll to position [2246, 0]
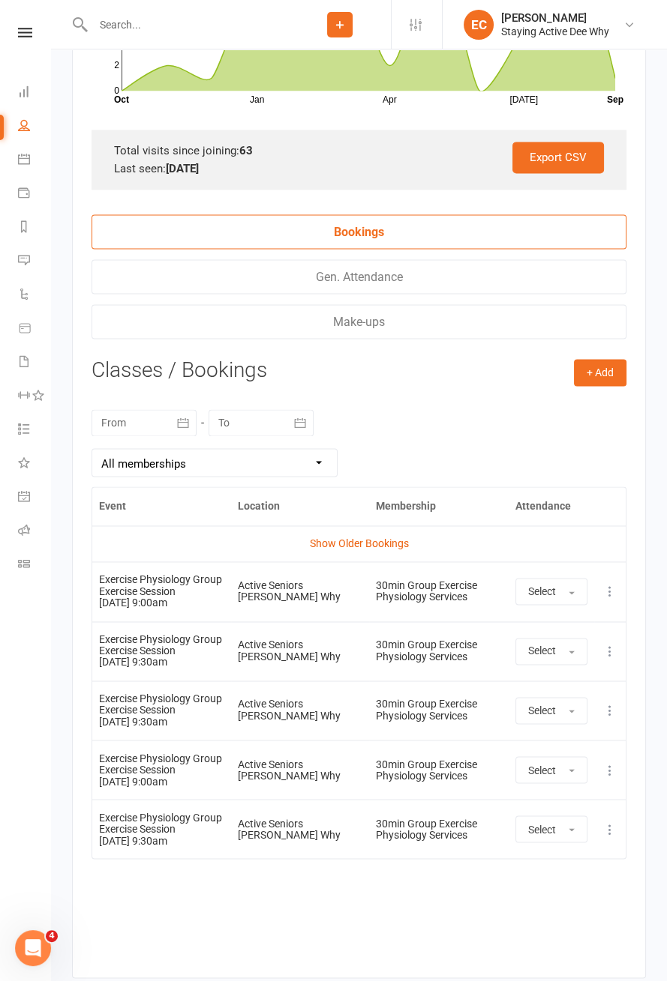
click at [385, 541] on link "Show Older Bookings" at bounding box center [359, 544] width 99 height 12
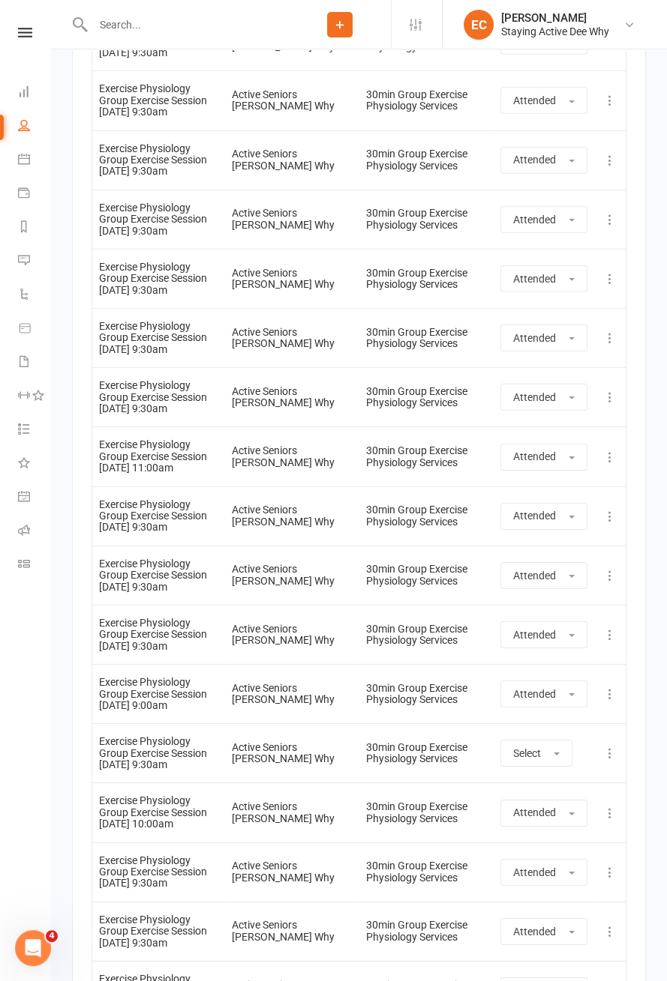
scroll to position [4785, 0]
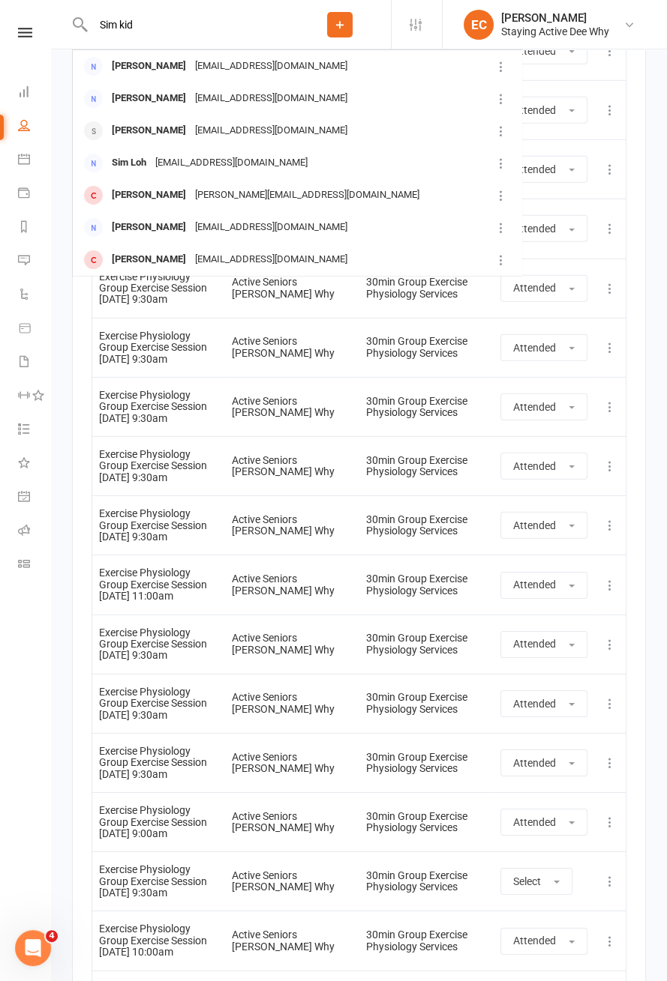
type input "Sim kid"
click at [109, 73] on div "[PERSON_NAME]" at bounding box center [148, 66] width 83 height 22
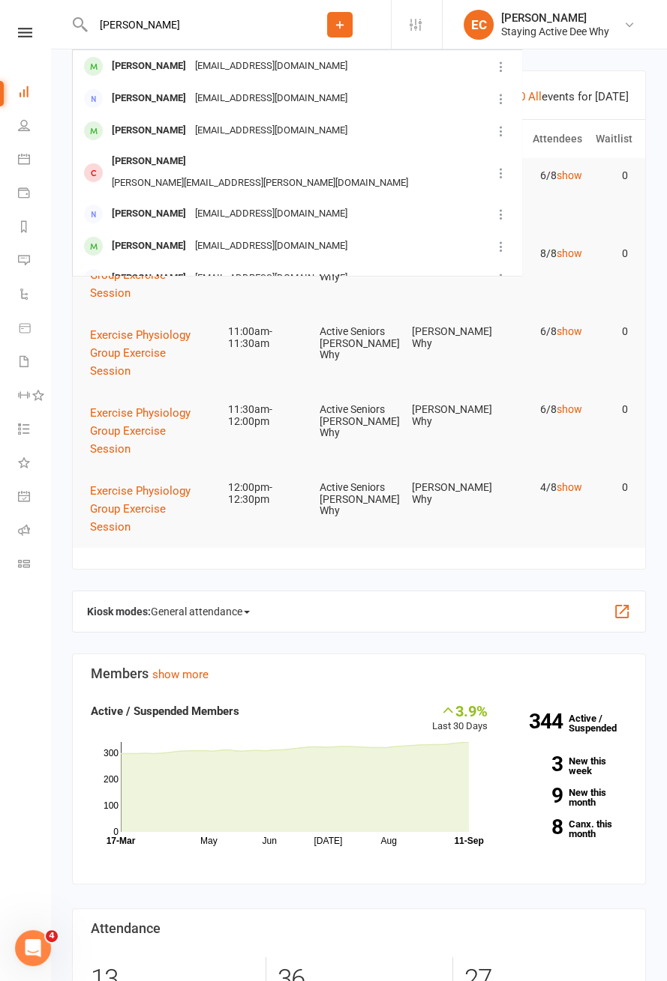
type input "[PERSON_NAME]"
click at [100, 79] on div "[PERSON_NAME] [EMAIL_ADDRESS][DOMAIN_NAME]" at bounding box center [281, 66] width 417 height 31
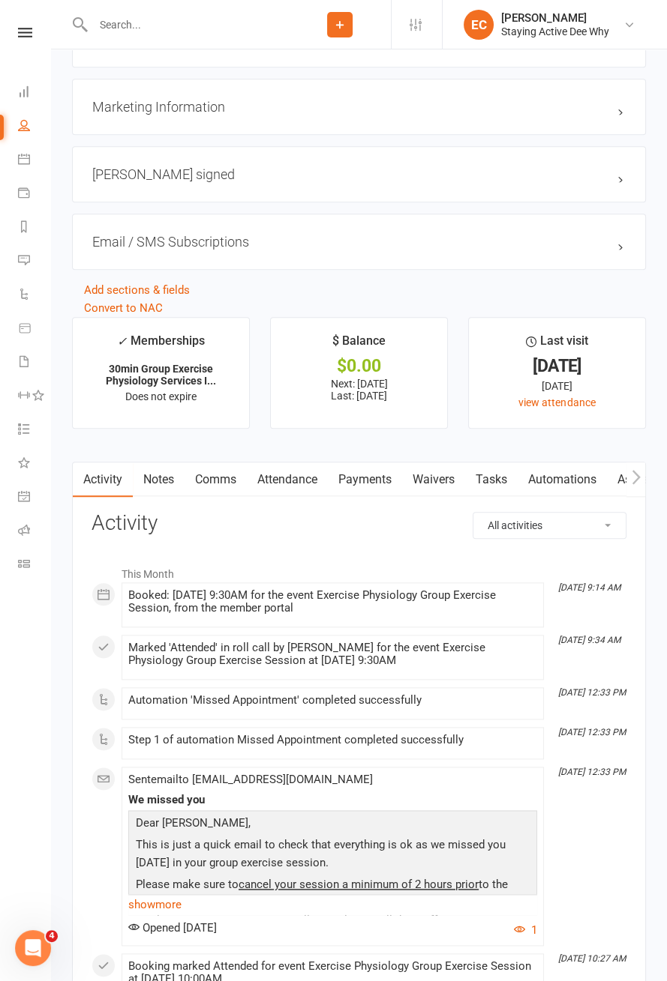
scroll to position [1590, 0]
click at [298, 481] on link "Attendance" at bounding box center [287, 481] width 81 height 34
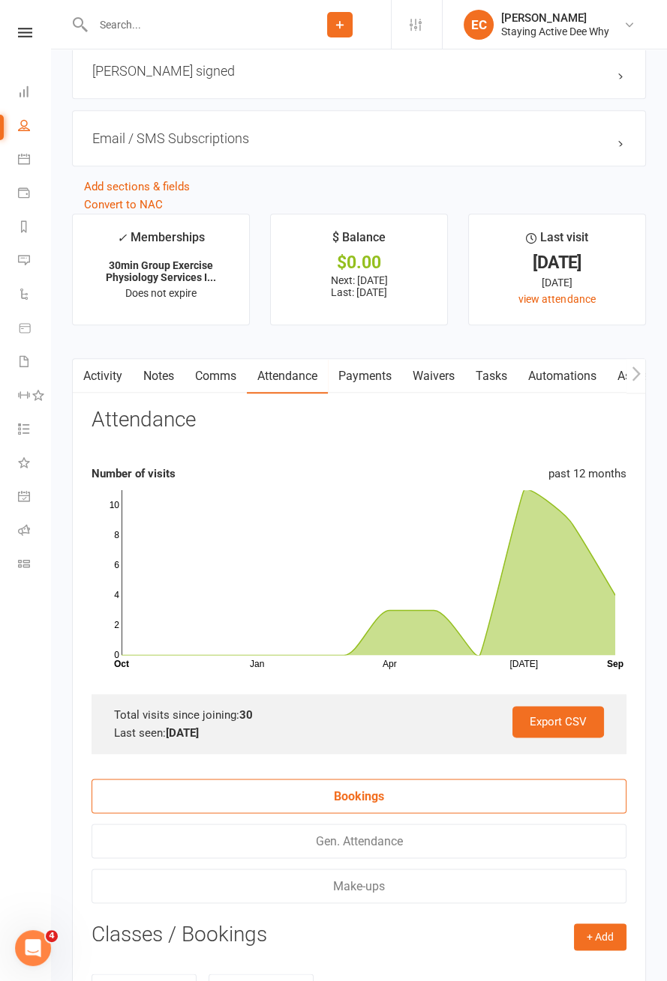
scroll to position [2141, 0]
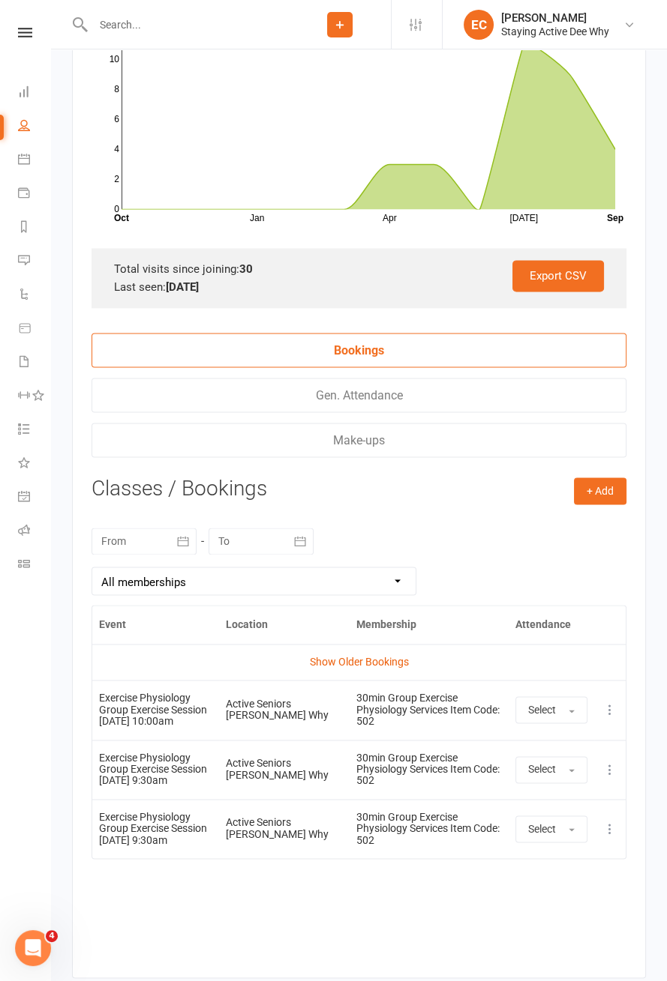
click at [160, 535] on div at bounding box center [143, 541] width 105 height 27
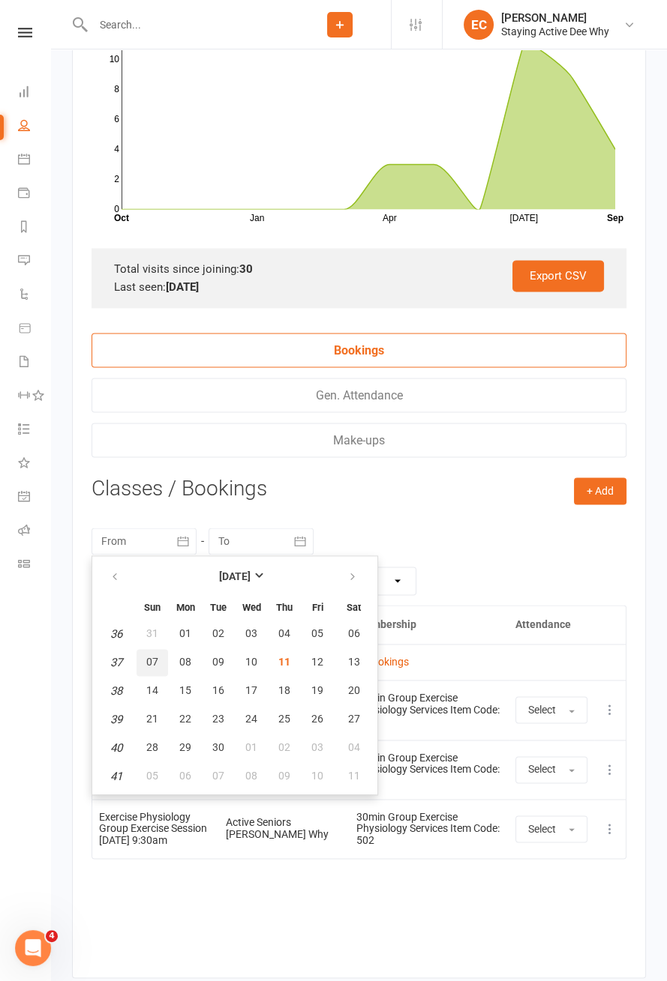
click at [154, 656] on span "07" at bounding box center [152, 662] width 12 height 12
type input "[DATE]"
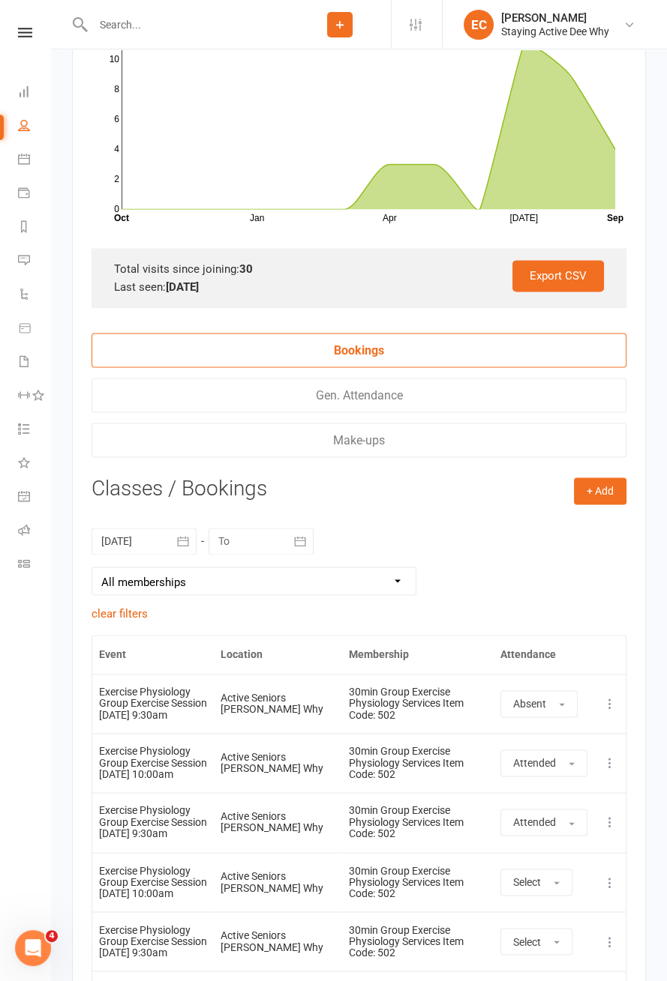
click at [615, 697] on icon at bounding box center [609, 704] width 15 height 15
click at [559, 783] on link "Remove booking" at bounding box center [543, 793] width 148 height 30
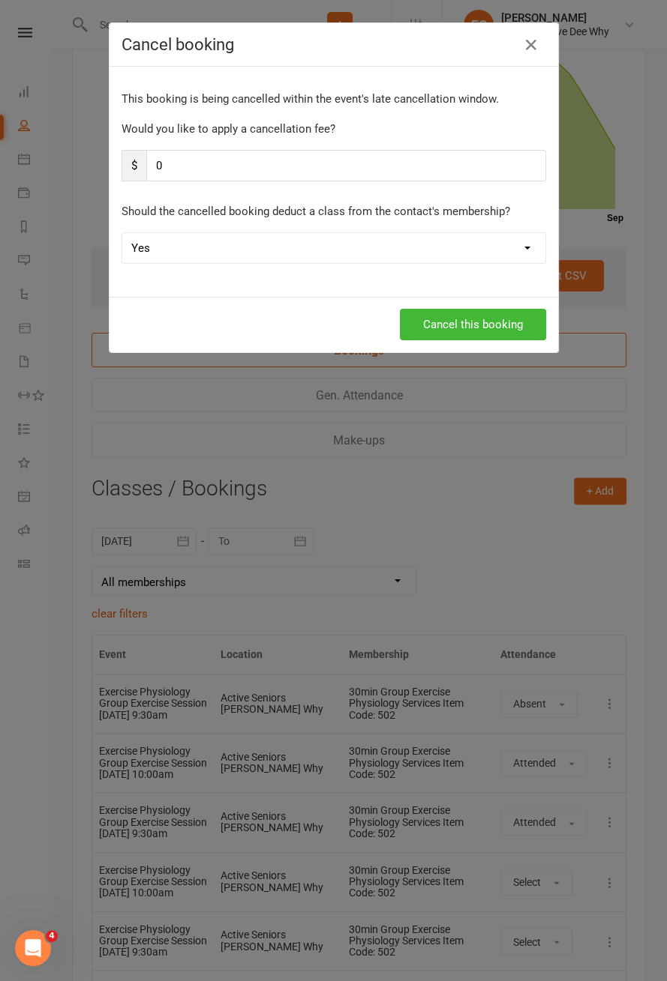
click at [442, 261] on select "Yes No" at bounding box center [333, 248] width 423 height 30
select select "1"
click at [496, 327] on button "Cancel this booking" at bounding box center [473, 324] width 146 height 31
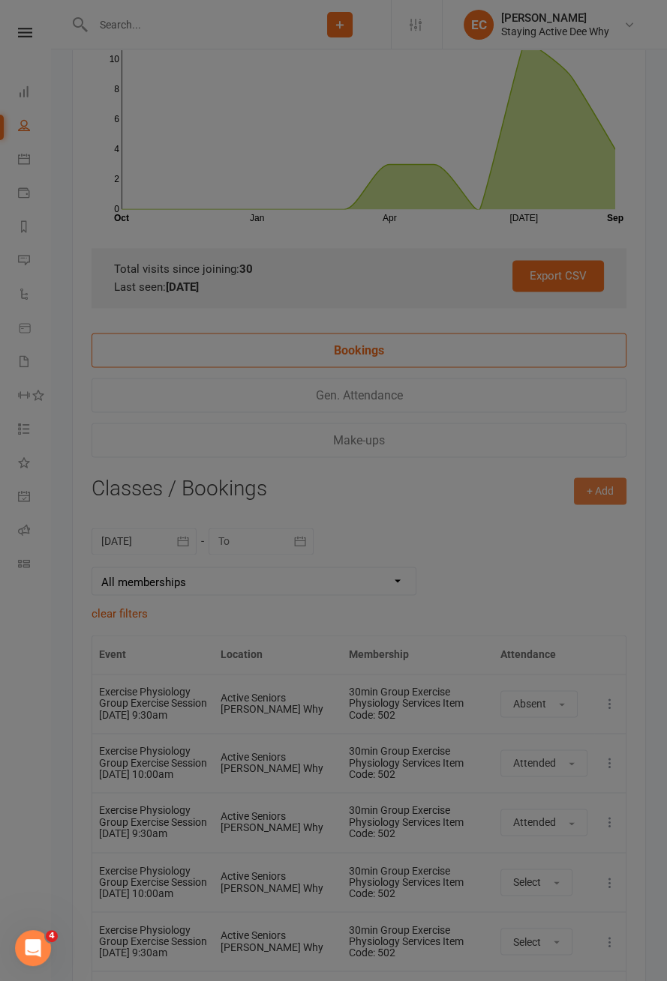
click at [612, 484] on button "+ Add" at bounding box center [600, 491] width 52 height 27
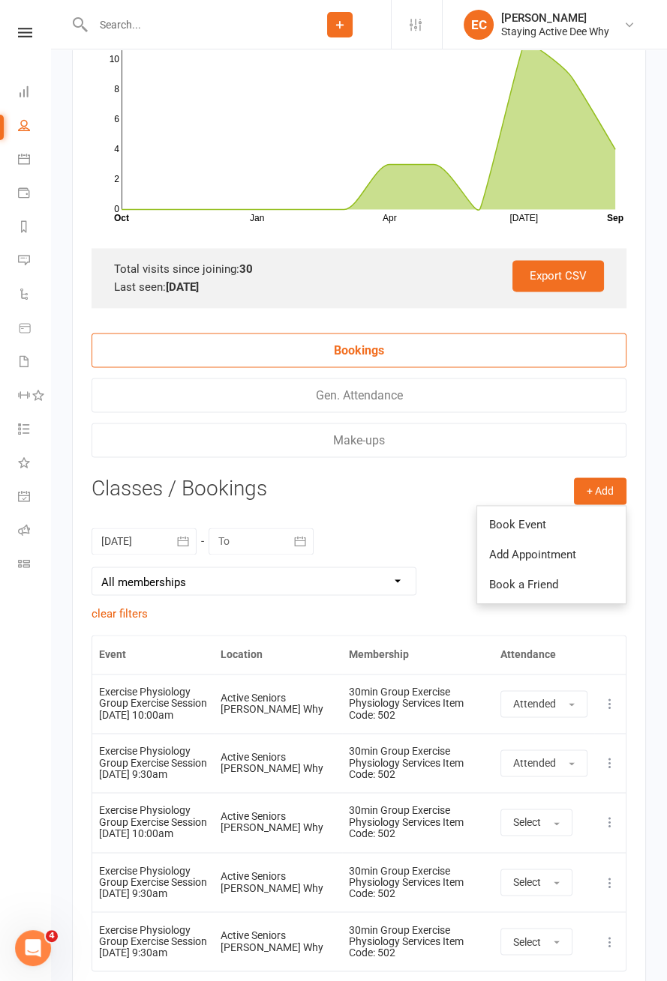
click at [536, 518] on link "Book Event" at bounding box center [551, 525] width 148 height 30
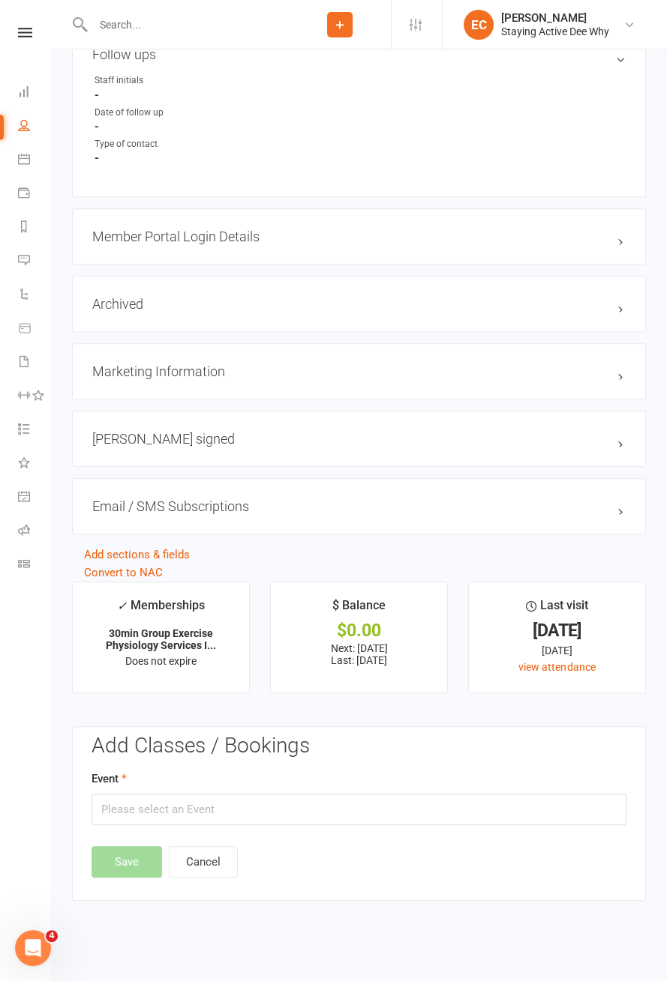
scroll to position [1251, 0]
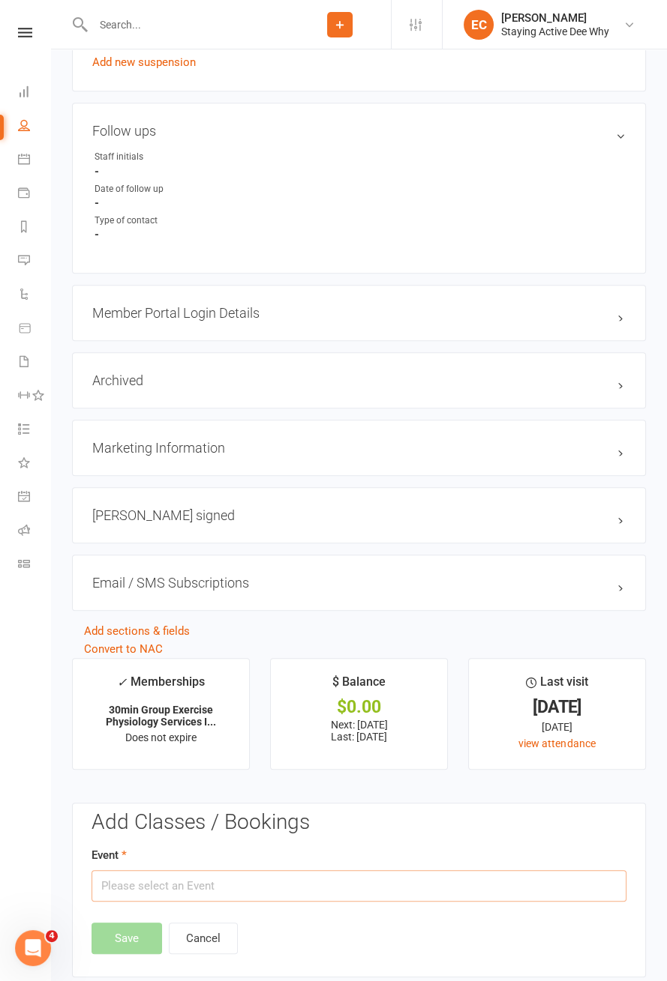
click at [344, 880] on input "text" at bounding box center [358, 886] width 535 height 31
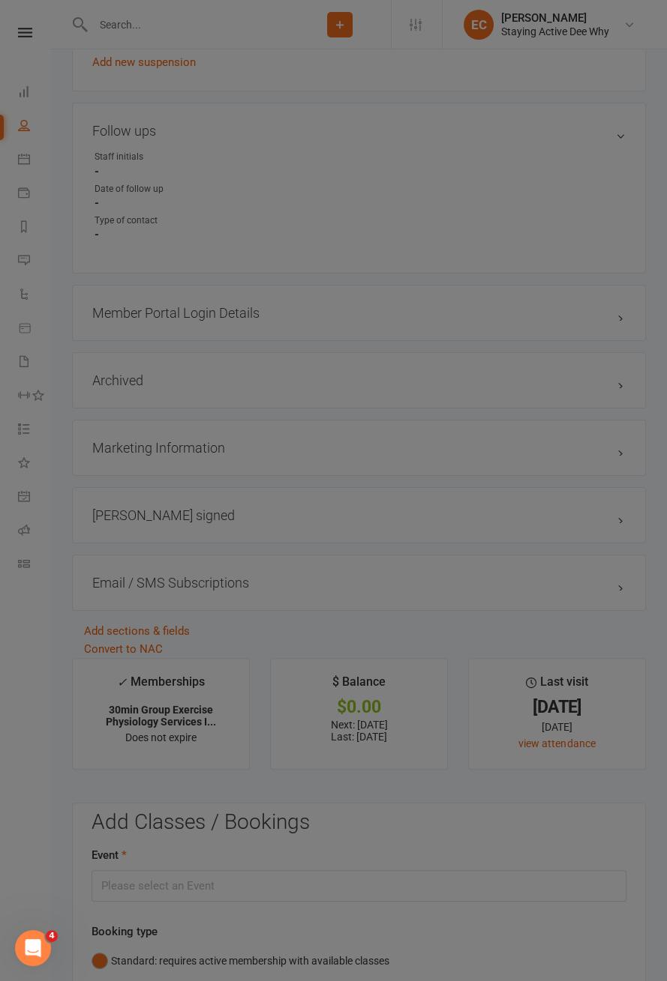
type input "Exercise Physiology Group Exercise Session - Sep 11, 2025 2:00:00 PM"
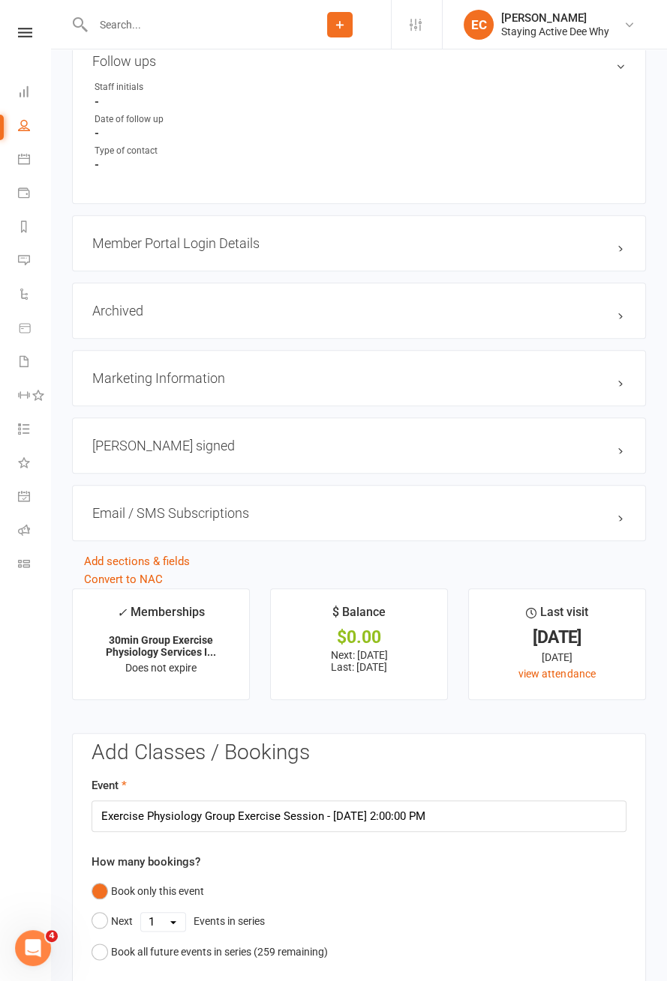
scroll to position [1563, 0]
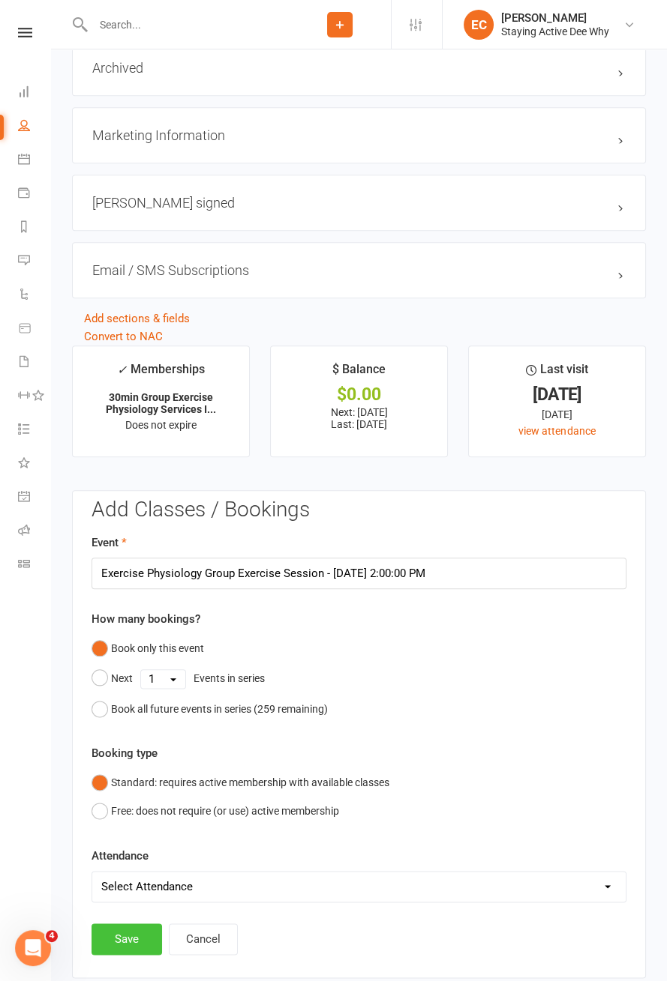
click at [130, 937] on button "Save" at bounding box center [126, 939] width 70 height 31
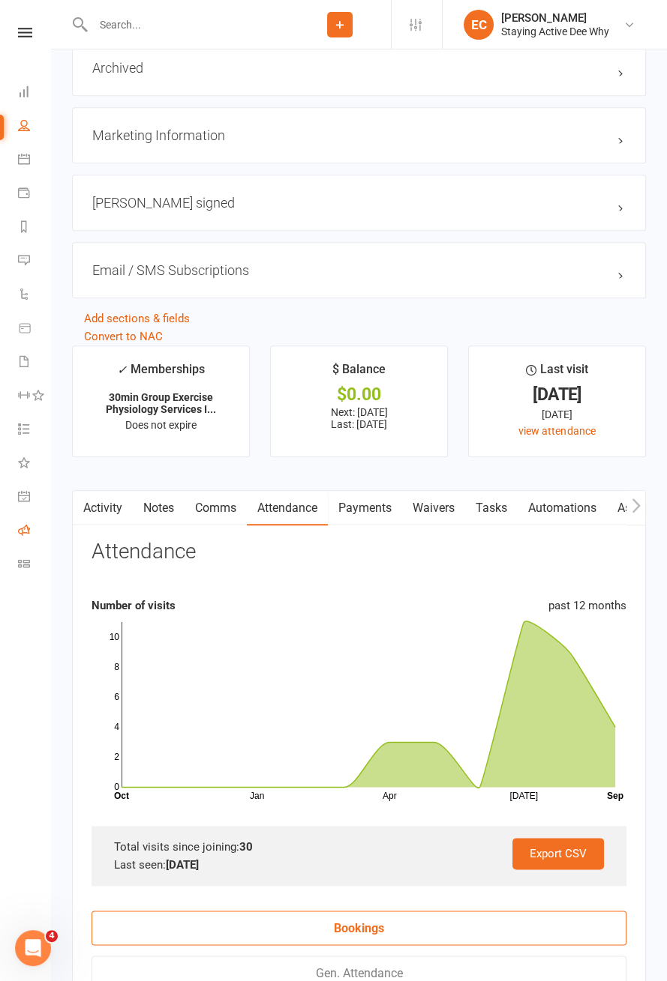
click at [23, 528] on icon at bounding box center [24, 530] width 12 height 12
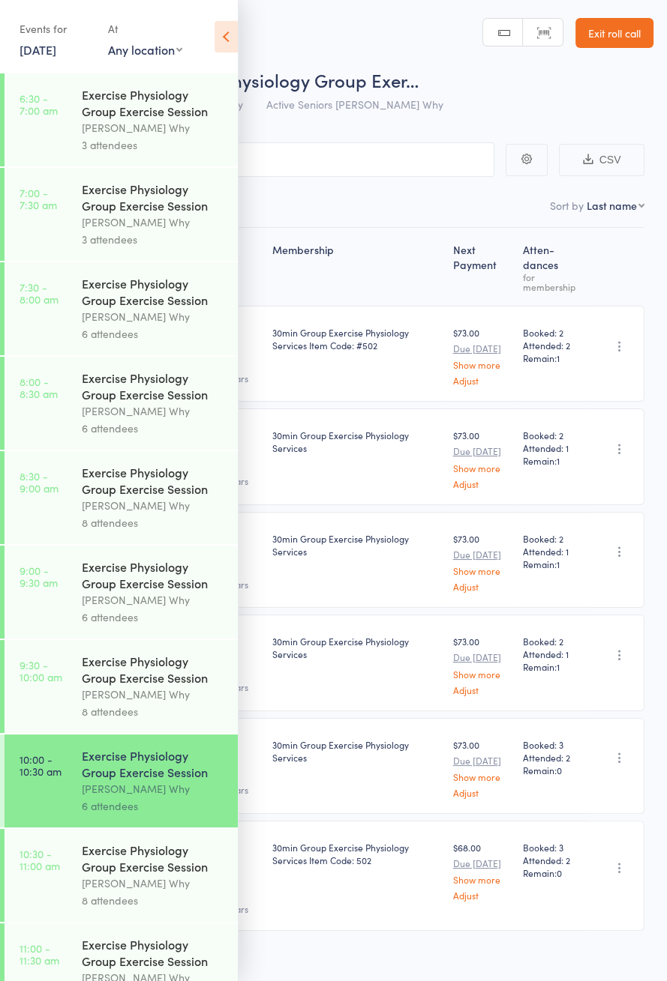
click at [217, 43] on icon at bounding box center [225, 36] width 23 height 31
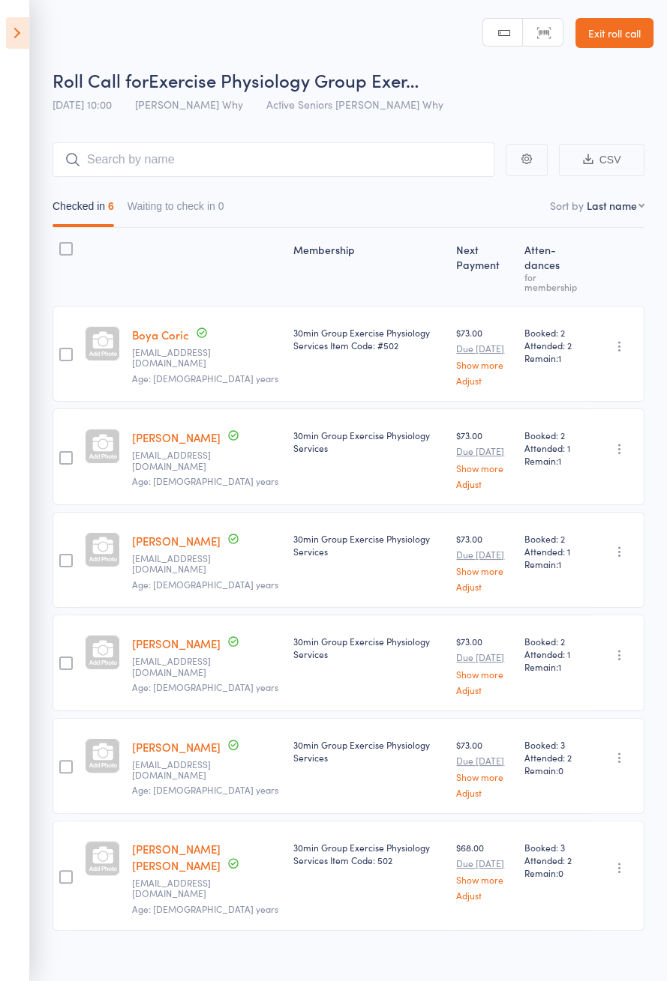
click at [14, 21] on icon at bounding box center [17, 32] width 23 height 31
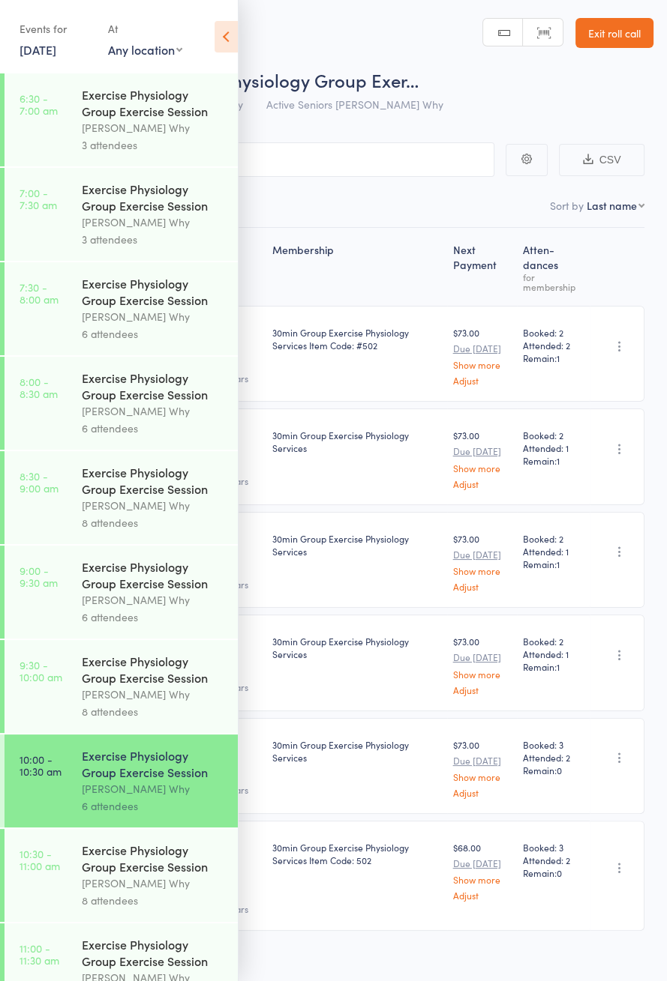
click at [151, 892] on div "[PERSON_NAME] Why" at bounding box center [153, 883] width 143 height 17
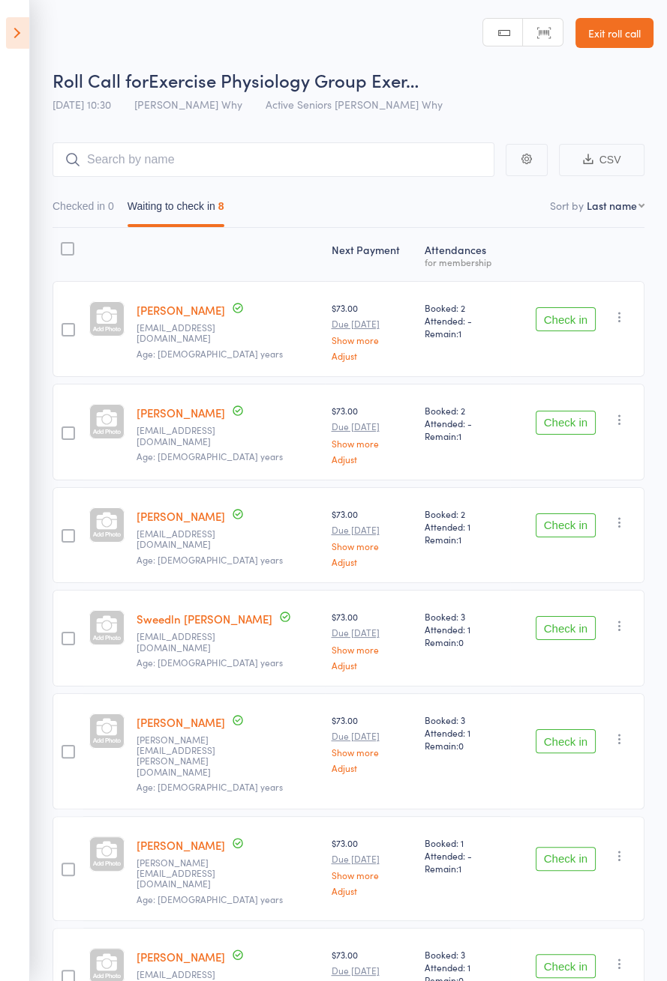
click at [582, 322] on button "Check in" at bounding box center [565, 319] width 60 height 24
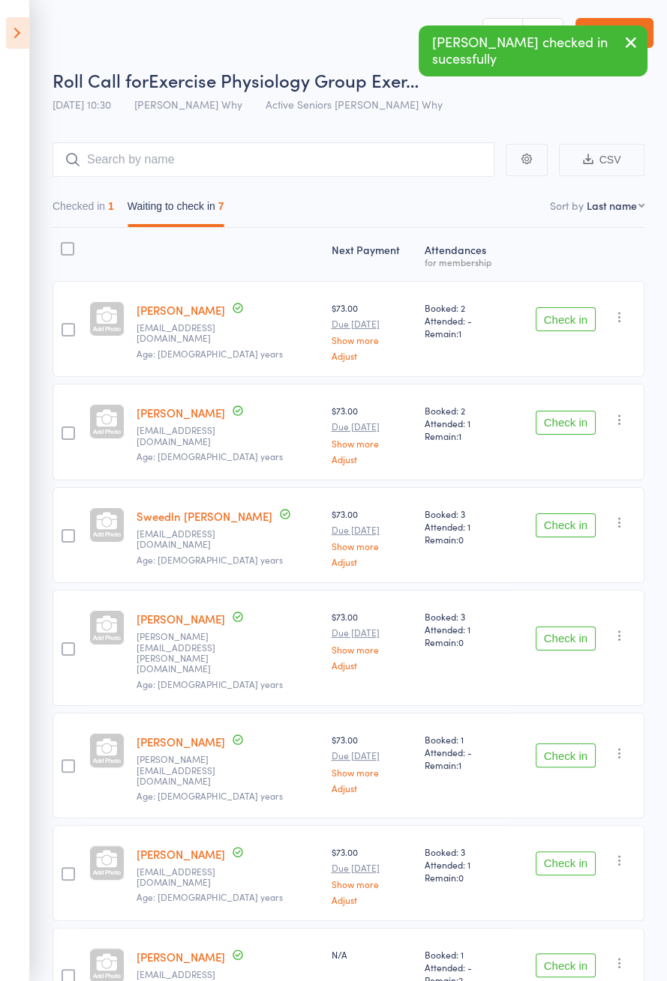
click at [570, 323] on button "Check in" at bounding box center [565, 319] width 60 height 24
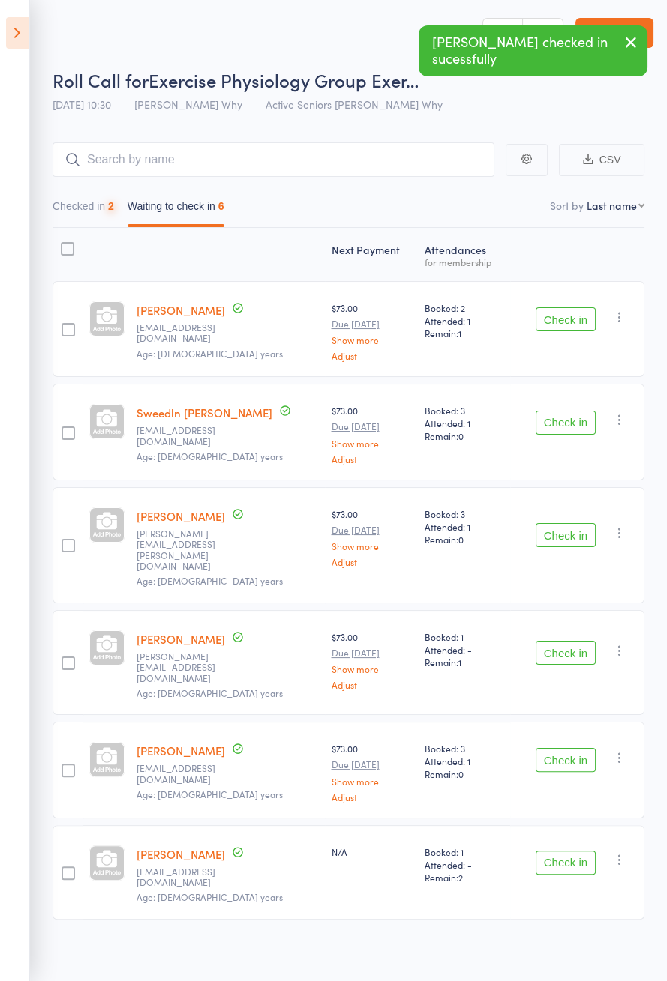
click at [624, 319] on icon "button" at bounding box center [619, 317] width 15 height 15
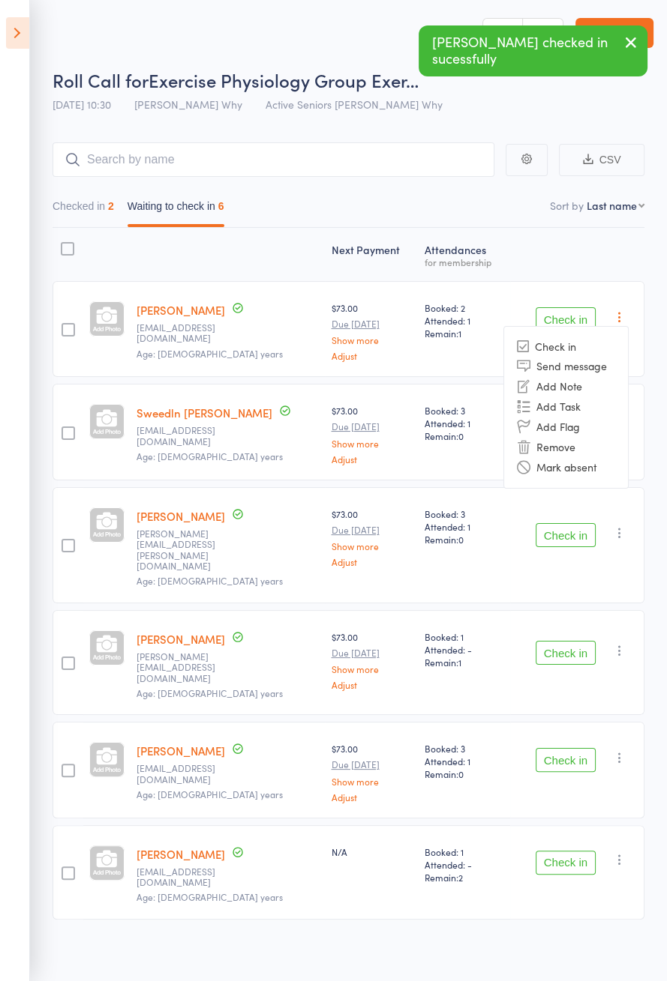
click at [574, 445] on li "Remove" at bounding box center [566, 447] width 124 height 20
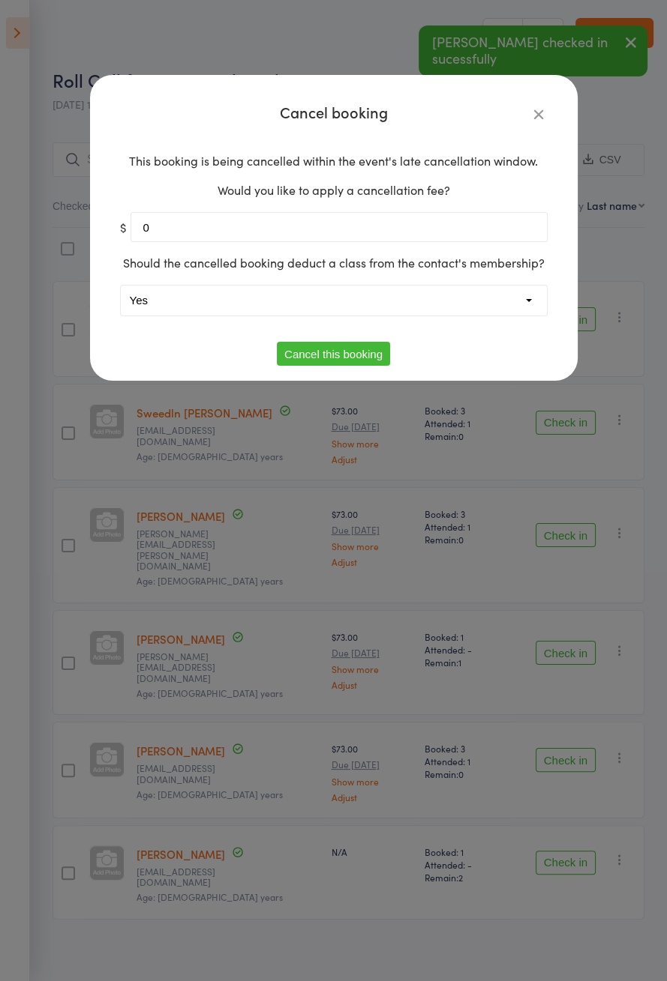
click at [374, 294] on select "Yes No" at bounding box center [334, 301] width 426 height 30
select select "1"
click at [343, 359] on button "Cancel this booking" at bounding box center [333, 354] width 113 height 24
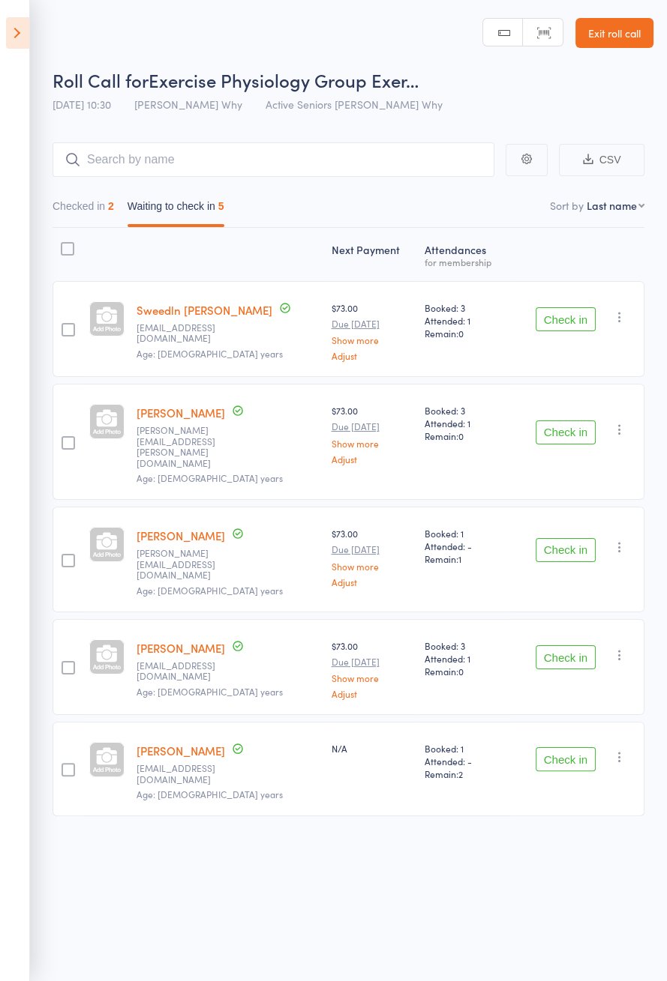
click at [565, 422] on button "Check in" at bounding box center [565, 433] width 60 height 24
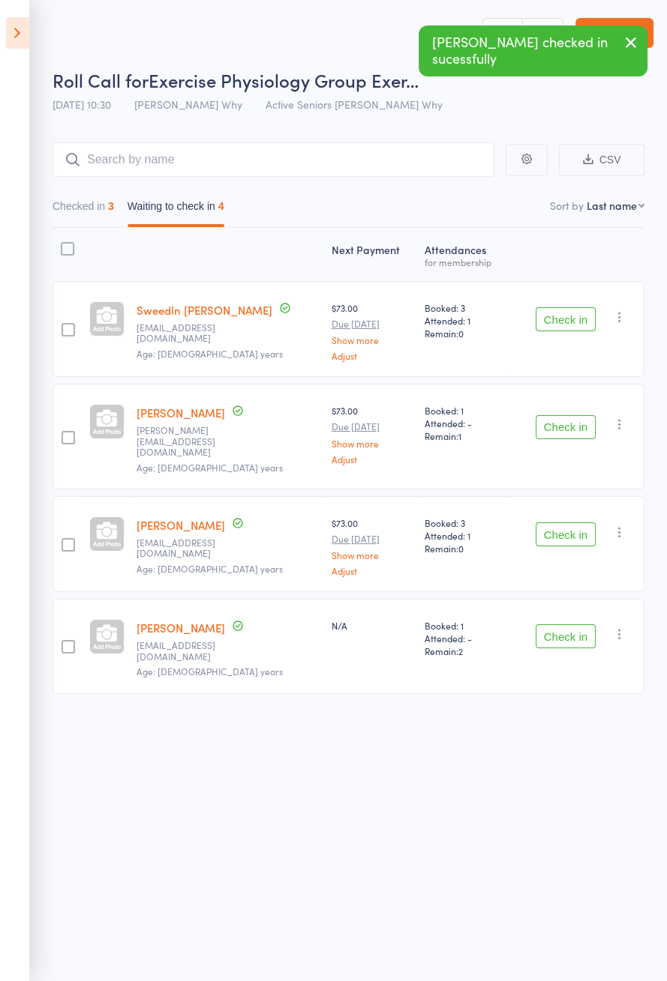
click at [568, 526] on button "Check in" at bounding box center [565, 535] width 60 height 24
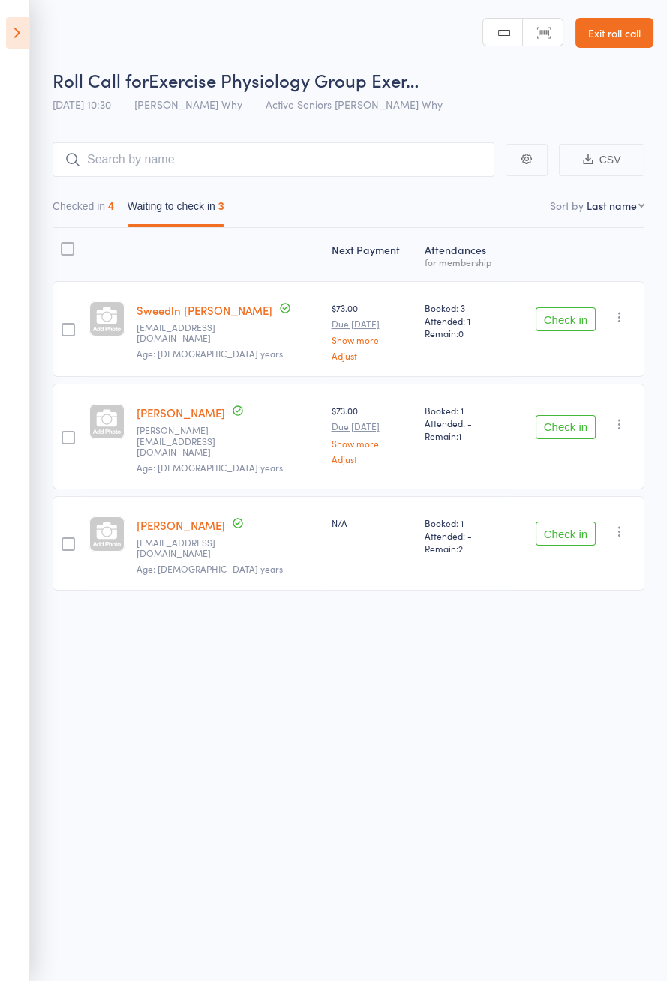
click at [589, 308] on button "Check in" at bounding box center [565, 319] width 60 height 24
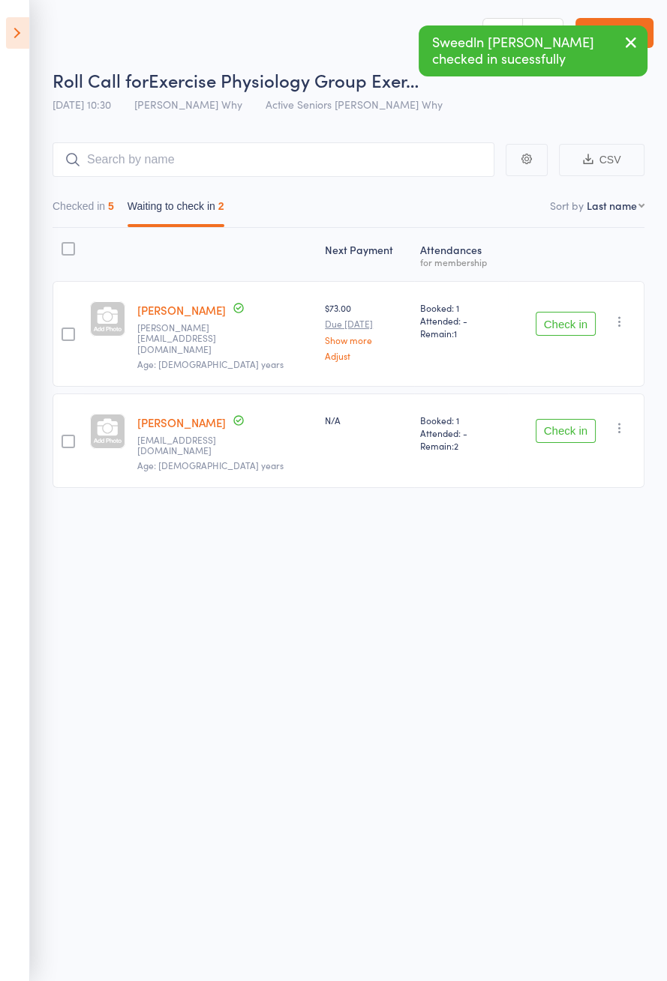
click at [571, 315] on button "Check in" at bounding box center [565, 324] width 60 height 24
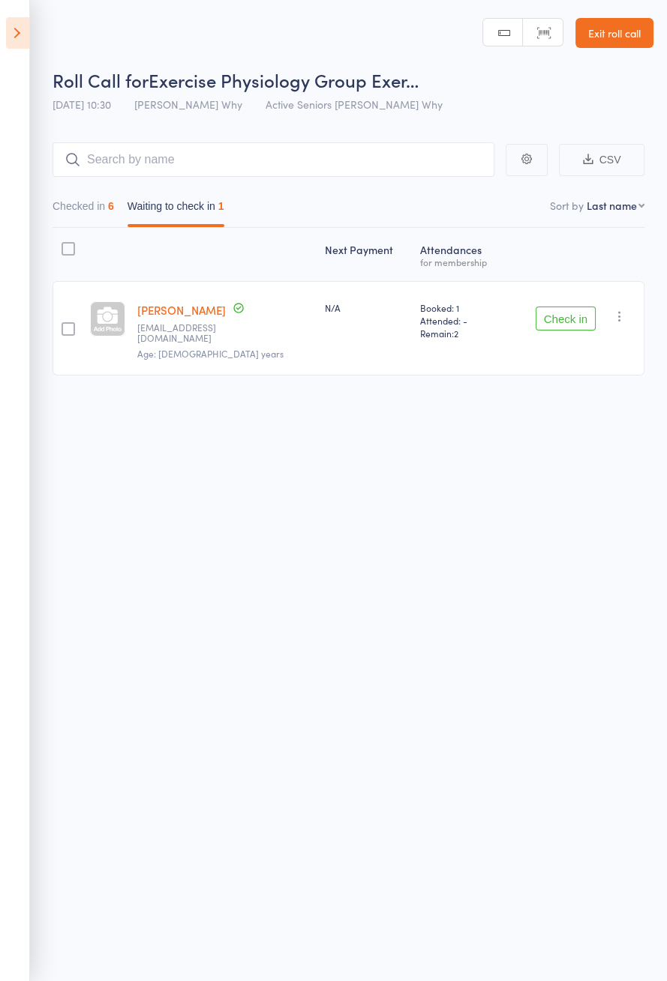
click at [88, 203] on button "Checked in 6" at bounding box center [82, 210] width 61 height 34
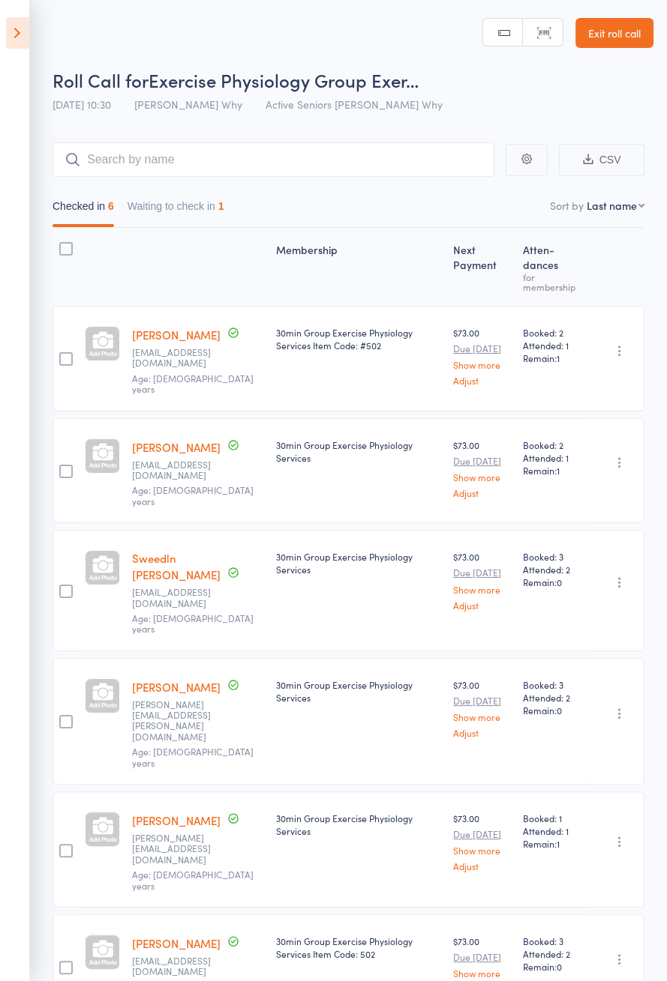
click at [19, 22] on icon at bounding box center [17, 32] width 23 height 31
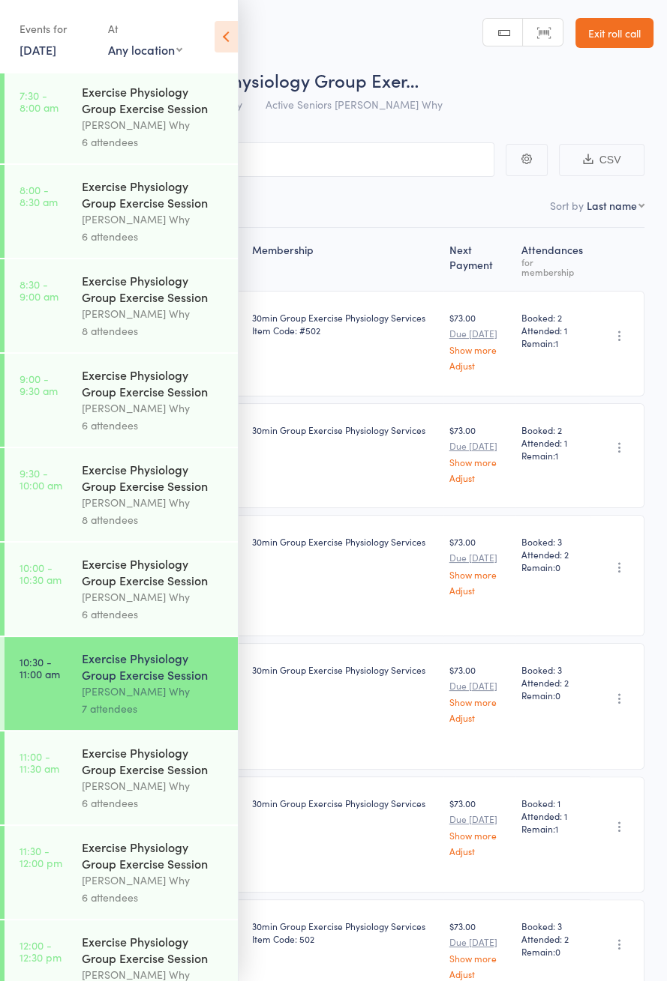
scroll to position [191, 0]
click at [255, 44] on header "Roll Call for Exercise Physiology Group Exer… 11 Sep 10:30 Dee Why Active Senio…" at bounding box center [333, 60] width 667 height 120
click at [234, 49] on icon at bounding box center [225, 36] width 23 height 31
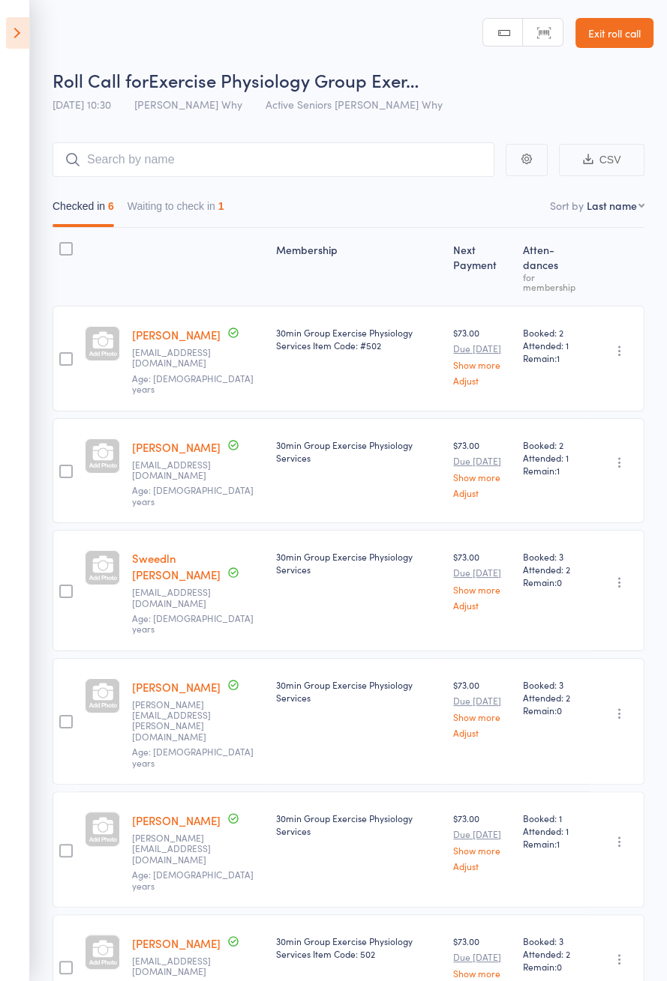
click at [174, 679] on link "[PERSON_NAME]" at bounding box center [176, 687] width 88 height 16
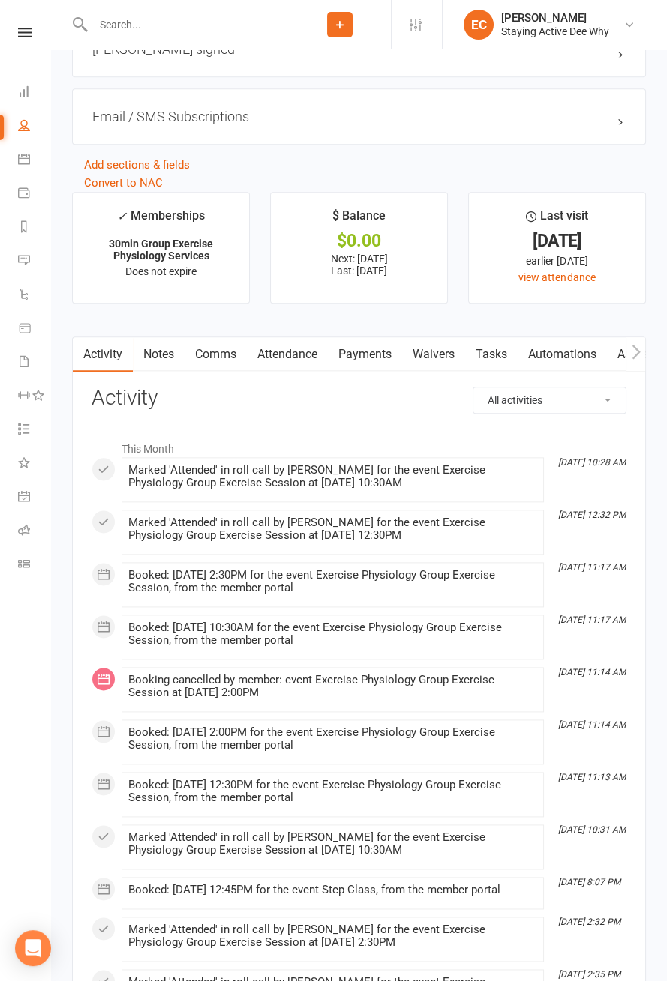
scroll to position [1778, 0]
click at [280, 346] on link "Attendance" at bounding box center [287, 355] width 81 height 34
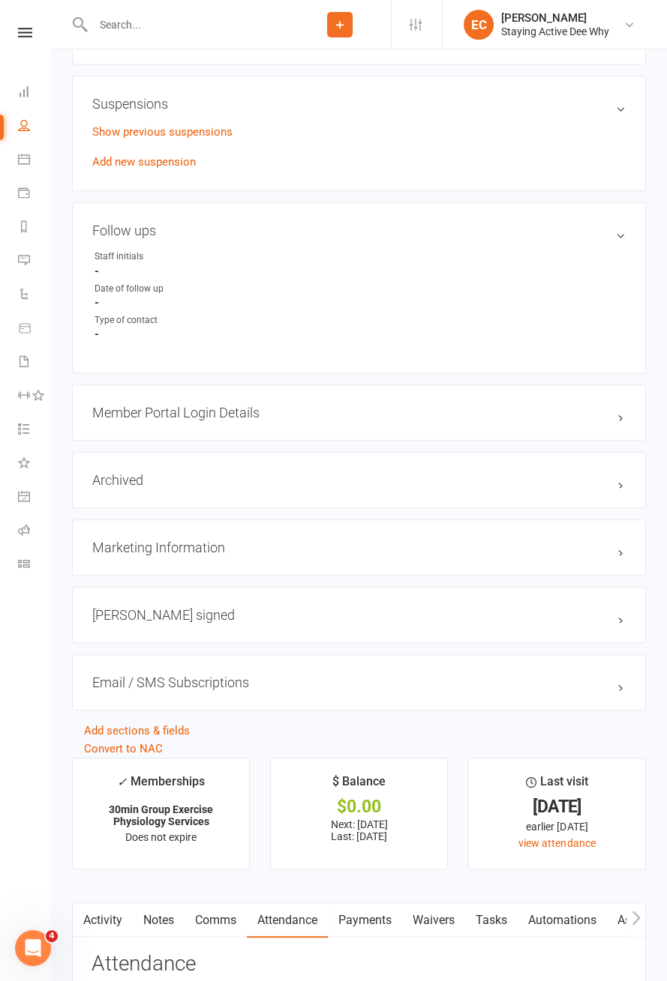
scroll to position [1093, 0]
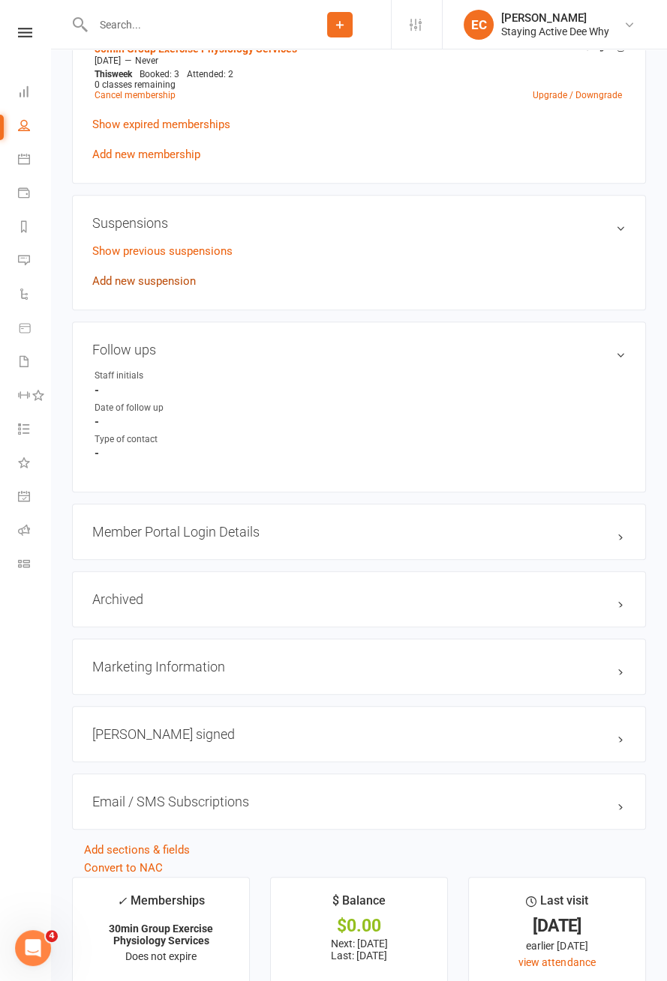
click at [168, 277] on link "Add new suspension" at bounding box center [143, 280] width 103 height 13
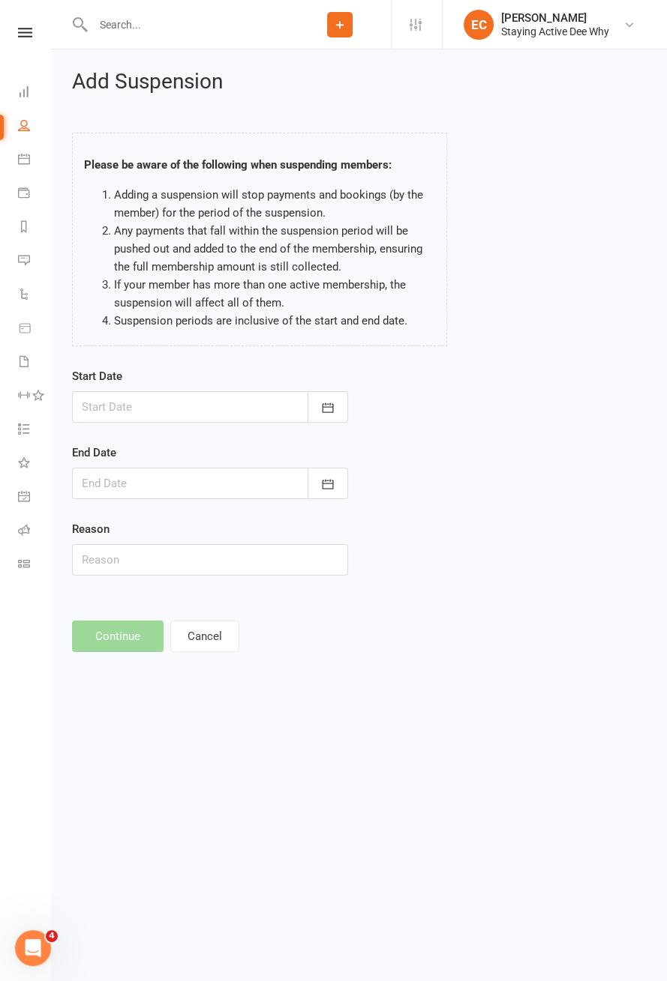
click at [214, 406] on div at bounding box center [210, 406] width 276 height 31
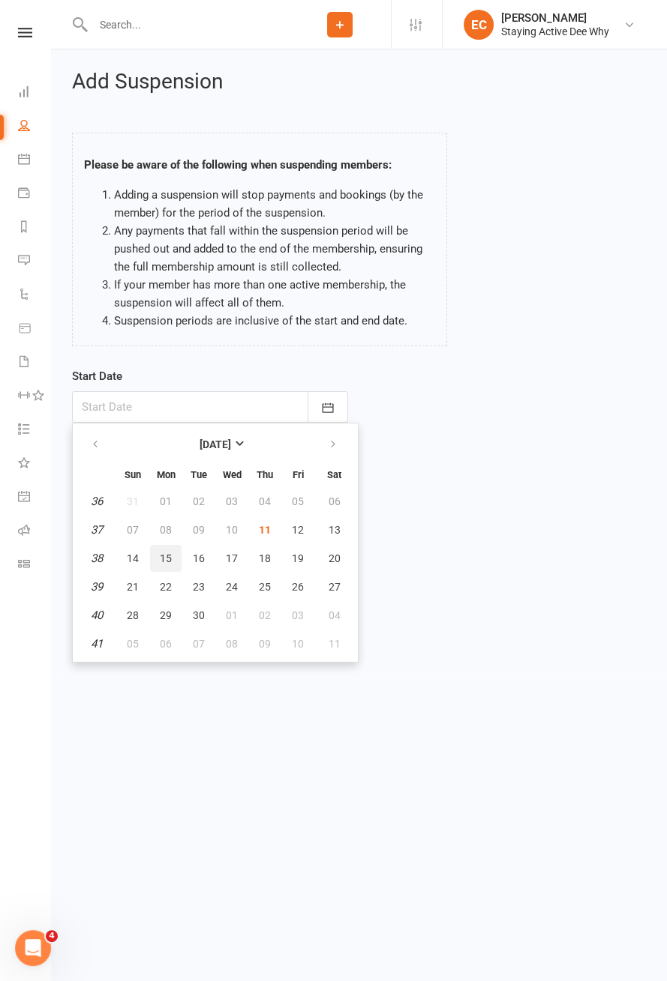
click at [174, 556] on button "15" at bounding box center [165, 558] width 31 height 27
type input "15 Sep 2025"
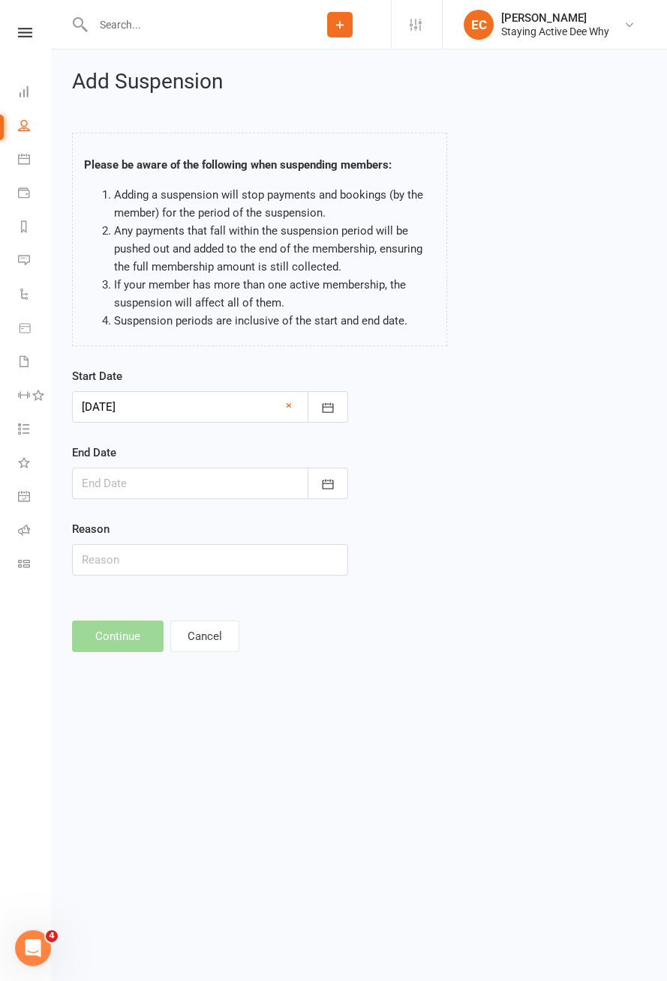
click at [274, 486] on div at bounding box center [210, 483] width 276 height 31
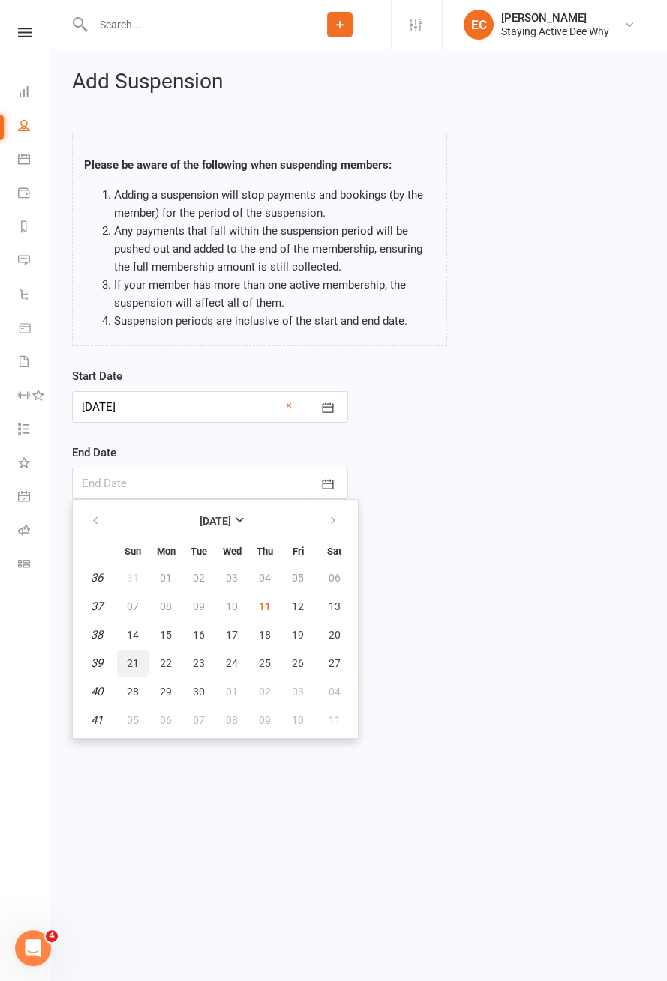
click at [133, 662] on span "21" at bounding box center [133, 664] width 12 height 12
type input "21 Sep 2025"
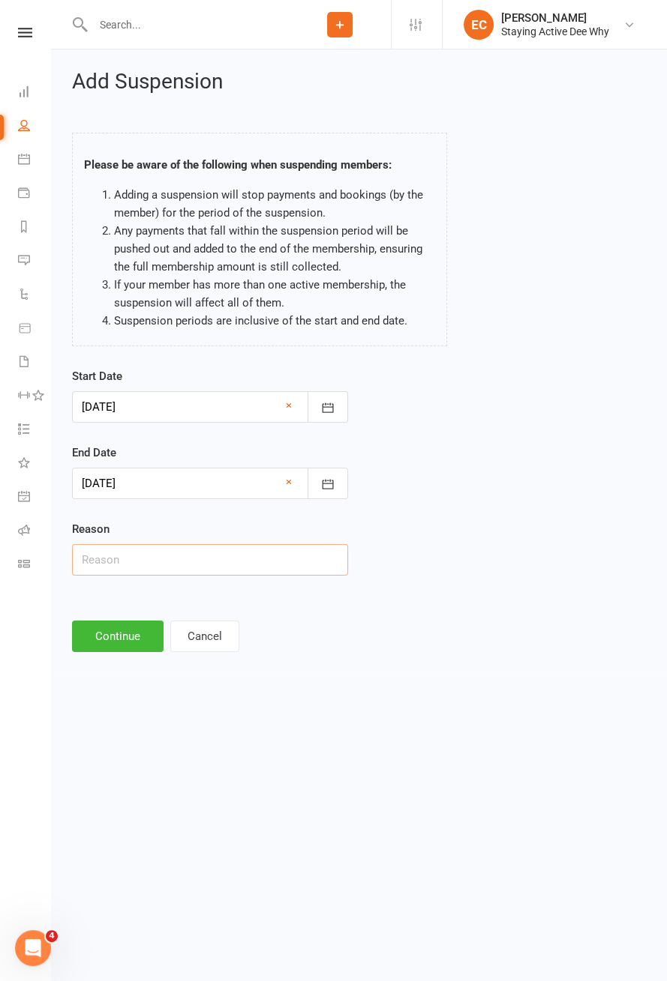
click at [165, 561] on input "text" at bounding box center [210, 559] width 276 height 31
type input "Holiday"
click at [132, 631] on button "Continue" at bounding box center [117, 636] width 91 height 31
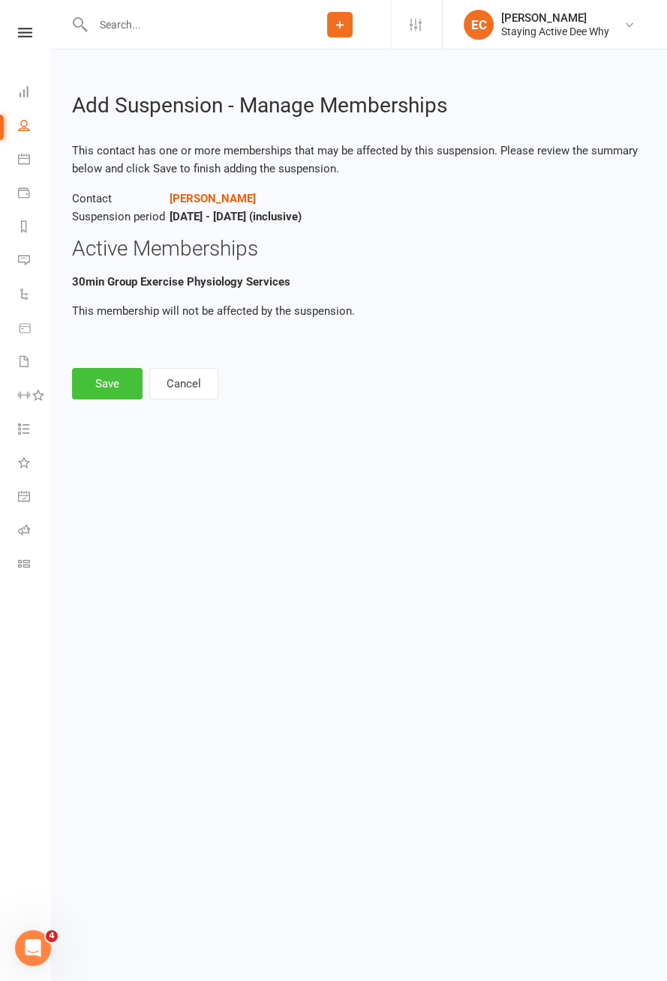
click at [111, 385] on button "Save" at bounding box center [107, 383] width 70 height 31
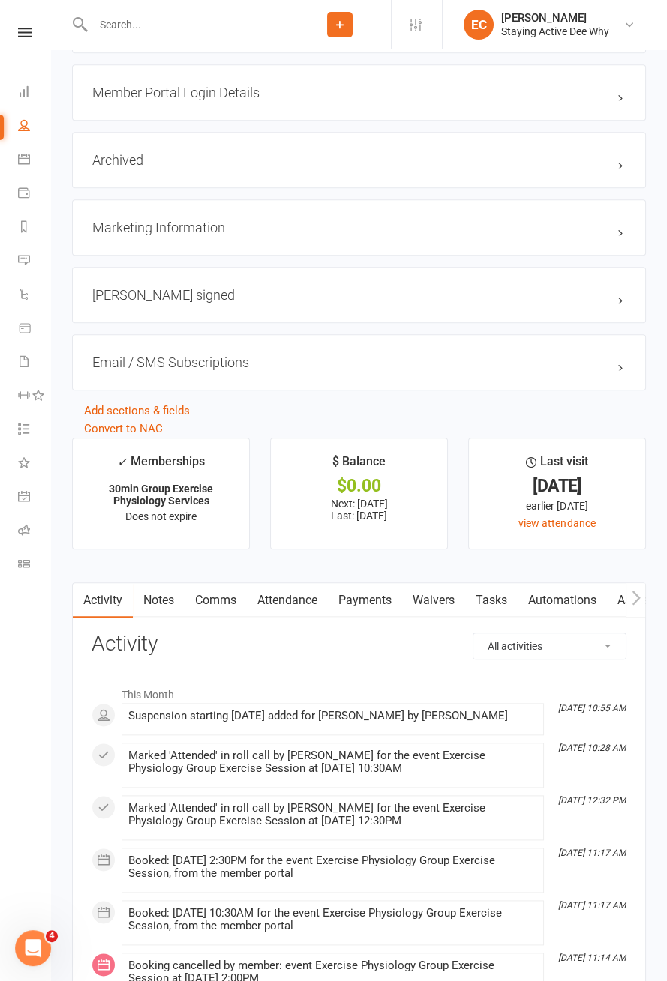
scroll to position [1564, 0]
click at [373, 599] on link "Payments" at bounding box center [365, 601] width 74 height 34
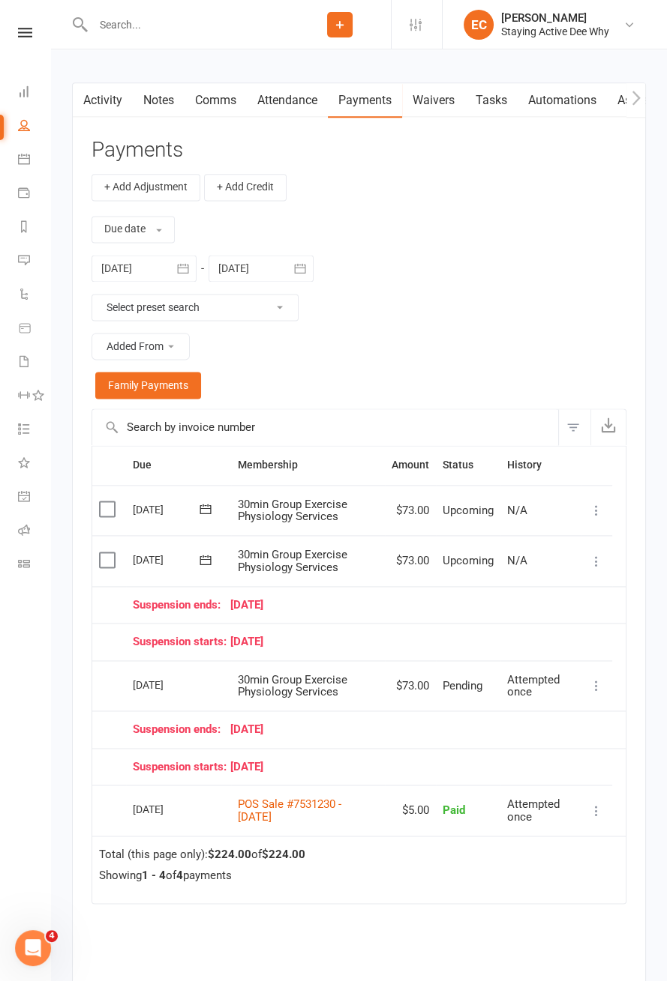
scroll to position [2093, 0]
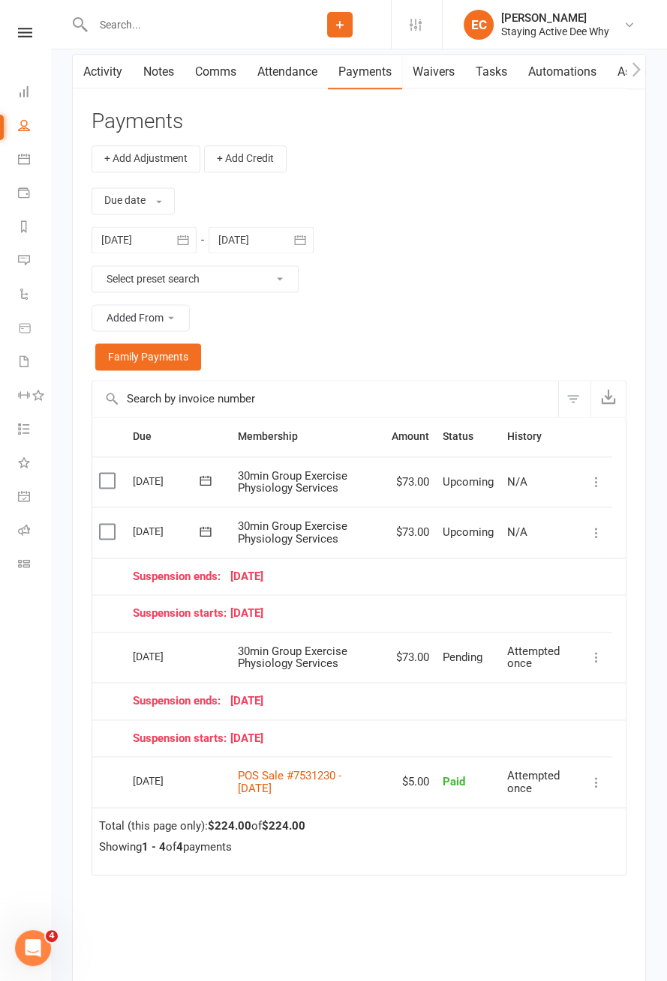
click at [600, 530] on icon at bounding box center [596, 533] width 15 height 15
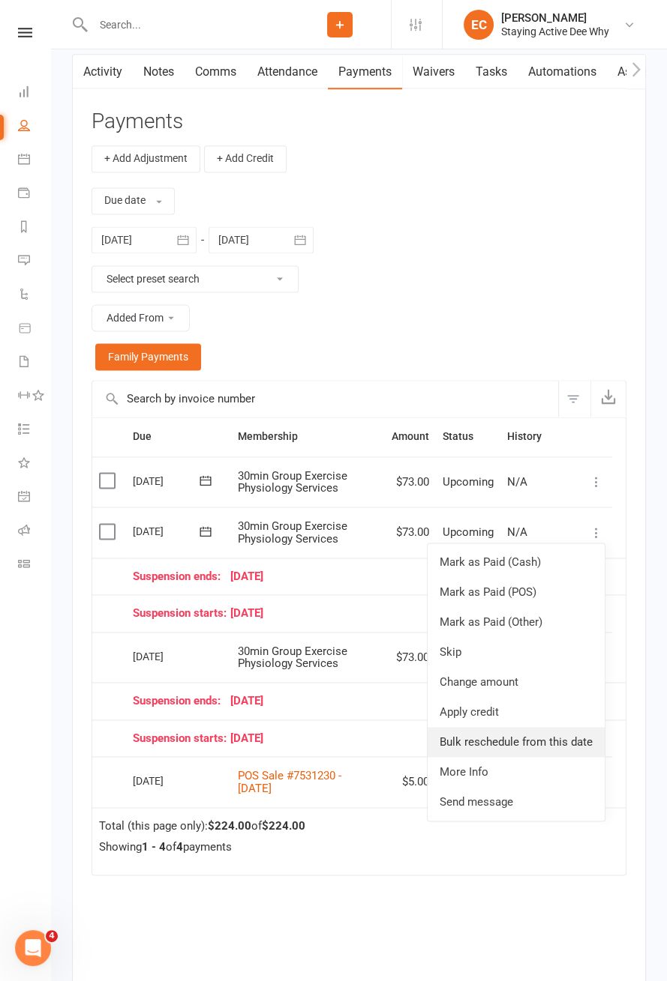
click at [574, 736] on link "Bulk reschedule from this date" at bounding box center [515, 742] width 177 height 30
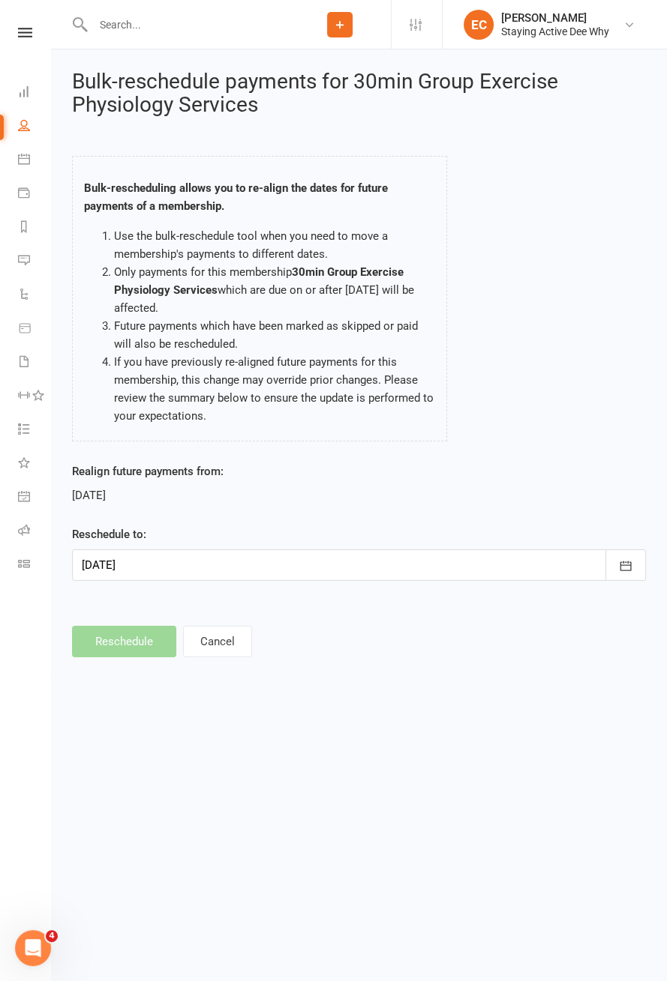
click at [281, 564] on div at bounding box center [359, 565] width 574 height 31
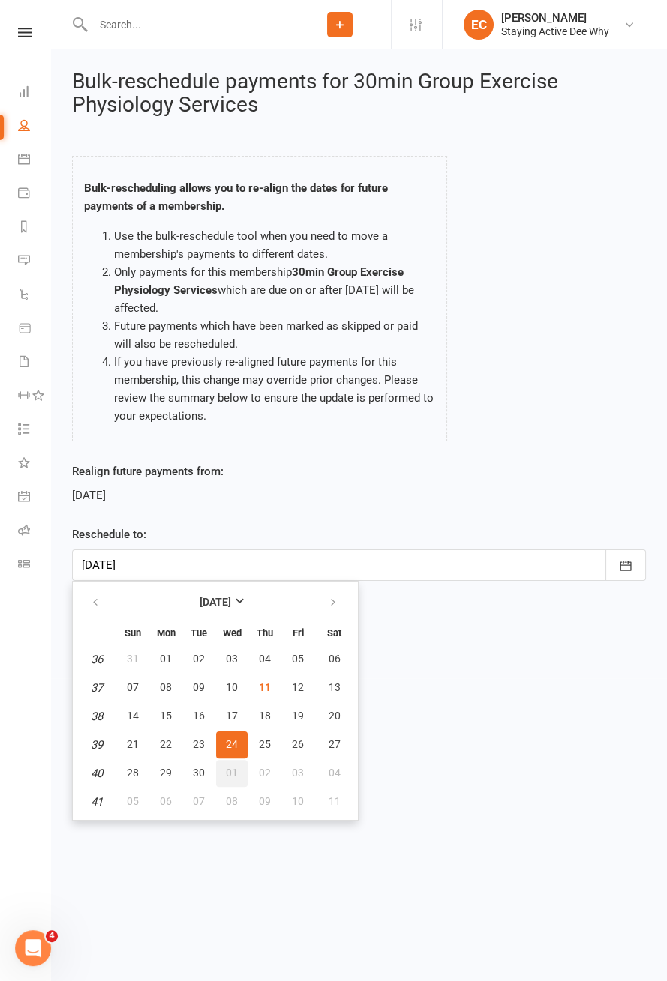
click at [240, 769] on button "01" at bounding box center [231, 773] width 31 height 27
type input "01 Oct 2025"
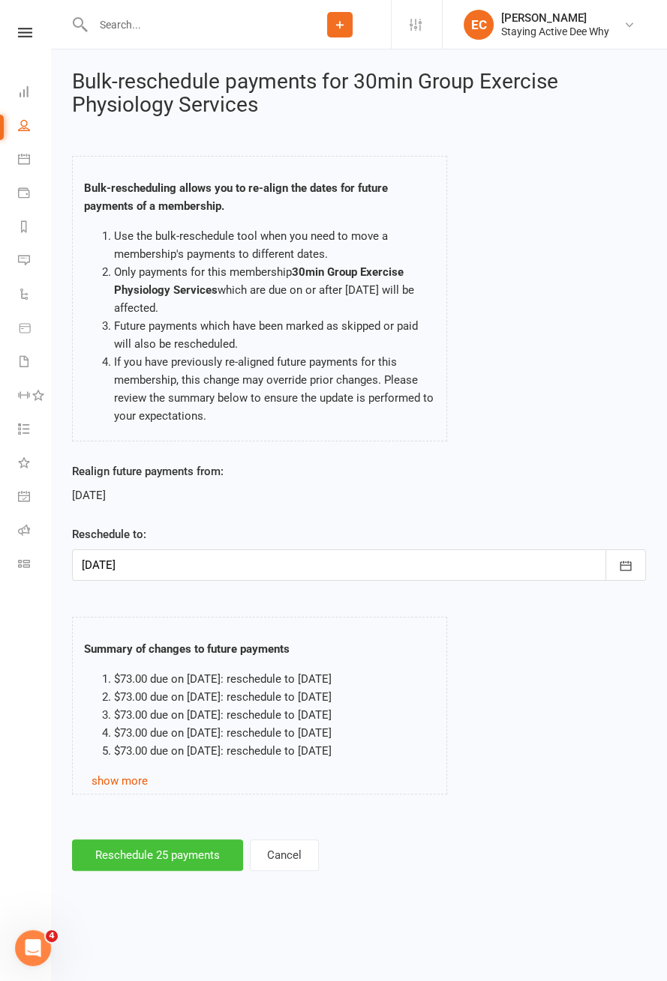
click at [185, 850] on button "Reschedule 25 payments" at bounding box center [157, 855] width 171 height 31
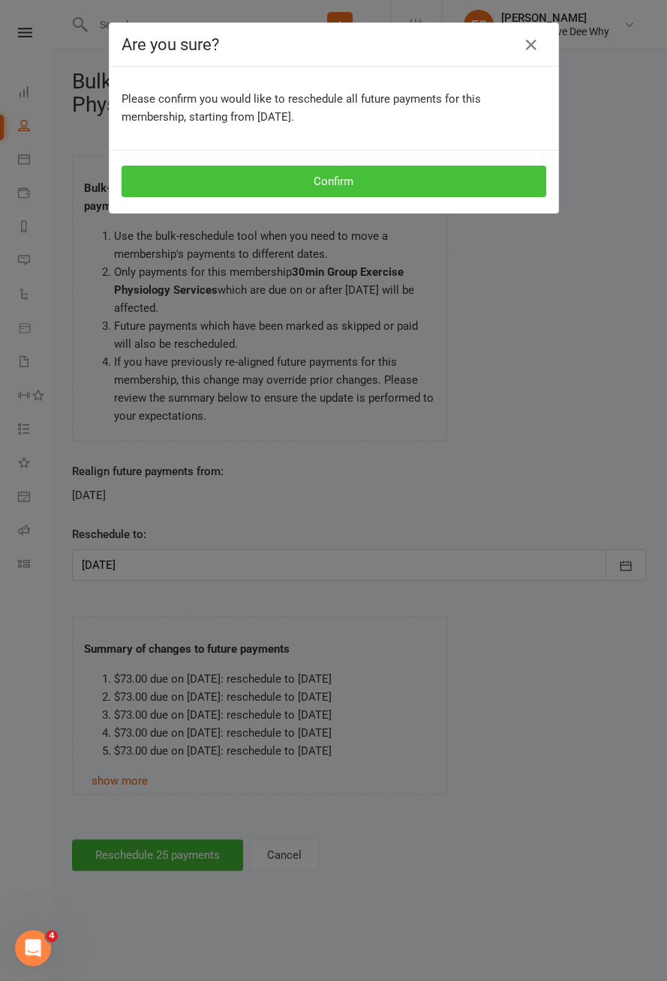
click at [385, 186] on button "Confirm" at bounding box center [333, 181] width 424 height 31
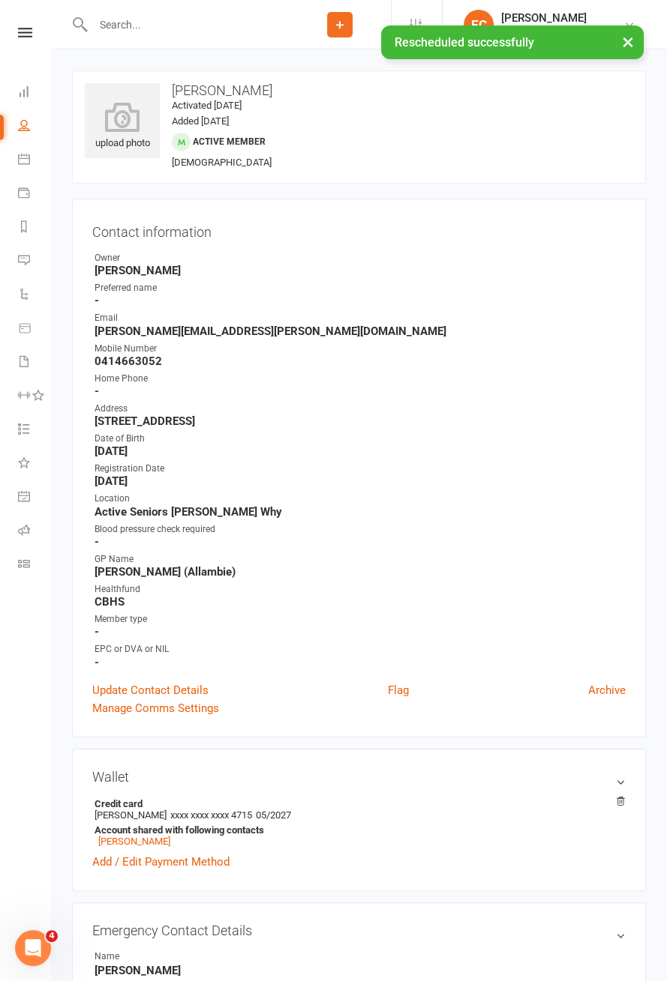
click at [157, 25] on div "× Rescheduled successfully" at bounding box center [323, 25] width 647 height 0
click at [159, 25] on div "× Rescheduled successfully" at bounding box center [323, 25] width 647 height 0
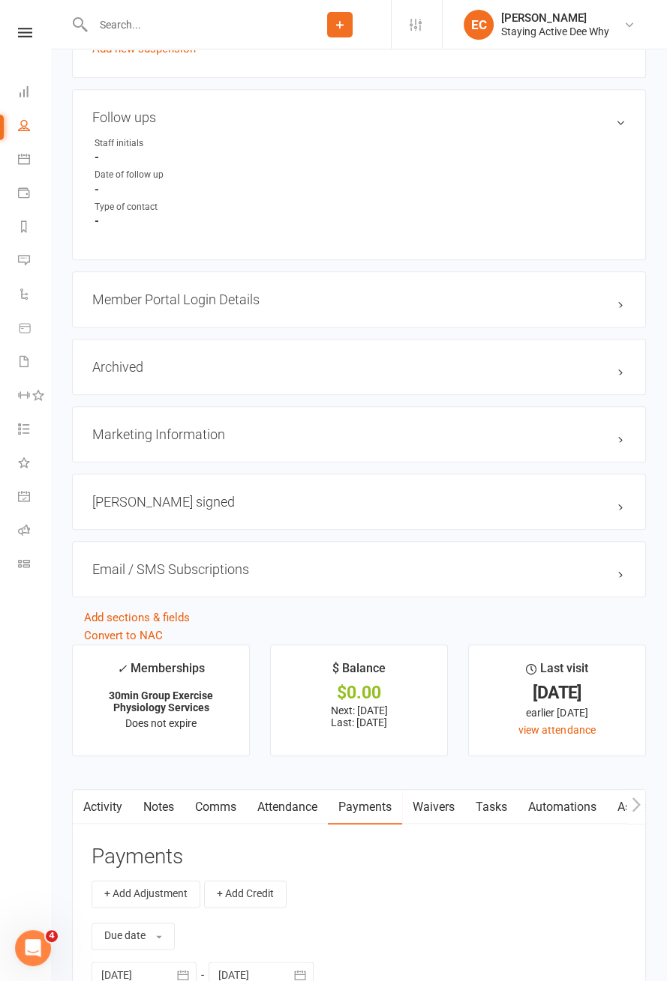
scroll to position [1358, 0]
click at [235, 802] on link "Comms" at bounding box center [215, 807] width 62 height 34
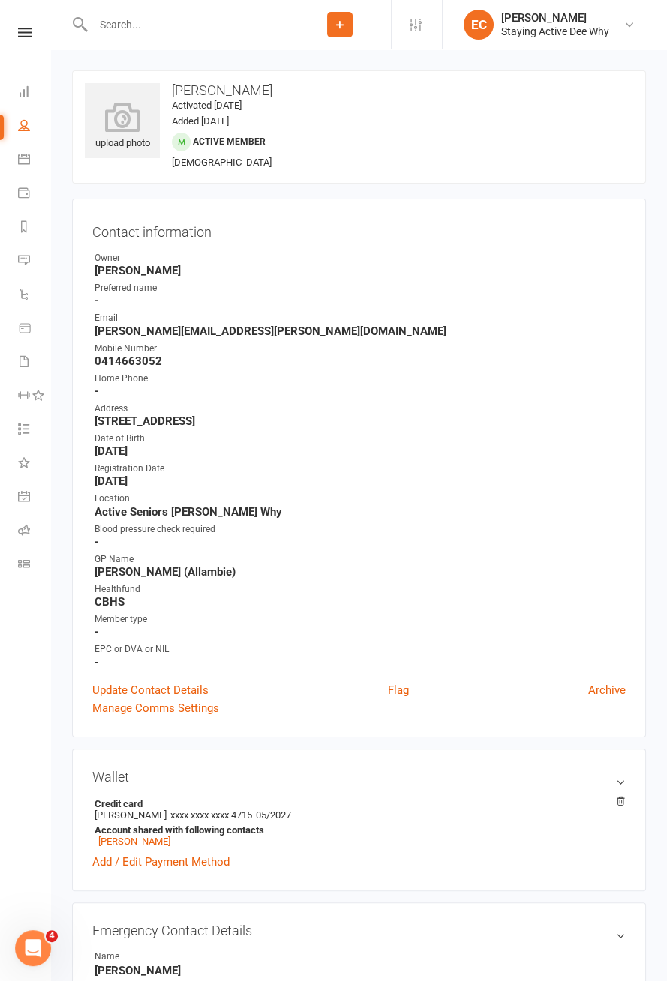
click at [124, 30] on input "text" at bounding box center [188, 24] width 200 height 21
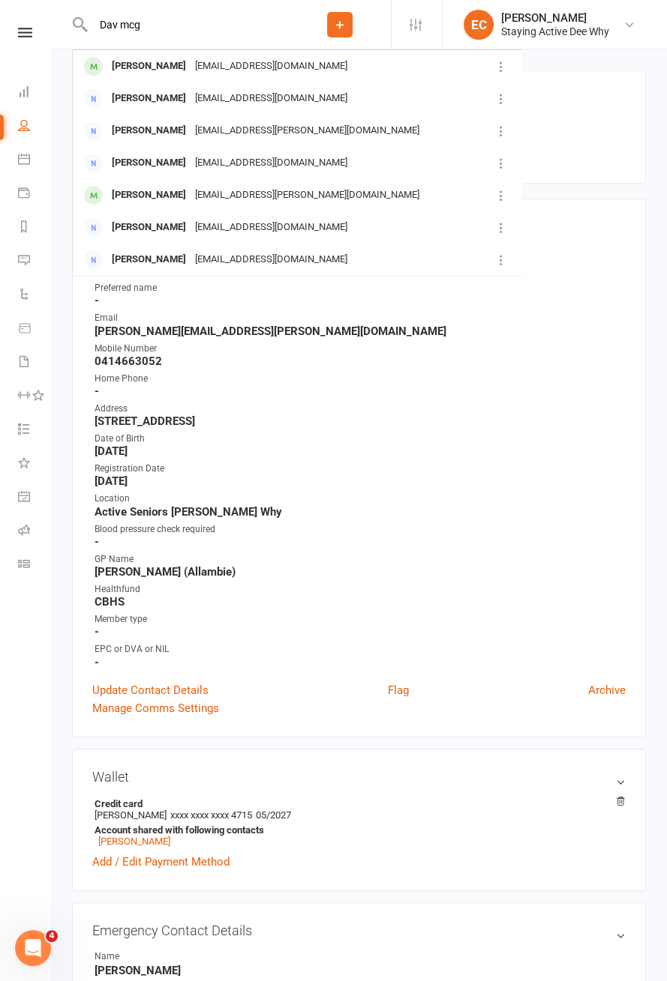
type input "Dav mcg"
click at [143, 72] on div "David McGrath" at bounding box center [148, 66] width 83 height 22
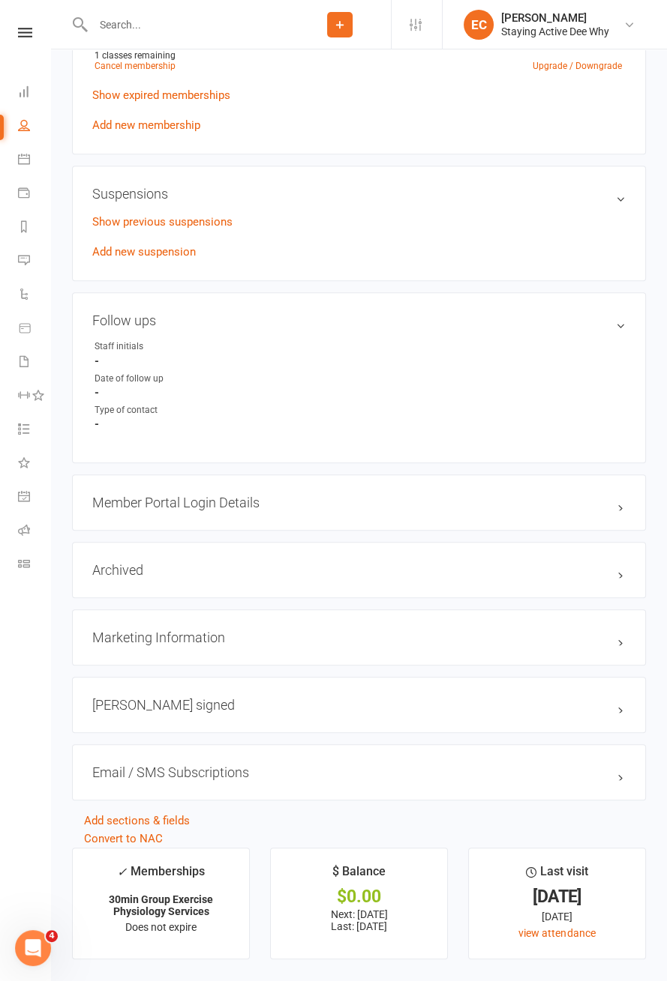
scroll to position [1107, 0]
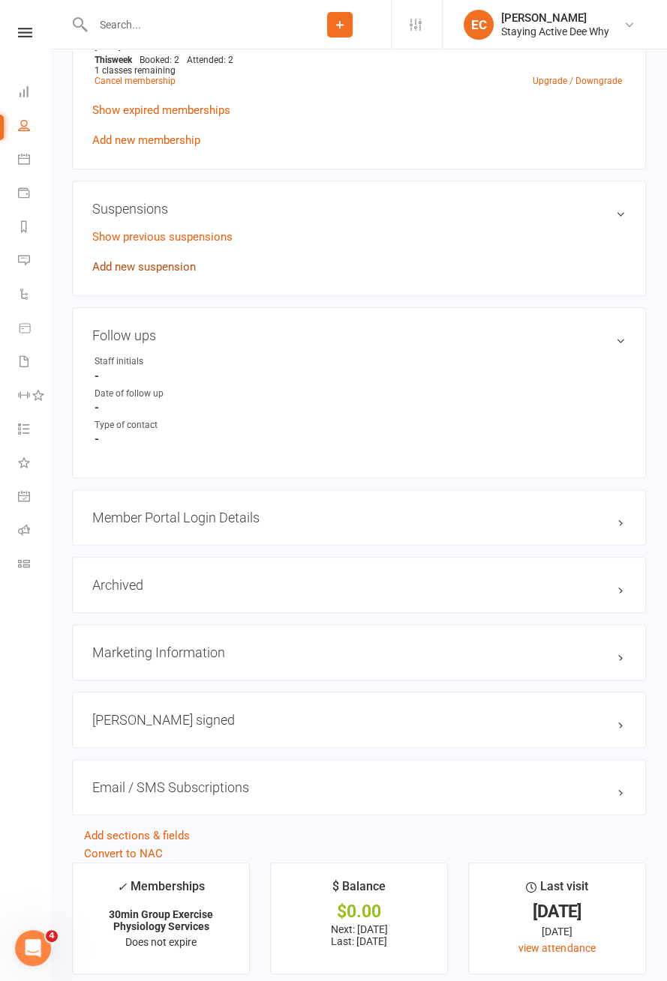
click at [166, 260] on link "Add new suspension" at bounding box center [143, 266] width 103 height 13
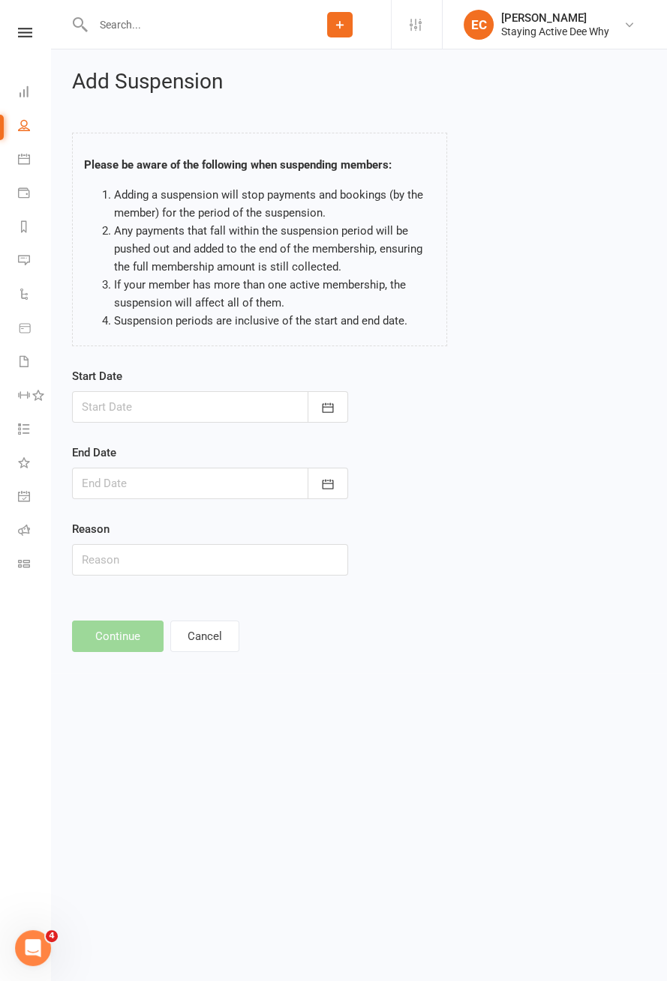
click at [225, 421] on div at bounding box center [210, 406] width 276 height 31
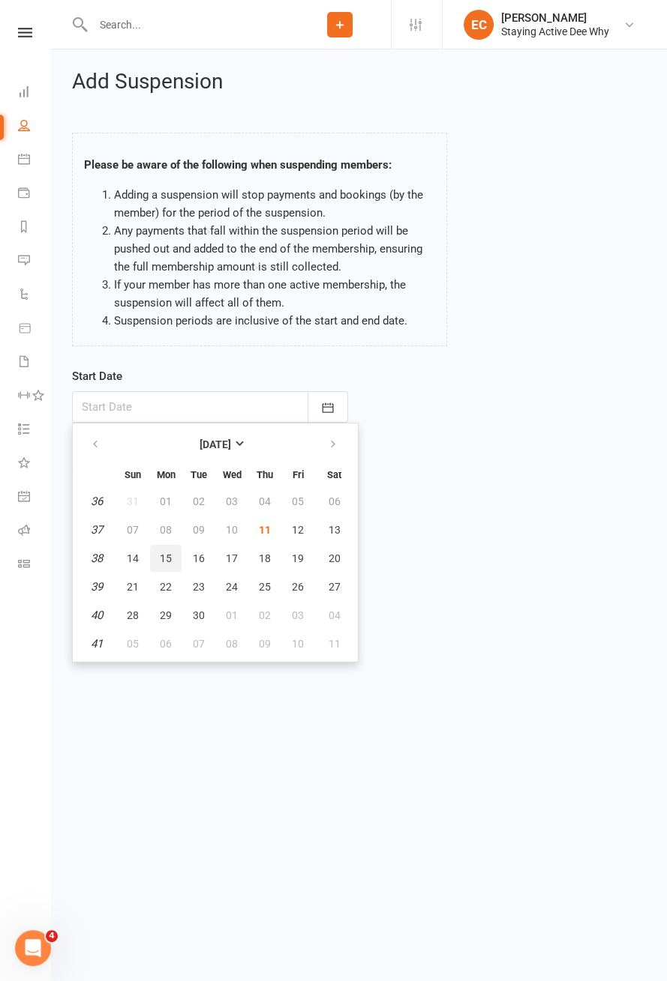
click at [169, 557] on button "15" at bounding box center [165, 558] width 31 height 27
type input "15 Sep 2025"
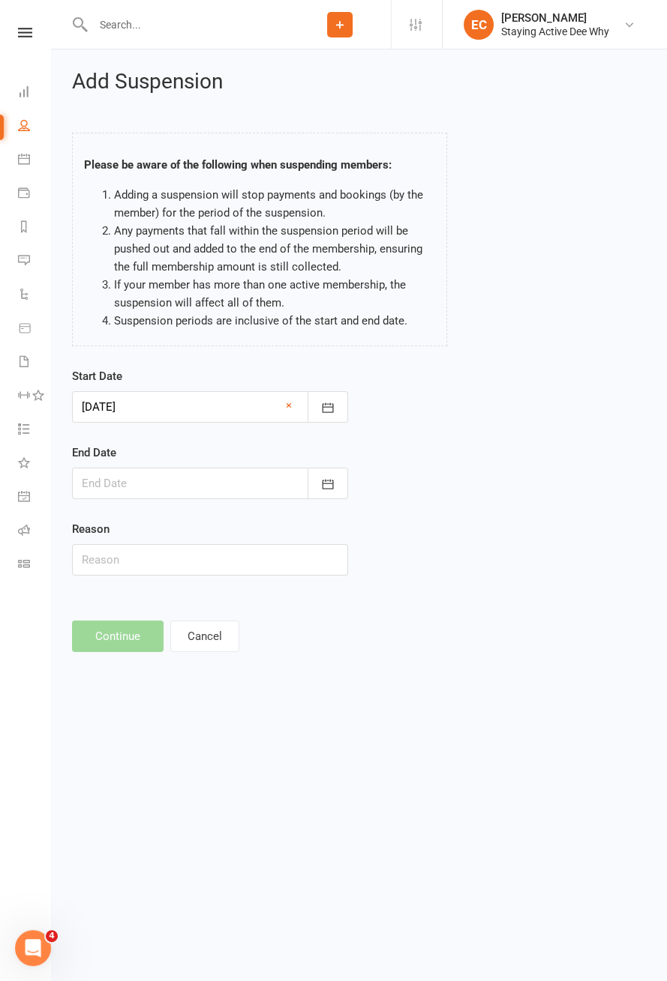
click at [196, 484] on div at bounding box center [210, 483] width 276 height 31
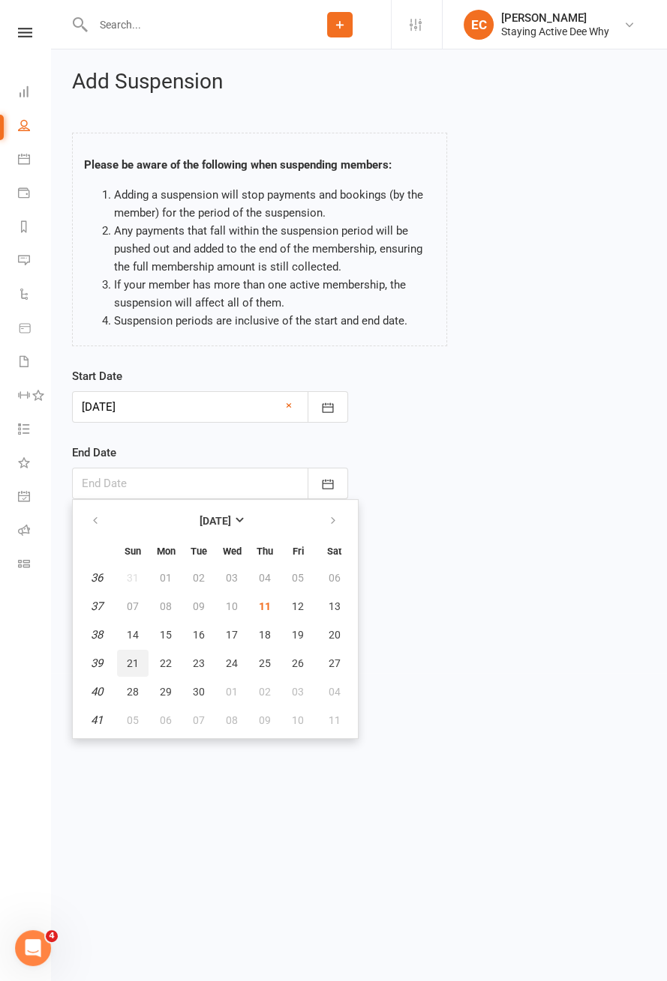
click at [140, 658] on button "21" at bounding box center [132, 663] width 31 height 27
type input "21 Sep 2025"
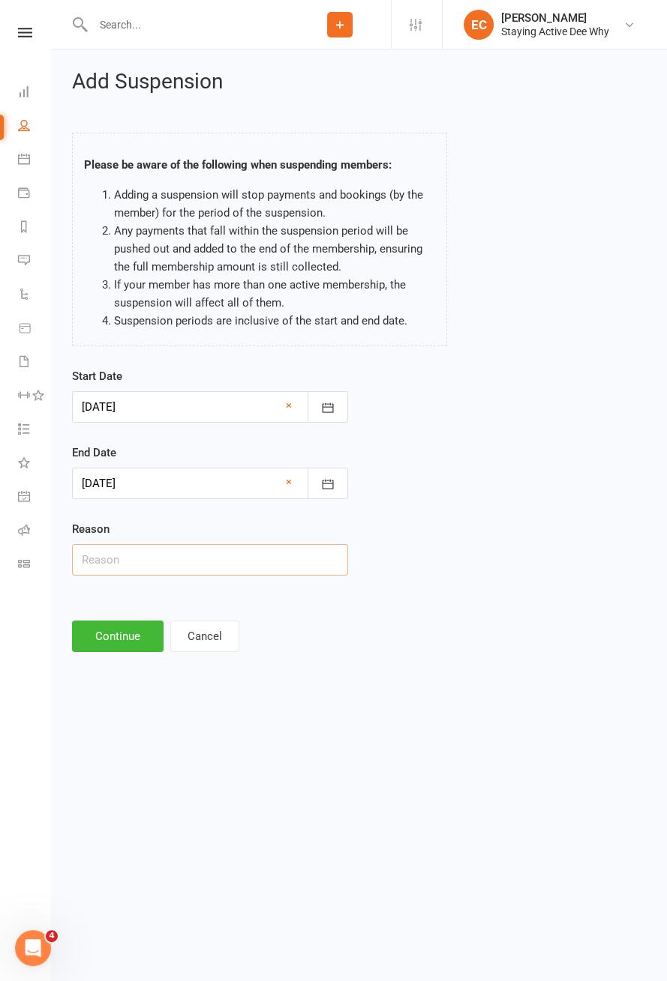
click at [206, 559] on input "text" at bounding box center [210, 559] width 276 height 31
type input "Holiday"
click at [121, 637] on button "Continue" at bounding box center [117, 636] width 91 height 31
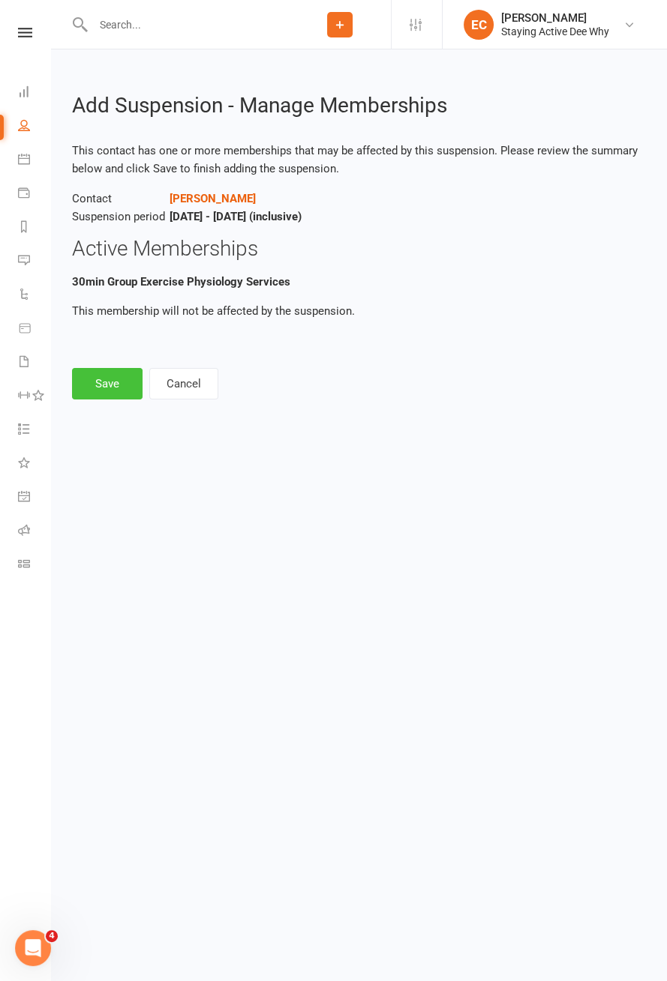
click at [103, 388] on button "Save" at bounding box center [107, 383] width 70 height 31
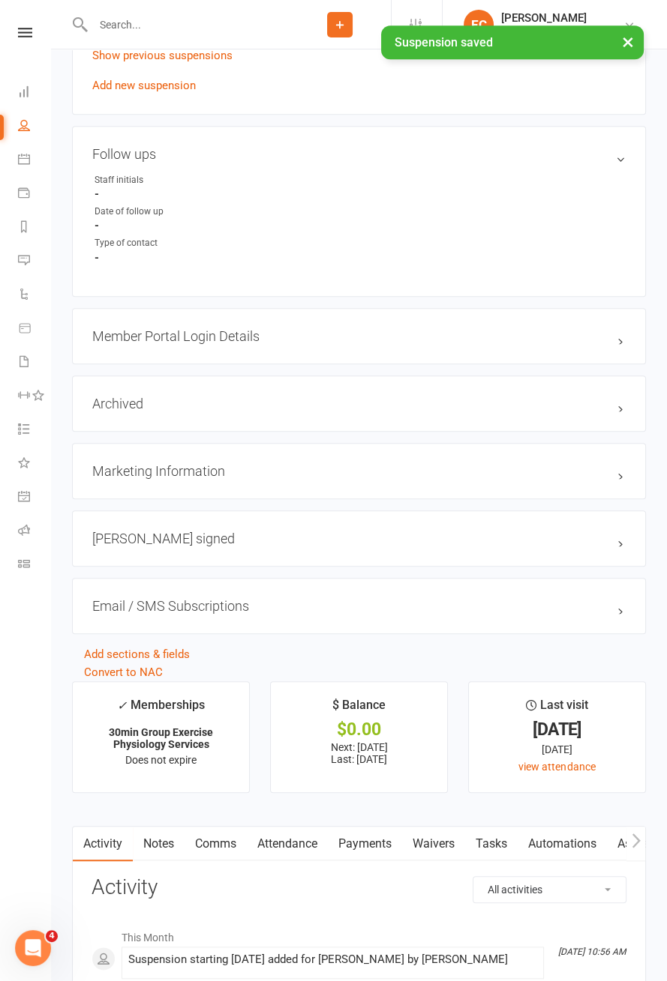
scroll to position [1354, 0]
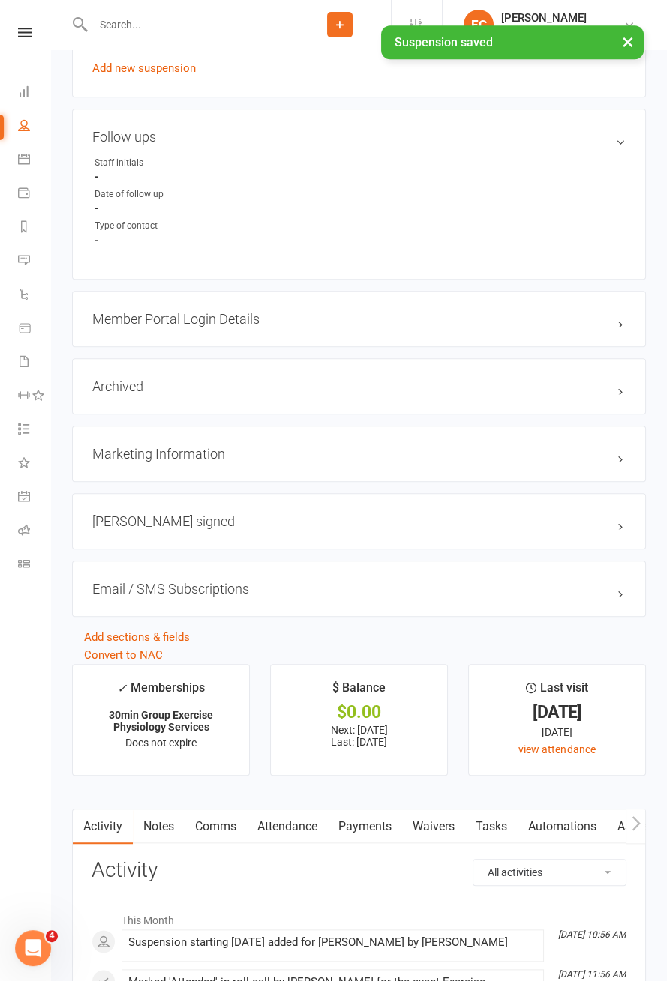
click at [378, 826] on link "Payments" at bounding box center [365, 827] width 74 height 34
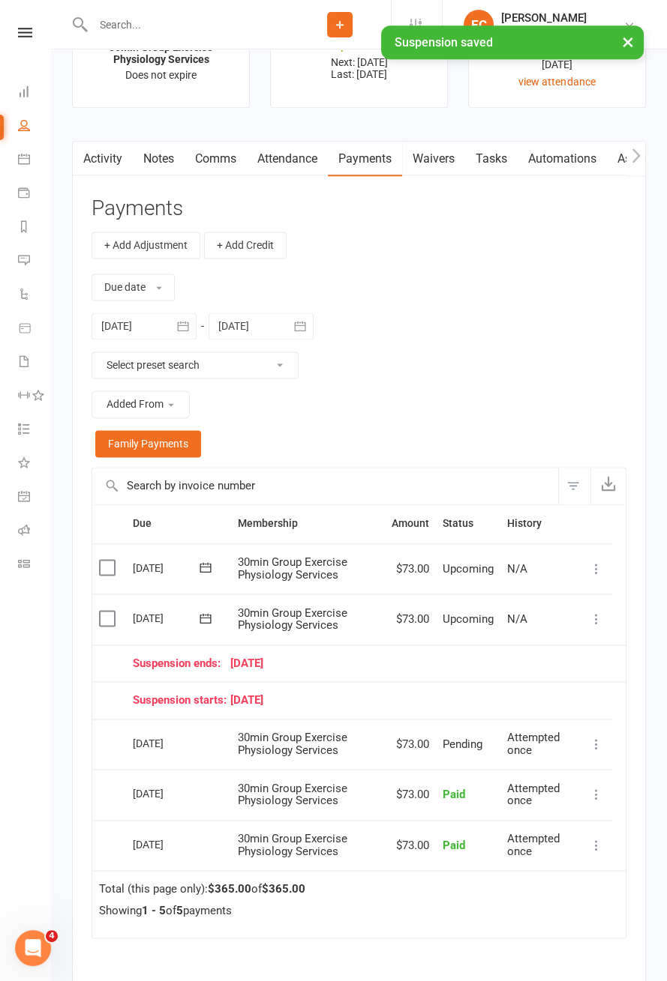
scroll to position [2030, 0]
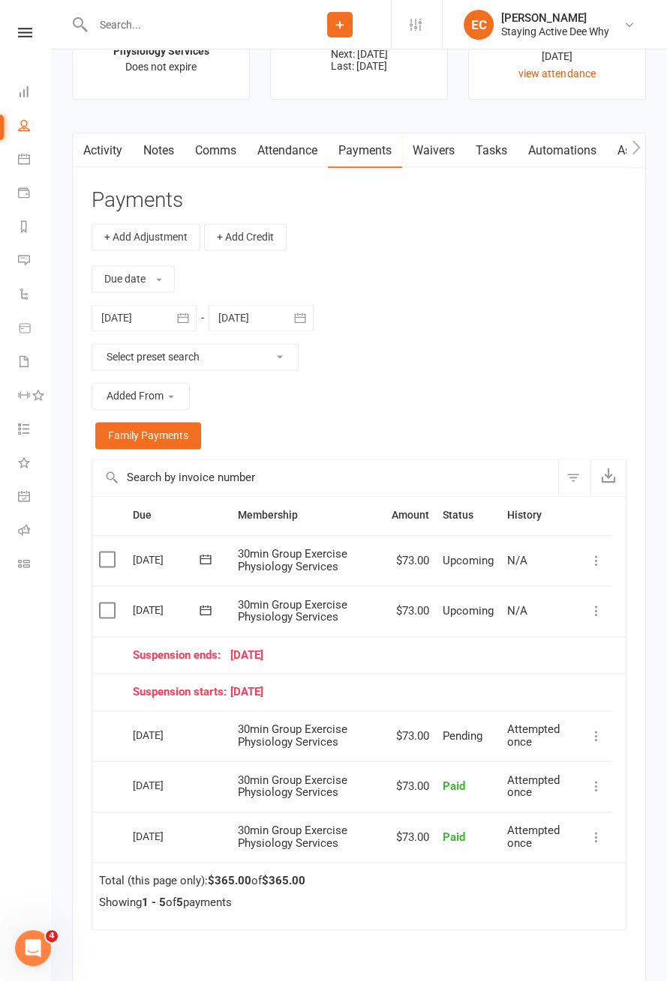
click at [601, 604] on icon at bounding box center [596, 611] width 15 height 15
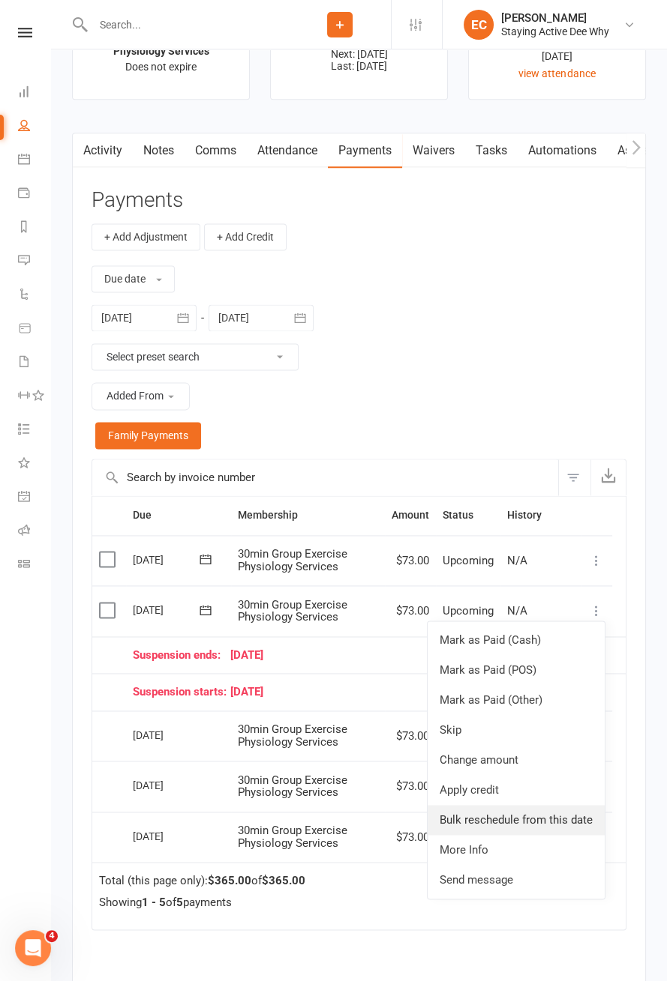
click at [548, 815] on link "Bulk reschedule from this date" at bounding box center [515, 820] width 177 height 30
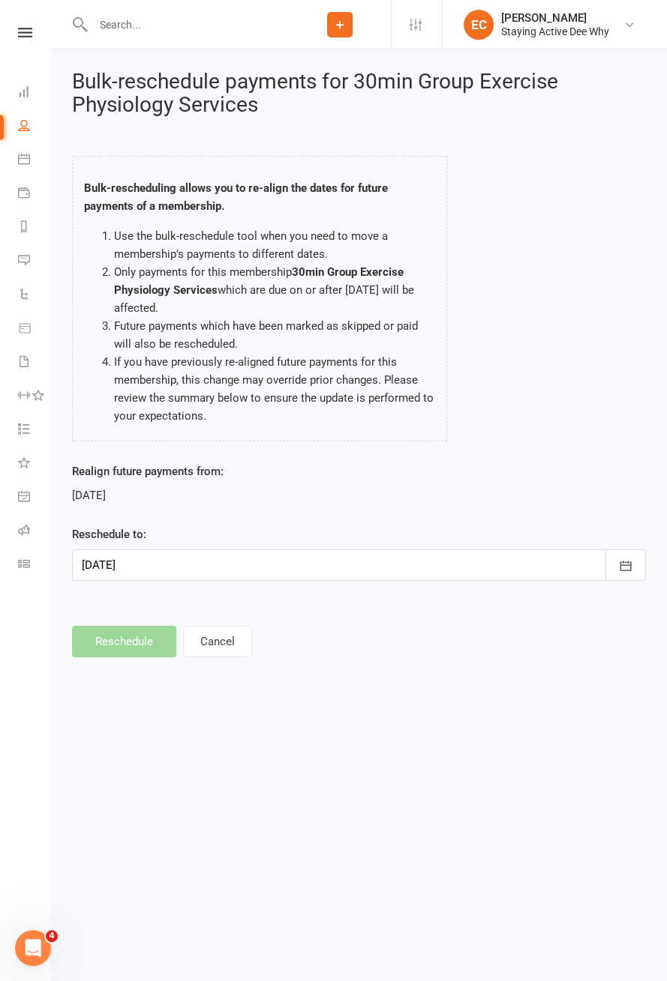
click at [281, 571] on div at bounding box center [359, 565] width 574 height 31
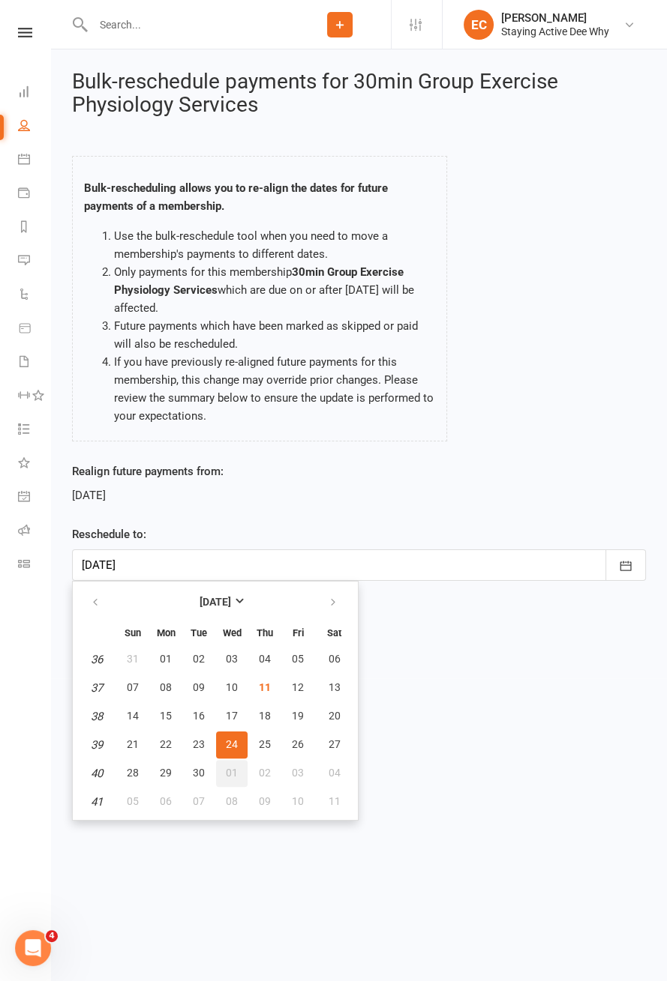
click at [241, 767] on button "01" at bounding box center [231, 773] width 31 height 27
type input "01 Oct 2025"
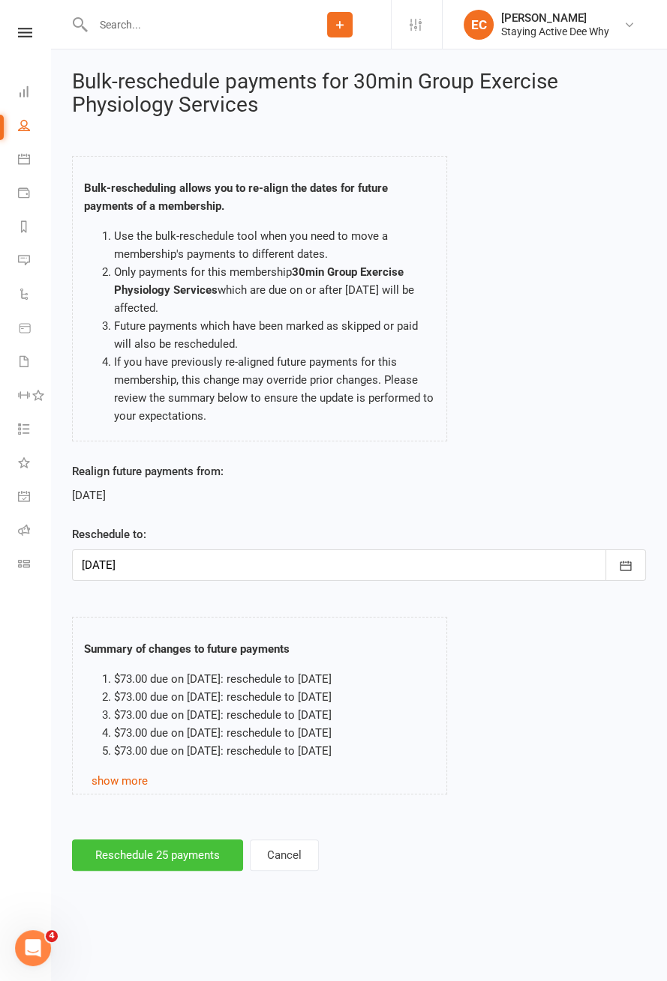
click at [208, 856] on button "Reschedule 25 payments" at bounding box center [157, 855] width 171 height 31
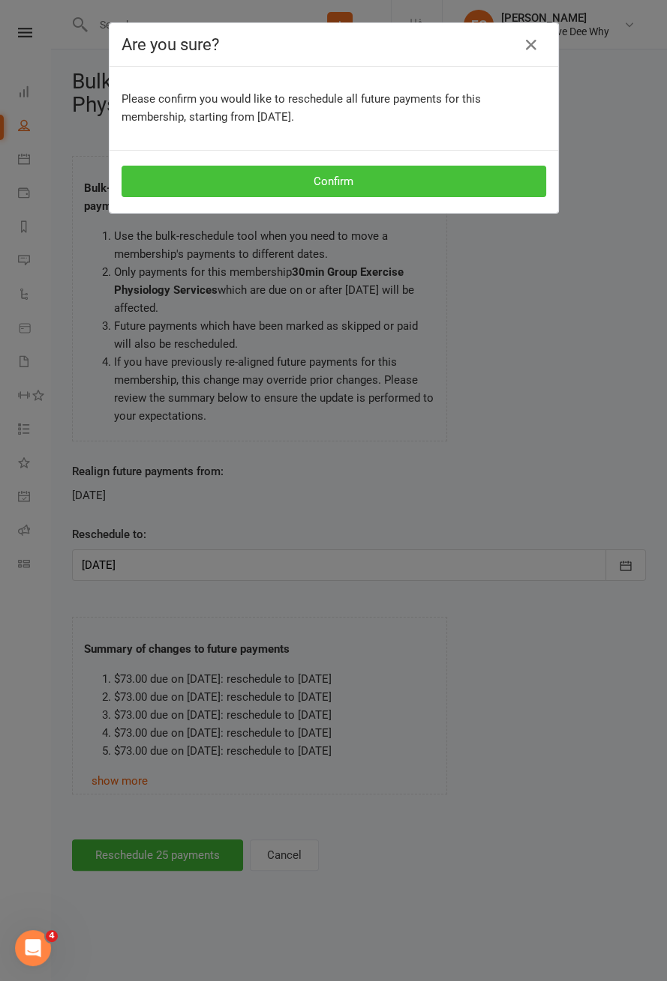
click at [456, 187] on button "Confirm" at bounding box center [333, 181] width 424 height 31
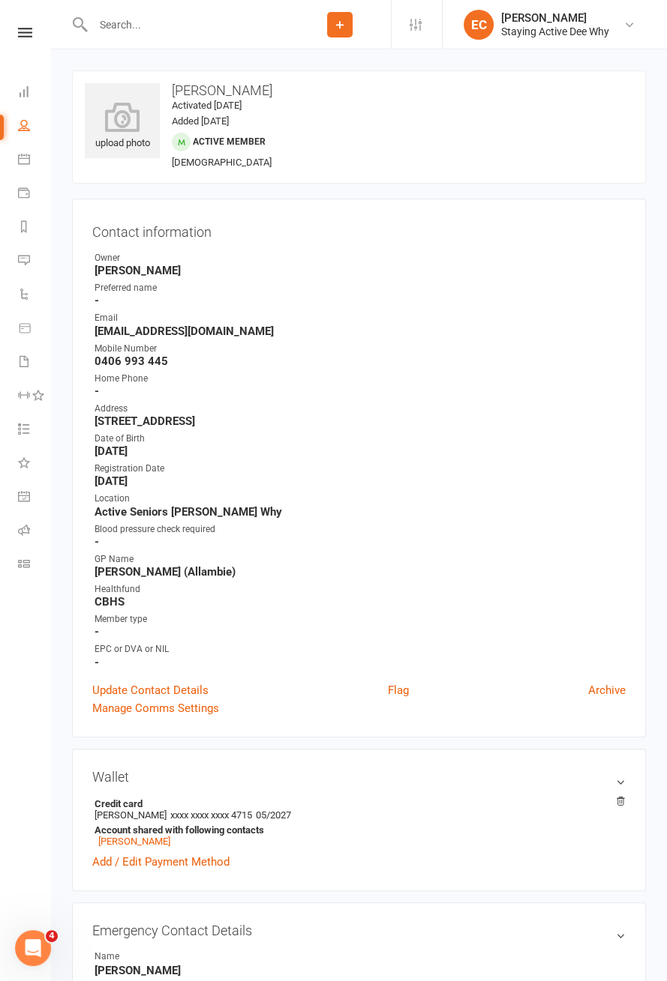
click at [214, 22] on input "text" at bounding box center [188, 24] width 200 height 21
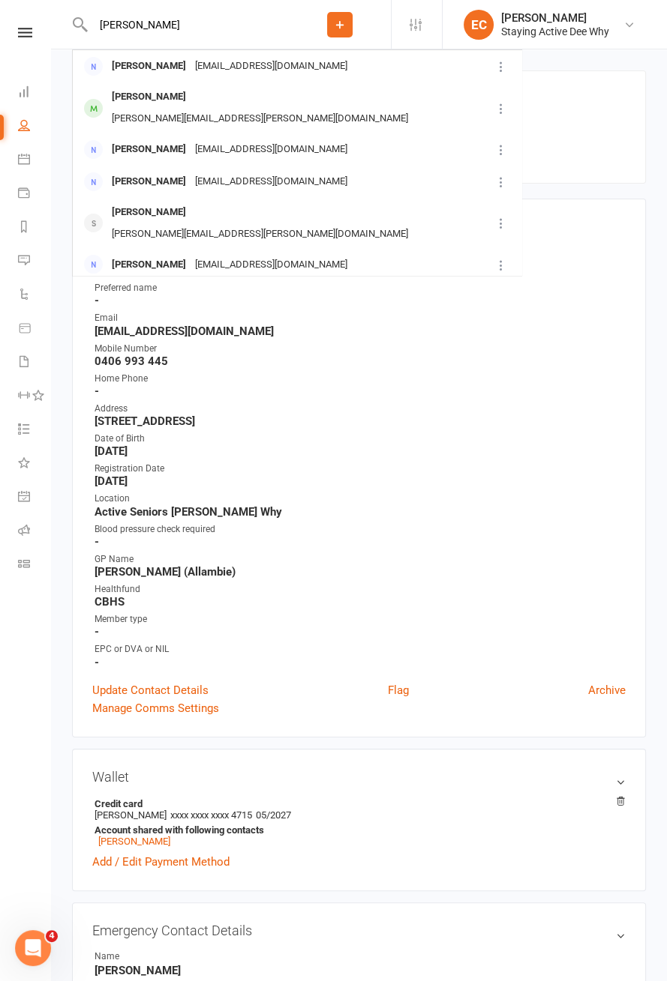
type input "Lyn mc"
click at [133, 100] on div "Lynne McGrath" at bounding box center [148, 97] width 83 height 22
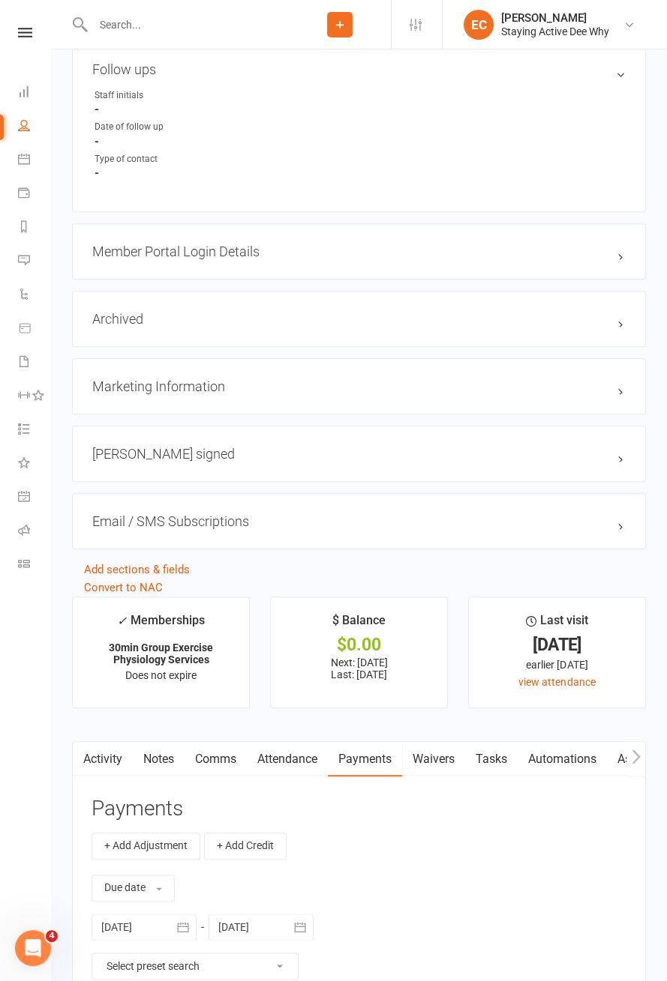
scroll to position [1404, 0]
click at [225, 750] on link "Comms" at bounding box center [215, 761] width 62 height 34
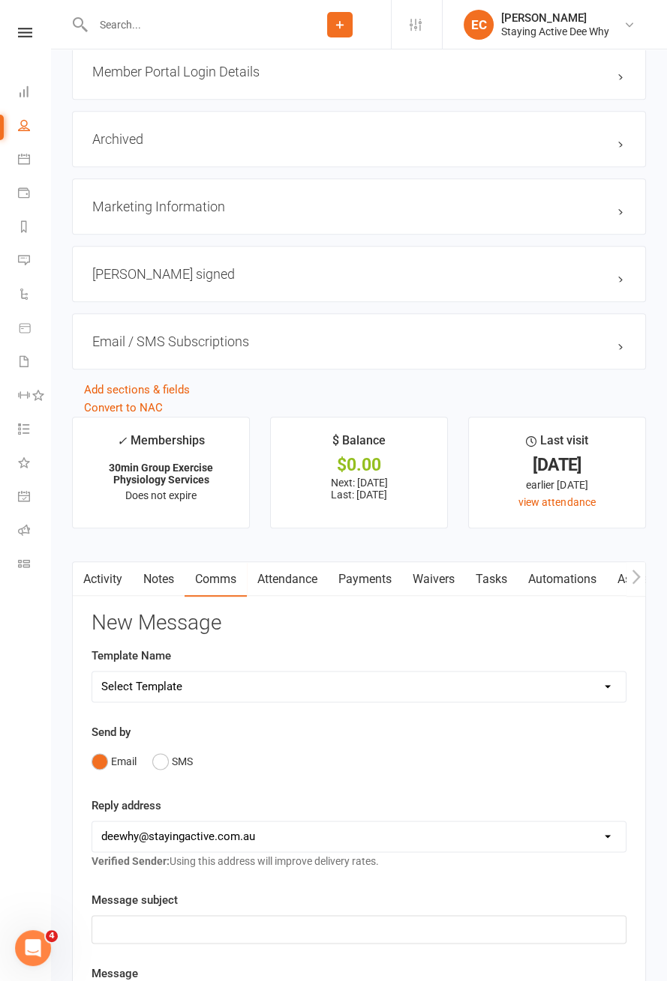
scroll to position [1590, 0]
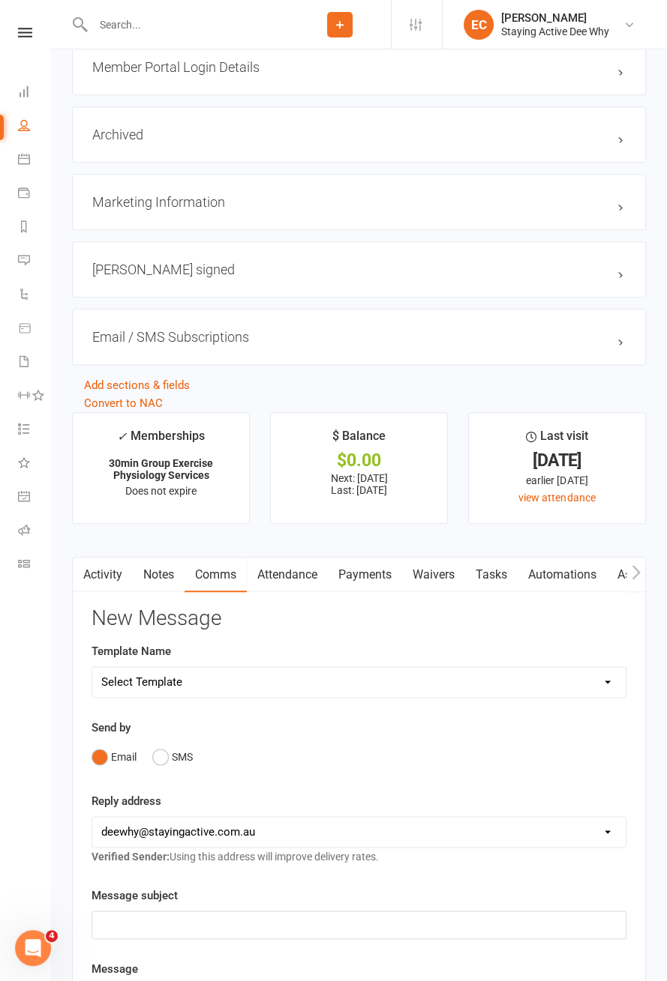
click at [226, 680] on select "Select Template [Email] 12 month follow-up [Email] 12 week health challenge [Em…" at bounding box center [358, 682] width 533 height 30
select select "23"
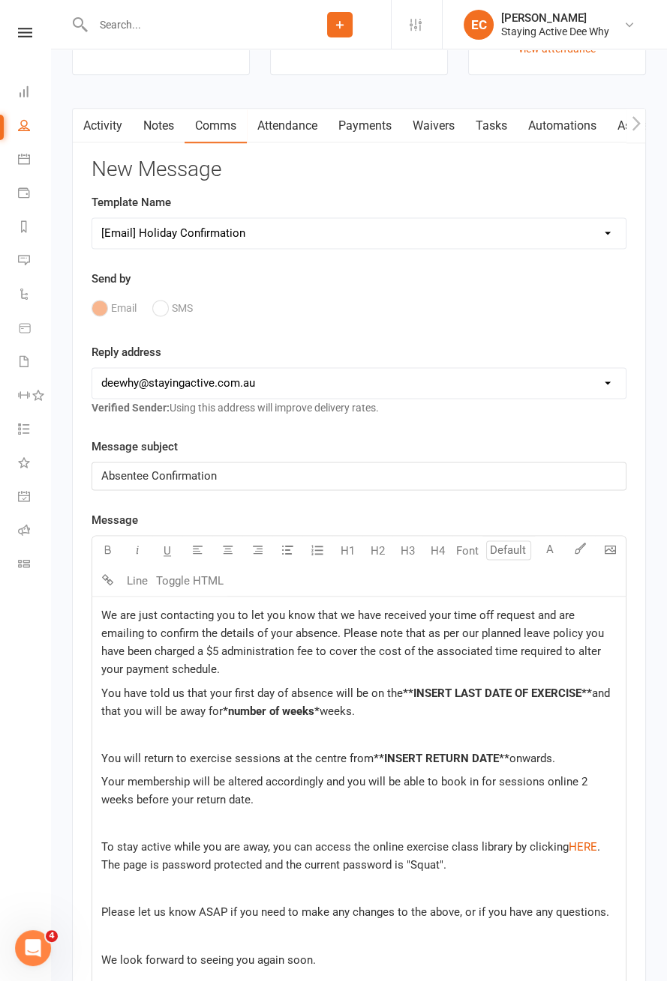
click at [109, 609] on span "We are just contacting you to let you know that we have received your time off …" at bounding box center [353, 642] width 505 height 67
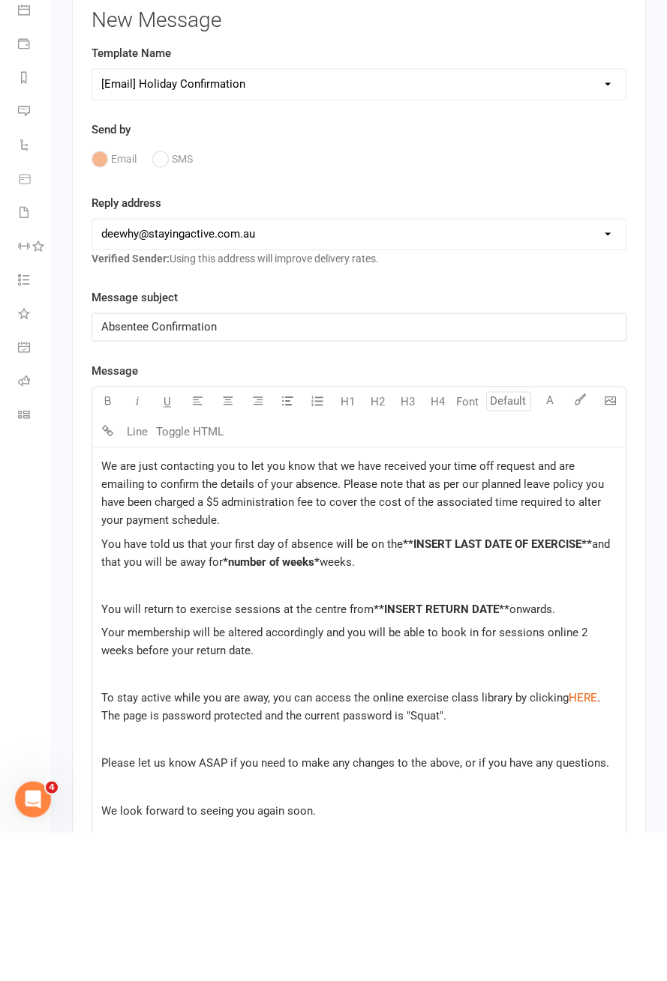
scroll to position [2178, 0]
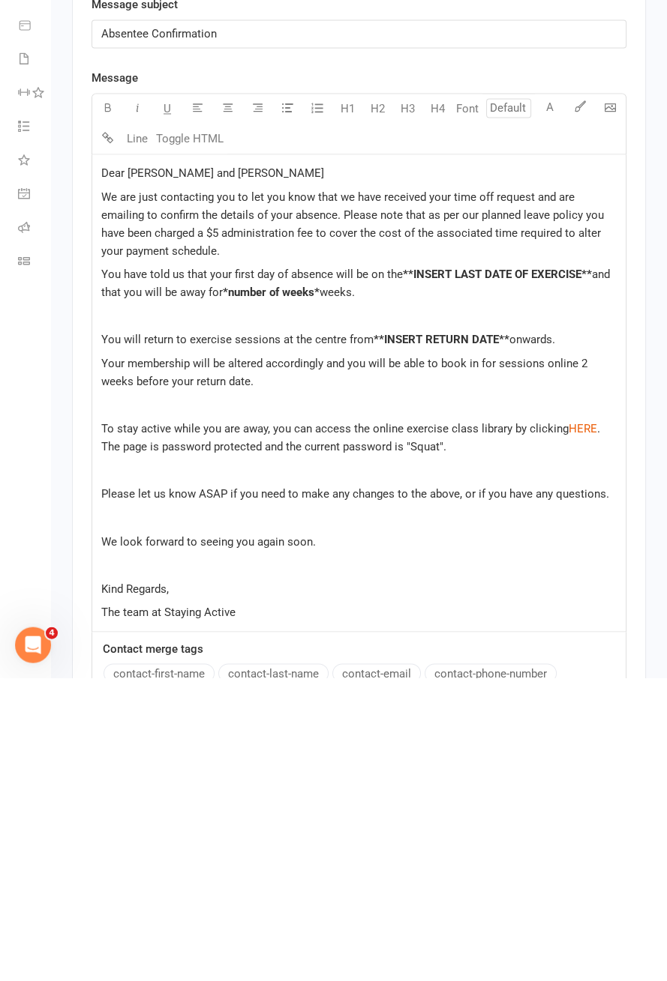
click at [418, 574] on span "**INSERT LAST DATE OF EXERCISE**" at bounding box center [497, 577] width 189 height 13
click at [473, 574] on span "You have told us that your first day of absence will be on the 15th Septemb3" at bounding box center [290, 577] width 379 height 13
click at [497, 580] on p "You have told us that your first day of absence will be on the 15th September N…" at bounding box center [358, 587] width 515 height 36
click at [511, 578] on p "You have told us that your first day of absence will be on the 15th September N…" at bounding box center [358, 587] width 515 height 36
click at [510, 574] on span "September NSERT LAST DATE OF EXERCISE**" at bounding box center [350, 586] width 499 height 31
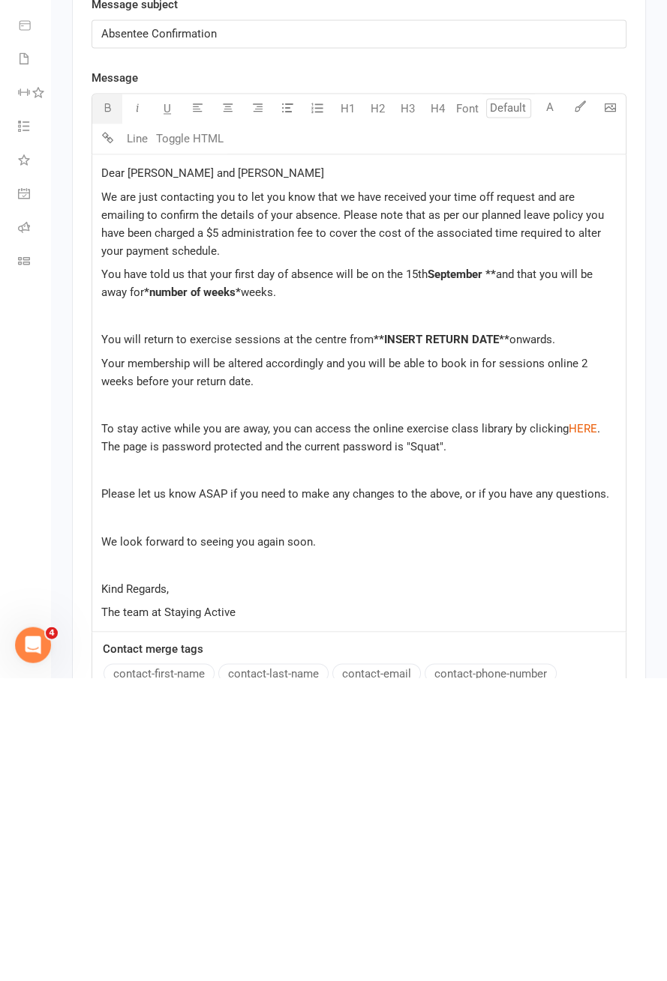
click at [545, 577] on span "and that you will be away for" at bounding box center [348, 586] width 494 height 31
click at [495, 572] on span "September **" at bounding box center [461, 577] width 68 height 13
click at [495, 574] on span "September **" at bounding box center [461, 577] width 68 height 13
click at [156, 589] on span "*number of weeks*" at bounding box center [163, 595] width 97 height 13
click at [224, 589] on span "weeks." at bounding box center [229, 595] width 35 height 13
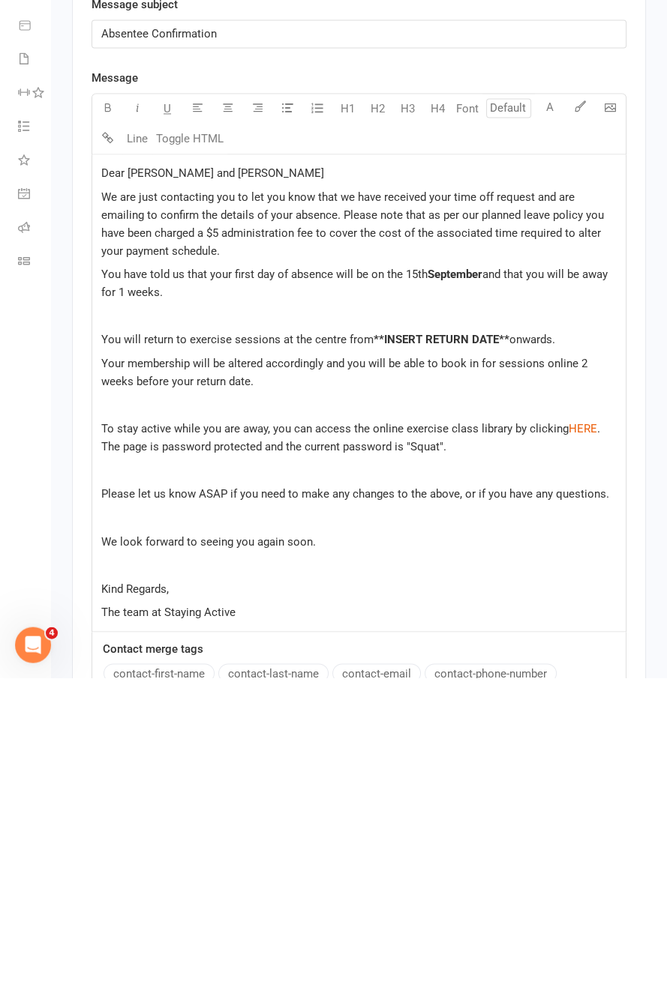
click at [158, 592] on span "and that you will be away for 1 weeks." at bounding box center [355, 586] width 509 height 31
click at [165, 601] on div "Dear Lynne and David We are just contacting you to let you know that we have re…" at bounding box center [358, 696] width 533 height 477
click at [154, 585] on span "and that you will be away for 1 weeks." at bounding box center [355, 586] width 509 height 31
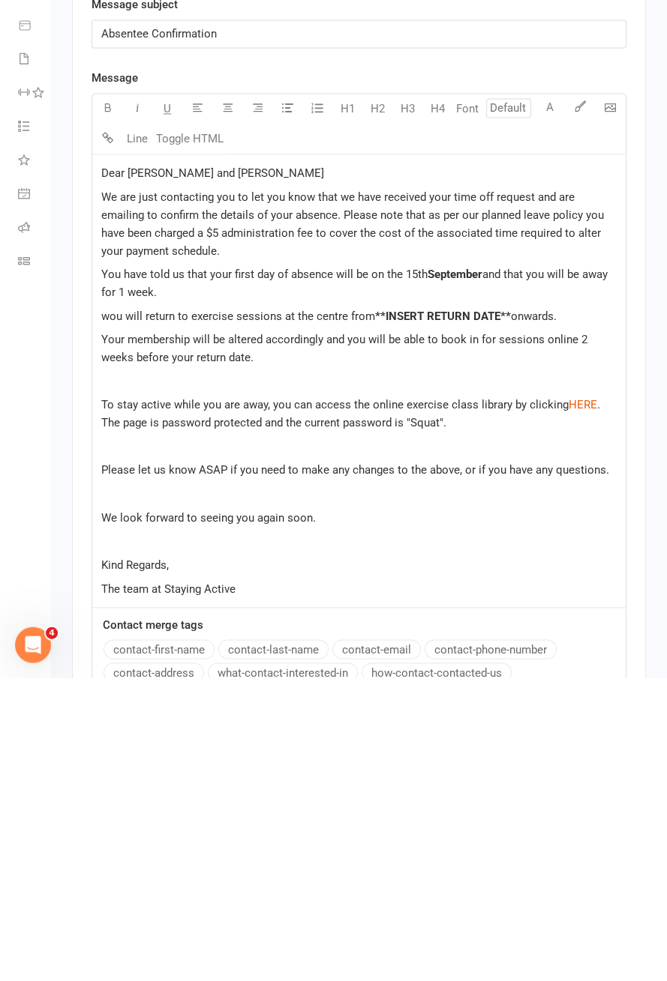
click at [104, 615] on span "wou will return to exercise sessions at the centre from" at bounding box center [238, 619] width 274 height 13
click at [111, 613] on span "wou will return to exercise sessions at the centre from" at bounding box center [238, 619] width 274 height 13
click at [535, 634] on p "Your membership will be altered accordingly and you will be able to book in for…" at bounding box center [358, 652] width 515 height 36
click at [535, 623] on div "Dear Lynne and David We are just contacting you to let you know that we have re…" at bounding box center [358, 685] width 533 height 454
click at [450, 756] on div "Dear Lynne and David We are just contacting you to let you know that we have re…" at bounding box center [358, 685] width 533 height 454
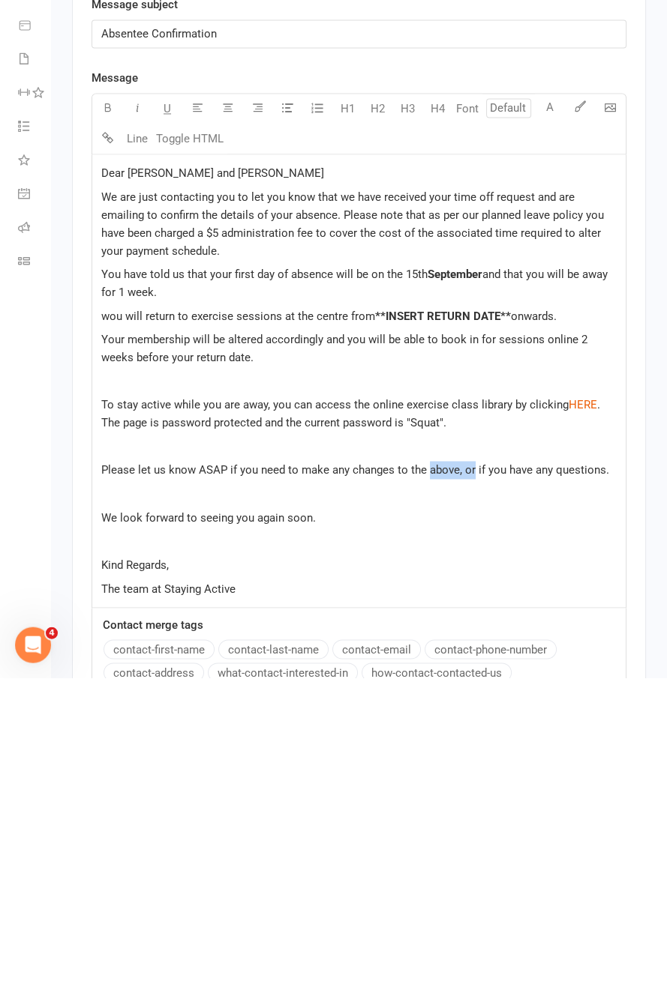
click at [529, 616] on span "onwards." at bounding box center [534, 619] width 46 height 13
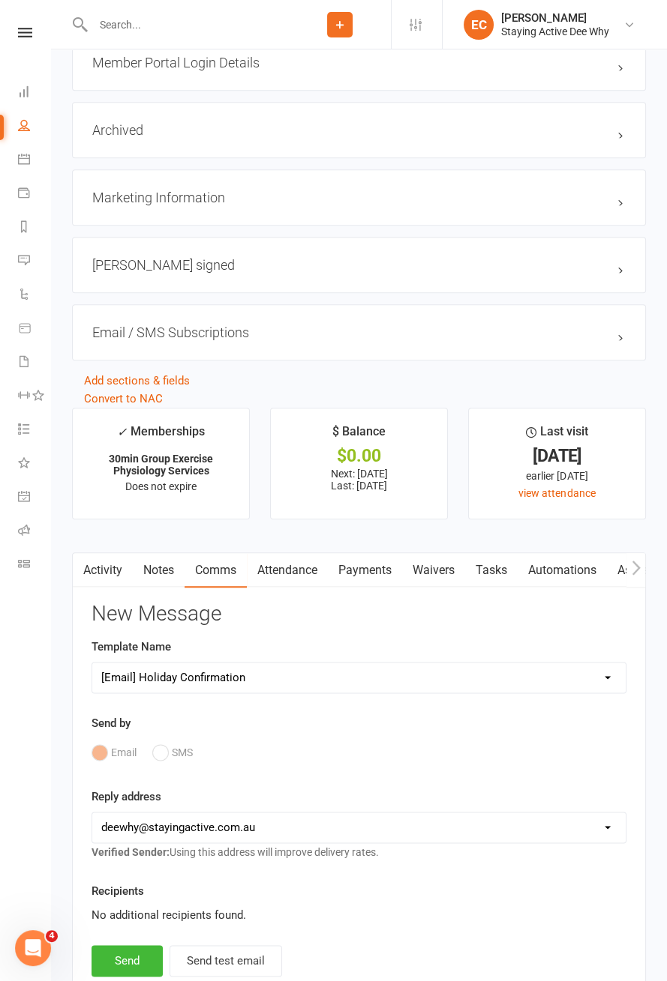
scroll to position [1617, 0]
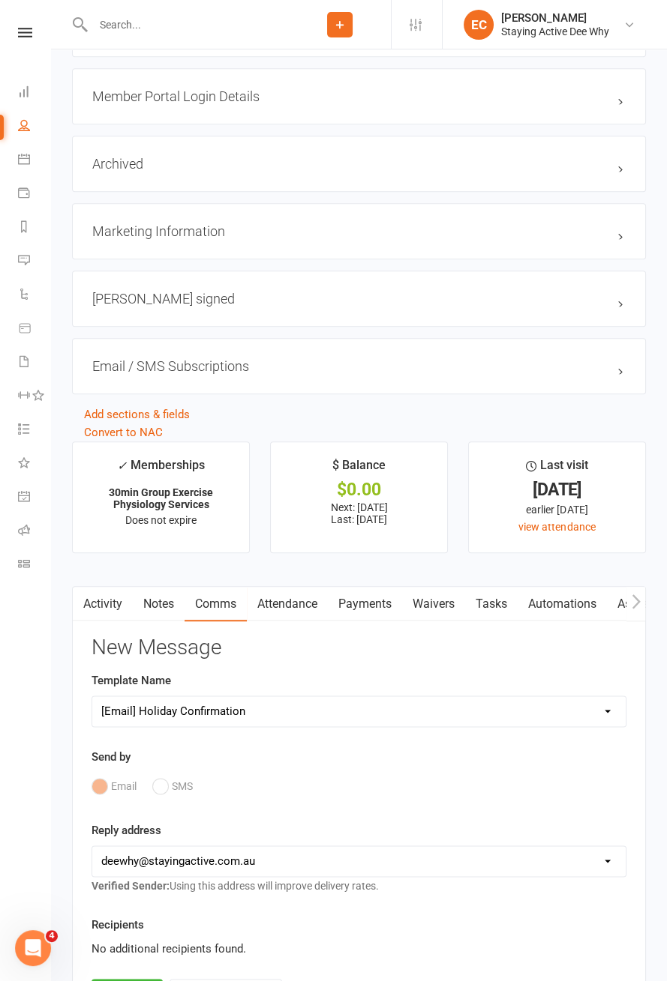
click at [106, 601] on link "Activity" at bounding box center [103, 604] width 60 height 34
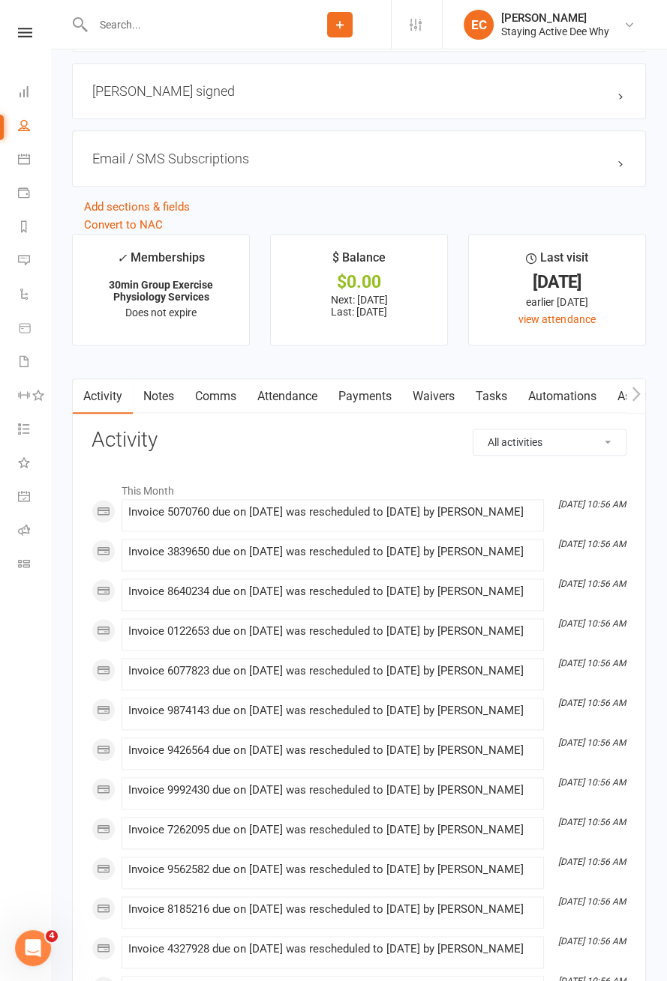
scroll to position [1773, 0]
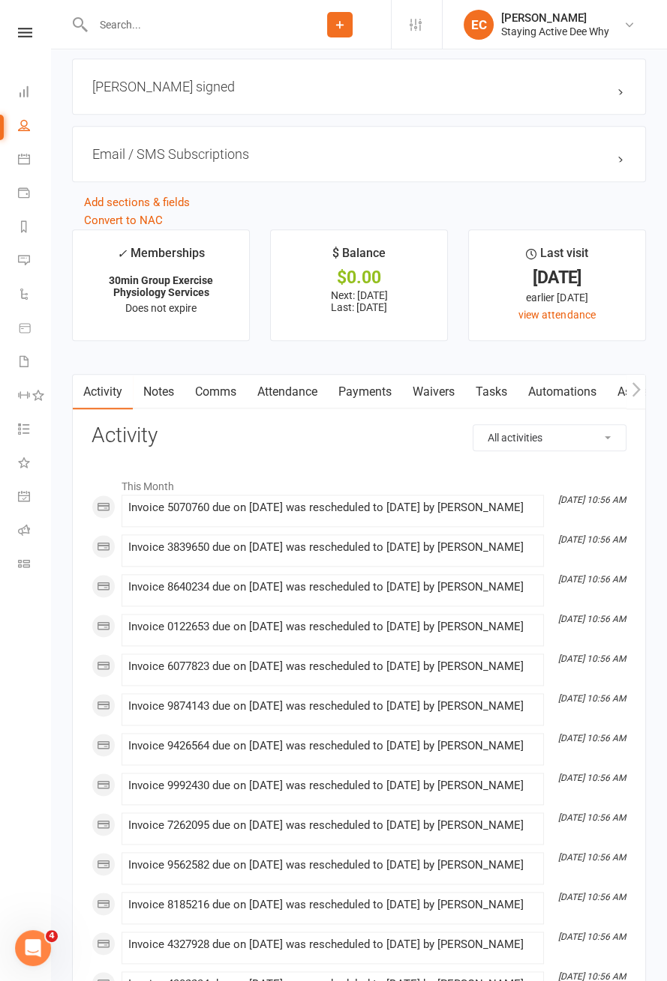
click at [225, 388] on link "Comms" at bounding box center [215, 392] width 62 height 34
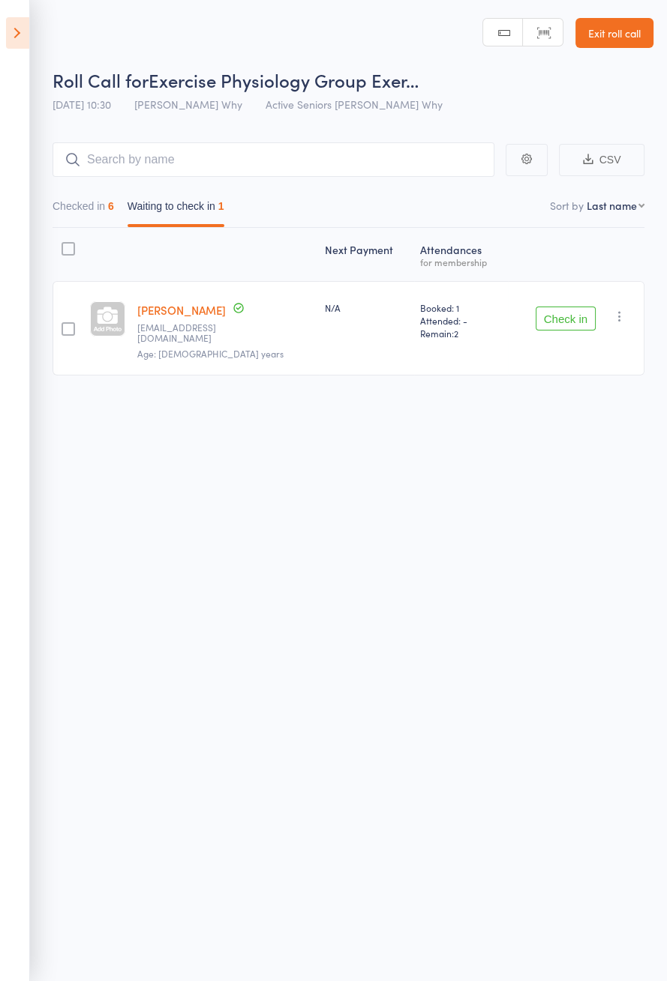
click at [627, 318] on button "button" at bounding box center [619, 316] width 18 height 18
click at [595, 463] on li "Mark absent" at bounding box center [566, 467] width 124 height 20
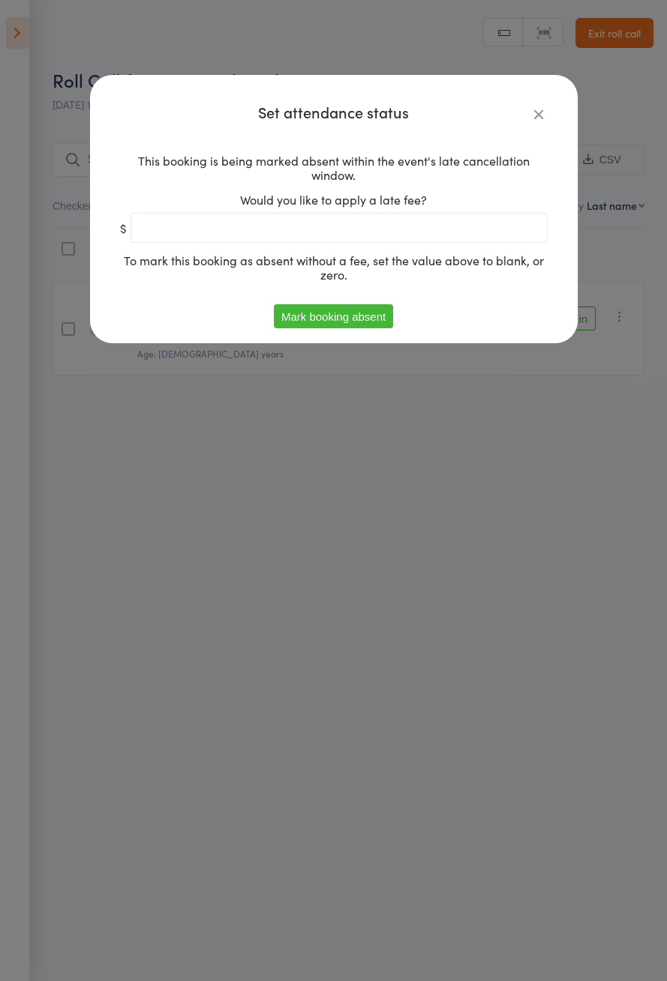
click at [354, 316] on button "Mark booking absent" at bounding box center [333, 316] width 119 height 24
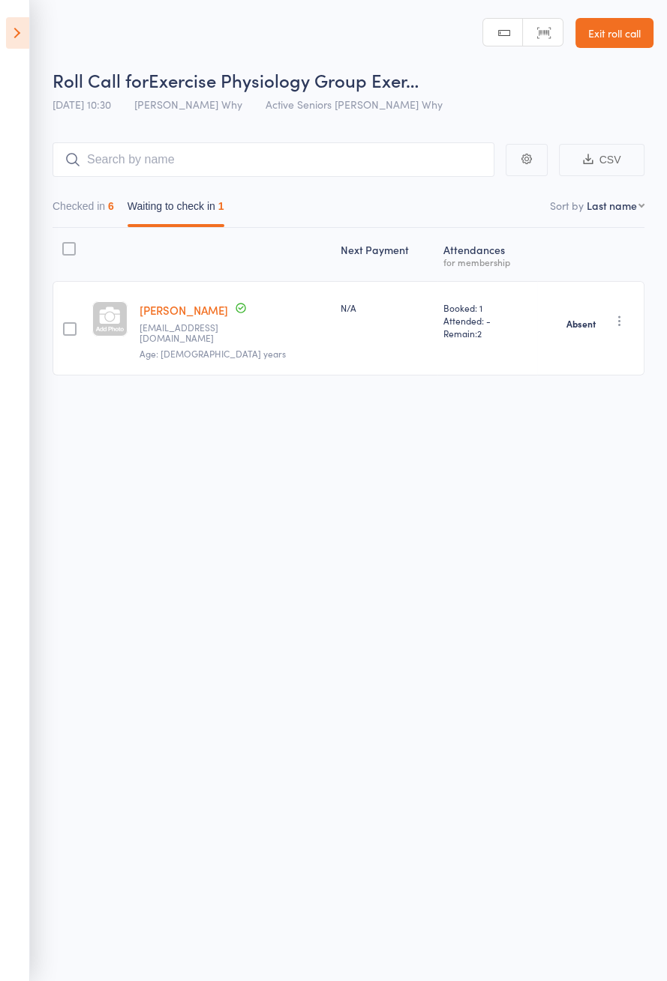
click at [13, 26] on icon at bounding box center [17, 32] width 23 height 31
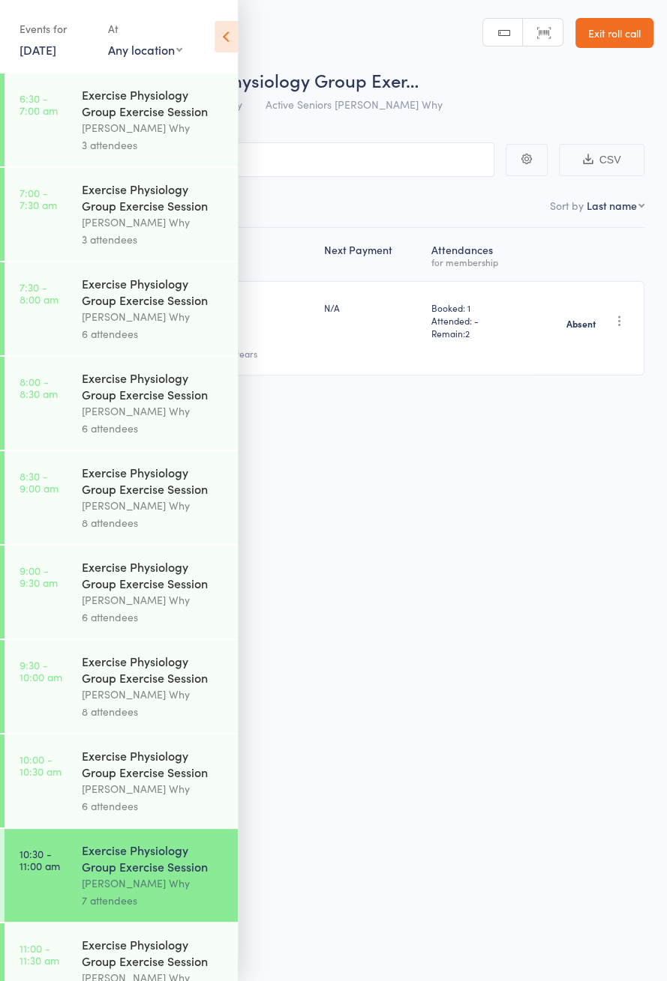
click at [142, 937] on div "Exercise Physiology Group Exercise Session" at bounding box center [153, 953] width 143 height 33
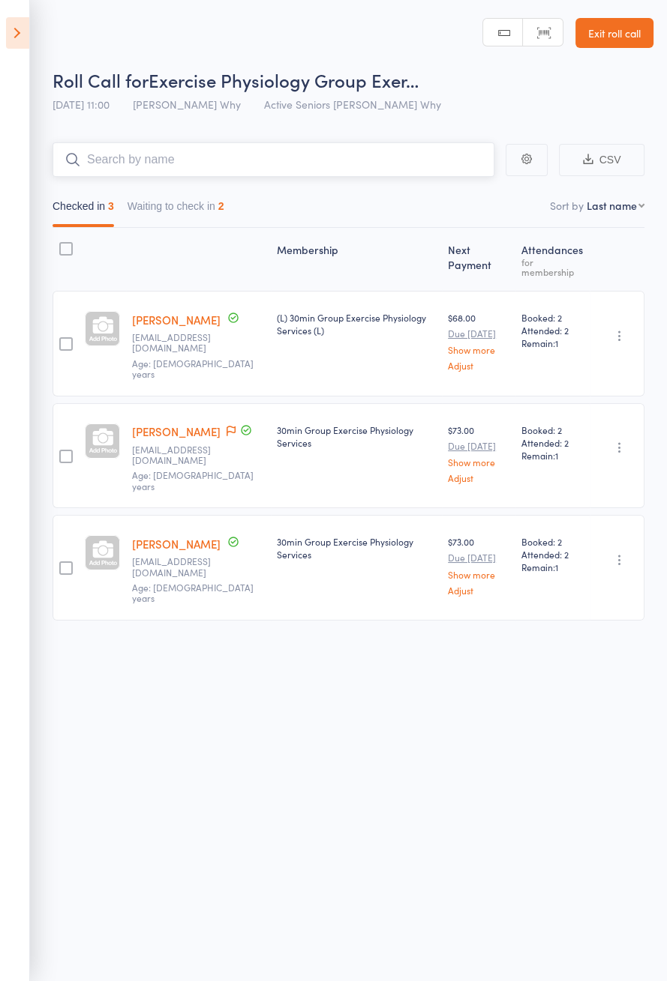
click at [210, 226] on button "Waiting to check in 2" at bounding box center [175, 210] width 97 height 34
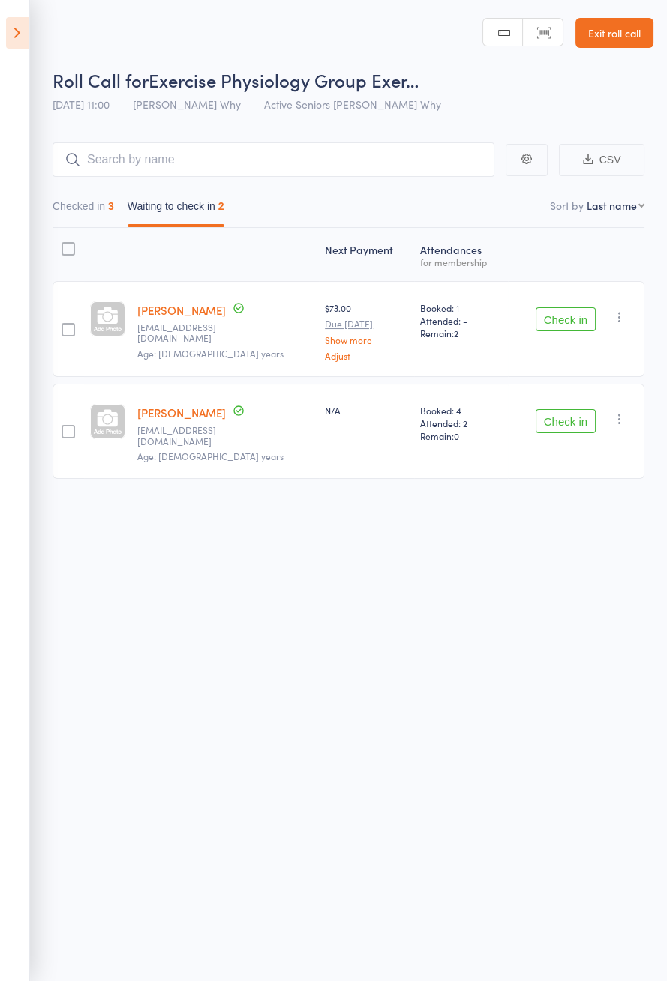
click at [574, 316] on button "Check in" at bounding box center [565, 319] width 60 height 24
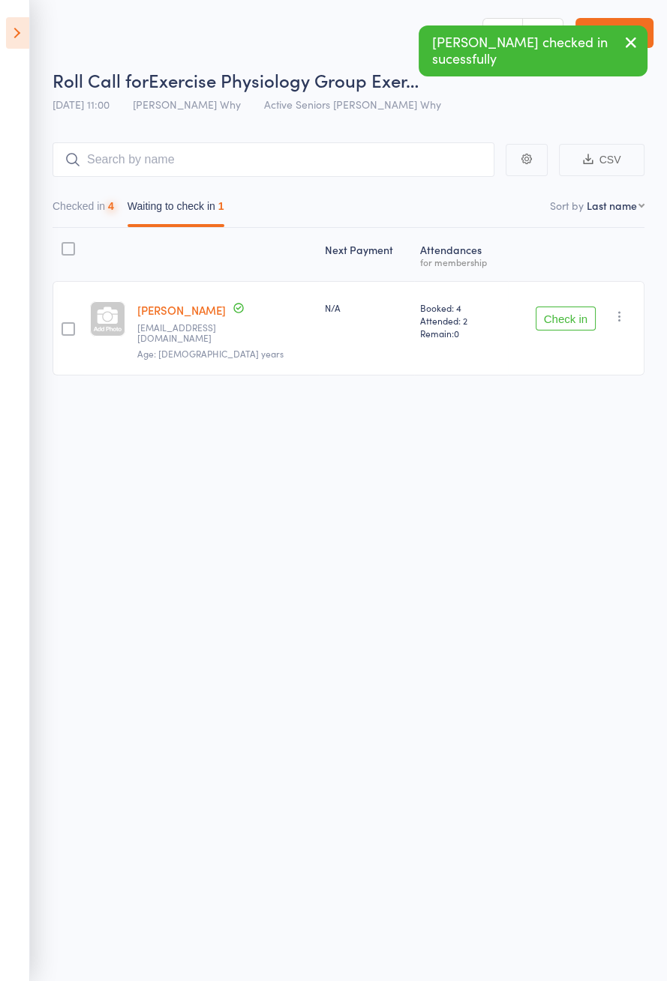
click at [574, 313] on button "Check in" at bounding box center [565, 319] width 60 height 24
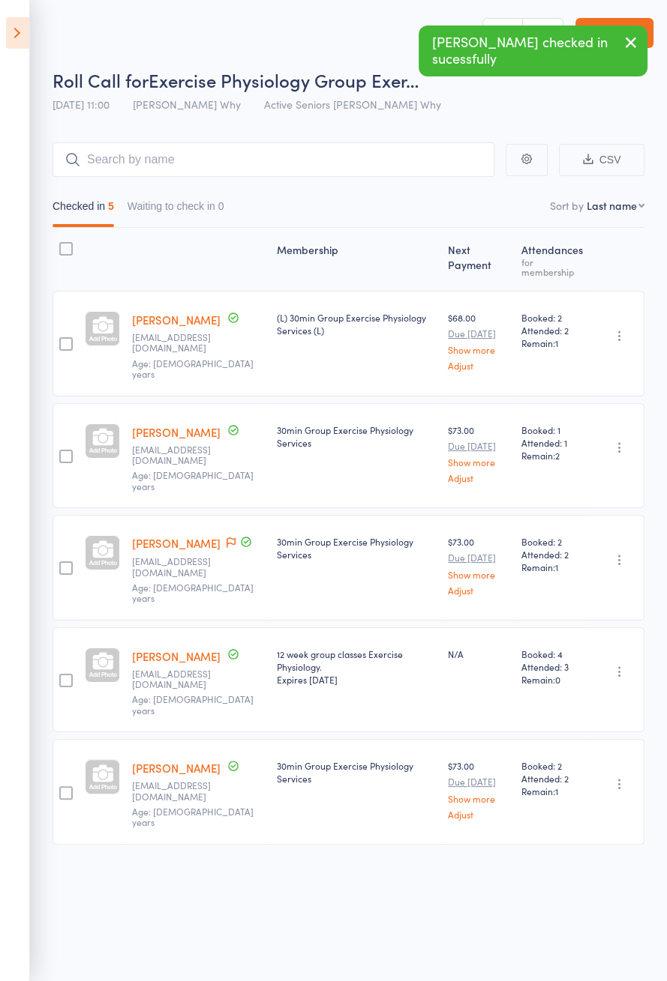
click at [157, 428] on link "[PERSON_NAME]" at bounding box center [176, 432] width 88 height 16
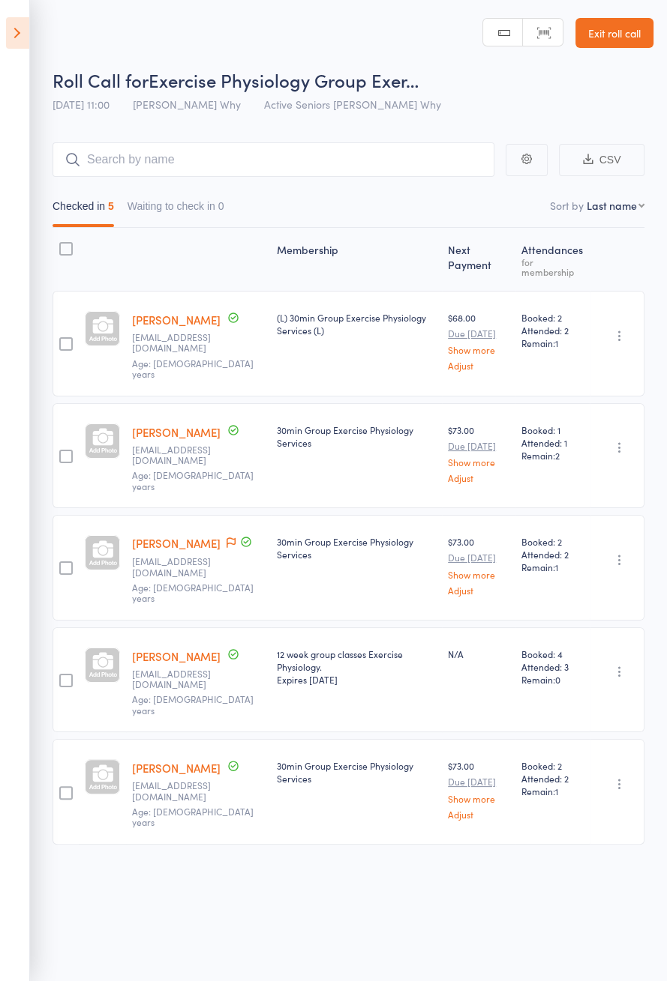
click at [7, 39] on icon at bounding box center [17, 32] width 23 height 31
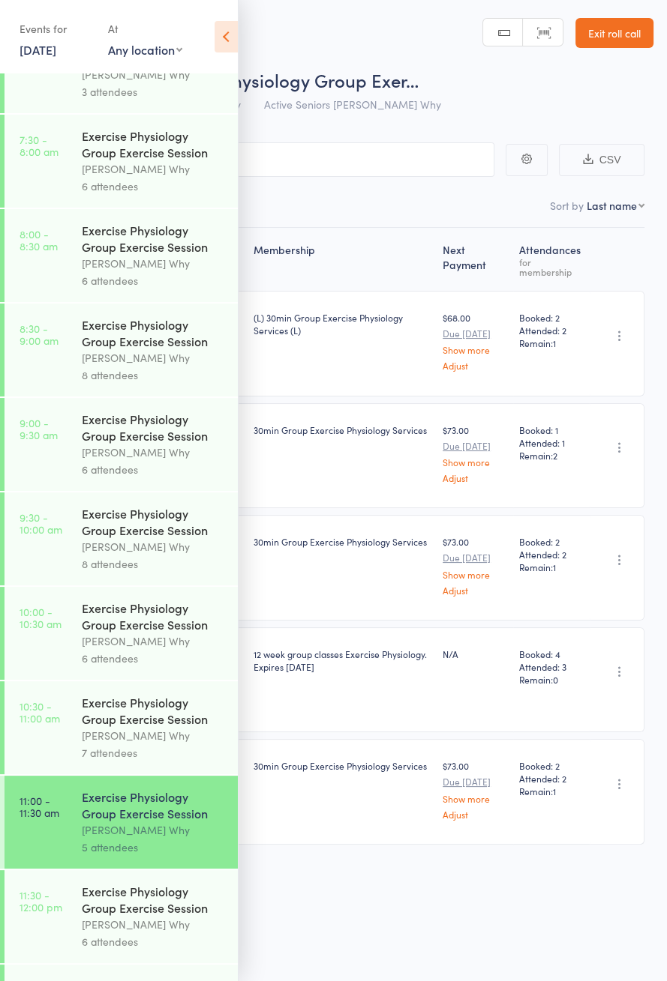
scroll to position [721, 0]
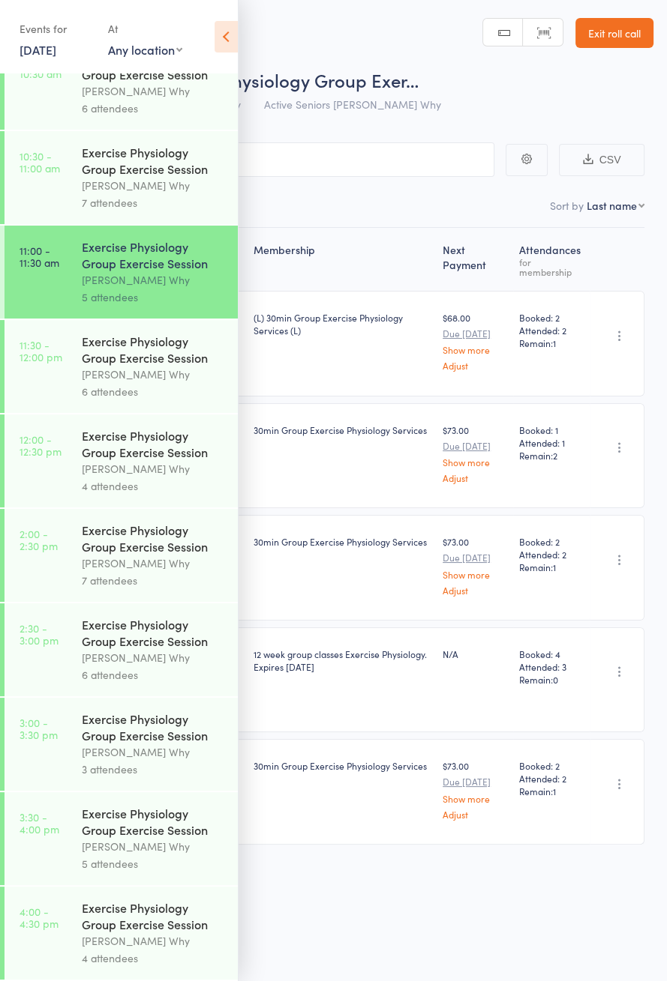
click at [160, 349] on div "Exercise Physiology Group Exercise Session" at bounding box center [153, 349] width 143 height 33
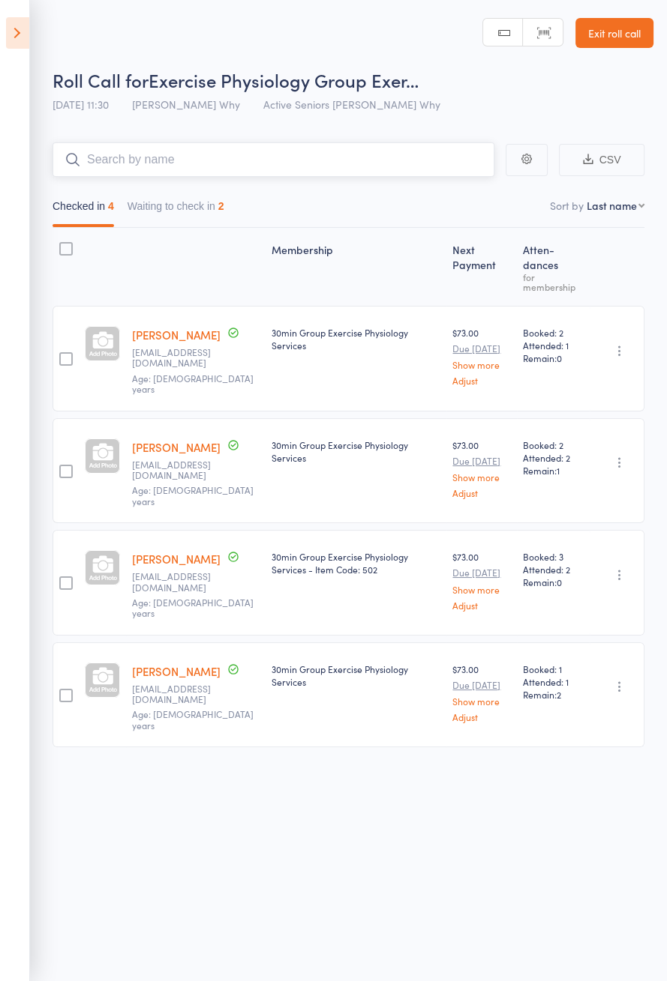
click at [213, 203] on button "Waiting to check in 2" at bounding box center [175, 210] width 97 height 34
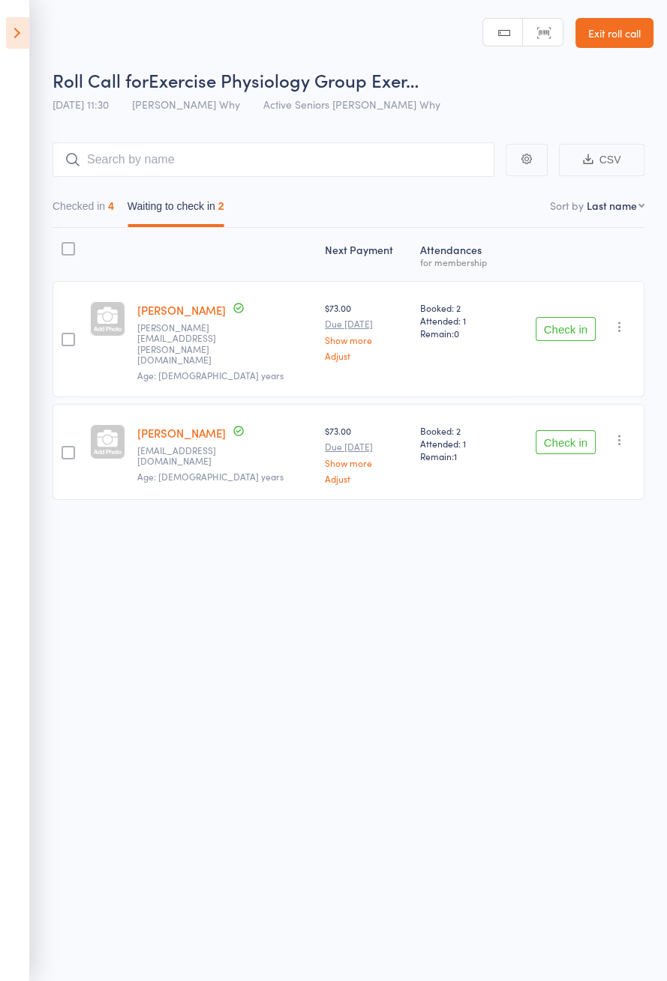
click at [581, 430] on button "Check in" at bounding box center [565, 442] width 60 height 24
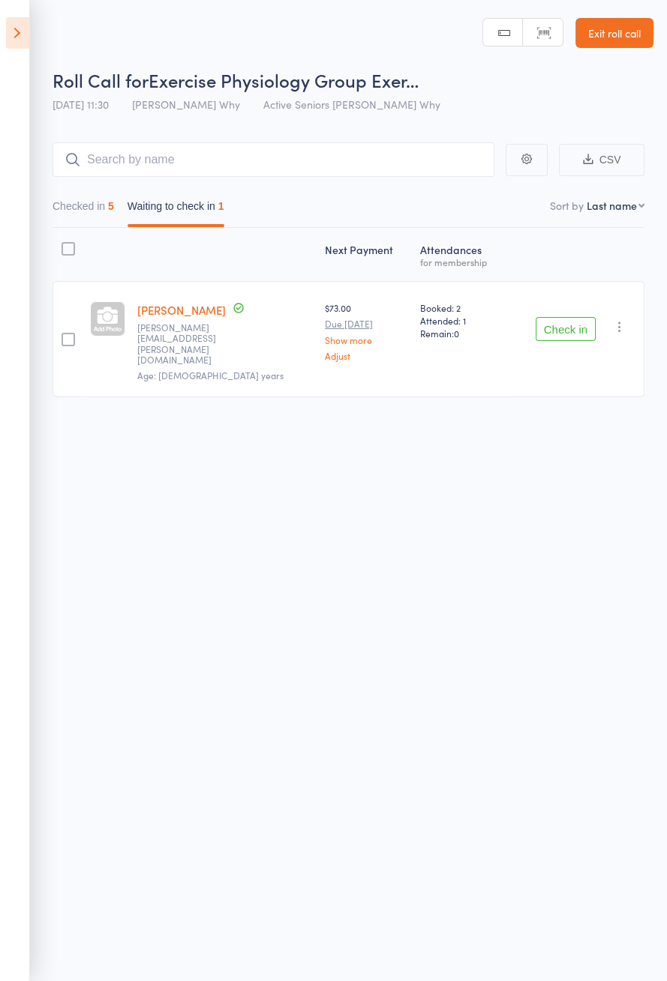
click at [559, 323] on button "Check in" at bounding box center [565, 329] width 60 height 24
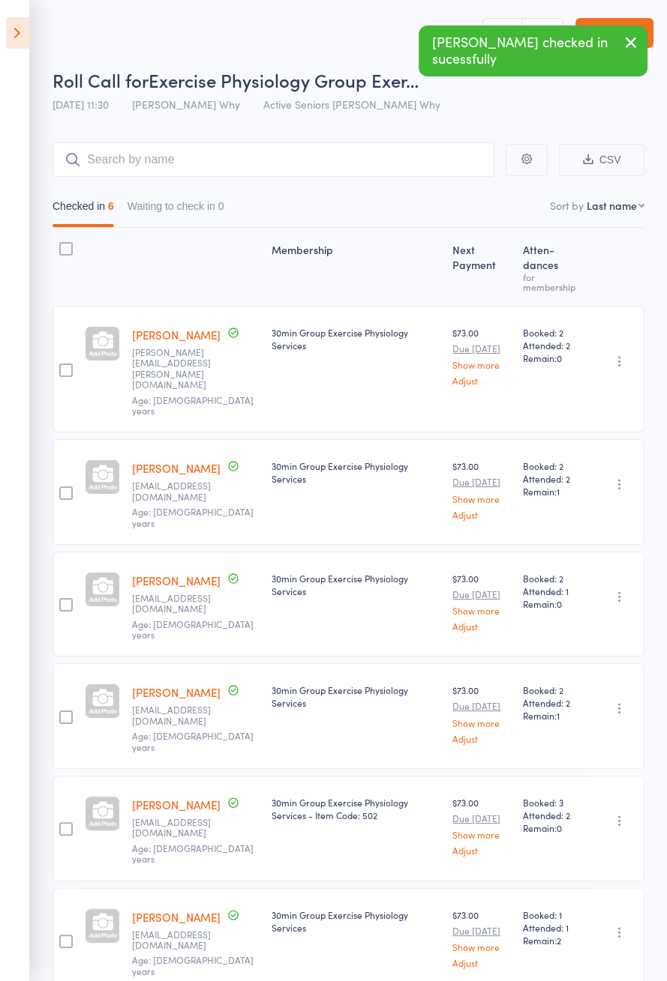
click at [10, 34] on icon at bounding box center [17, 32] width 23 height 31
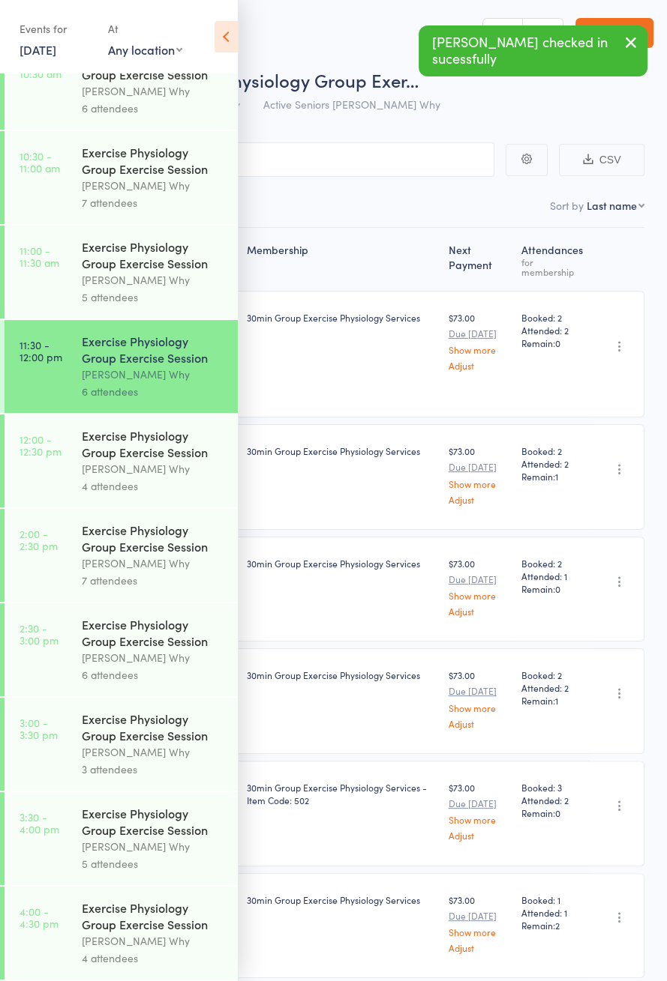
scroll to position [652, 0]
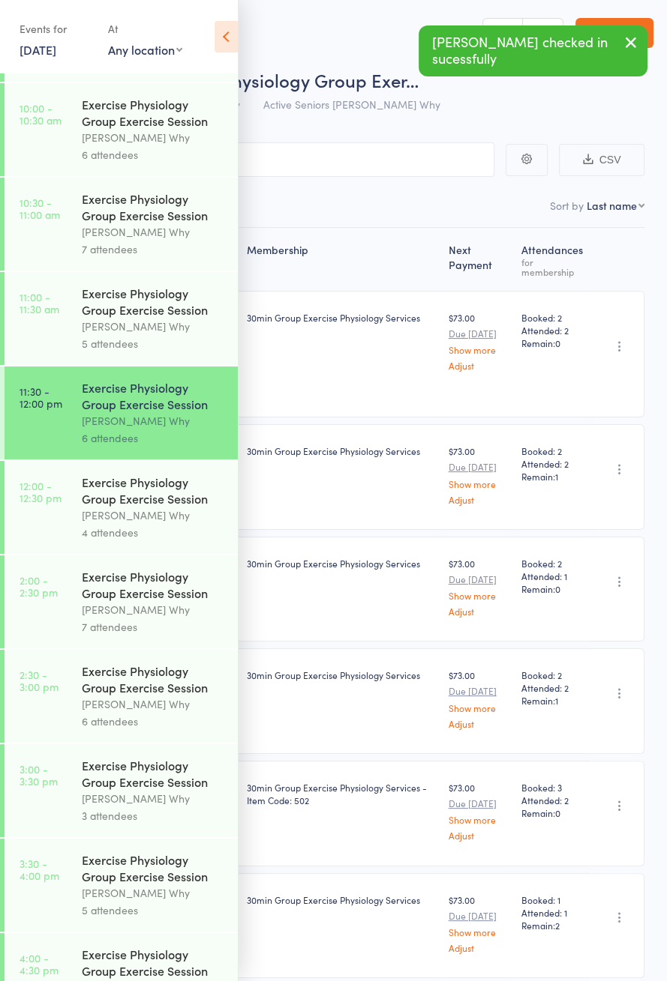
click at [53, 538] on link "12:00 - 12:30 pm Exercise Physiology Group Exercise Session [PERSON_NAME] Why 4…" at bounding box center [120, 507] width 233 height 93
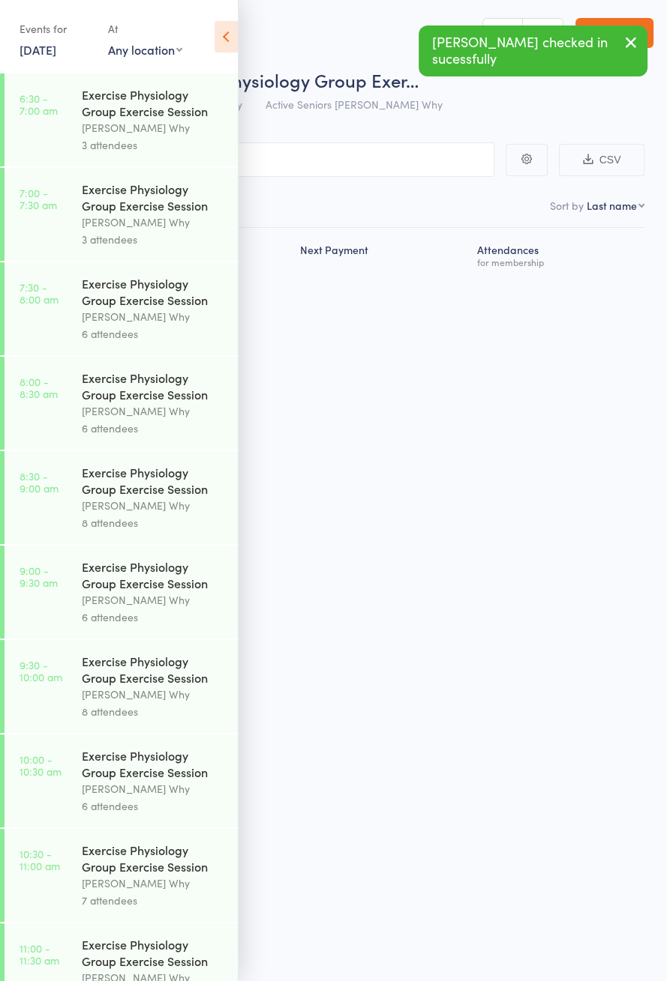
click at [219, 44] on icon at bounding box center [225, 36] width 23 height 31
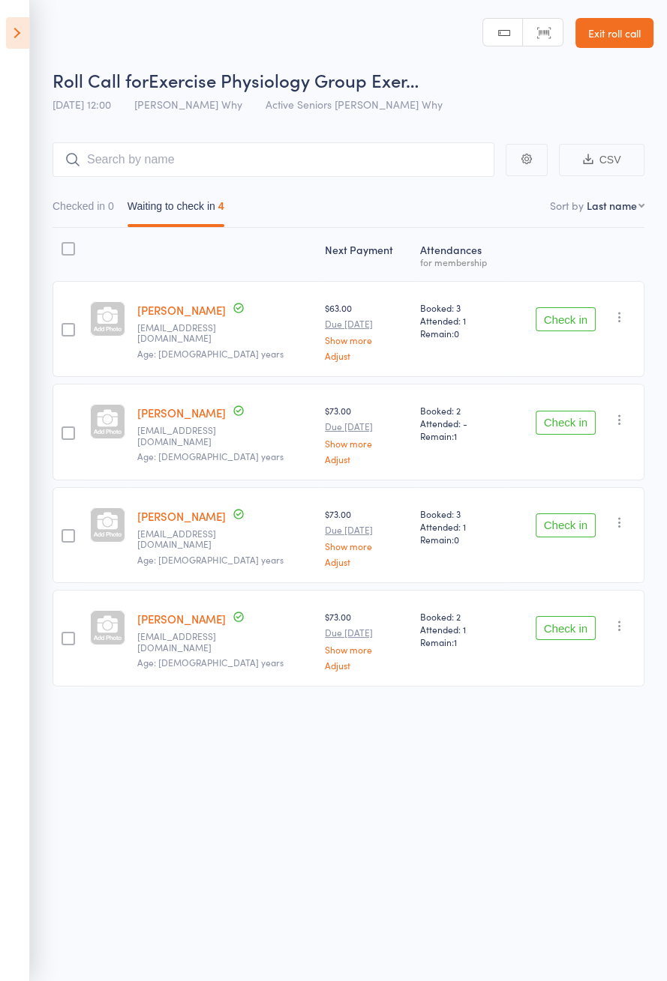
click at [21, 32] on icon at bounding box center [17, 32] width 23 height 31
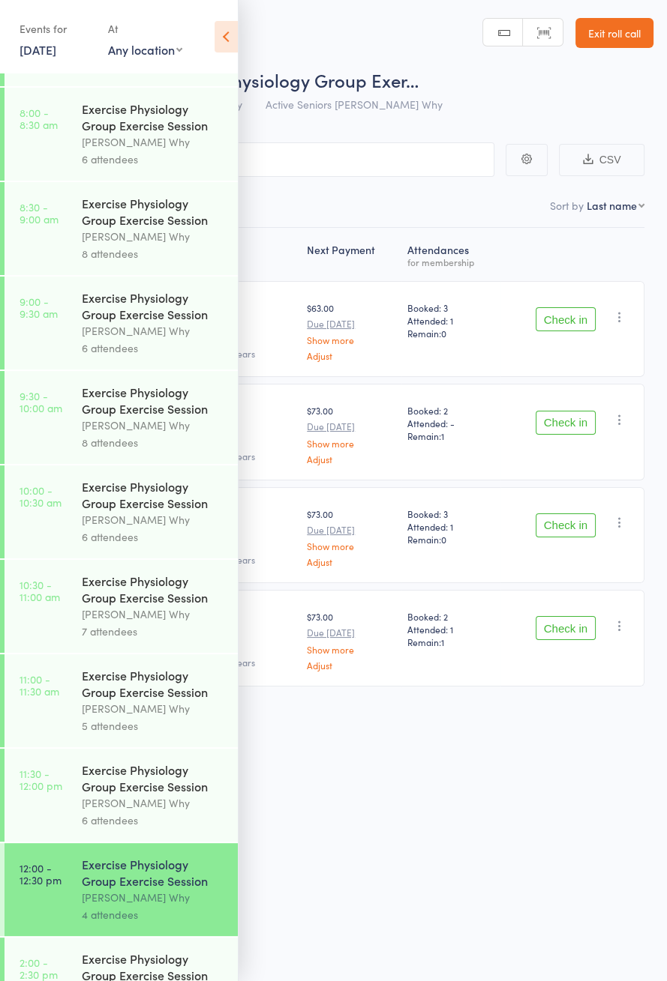
scroll to position [652, 0]
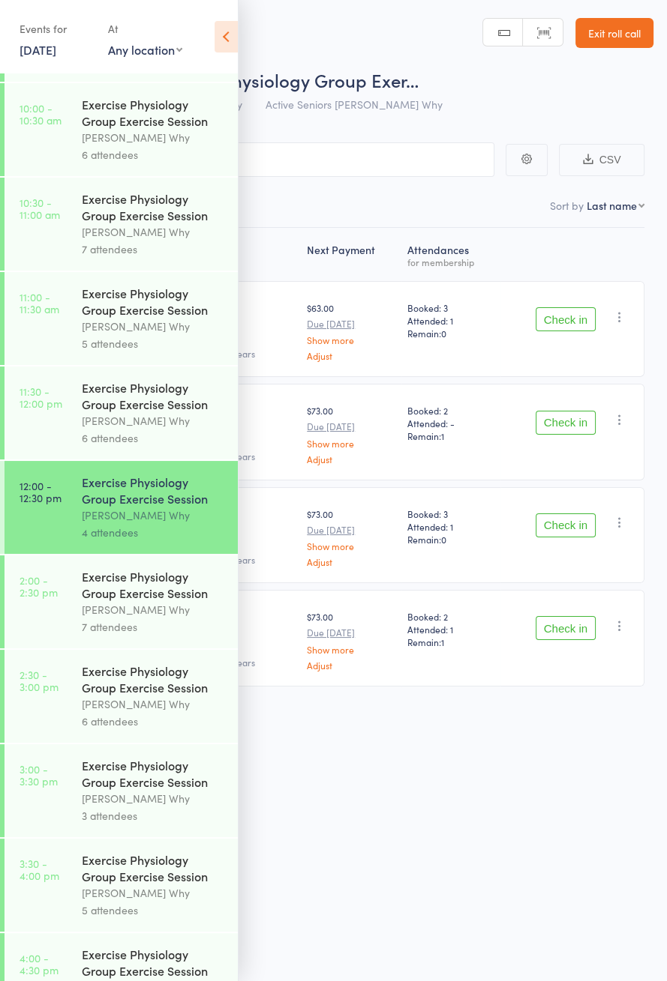
click at [138, 430] on div "[PERSON_NAME] Why" at bounding box center [153, 420] width 143 height 17
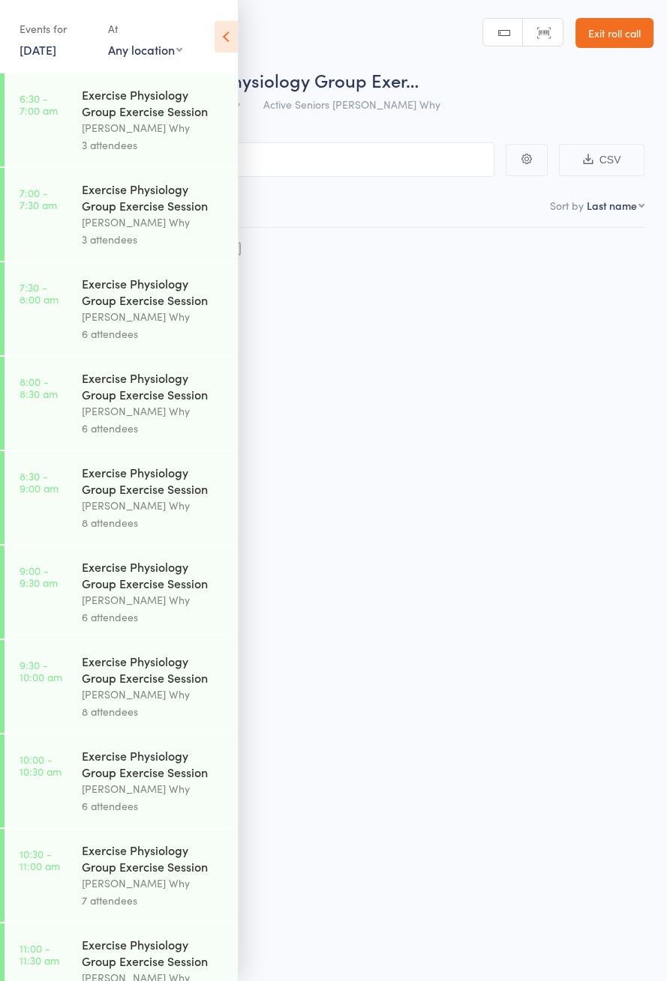
click at [226, 35] on icon at bounding box center [225, 36] width 23 height 31
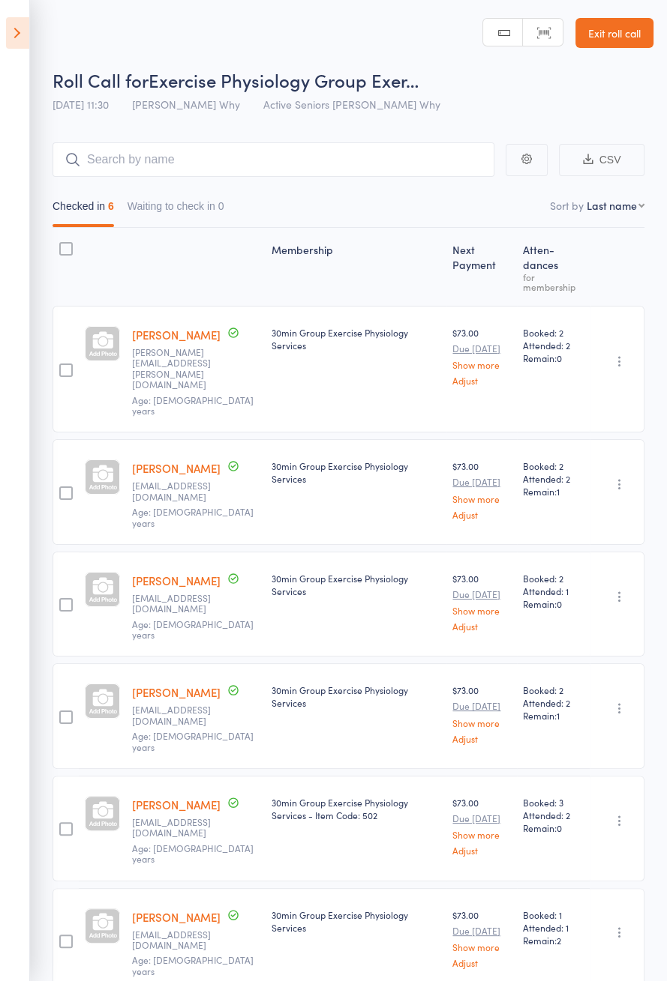
click at [17, 31] on icon at bounding box center [17, 32] width 23 height 31
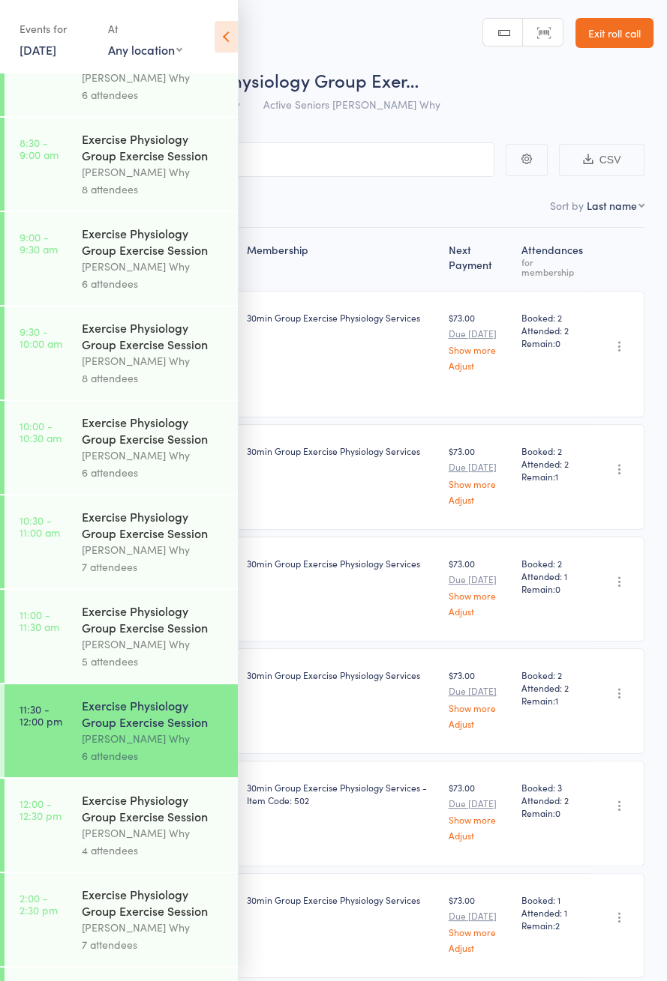
scroll to position [652, 0]
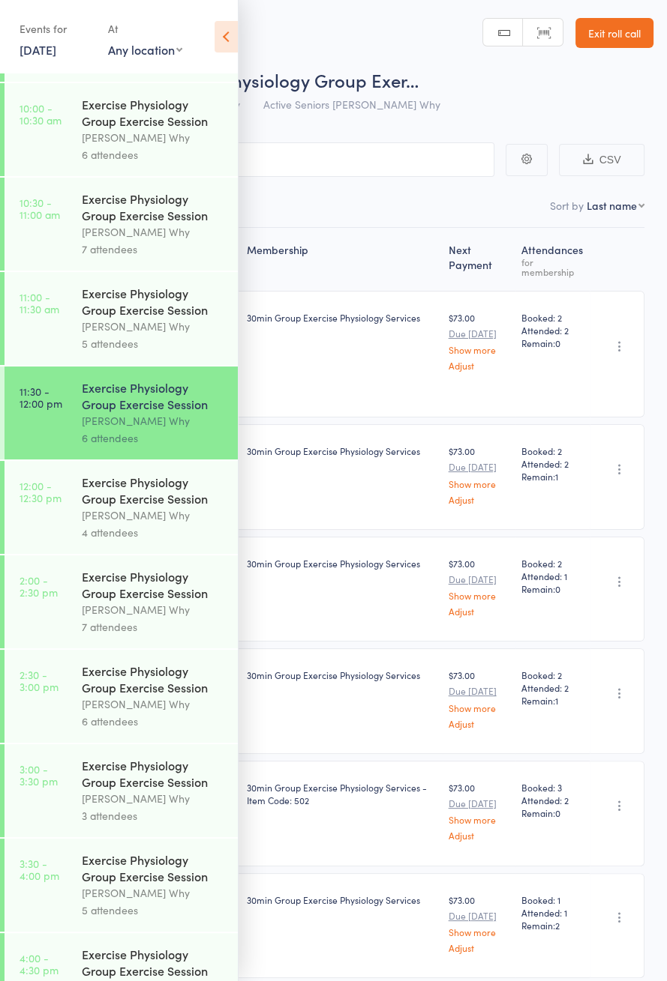
click at [73, 531] on link "12:00 - 12:30 pm Exercise Physiology Group Exercise Session [PERSON_NAME] Why 4…" at bounding box center [120, 507] width 233 height 93
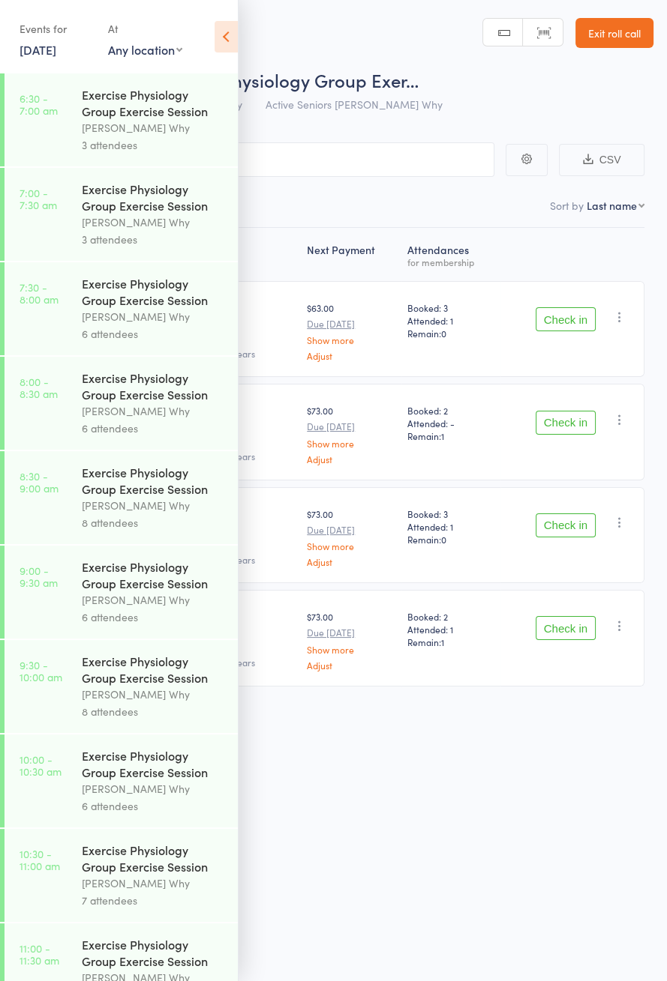
click at [229, 31] on icon at bounding box center [225, 36] width 23 height 31
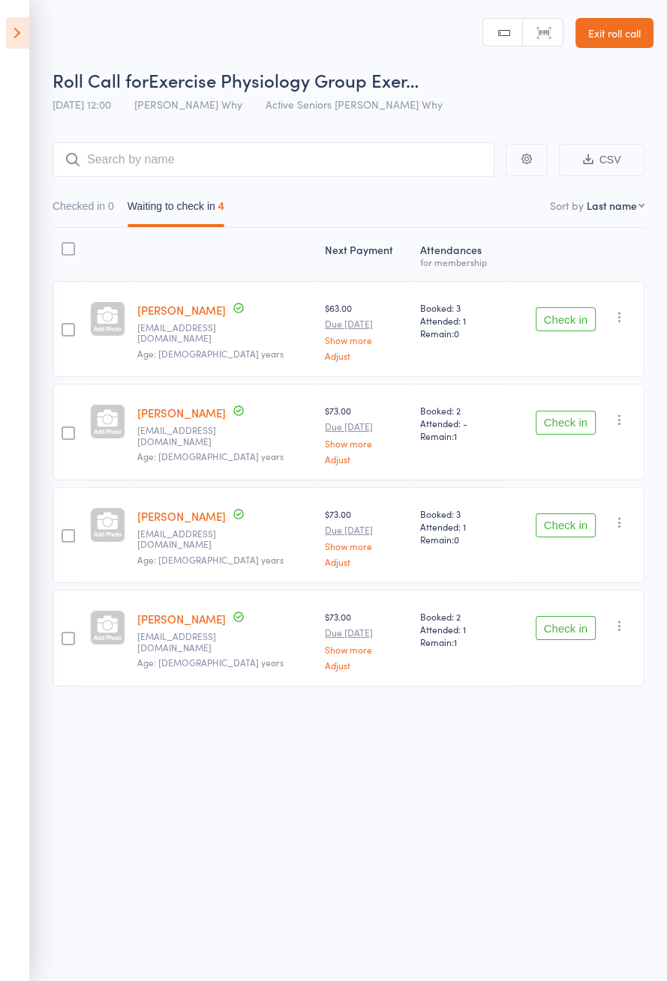
click at [586, 318] on button "Check in" at bounding box center [565, 319] width 60 height 24
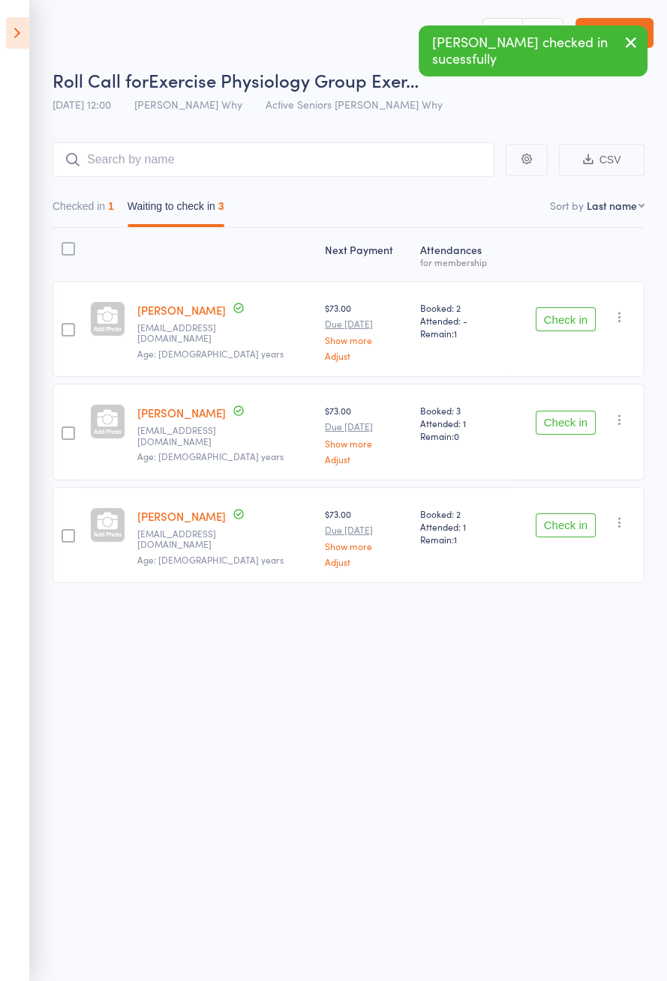
click at [578, 411] on button "Check in" at bounding box center [565, 423] width 60 height 24
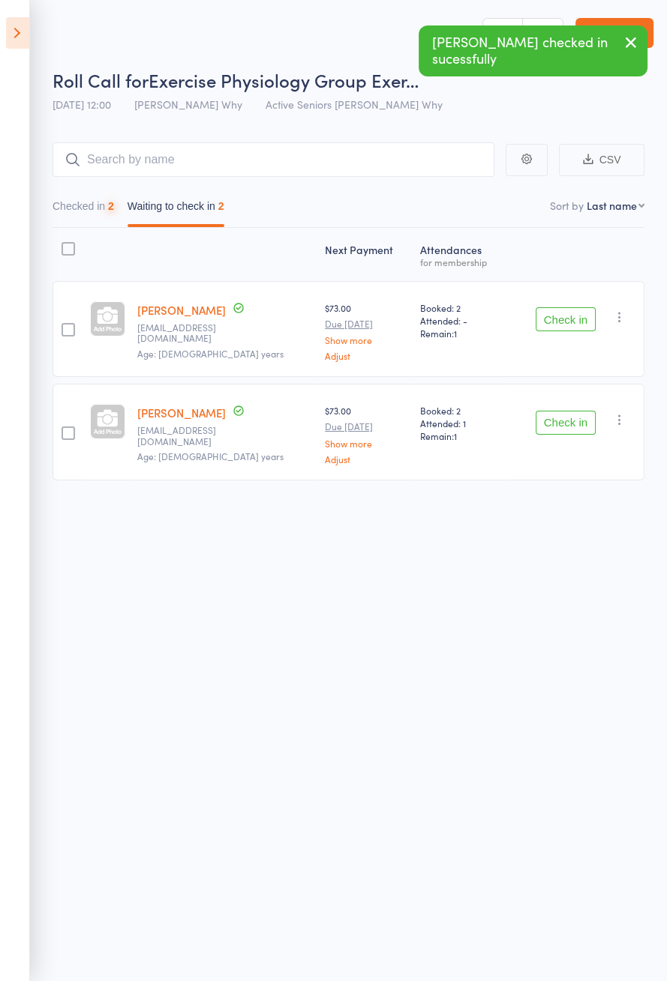
click at [571, 424] on button "Check in" at bounding box center [565, 423] width 60 height 24
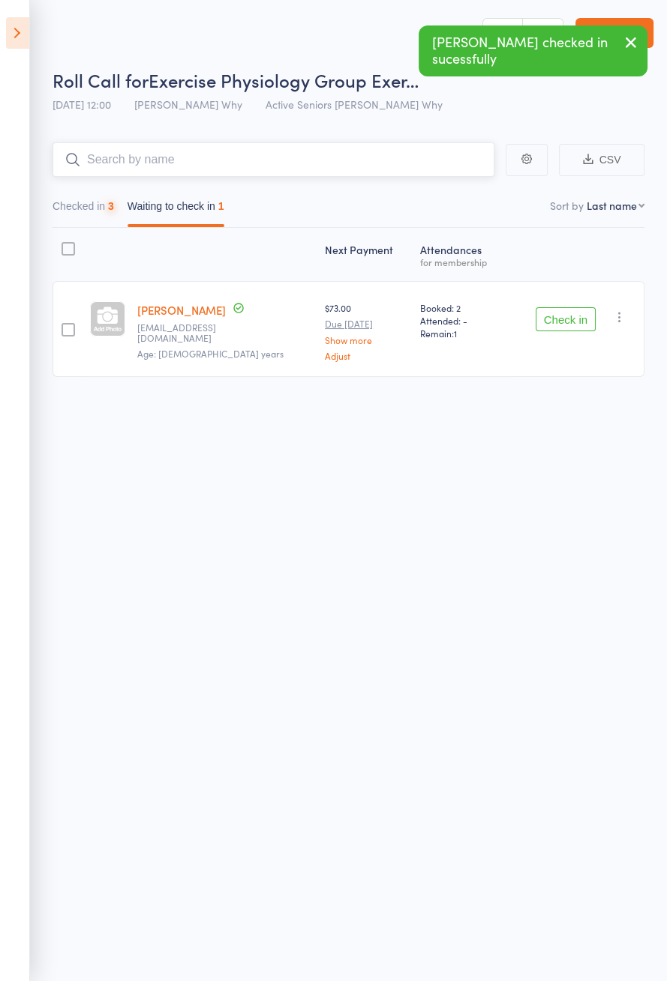
click at [263, 162] on input "search" at bounding box center [273, 159] width 442 height 34
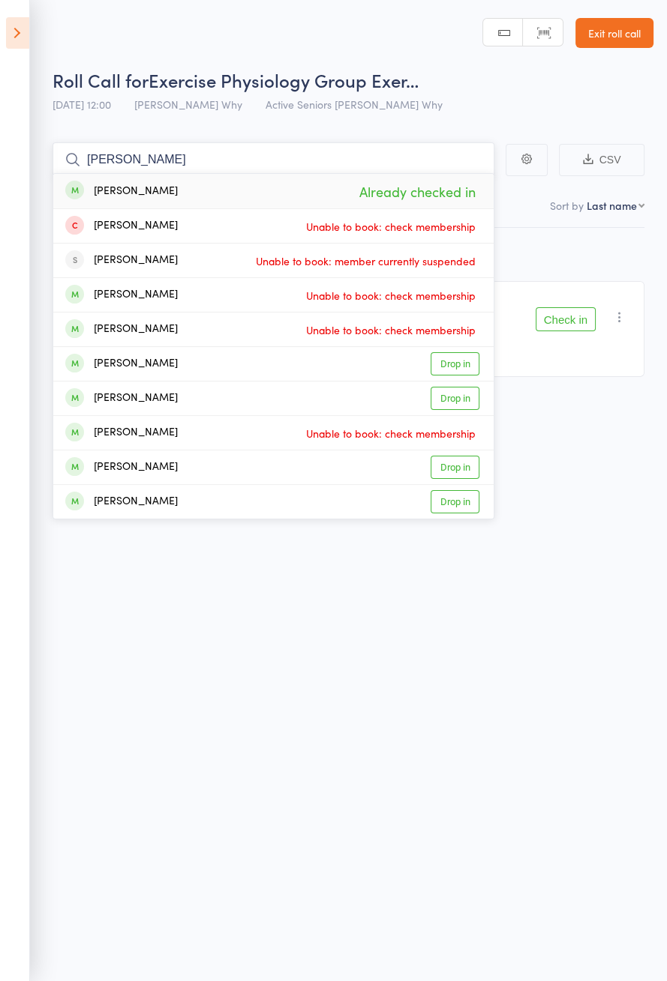
type input "[PERSON_NAME]"
click at [261, 577] on div "Roll Call for Exercise Physiology Group Exer… [DATE] 12:00 [PERSON_NAME] Why Ac…" at bounding box center [333, 490] width 667 height 981
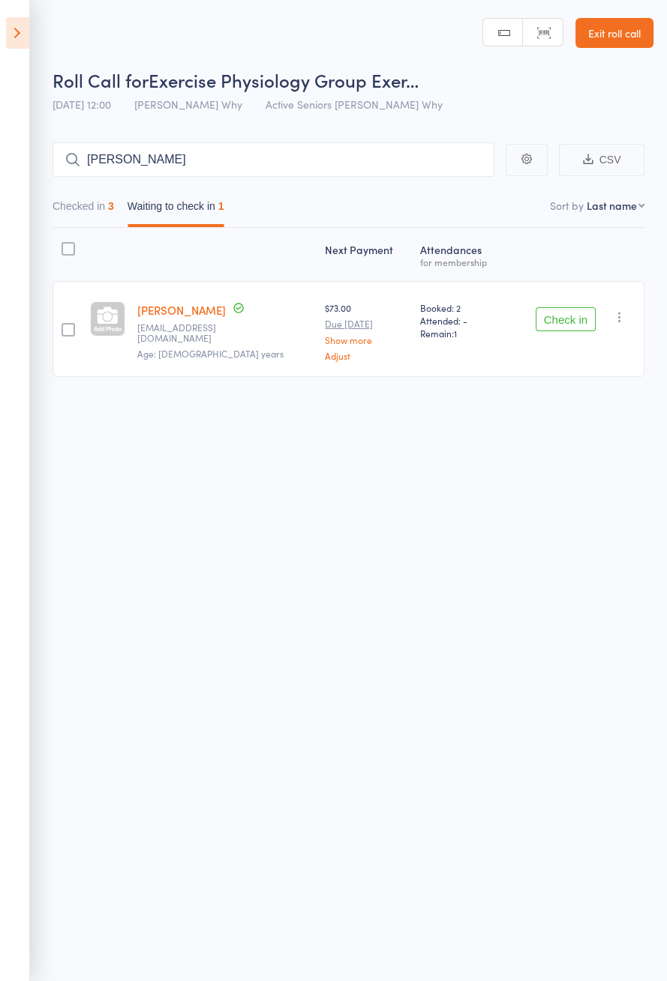
click at [6, 36] on icon at bounding box center [17, 32] width 23 height 31
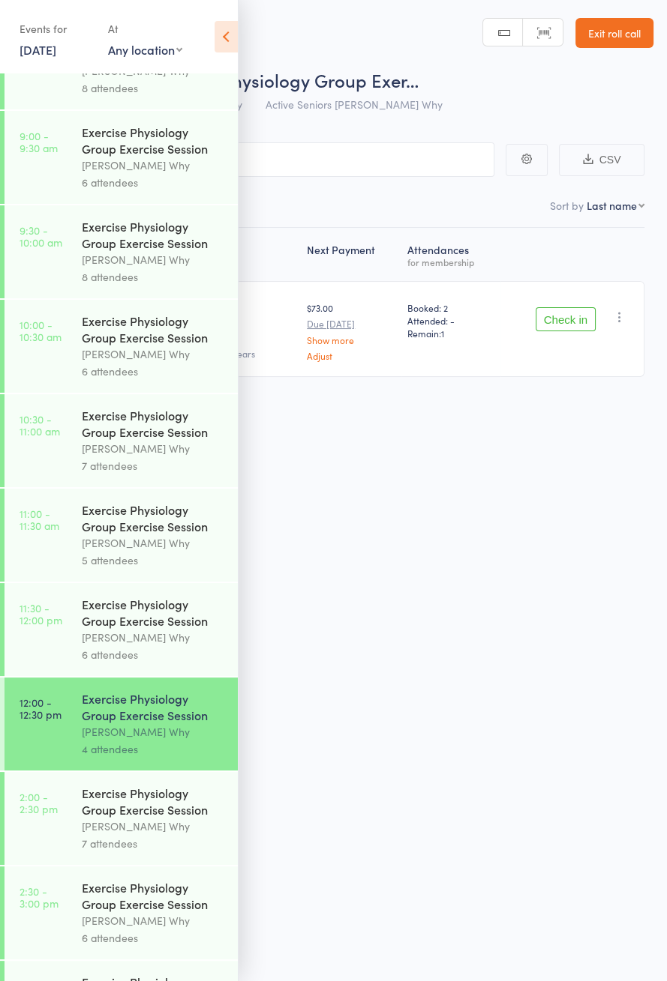
scroll to position [652, 0]
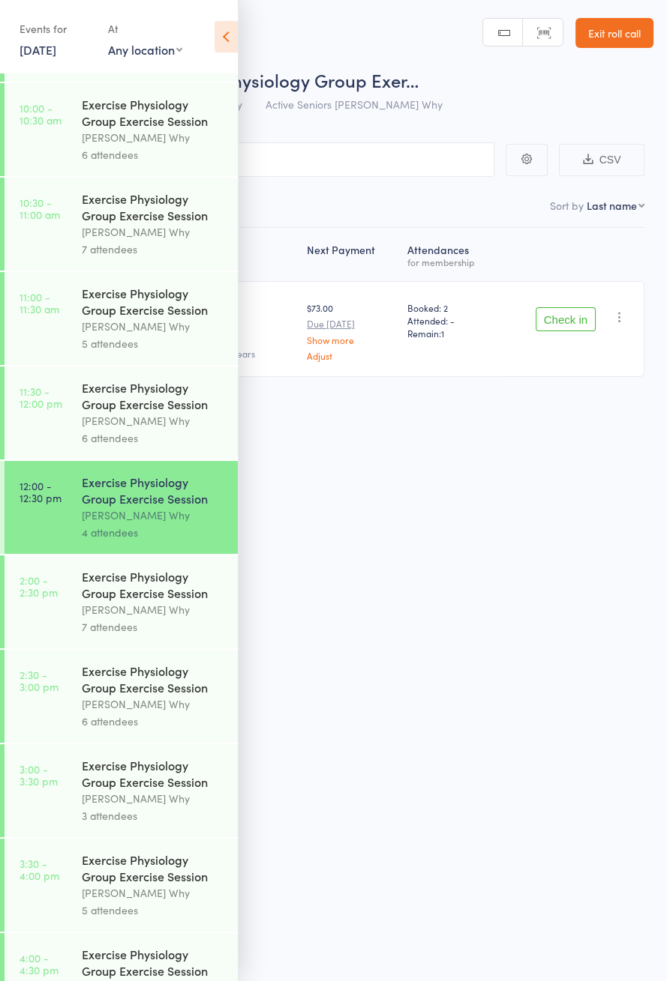
click at [136, 619] on div "[PERSON_NAME] Why" at bounding box center [153, 609] width 143 height 17
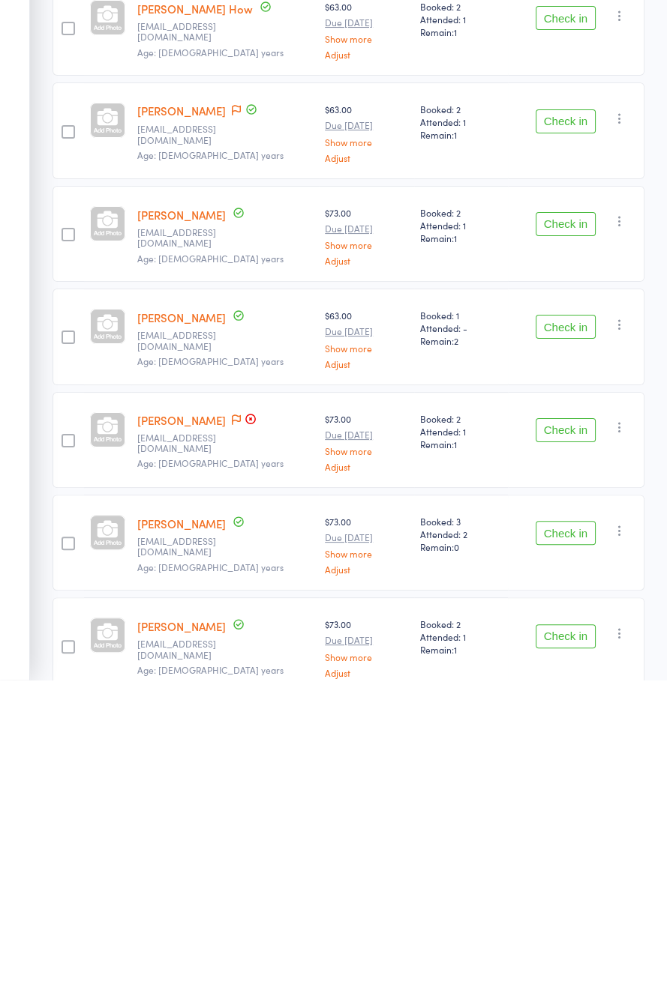
scroll to position [3, 0]
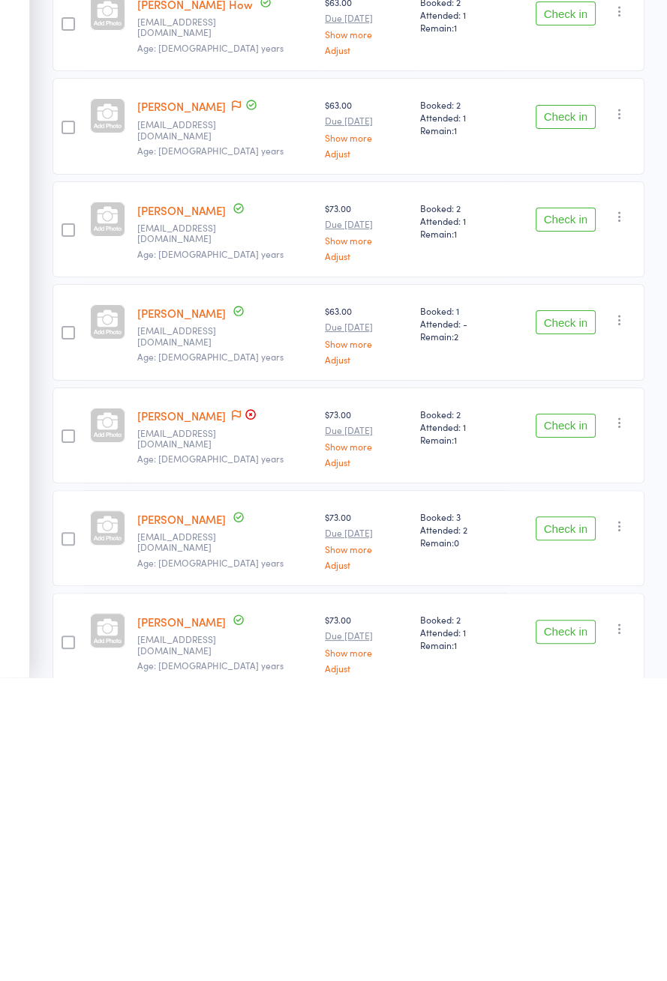
click at [166, 719] on link "[PERSON_NAME]" at bounding box center [181, 719] width 88 height 16
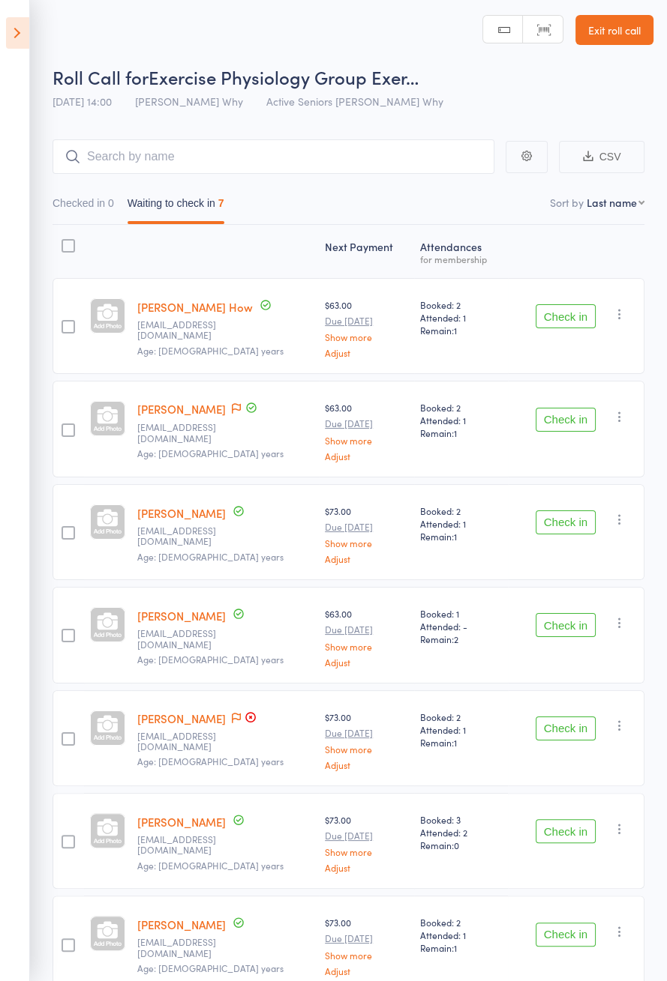
click at [21, 39] on icon at bounding box center [17, 32] width 23 height 31
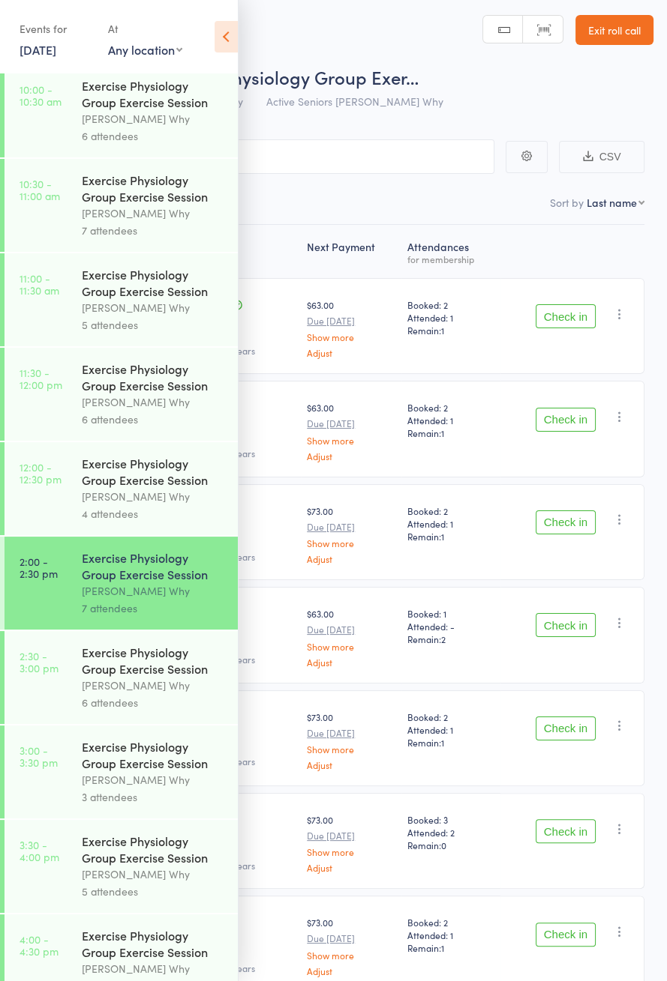
scroll to position [721, 0]
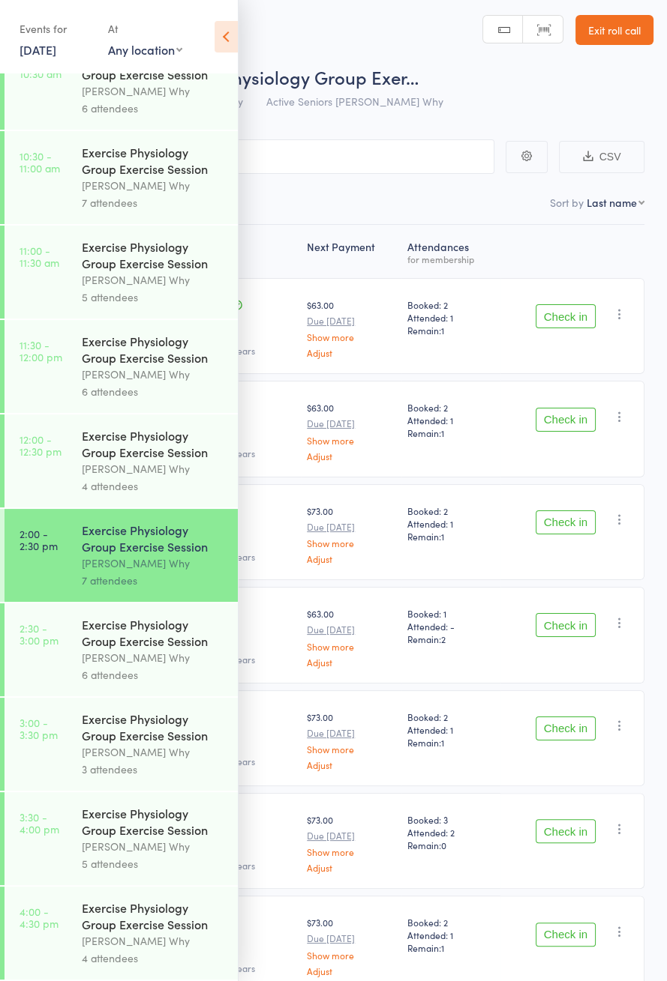
click at [94, 468] on div "[PERSON_NAME] Why" at bounding box center [153, 468] width 143 height 17
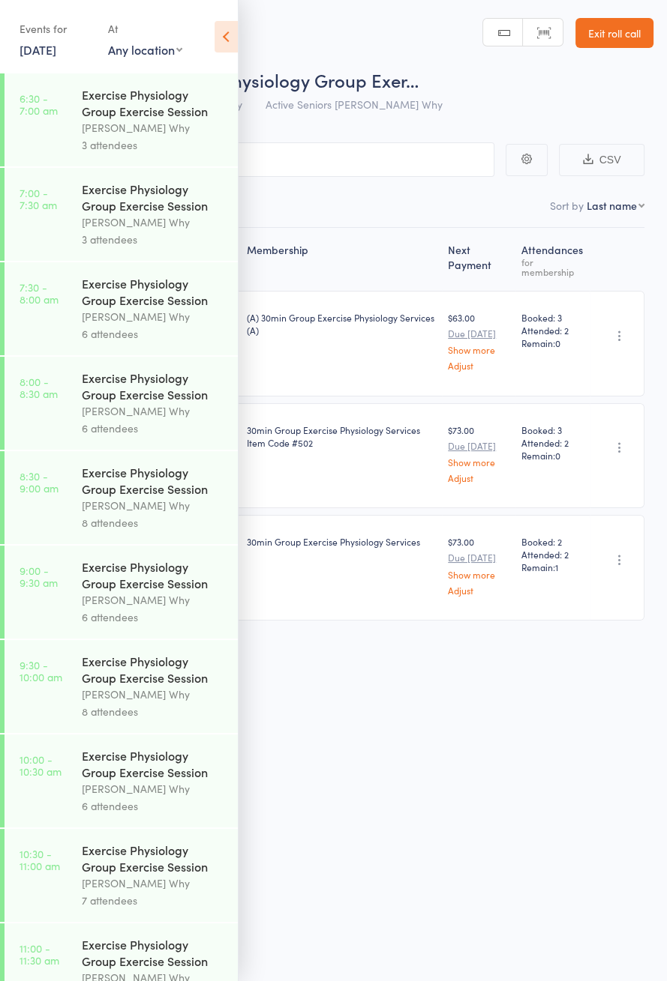
click at [229, 37] on icon at bounding box center [225, 36] width 23 height 31
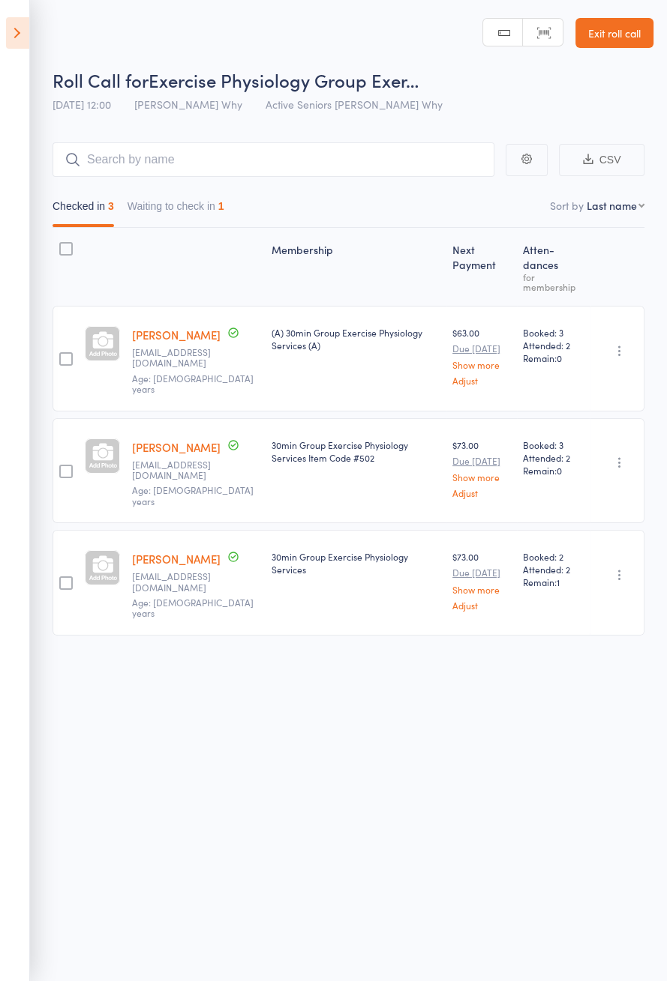
click at [205, 209] on button "Waiting to check in 1" at bounding box center [175, 210] width 97 height 34
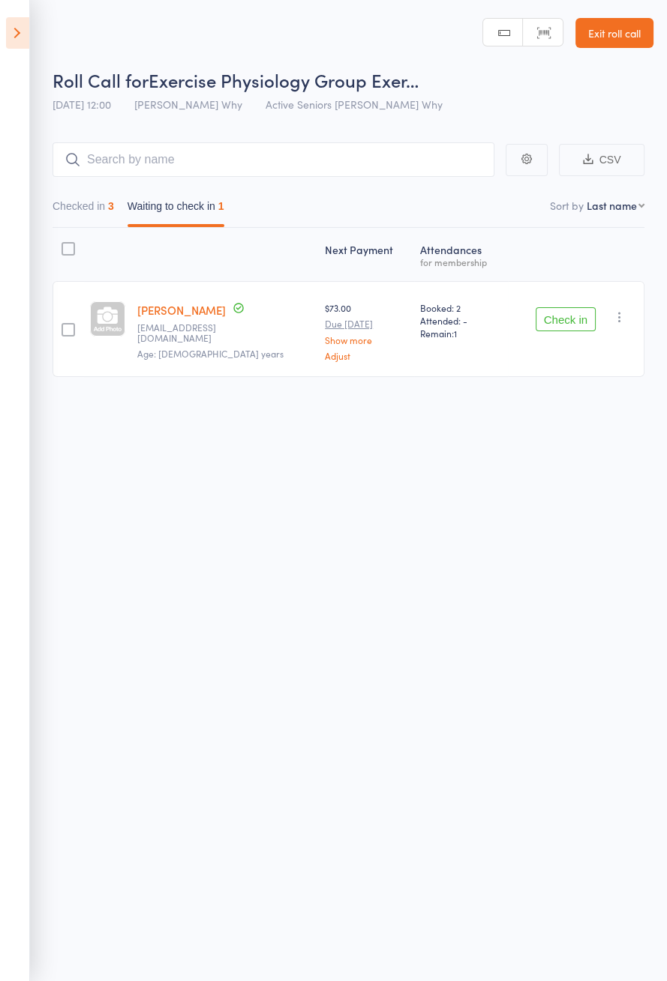
click at [549, 324] on button "Check in" at bounding box center [565, 319] width 60 height 24
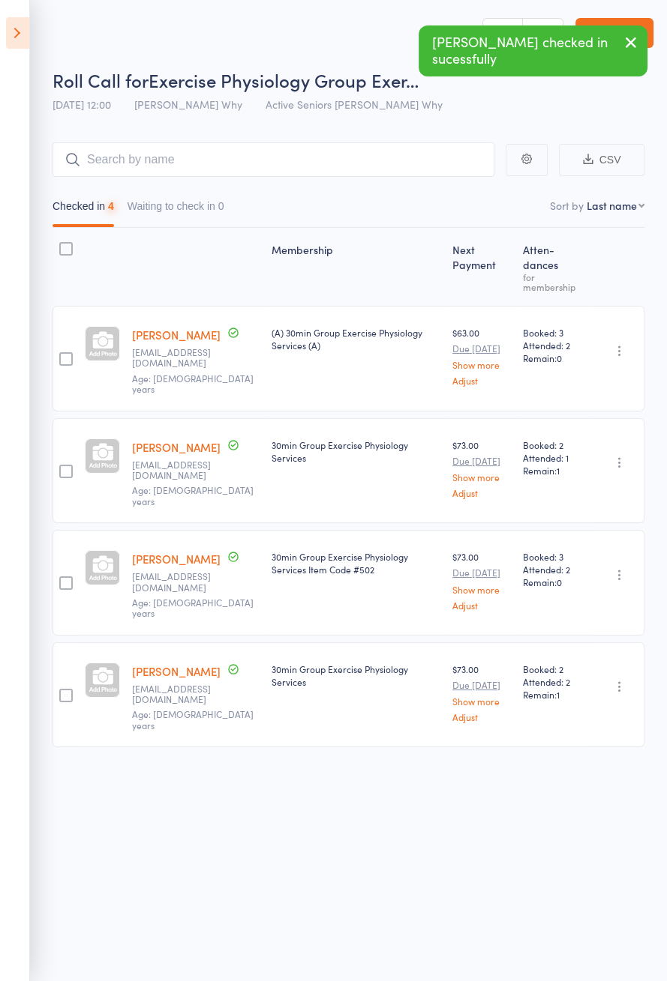
click at [24, 38] on icon at bounding box center [17, 32] width 23 height 31
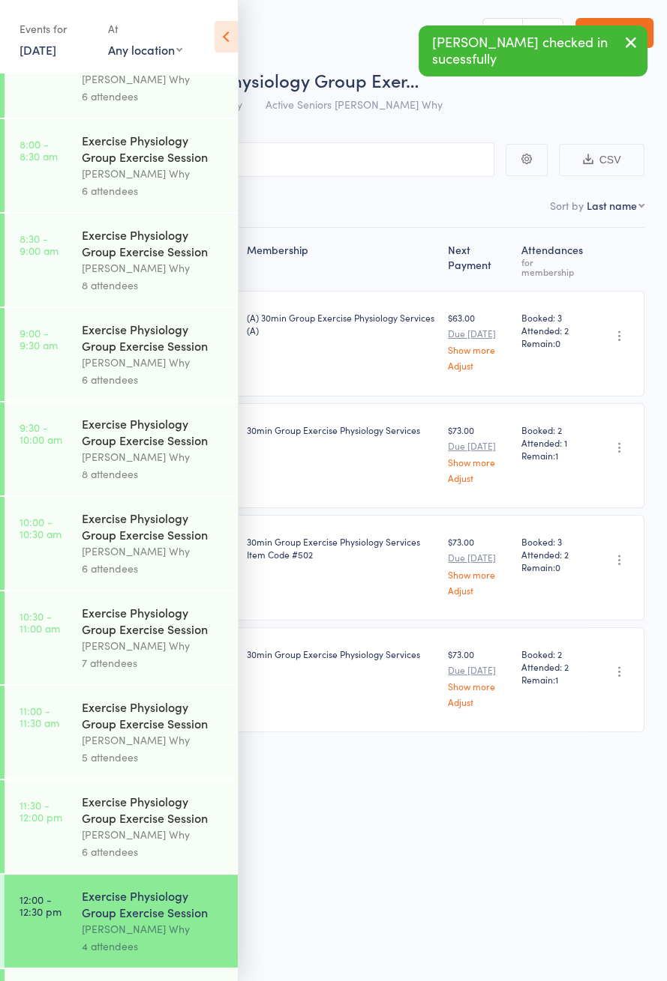
scroll to position [721, 0]
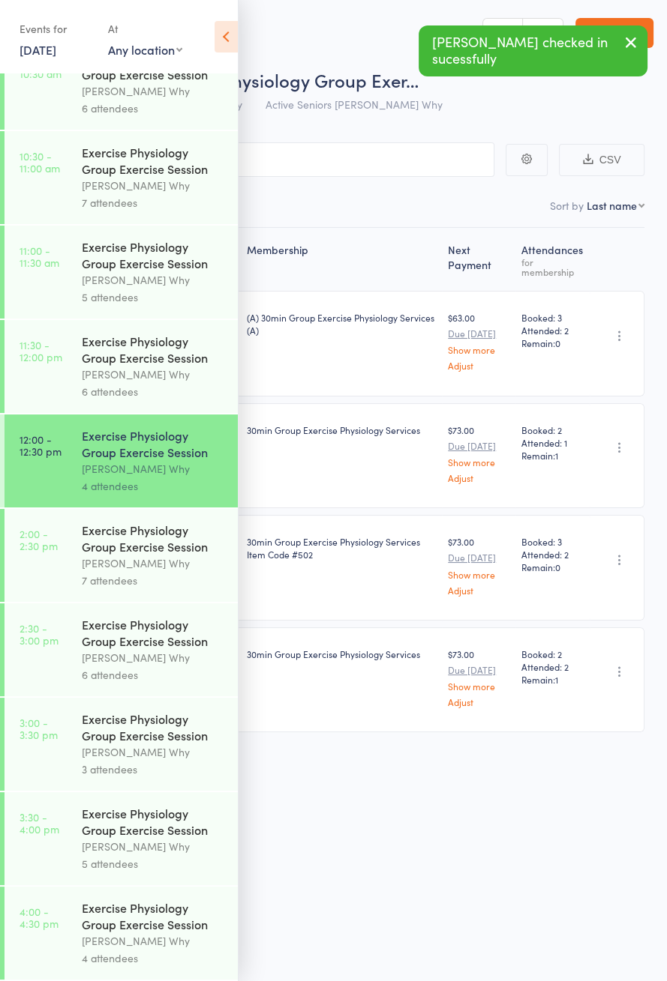
click at [141, 587] on div "Exercise Physiology Group Exercise Session [PERSON_NAME] Why 7 attendees" at bounding box center [160, 555] width 156 height 93
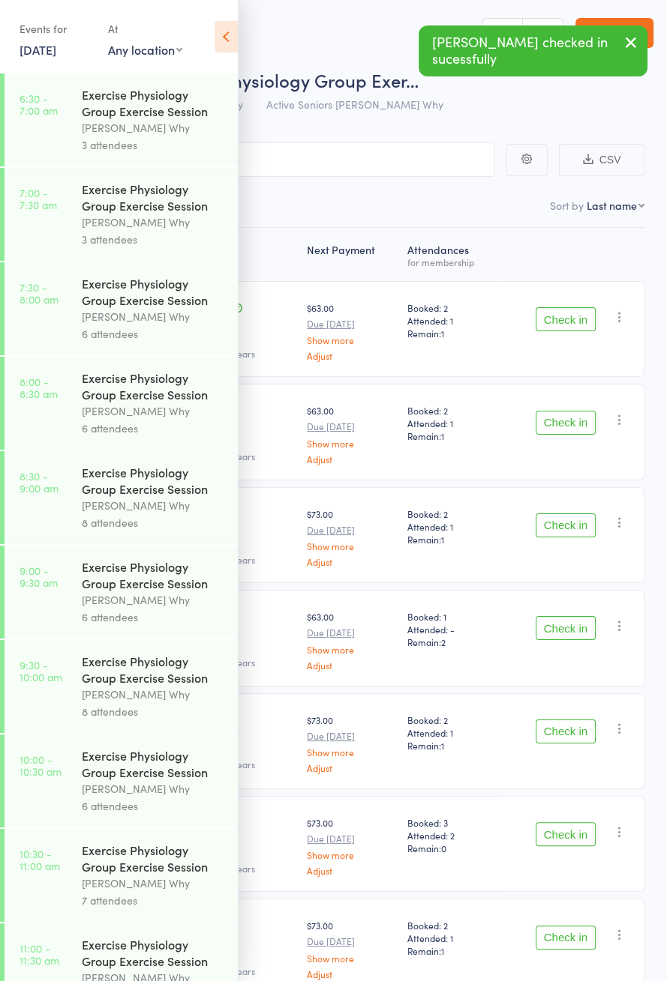
click at [217, 39] on icon at bounding box center [225, 36] width 23 height 31
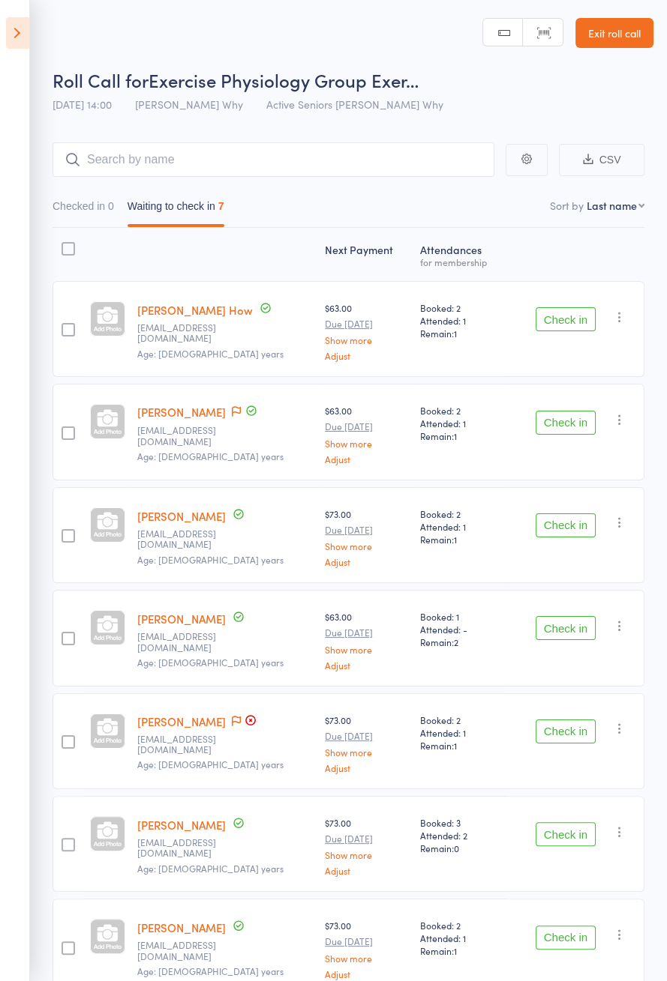
scroll to position [3, 0]
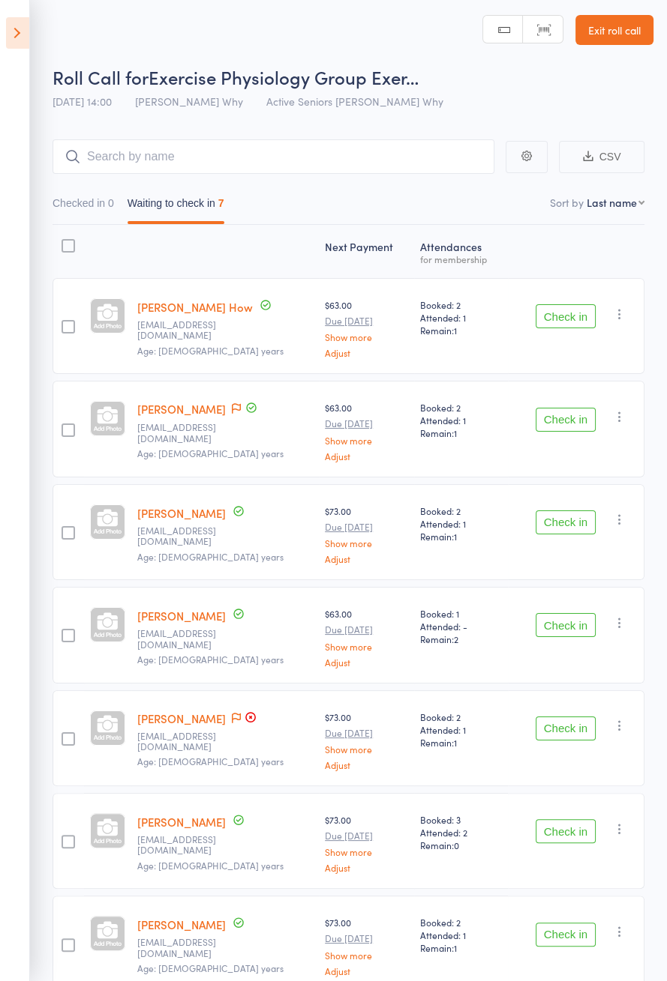
click at [23, 38] on icon at bounding box center [17, 32] width 23 height 31
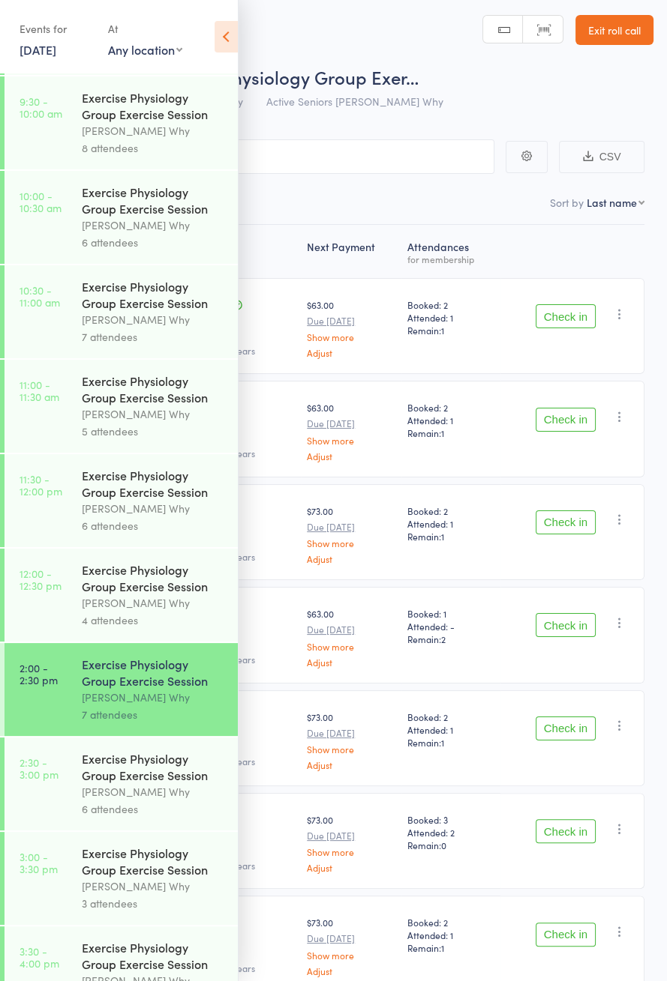
scroll to position [652, 0]
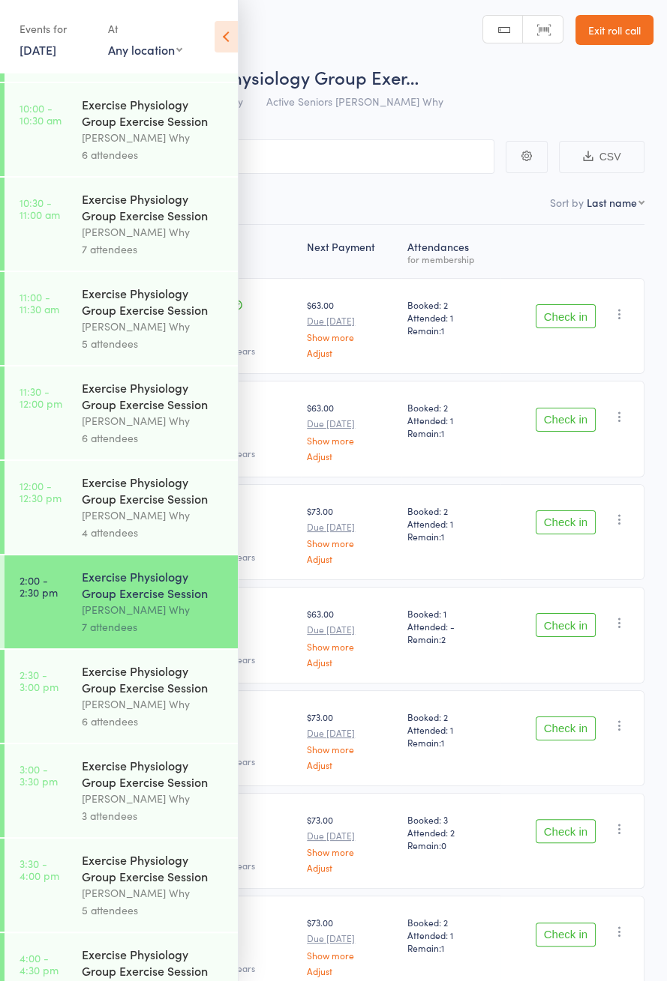
click at [158, 696] on div "Exercise Physiology Group Exercise Session" at bounding box center [153, 679] width 143 height 33
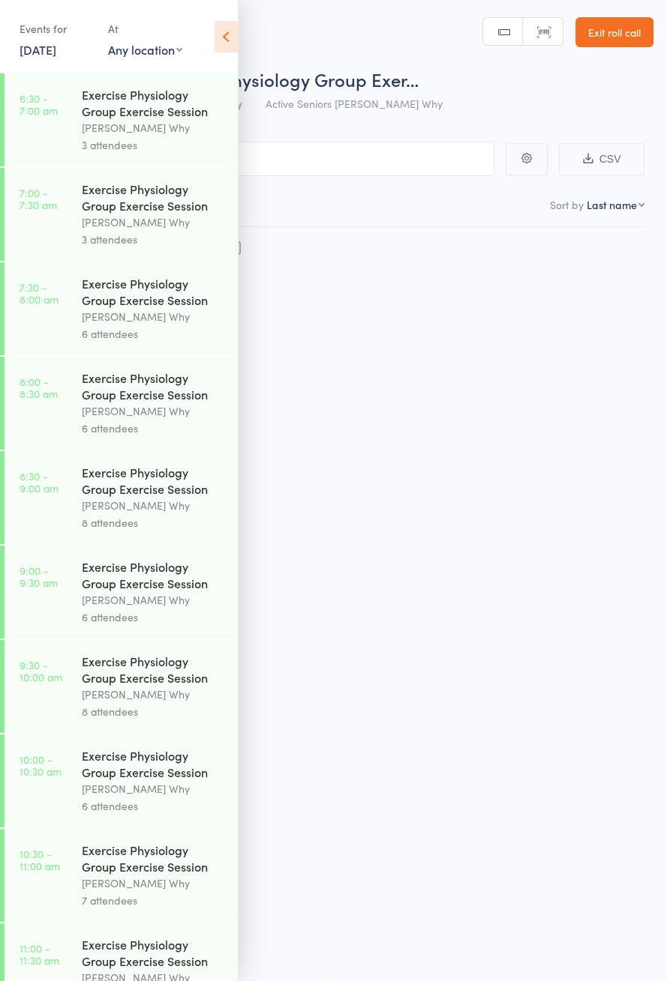
click at [228, 31] on icon at bounding box center [225, 36] width 23 height 31
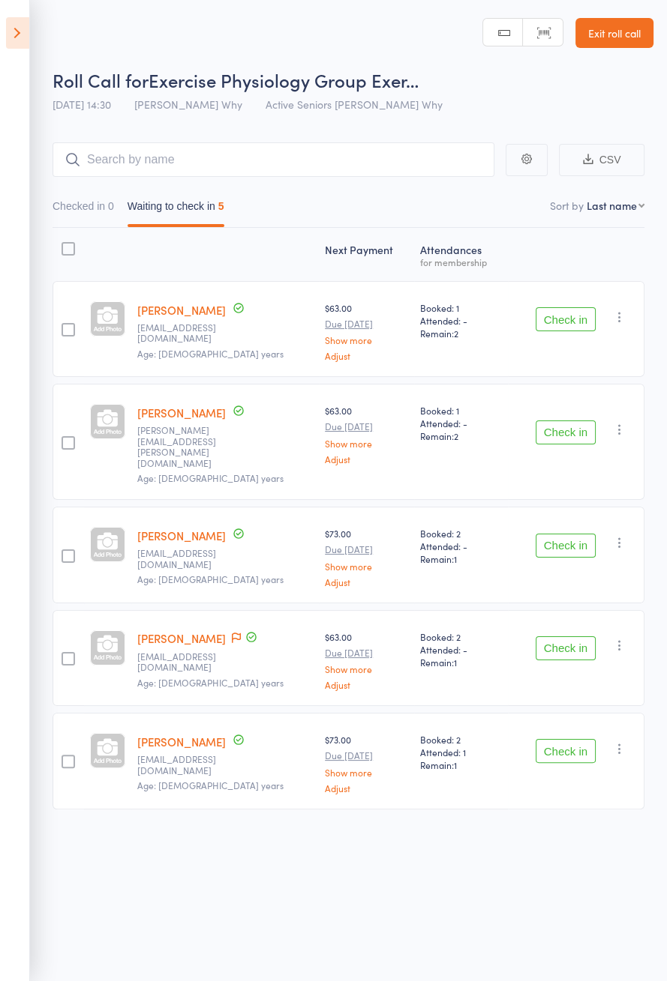
click at [21, 33] on icon at bounding box center [17, 32] width 23 height 31
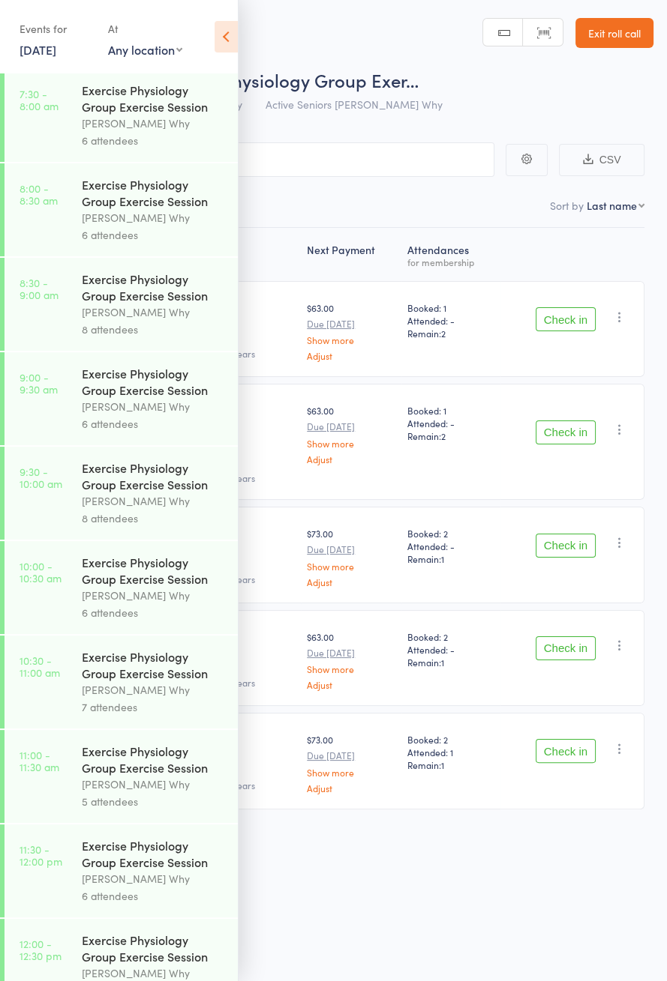
scroll to position [721, 0]
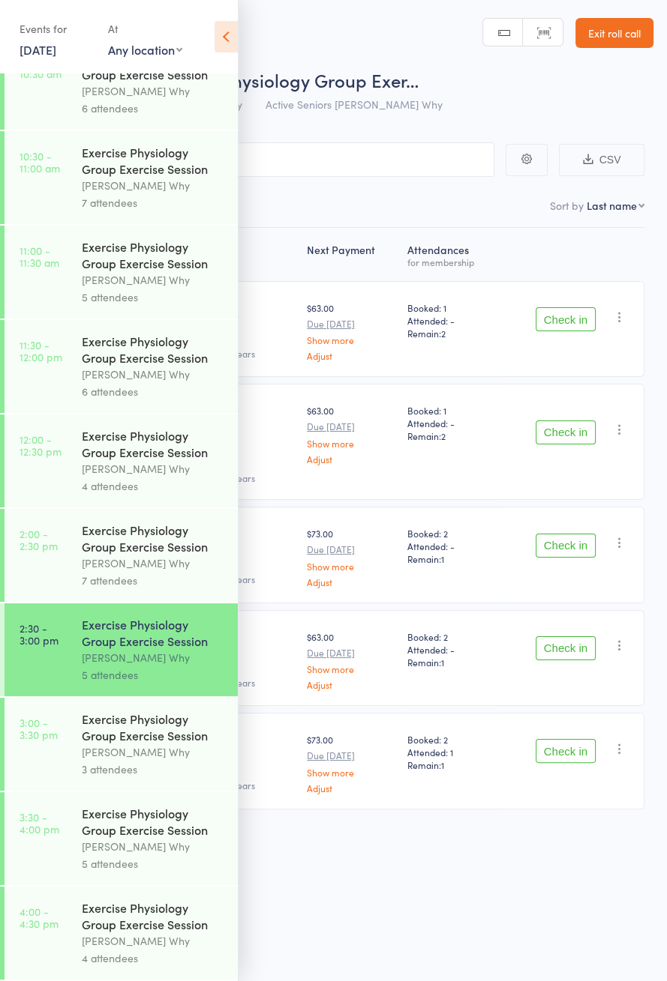
click at [135, 572] on div "7 attendees" at bounding box center [153, 580] width 143 height 17
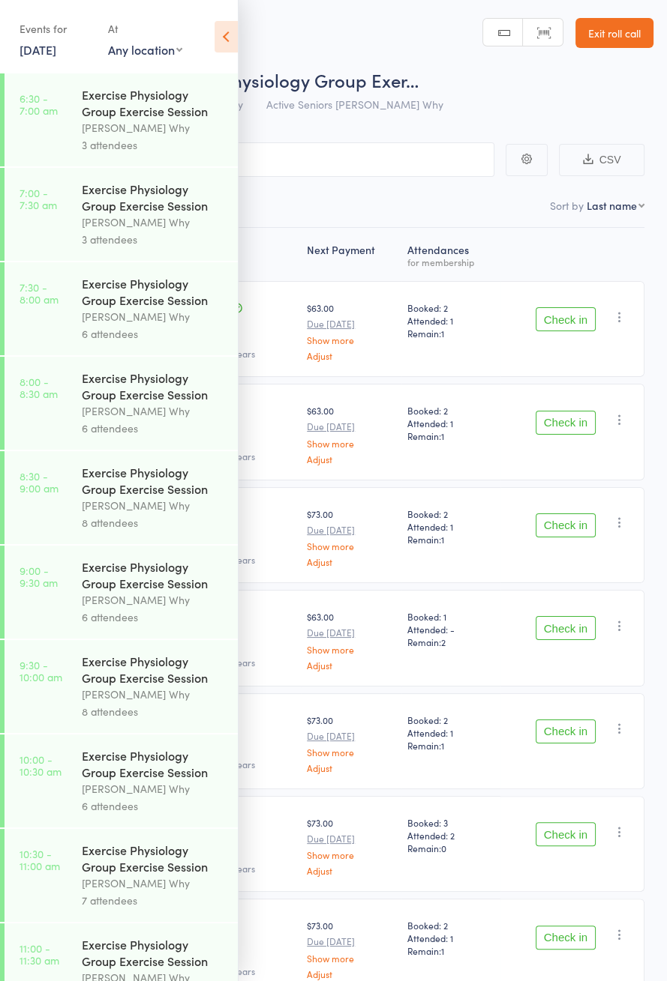
click at [230, 32] on icon at bounding box center [225, 36] width 23 height 31
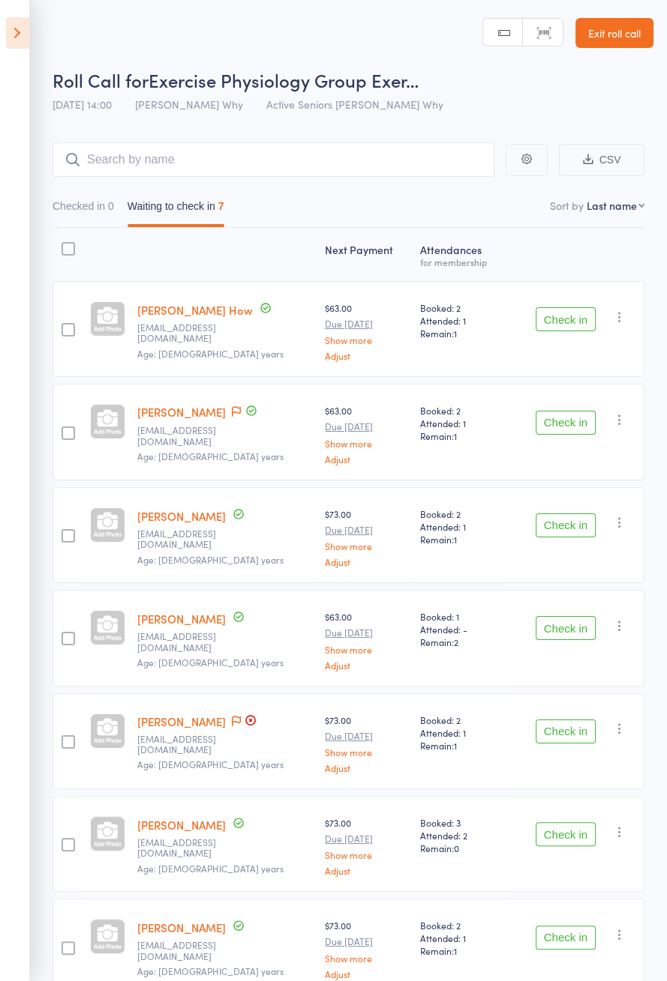
click at [10, 31] on icon at bounding box center [17, 32] width 23 height 31
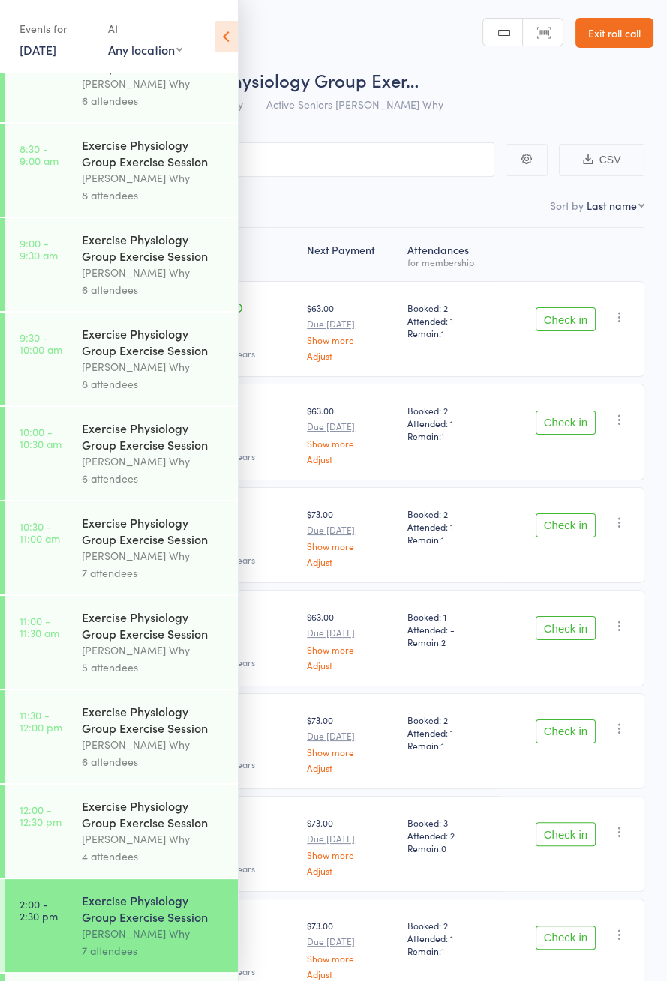
scroll to position [721, 0]
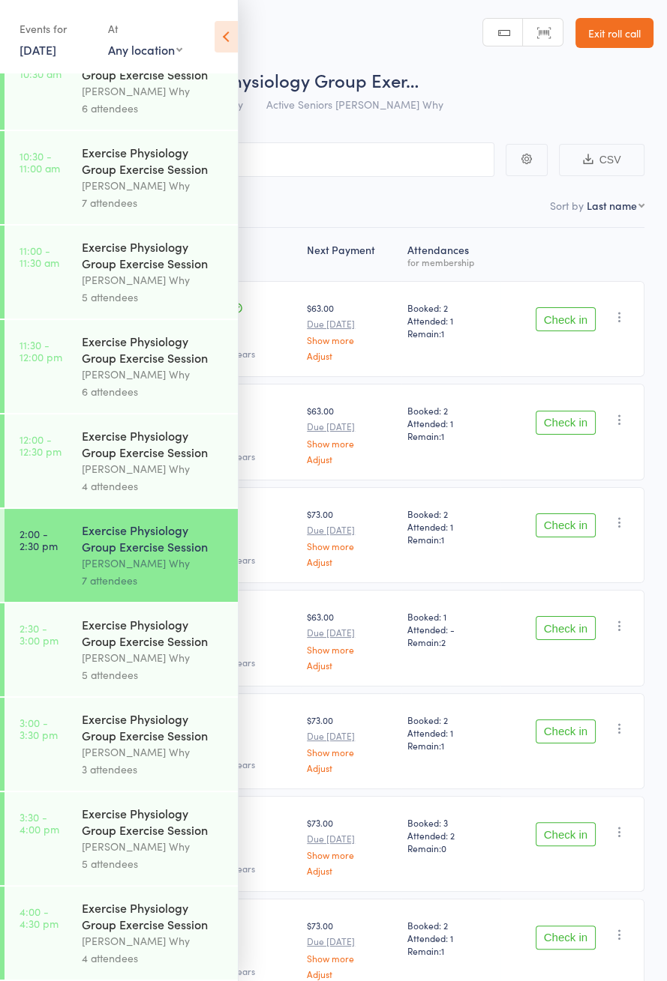
click at [214, 25] on icon at bounding box center [225, 36] width 23 height 31
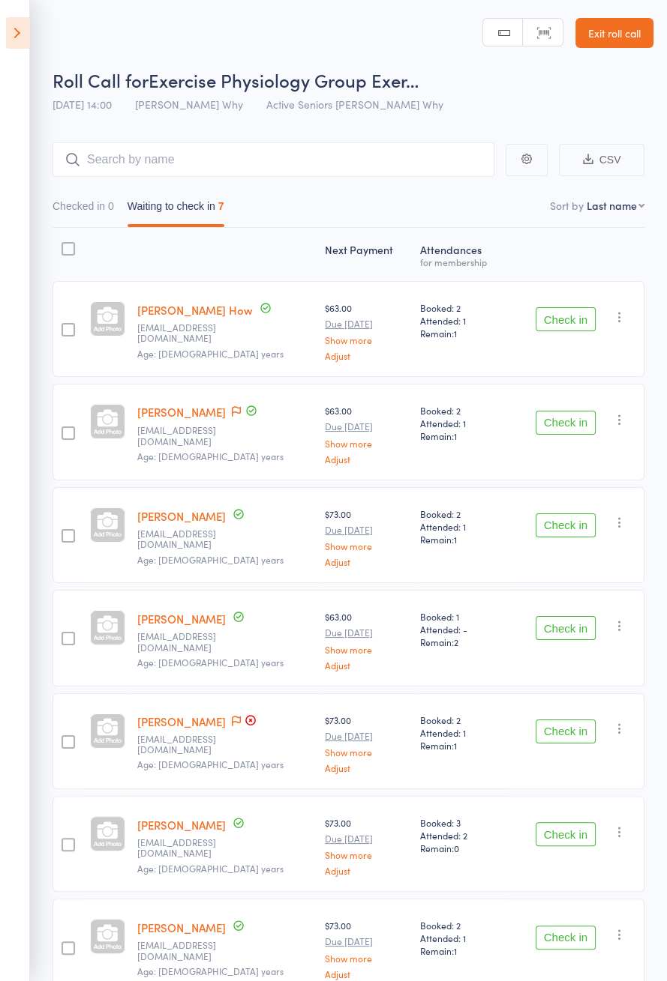
click at [16, 28] on icon at bounding box center [17, 32] width 23 height 31
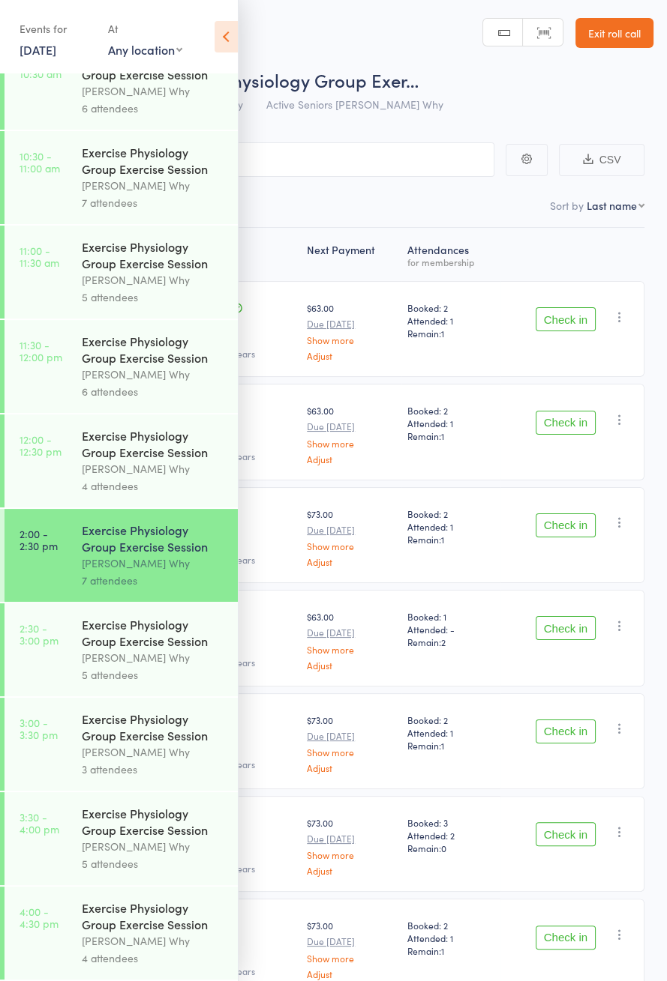
click at [171, 482] on div "4 attendees" at bounding box center [153, 486] width 143 height 17
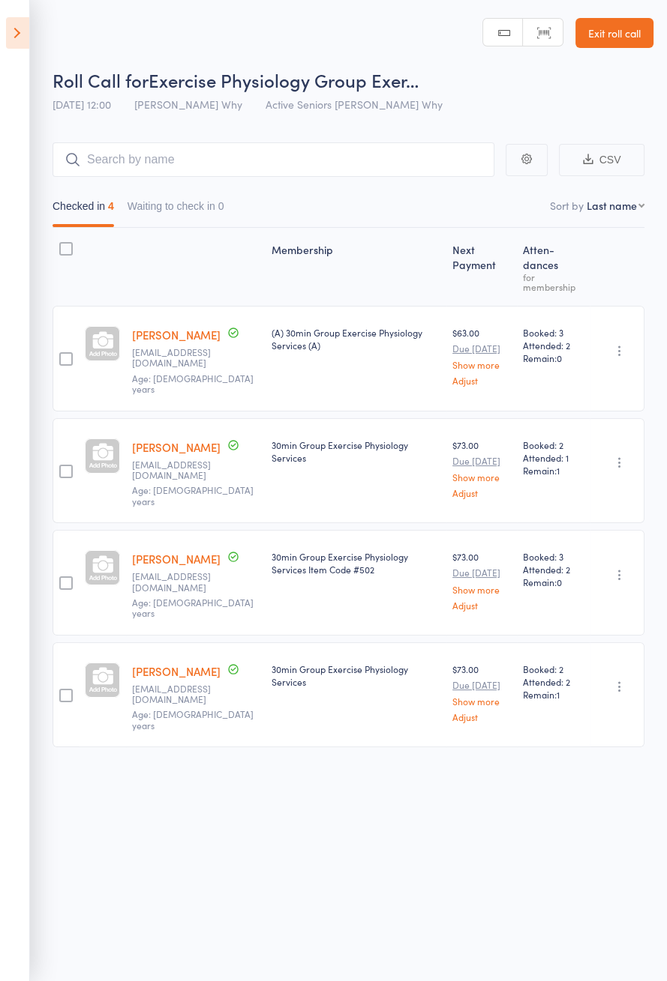
click at [183, 439] on link "[PERSON_NAME]" at bounding box center [176, 447] width 88 height 16
click at [12, 57] on aside "Events for 11 Sep, 2025 11 Sep, 2025 September 2025 Sun Mon Tue Wed Thu Fri Sat…" at bounding box center [15, 490] width 30 height 981
click at [25, 41] on icon at bounding box center [17, 32] width 23 height 31
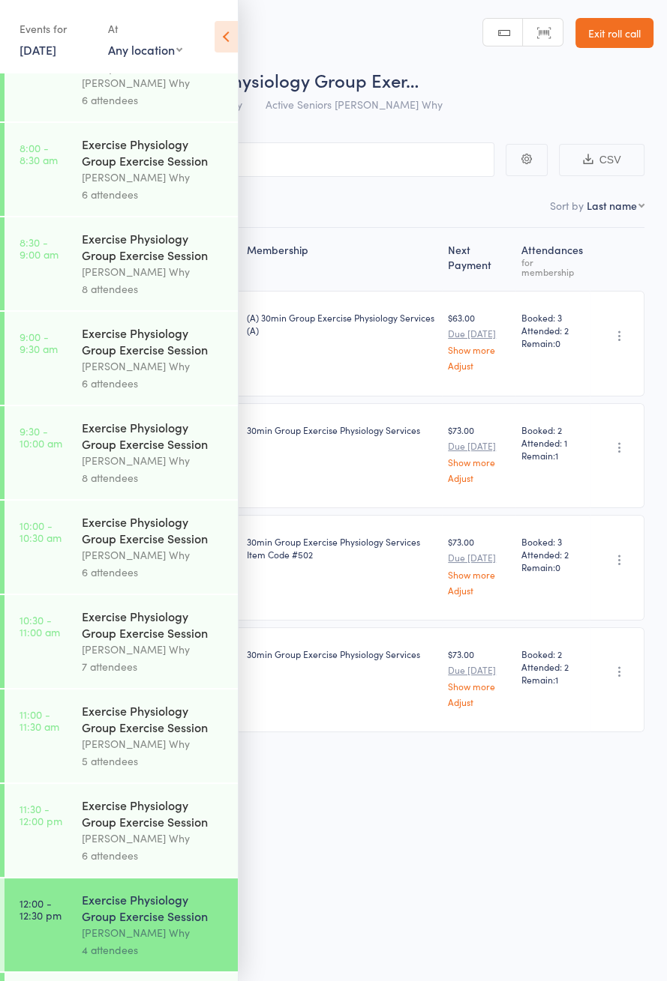
scroll to position [721, 0]
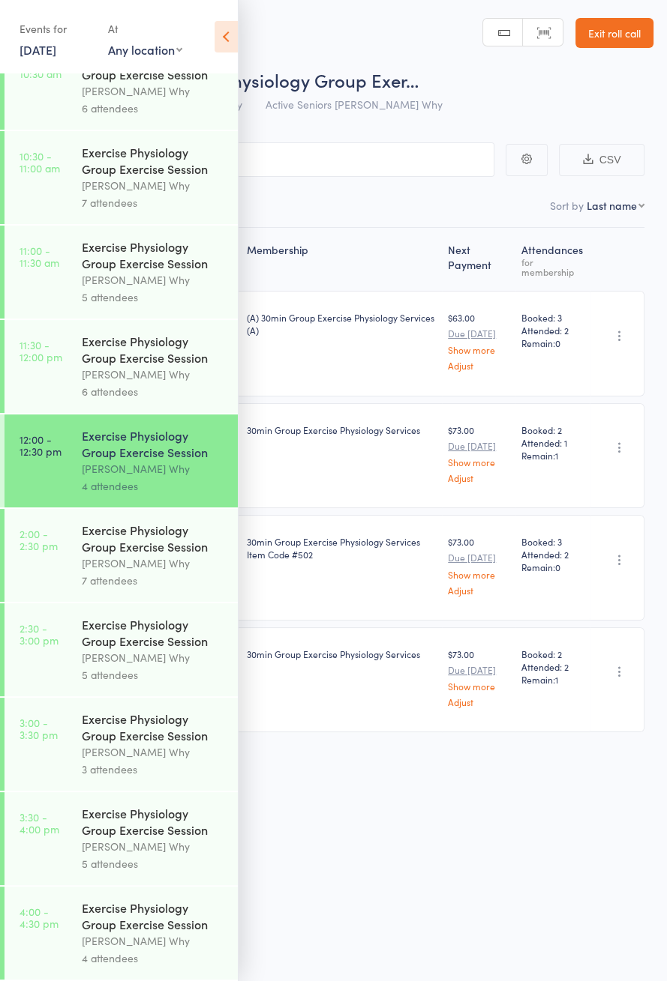
click at [140, 572] on div "7 attendees" at bounding box center [153, 580] width 143 height 17
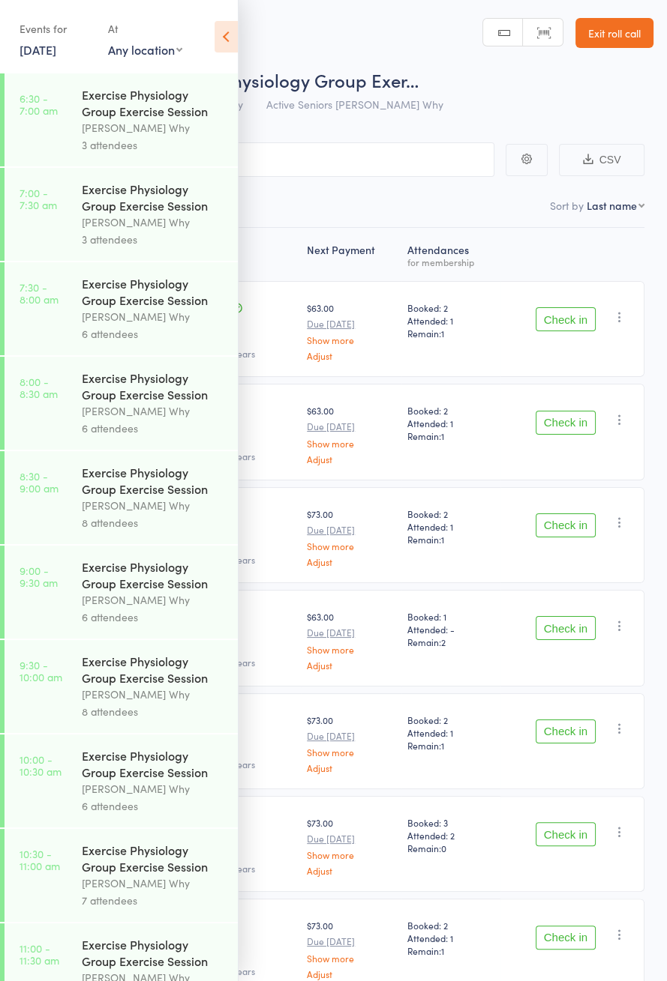
click at [235, 47] on icon at bounding box center [225, 36] width 23 height 31
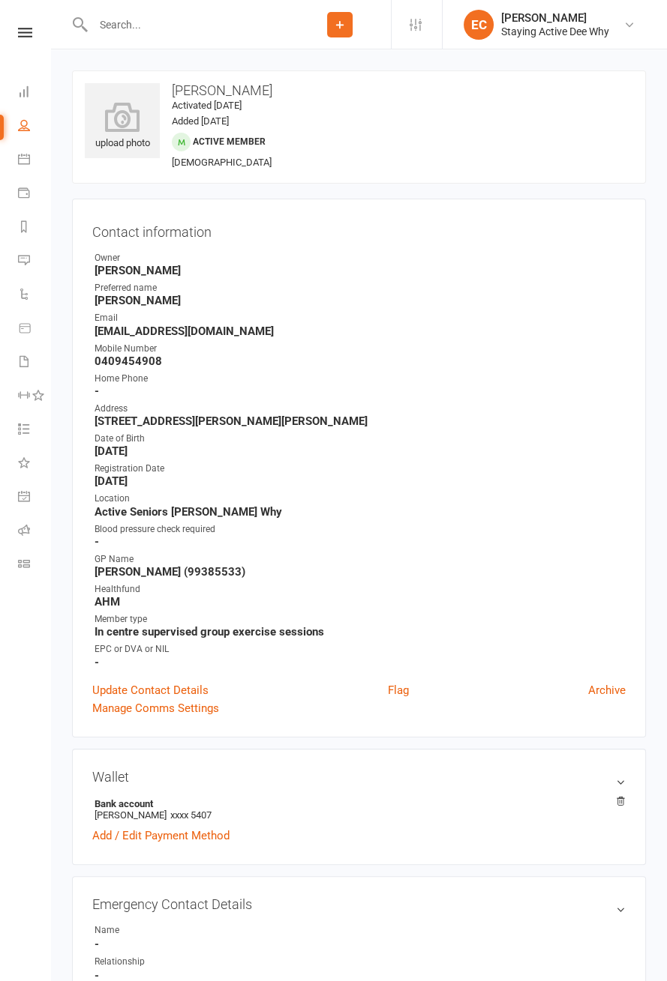
click at [406, 688] on link "Flag" at bounding box center [398, 691] width 21 height 18
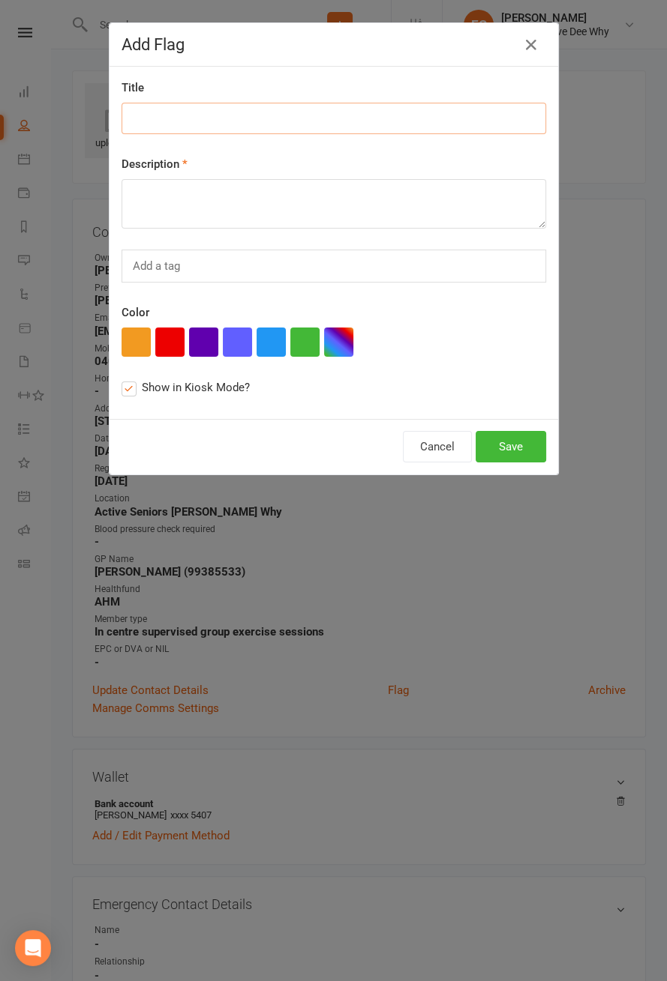
click at [207, 115] on input at bounding box center [333, 118] width 424 height 31
type input "Reported her knees have been feeling sore"
click at [262, 187] on textarea at bounding box center [333, 203] width 424 height 49
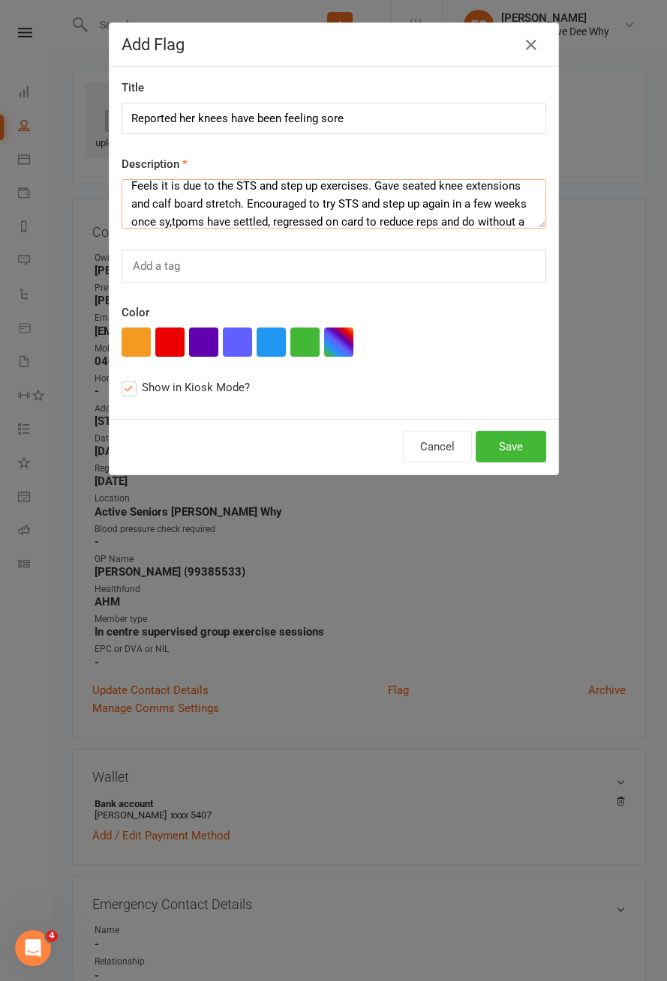
scroll to position [28, 0]
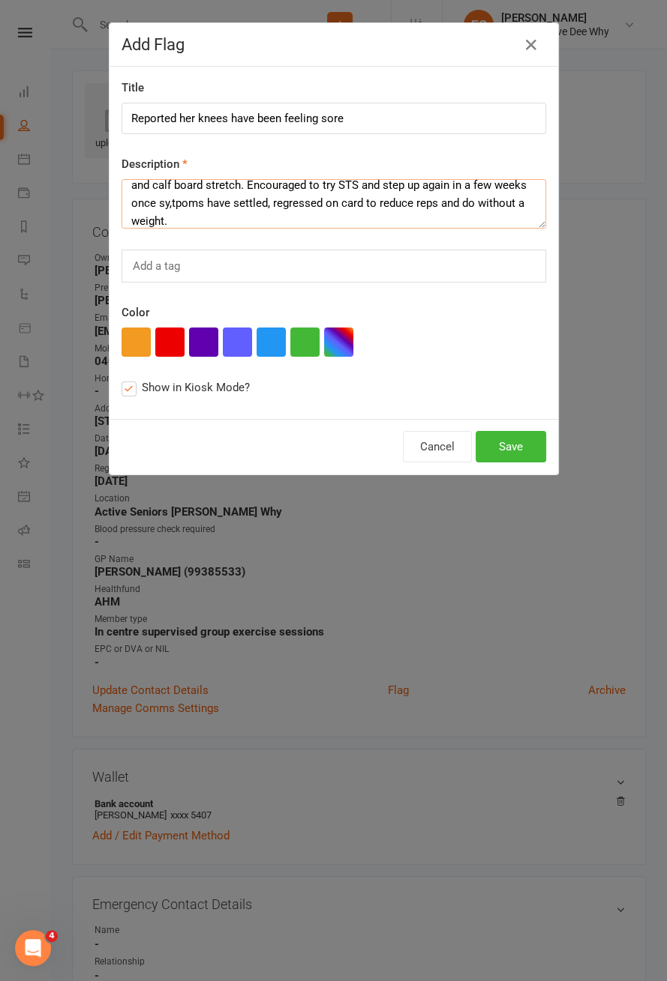
type textarea "Feels it is due to the STS and step up exercises. Gave seated knee extensions a…"
click at [180, 338] on button "button" at bounding box center [169, 342] width 29 height 29
click at [531, 447] on button "Save" at bounding box center [510, 446] width 70 height 31
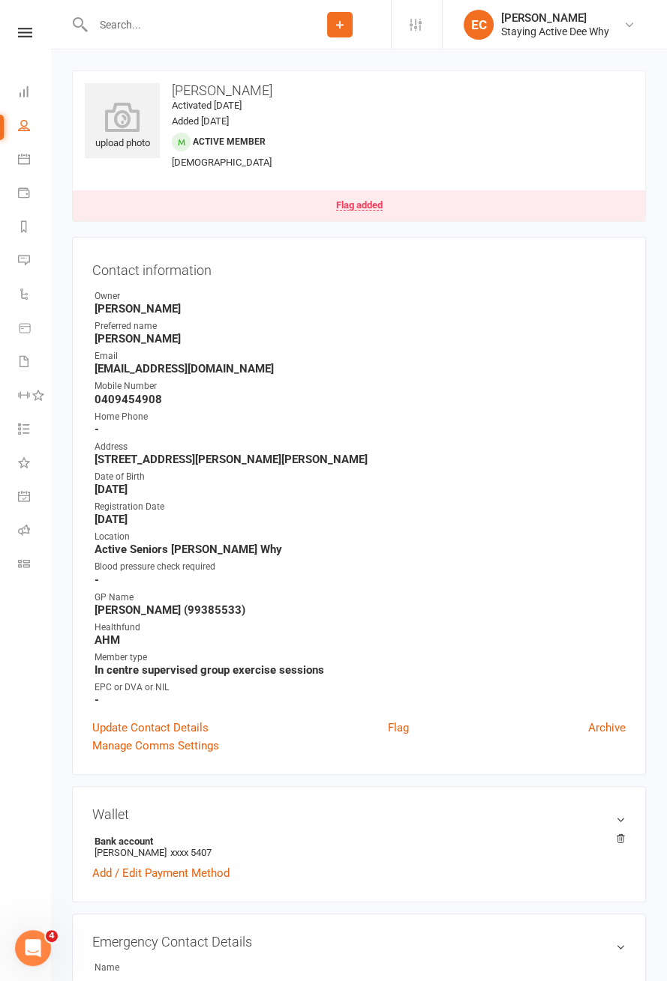
click at [363, 208] on div "Flag added" at bounding box center [359, 205] width 46 height 10
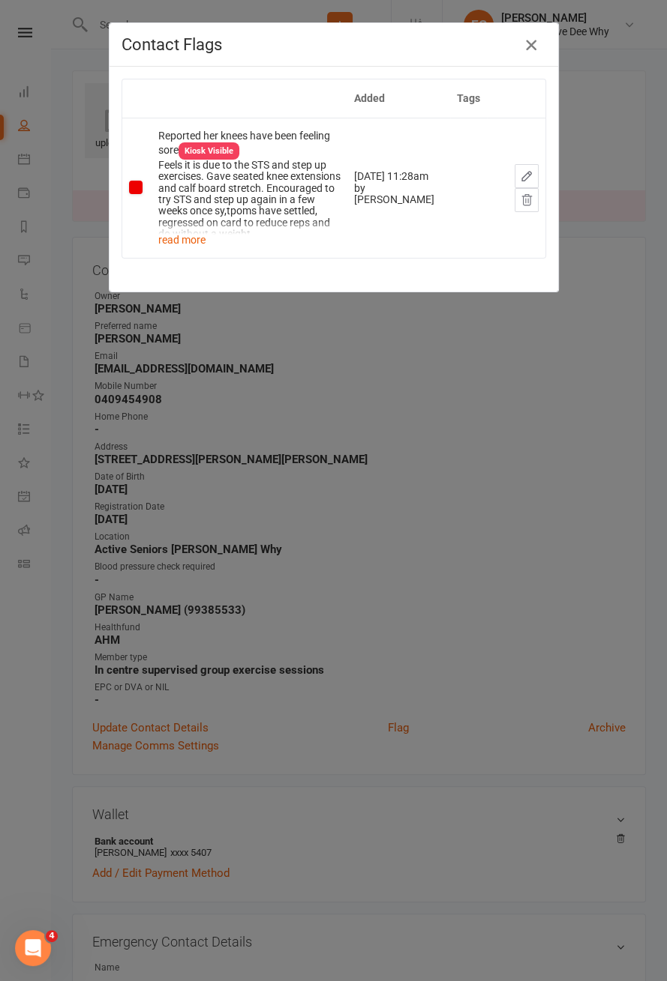
click at [533, 45] on icon "button" at bounding box center [531, 45] width 18 height 18
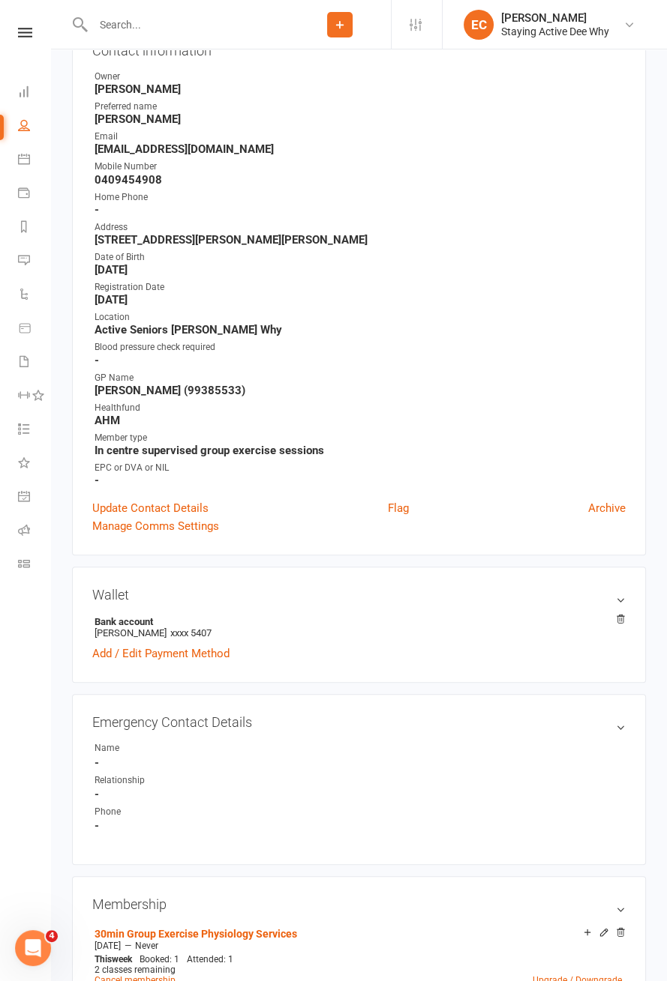
scroll to position [0, 0]
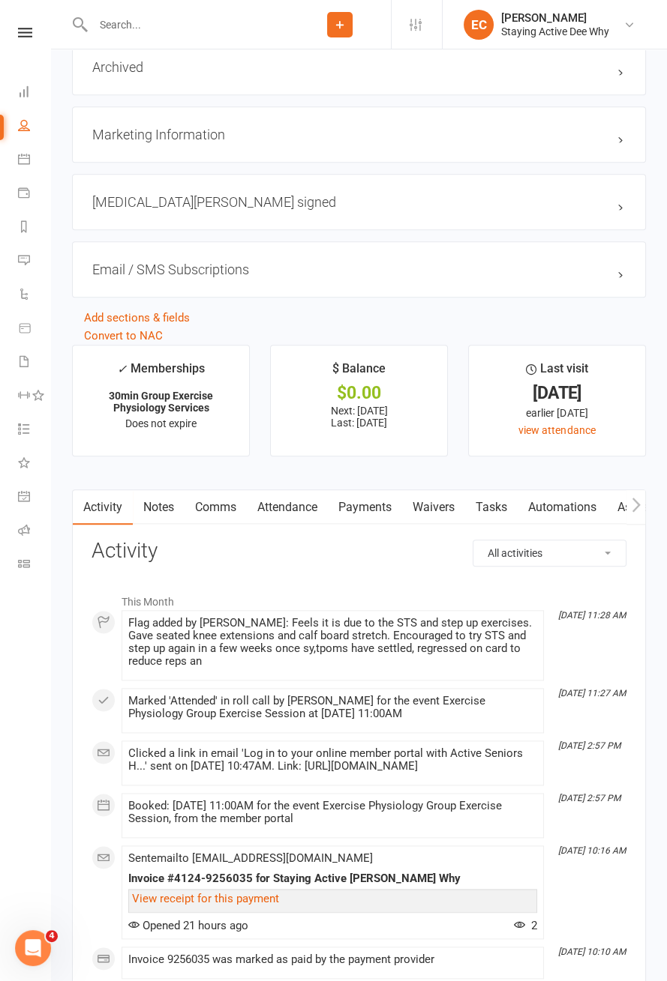
click at [265, 635] on div "Flag added by Emma Cooper-Southam: Feels it is due to the STS and step up exerc…" at bounding box center [332, 642] width 409 height 51
click at [169, 508] on link "Notes" at bounding box center [159, 507] width 52 height 34
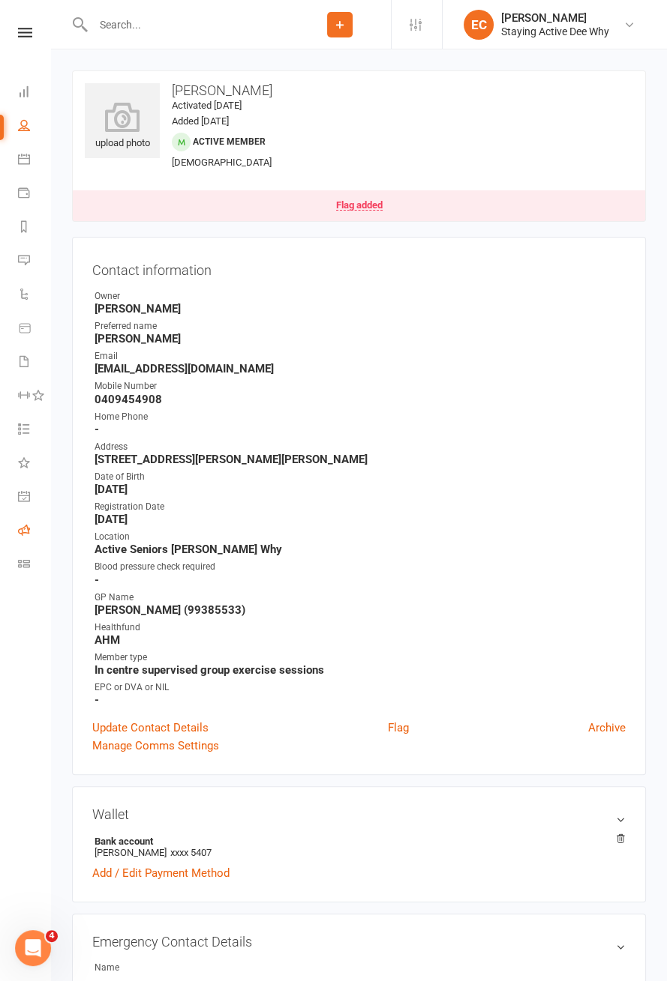
click at [20, 546] on link "Roll call" at bounding box center [35, 532] width 34 height 34
click at [21, 535] on icon at bounding box center [24, 530] width 12 height 12
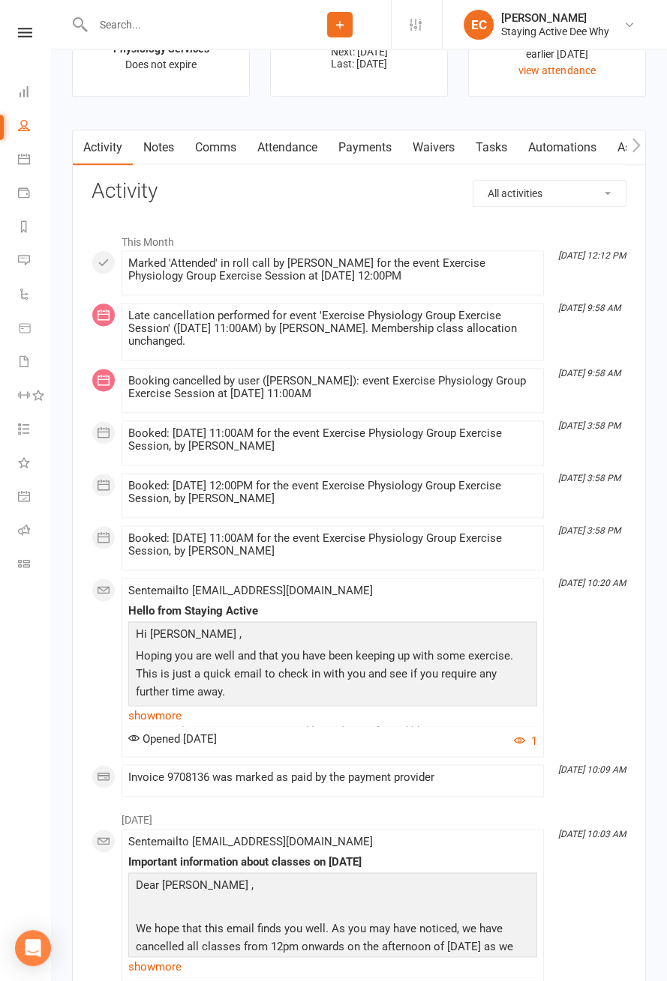
scroll to position [1923, 0]
click at [291, 148] on link "Attendance" at bounding box center [287, 148] width 81 height 34
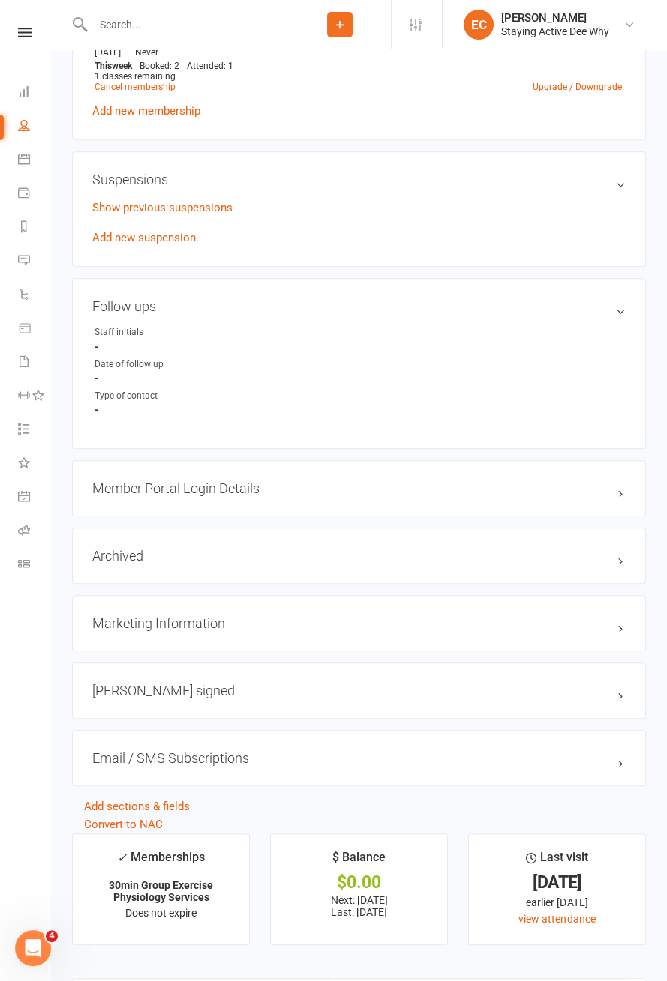
scroll to position [1002, 0]
